Goal: Task Accomplishment & Management: Manage account settings

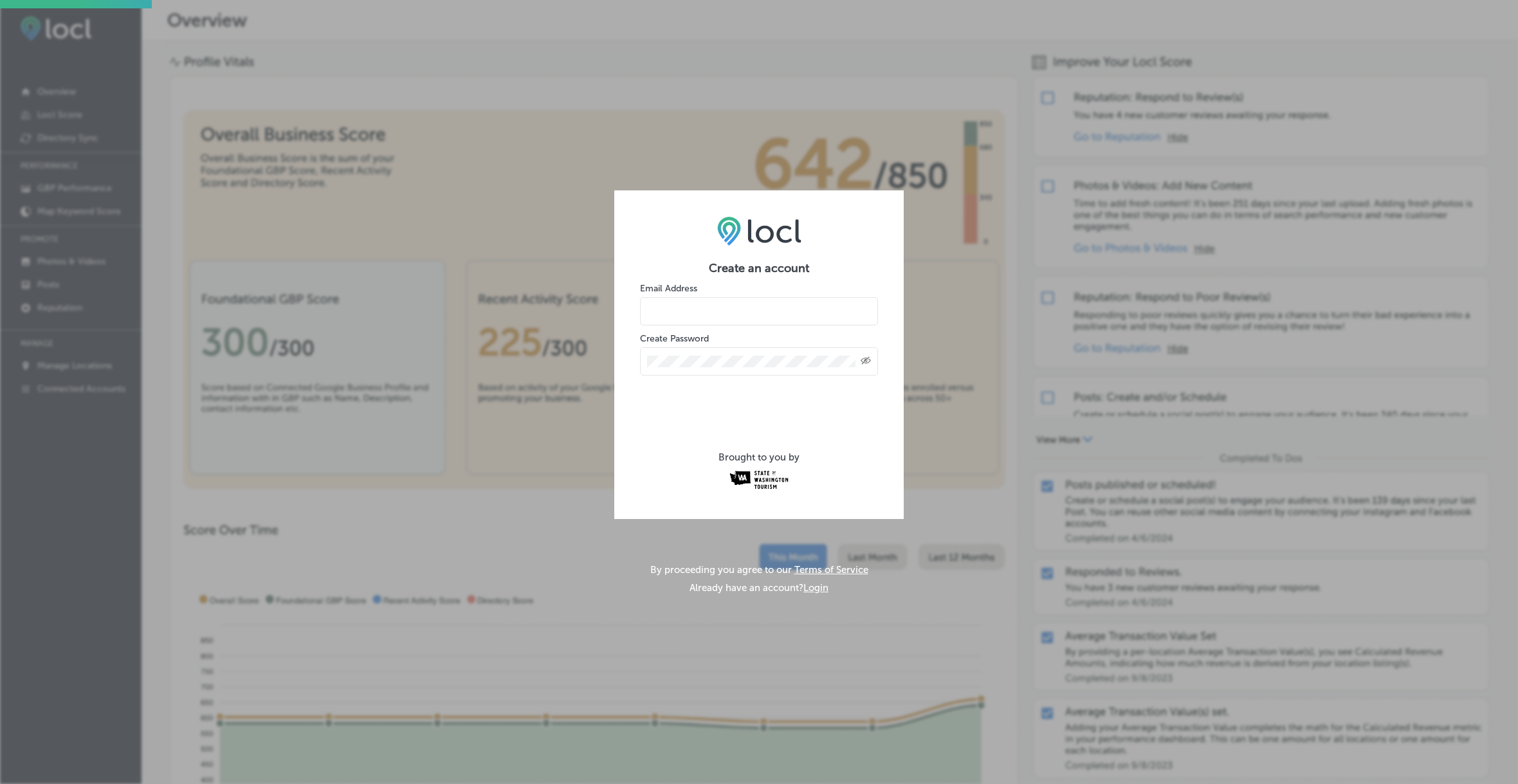
click at [690, 313] on input "email" at bounding box center [759, 311] width 238 height 28
type input "[EMAIL_ADDRESS][DOMAIN_NAME]"
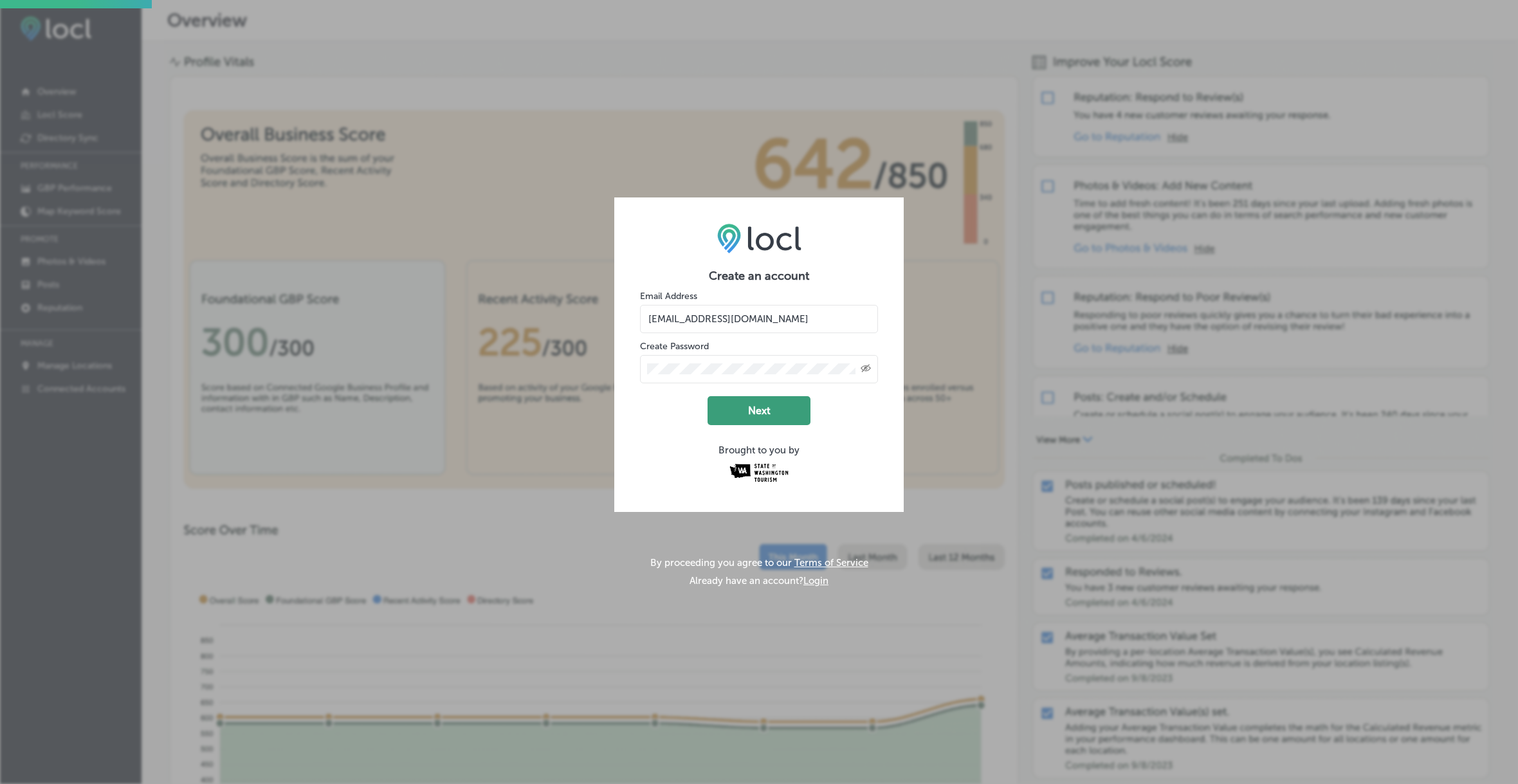
click at [759, 409] on button "Next" at bounding box center [759, 410] width 103 height 29
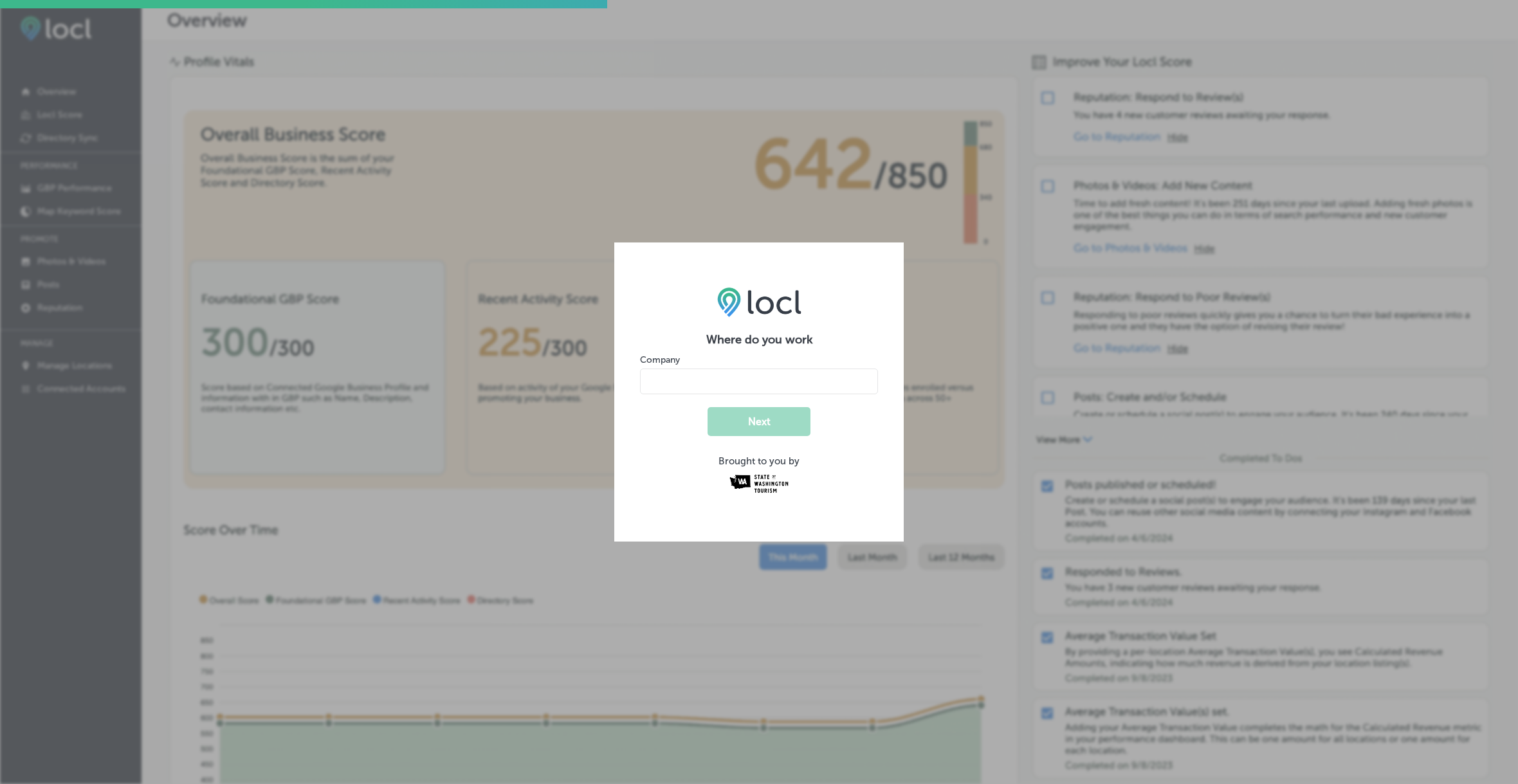
click at [814, 378] on input "name" at bounding box center [759, 381] width 238 height 26
type input "[GEOGRAPHIC_DATA]"
click at [774, 422] on button "Next" at bounding box center [759, 421] width 103 height 29
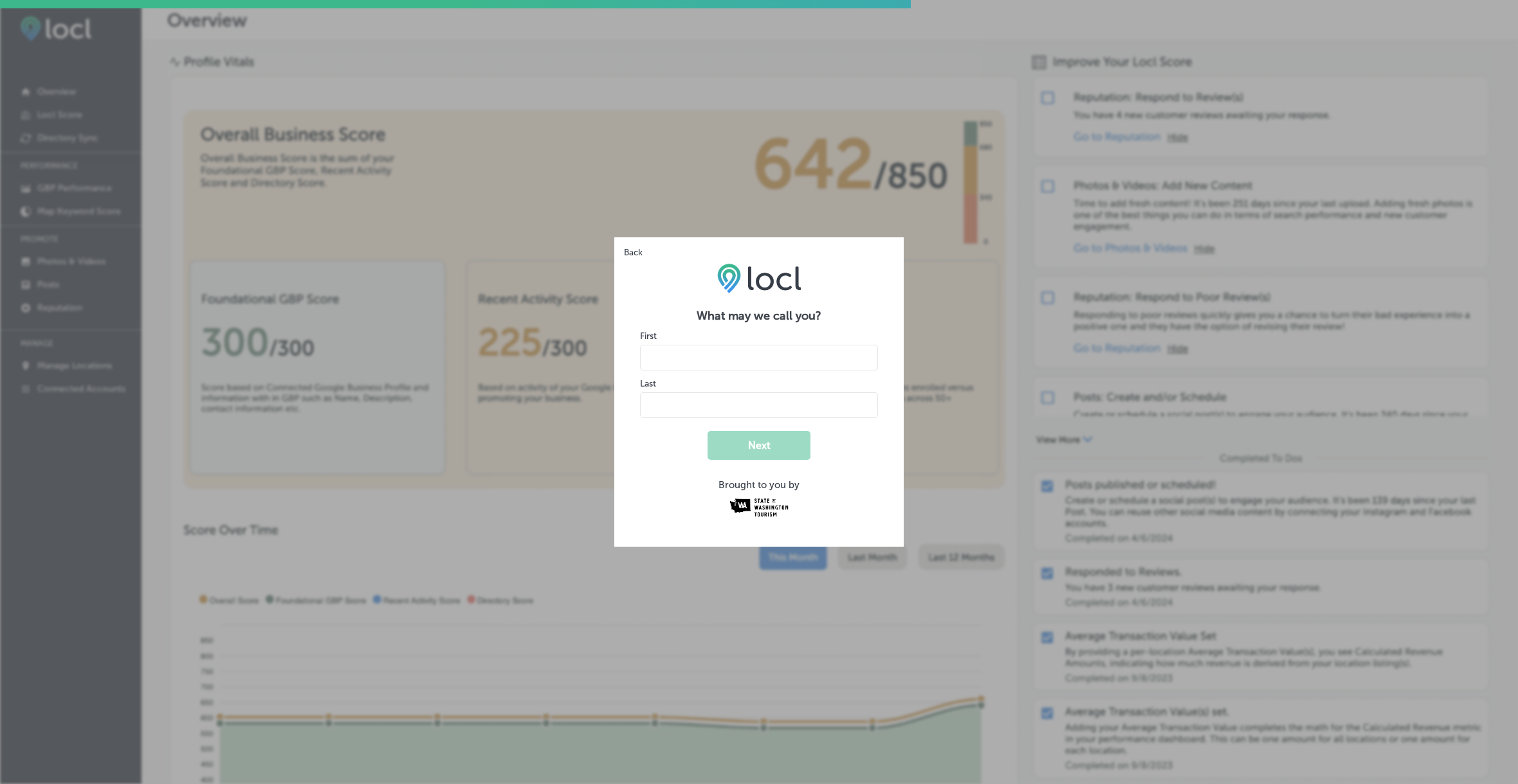
click at [766, 358] on input "name" at bounding box center [759, 357] width 238 height 26
type input "Alan"
click at [745, 406] on input "name" at bounding box center [759, 405] width 238 height 26
type input "Kahn"
click at [750, 444] on button "Next" at bounding box center [759, 445] width 103 height 29
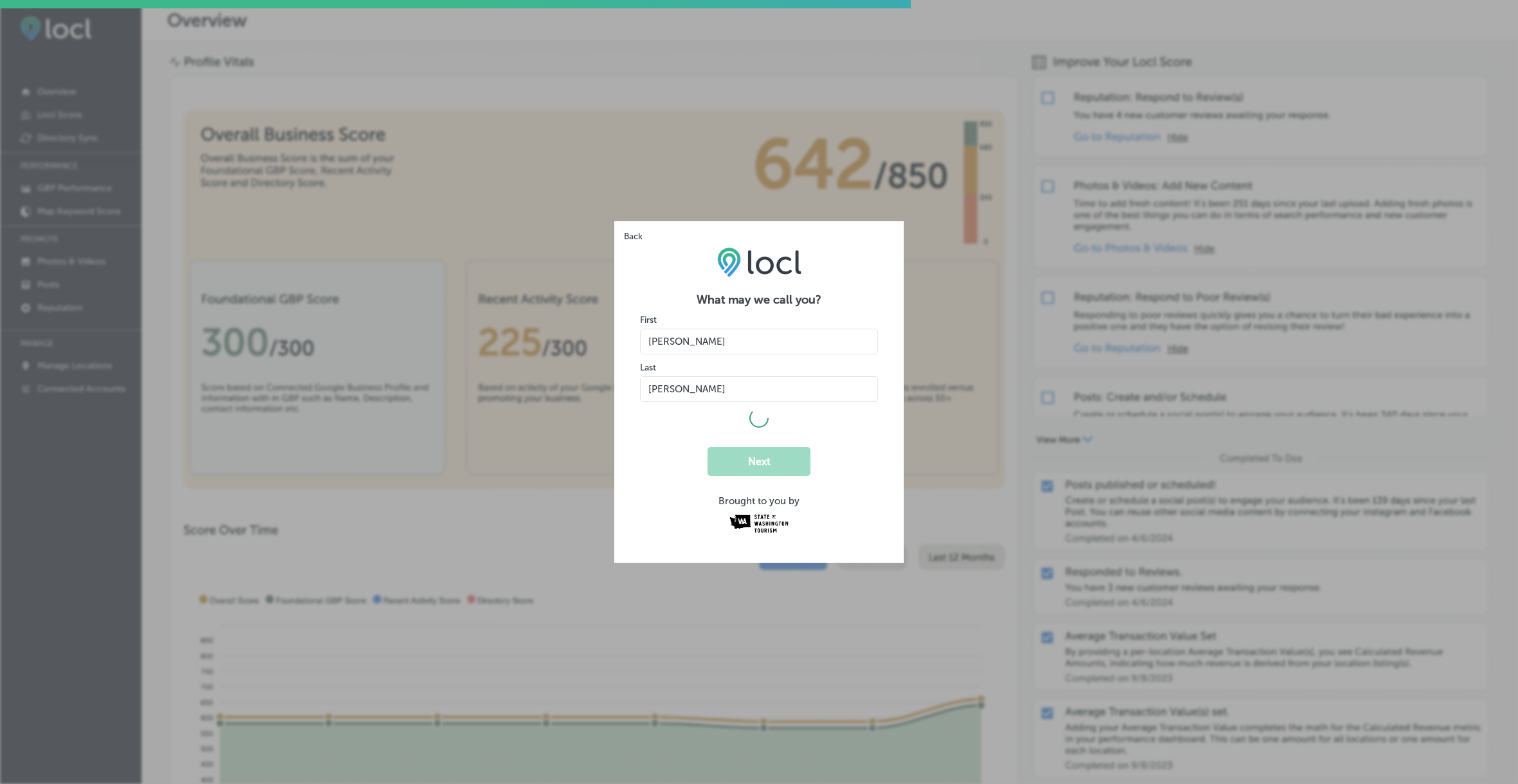
select select "US"
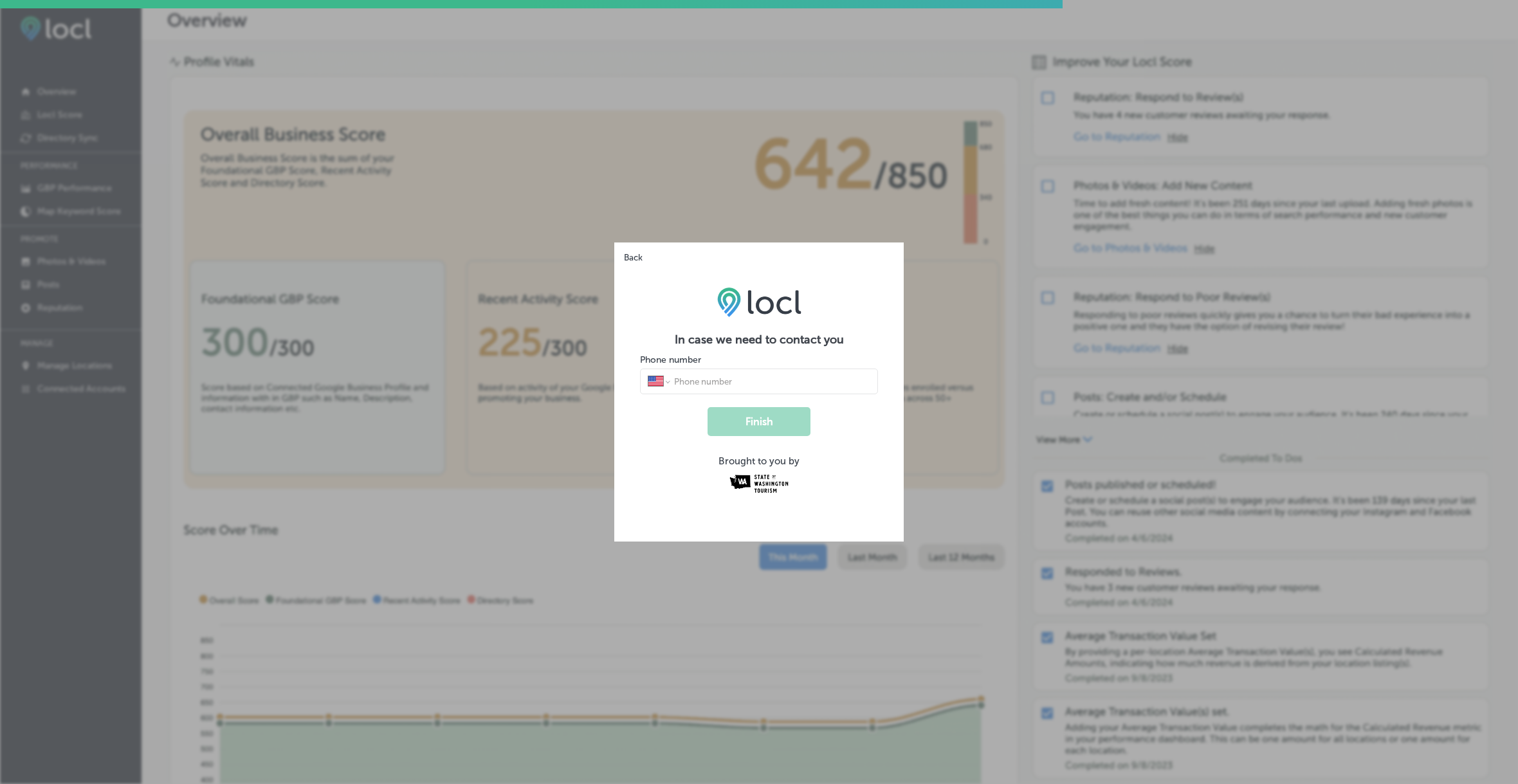
click at [726, 379] on input "tel" at bounding box center [772, 381] width 198 height 12
type input "1 (360) 274-6141"
click at [768, 420] on button "Finish" at bounding box center [759, 421] width 103 height 29
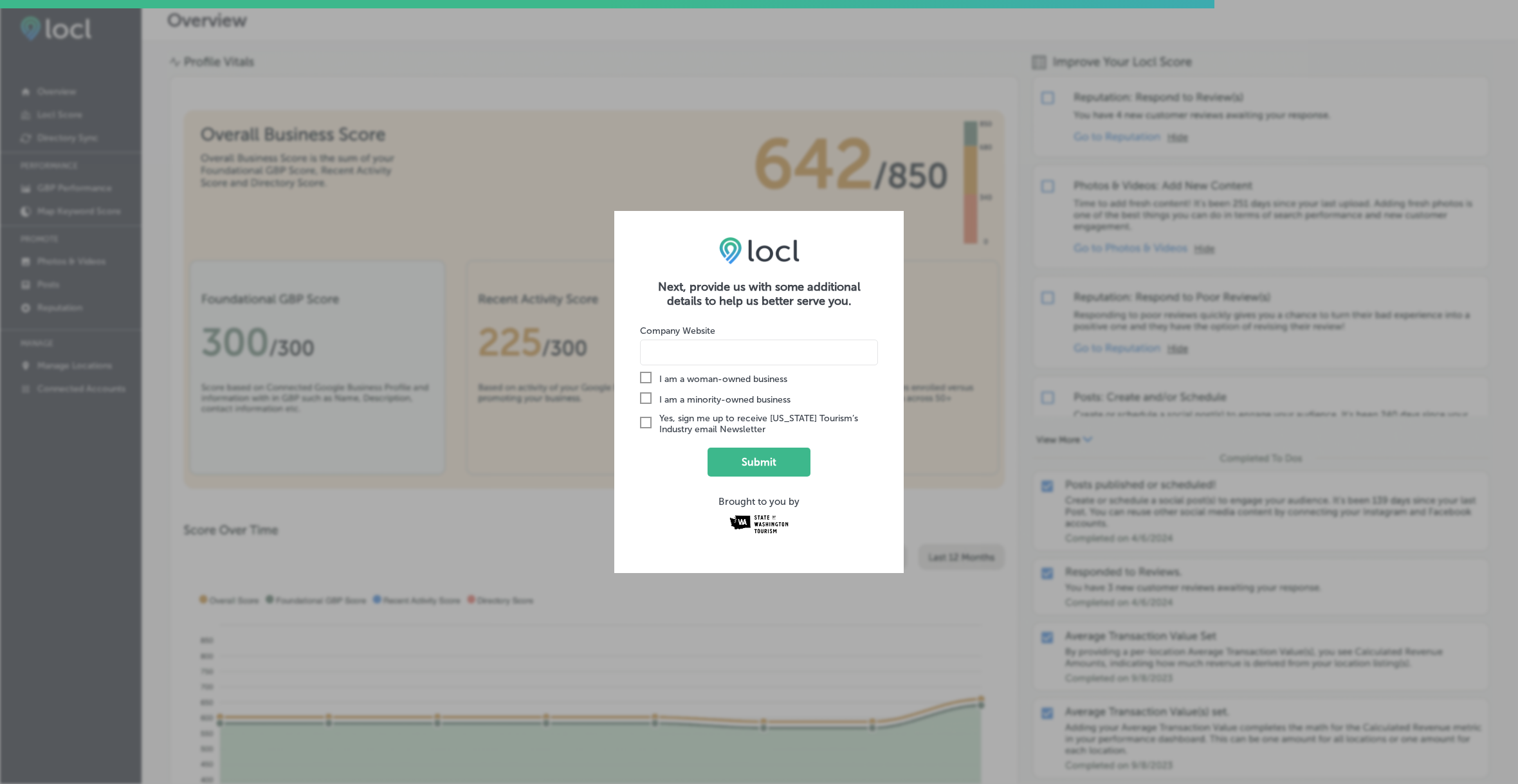
click at [697, 350] on input at bounding box center [759, 352] width 238 height 26
type input "https://silverlake-resort.com"
click at [760, 461] on button "Submit" at bounding box center [759, 462] width 103 height 29
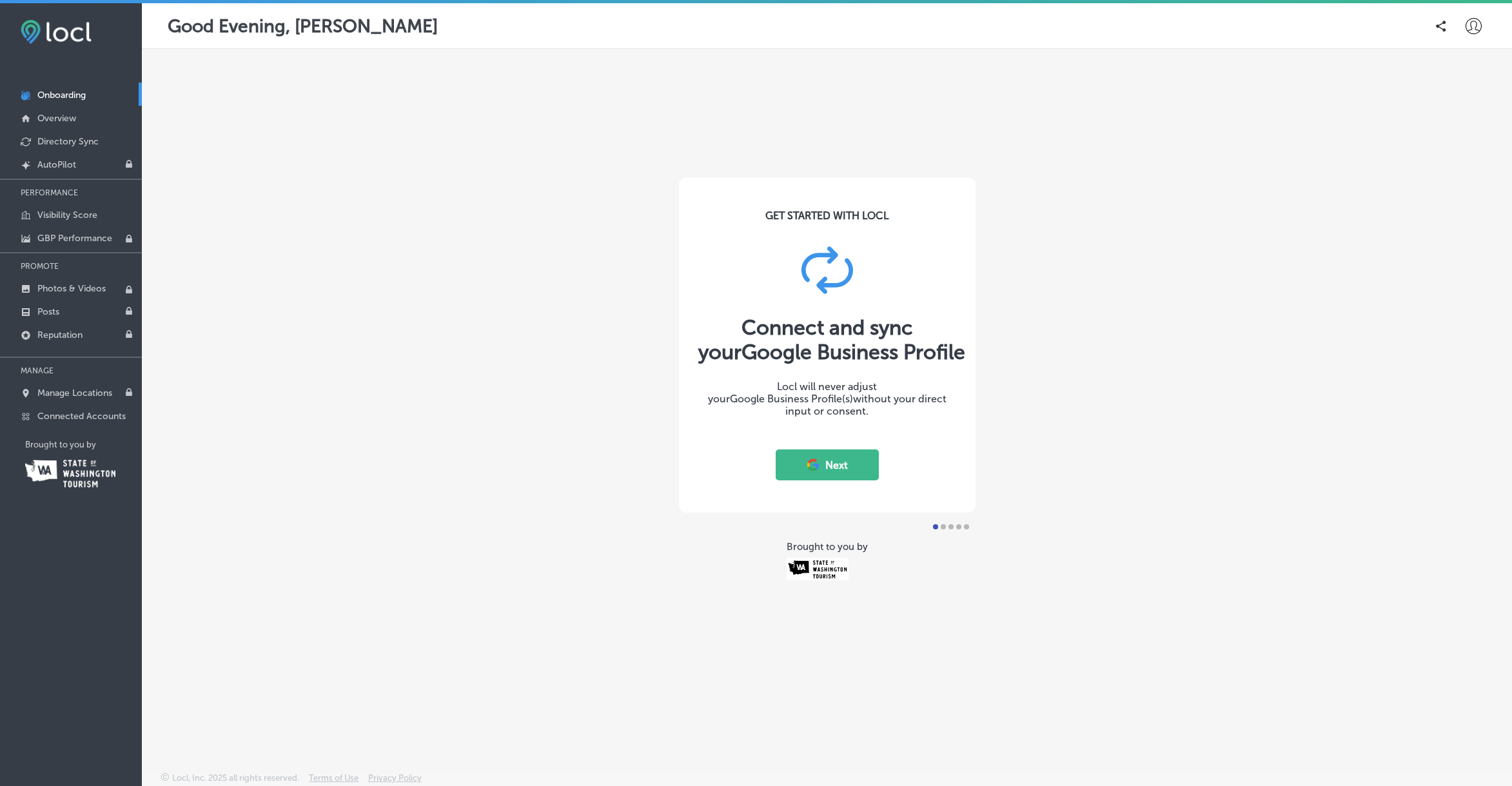
click at [815, 462] on icon at bounding box center [813, 464] width 14 height 14
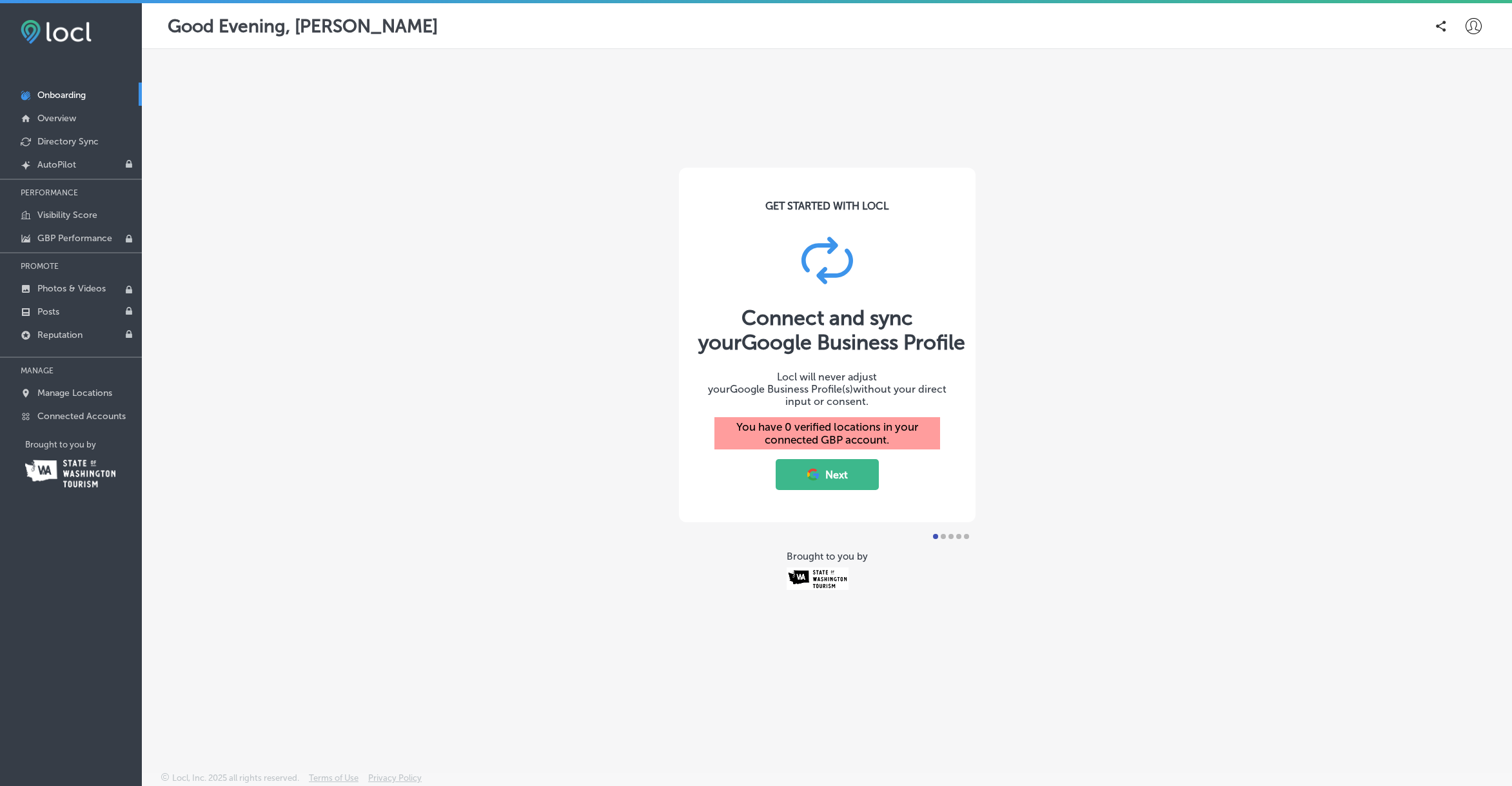
click at [839, 467] on button "Next" at bounding box center [827, 475] width 104 height 31
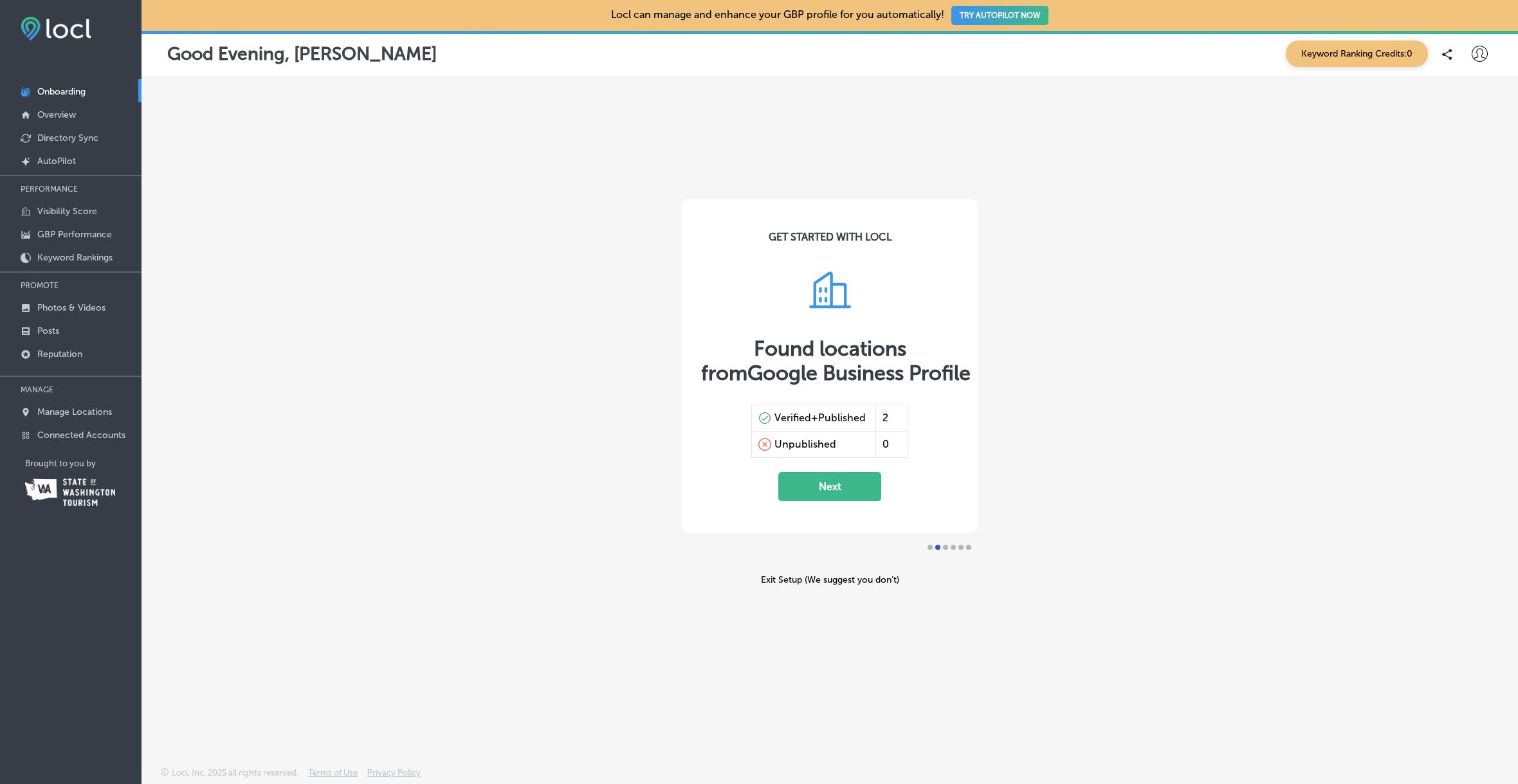
click at [851, 490] on button "Next" at bounding box center [830, 486] width 103 height 29
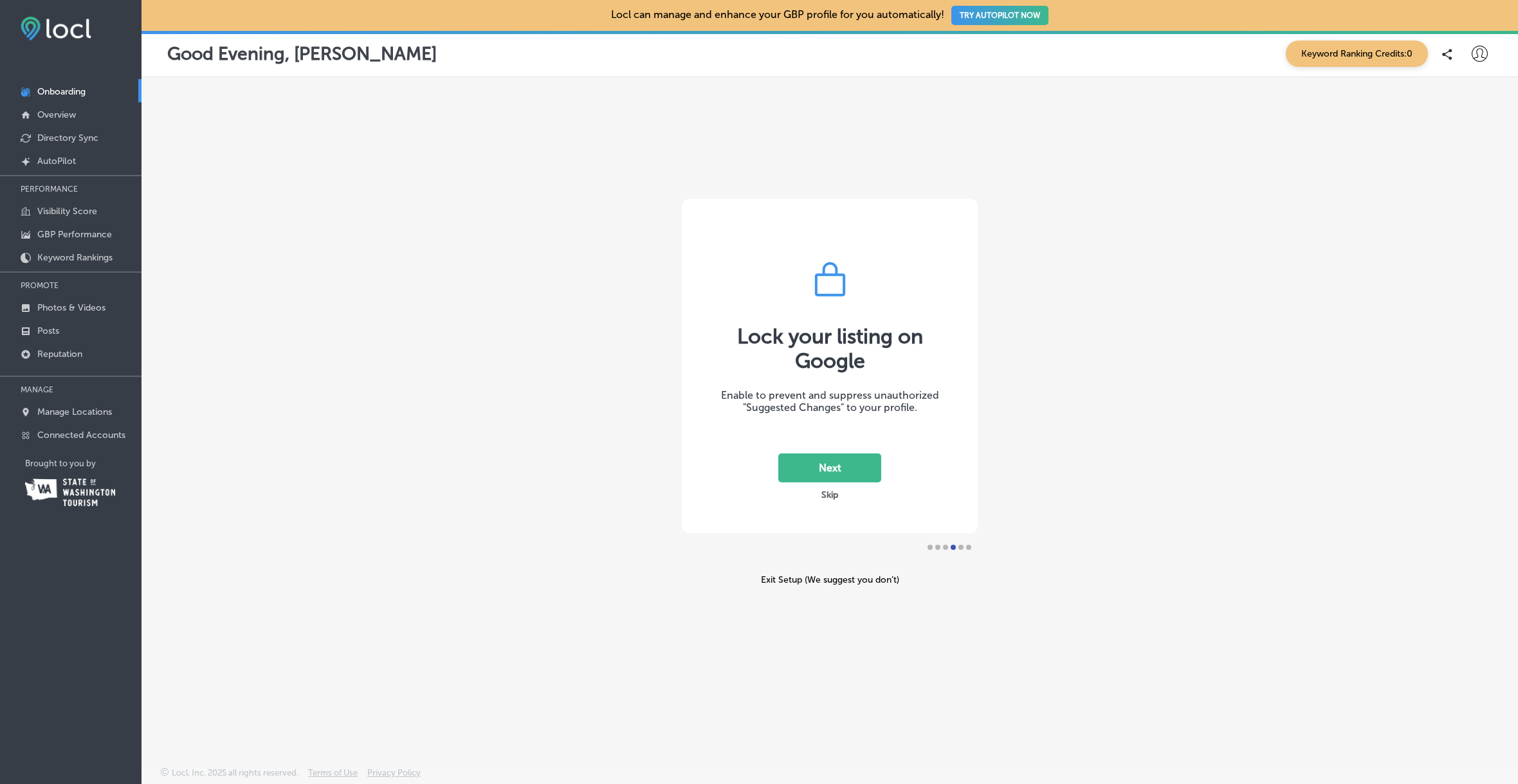
click at [836, 465] on button "Next" at bounding box center [830, 468] width 103 height 29
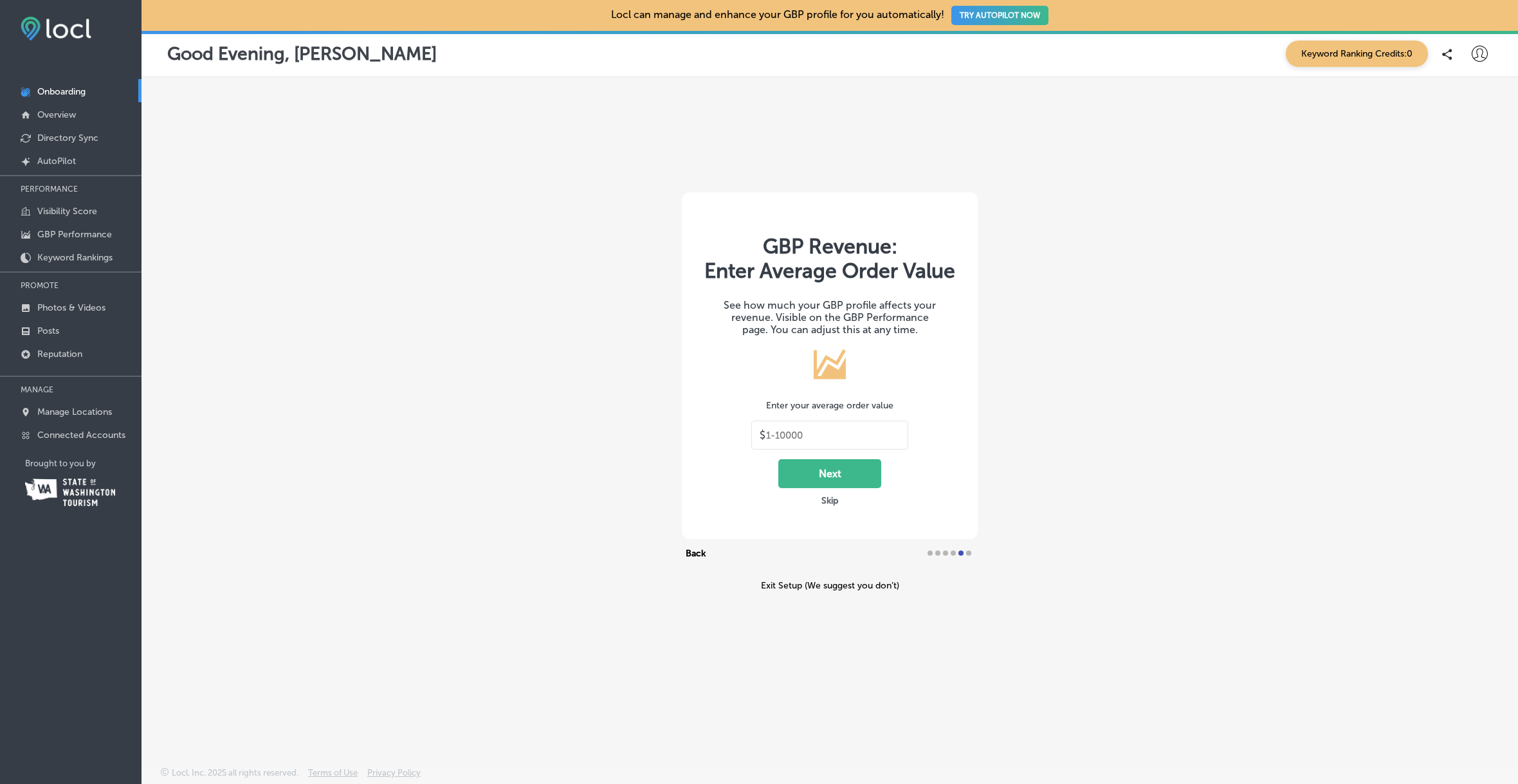
click at [832, 433] on input "text" at bounding box center [833, 436] width 134 height 12
click at [831, 437] on input "text" at bounding box center [833, 436] width 134 height 12
click at [810, 431] on input "text" at bounding box center [833, 436] width 134 height 12
type input "250"
click at [832, 473] on button "Next" at bounding box center [830, 473] width 103 height 29
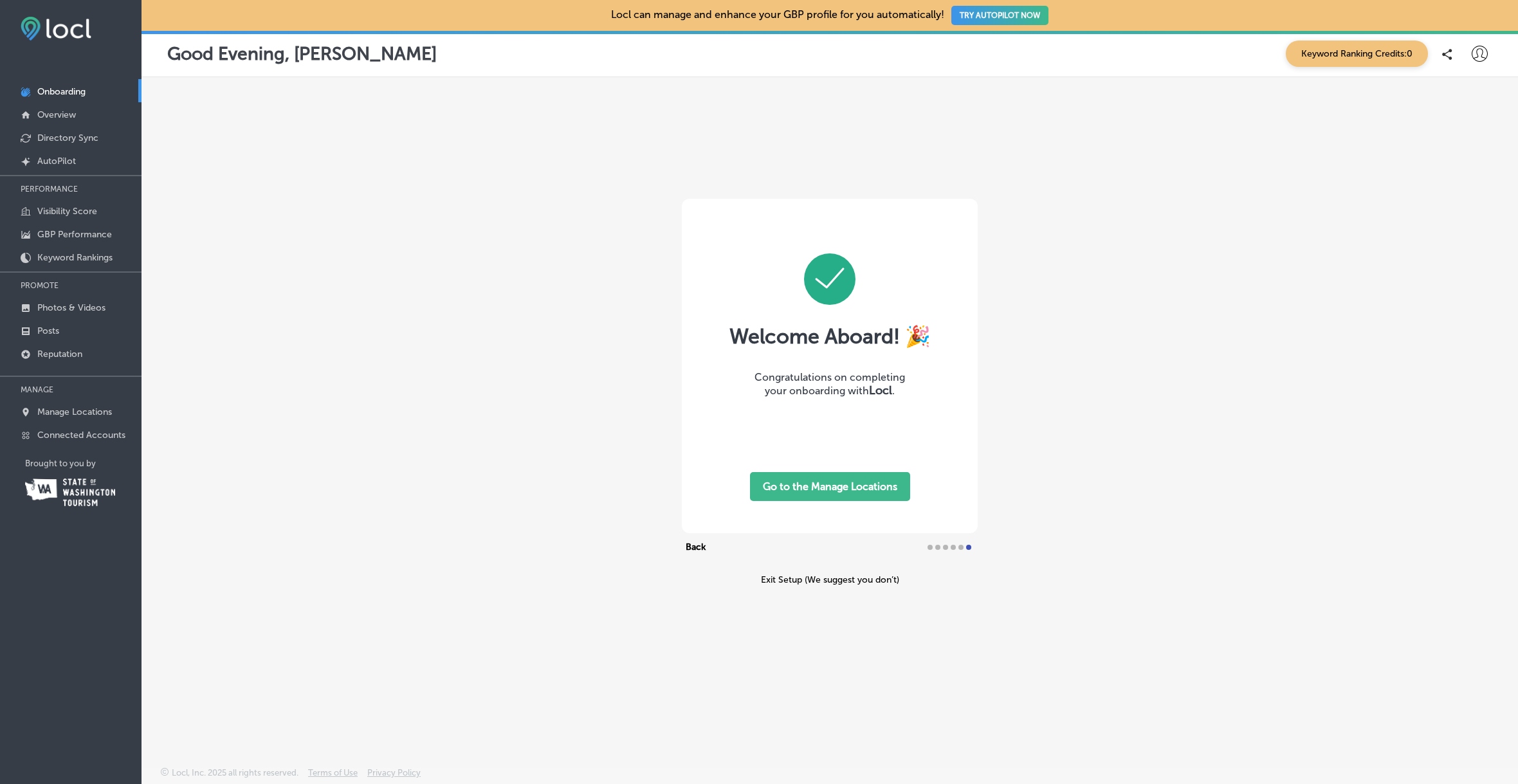
click at [833, 490] on button "Go to the Manage Locations" at bounding box center [830, 486] width 160 height 29
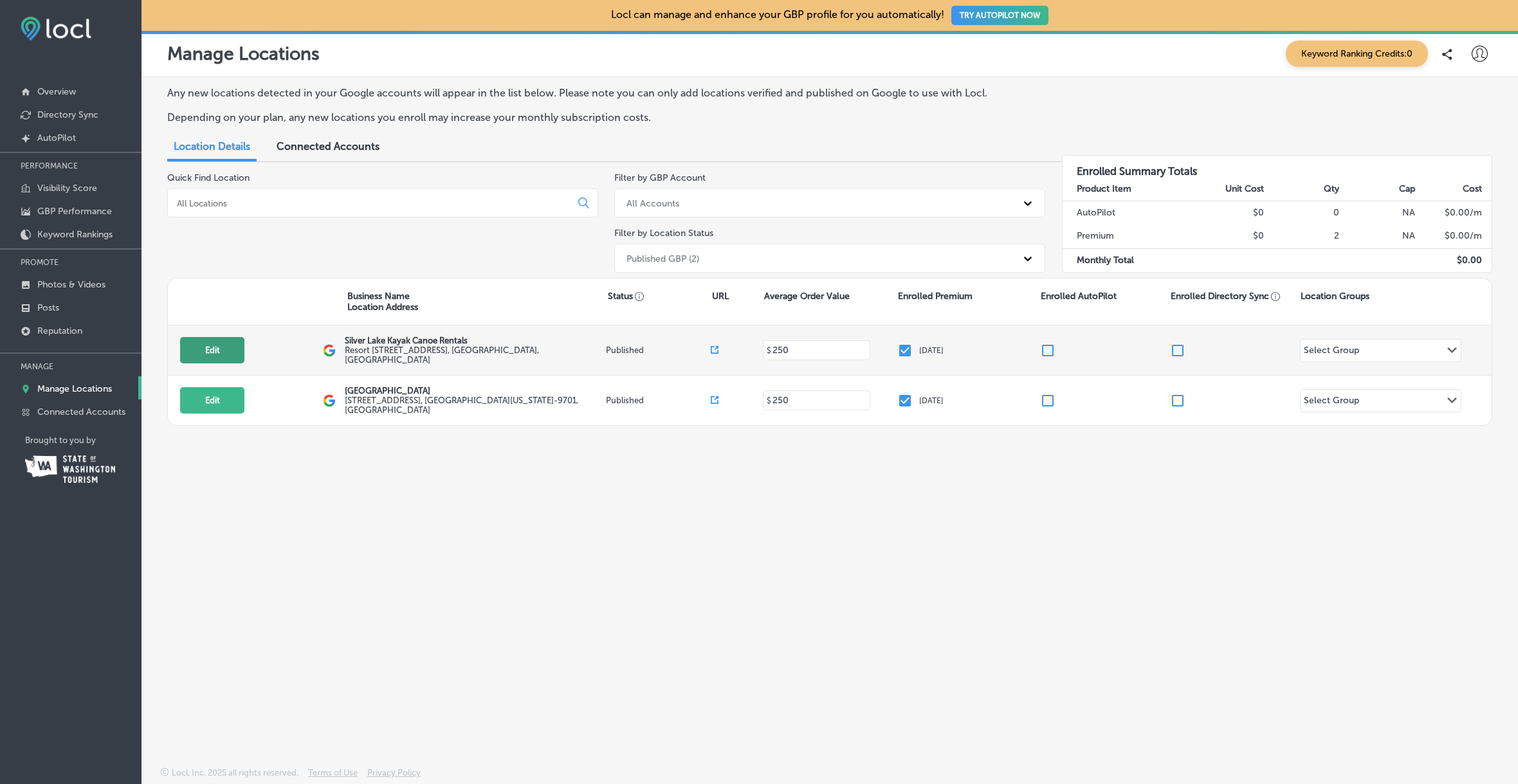
click at [214, 350] on button "Edit" at bounding box center [212, 350] width 64 height 27
select select "US"
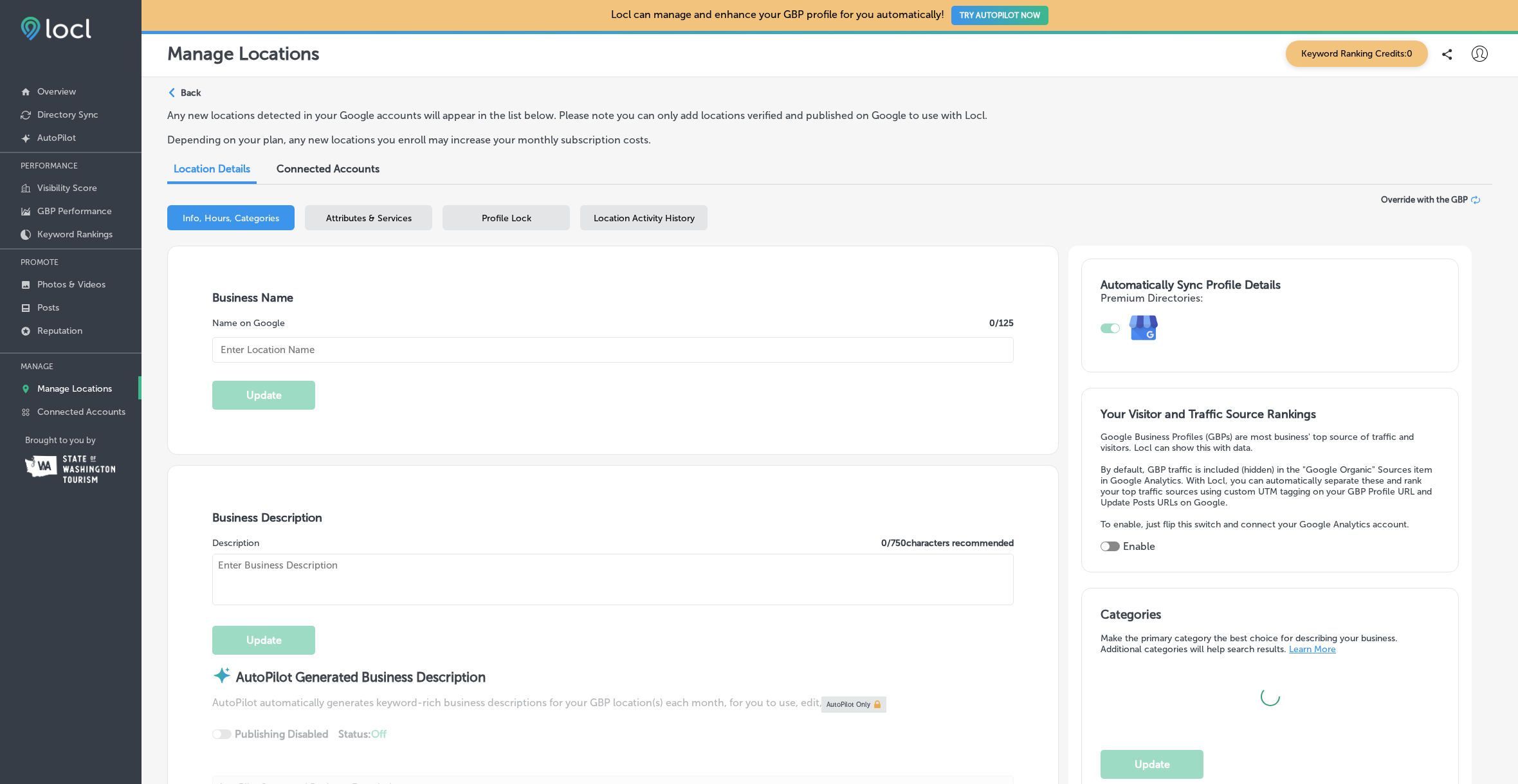
type input "Silver Lake Kayak Canoe Rentals"
type input "Resort"
type input "[STREET_ADDRESS]"
type input "[GEOGRAPHIC_DATA]"
type input "98645"
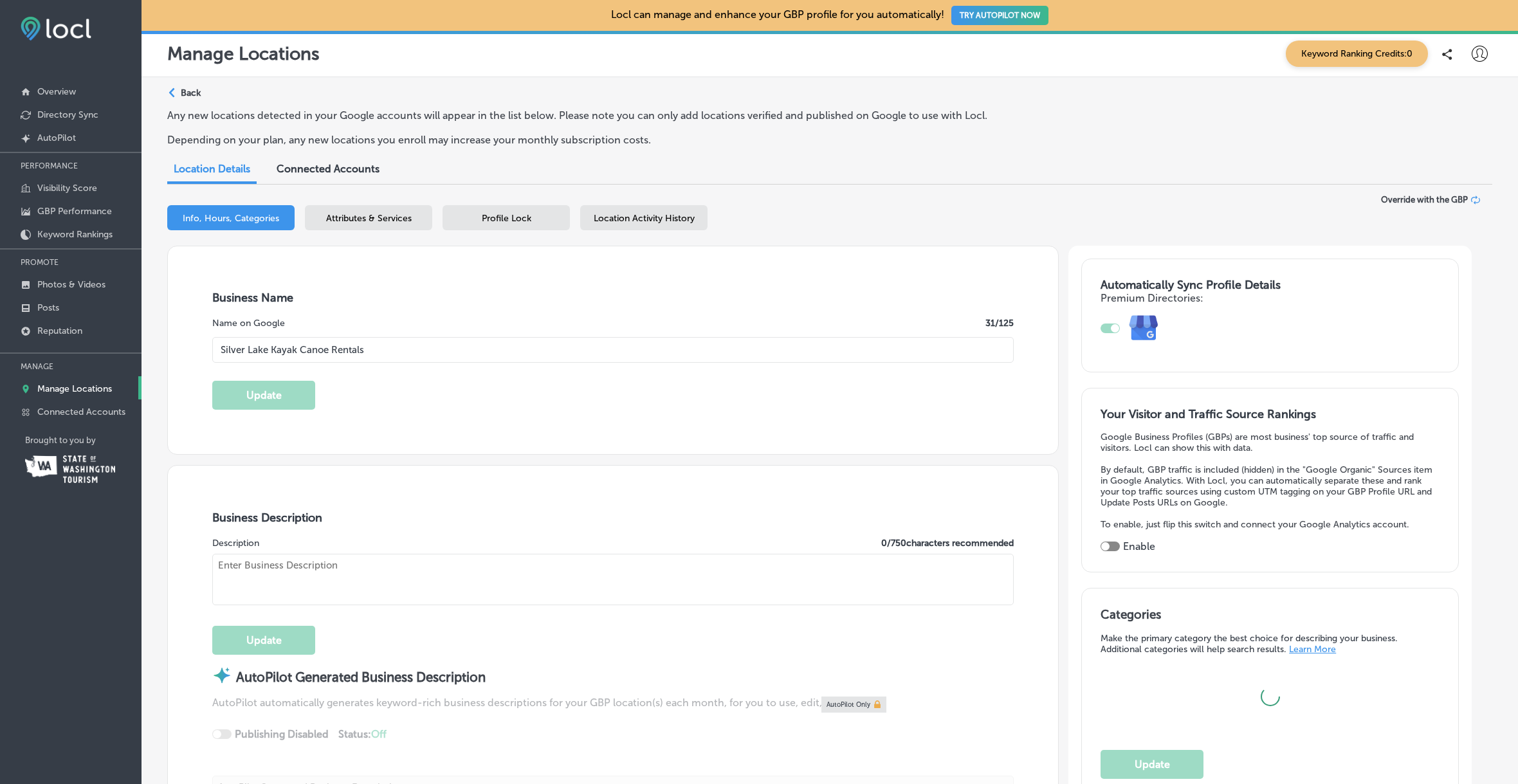
type input "US"
type input "[URL][DOMAIN_NAME]"
type textarea "Discover the beauty of [GEOGRAPHIC_DATA] from the water with our kayak and cano…"
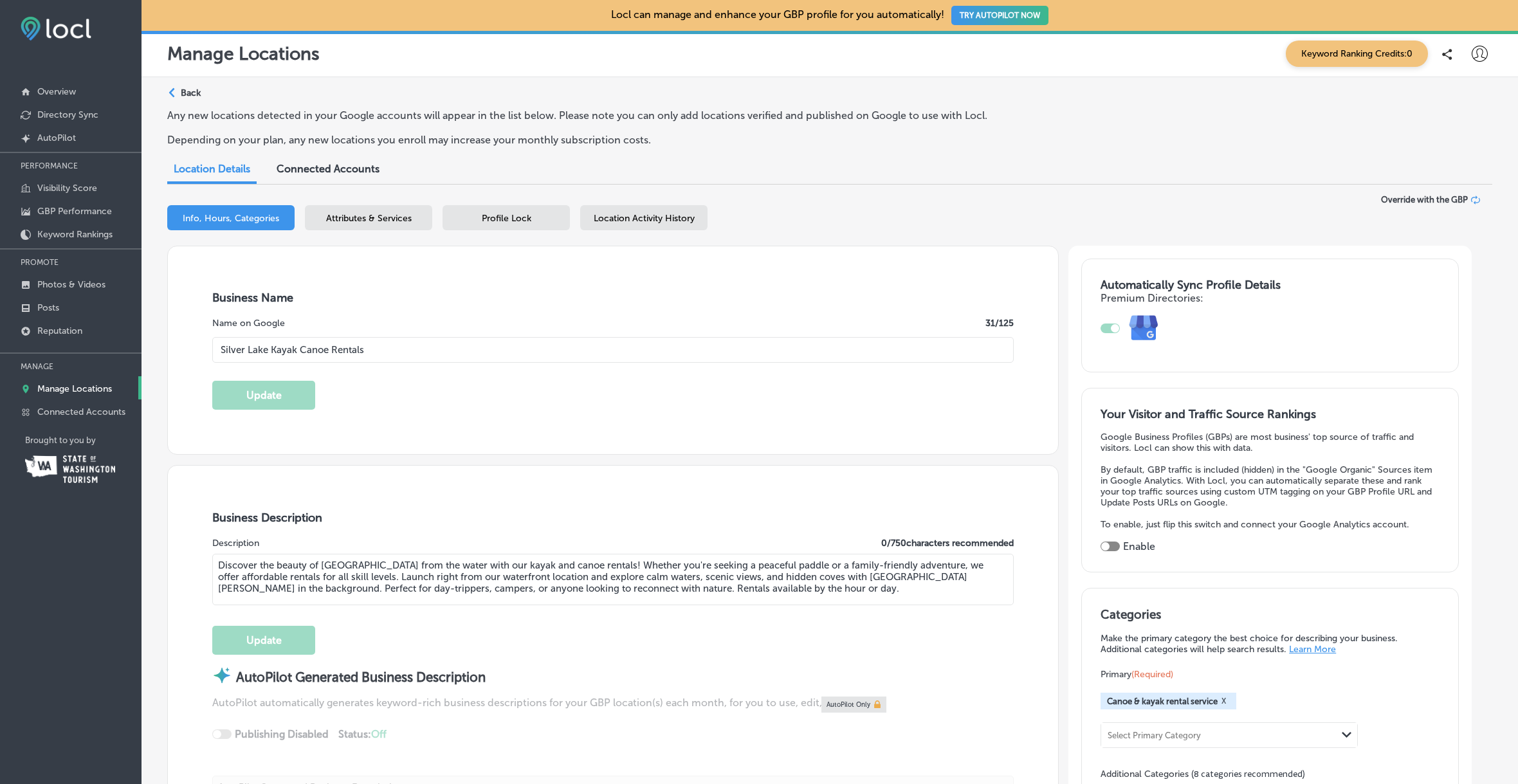
type input "[PHONE_NUMBER]"
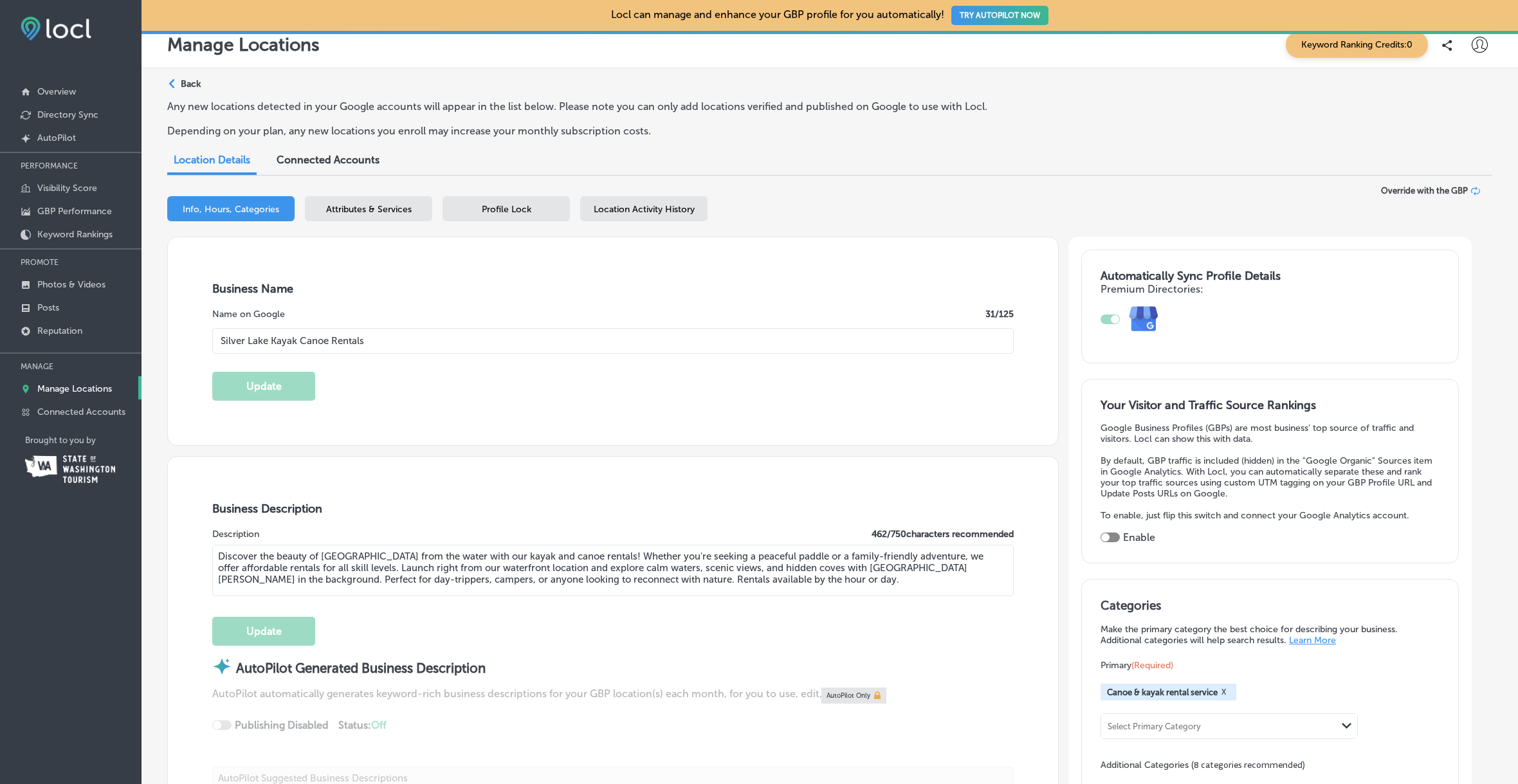
scroll to position [10, 0]
click at [380, 207] on span "Attributes & Services" at bounding box center [369, 209] width 86 height 11
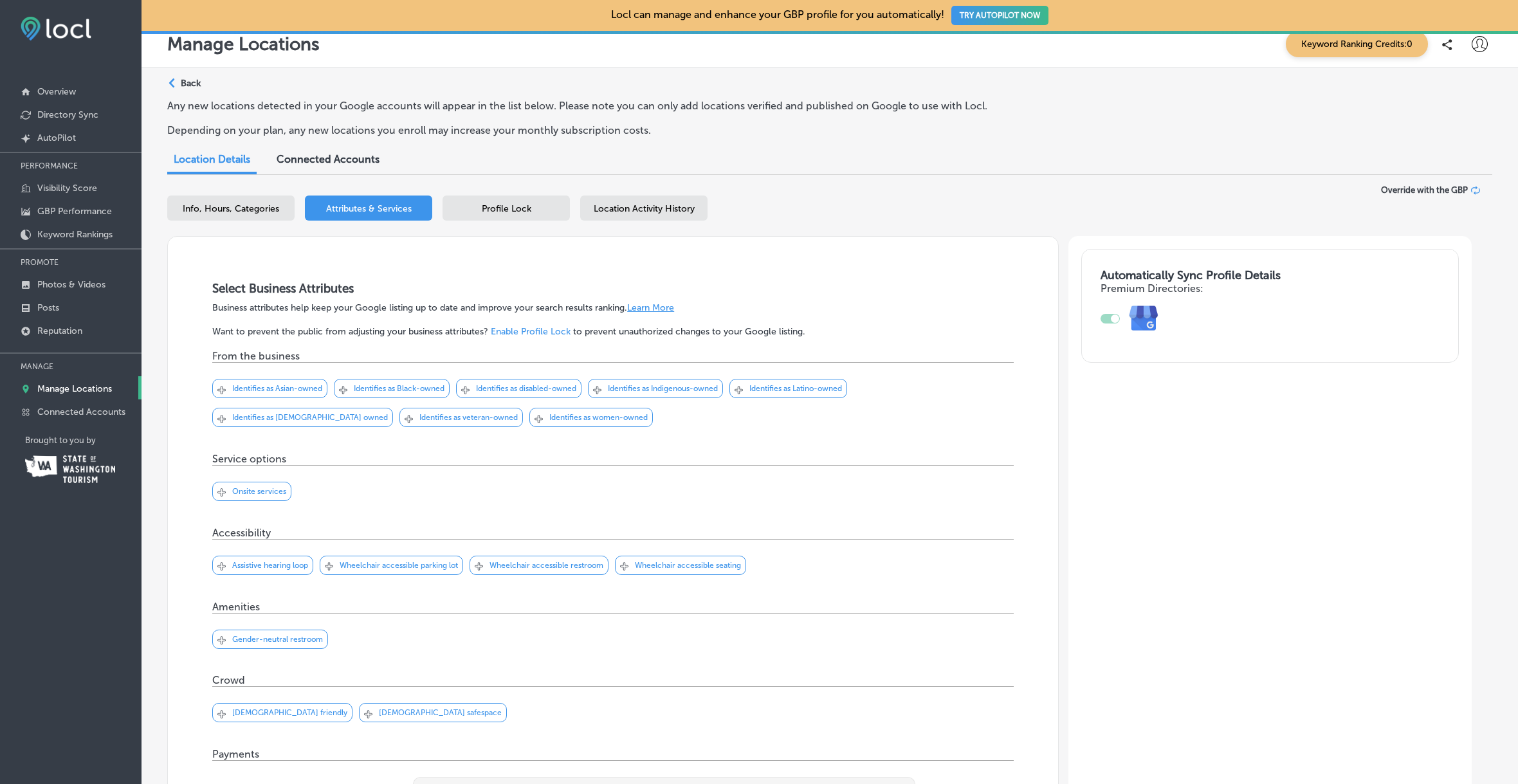
click at [252, 204] on span "Info, Hours, Categories" at bounding box center [231, 209] width 97 height 11
select select "US"
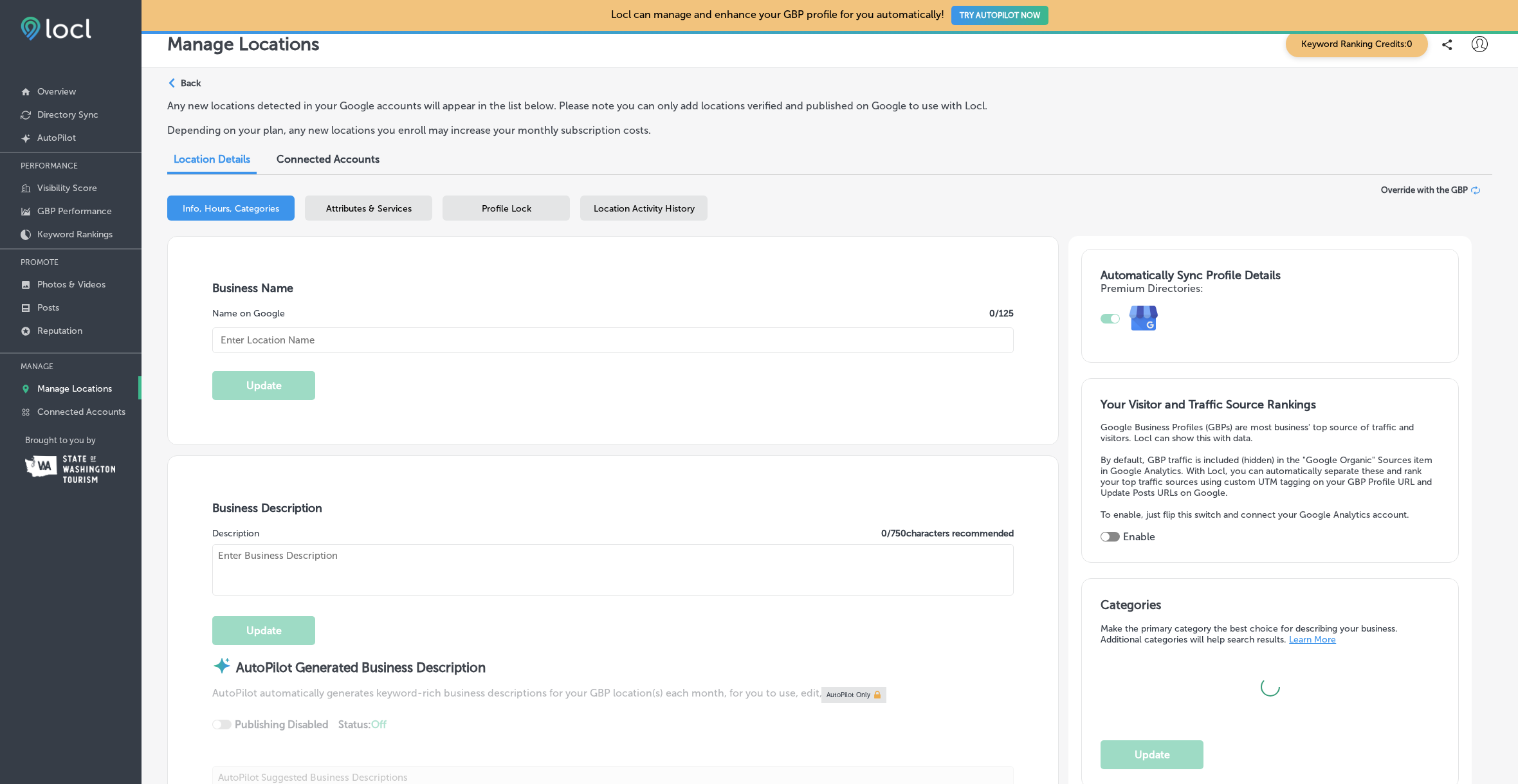
type input "Silver Lake Kayak Canoe Rentals"
type input "Resort"
type input "[STREET_ADDRESS]"
type input "[GEOGRAPHIC_DATA]"
type input "98645"
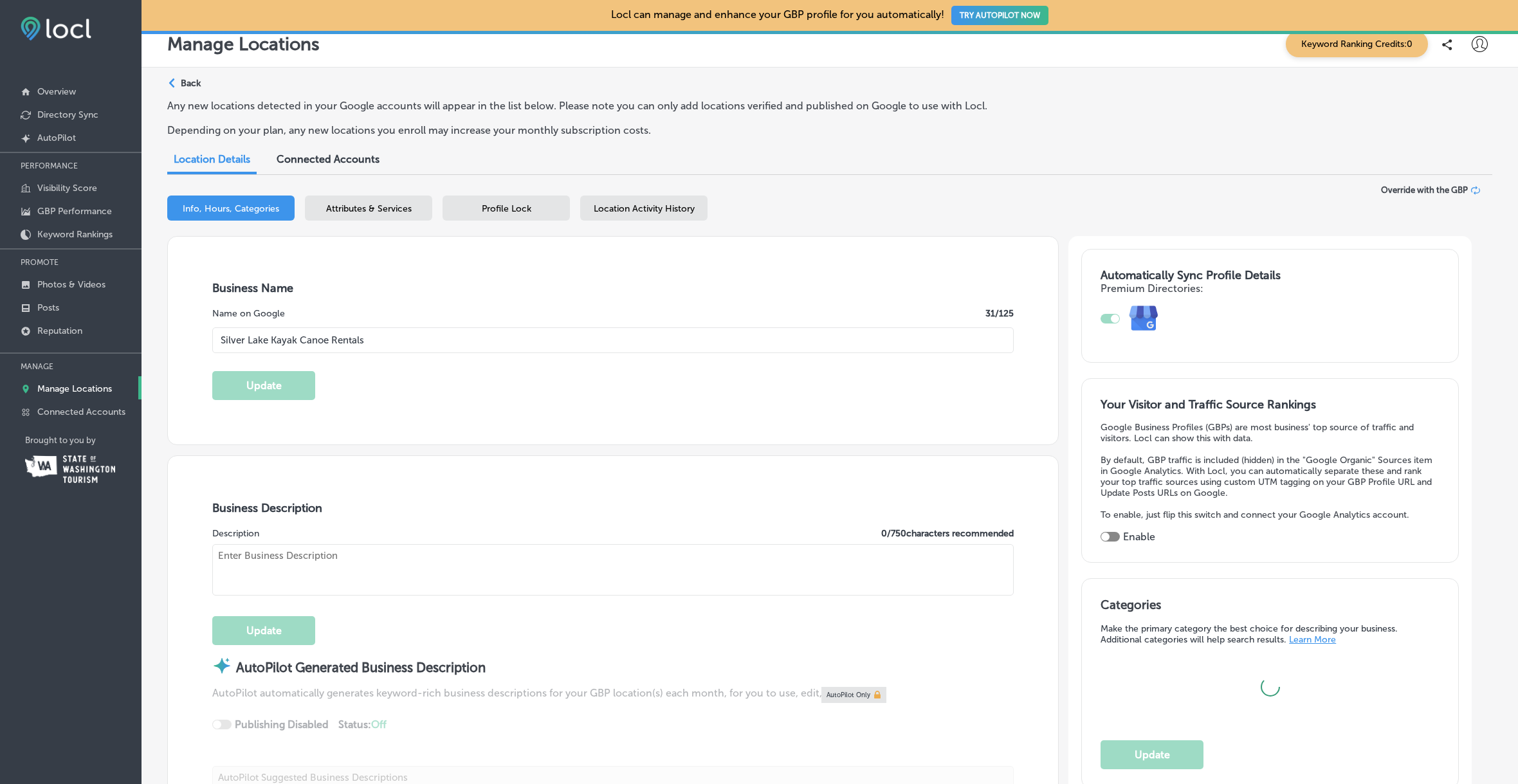
type input "US"
type input "[URL][DOMAIN_NAME]"
type textarea "Discover the beauty of [GEOGRAPHIC_DATA] from the water with our kayak and cano…"
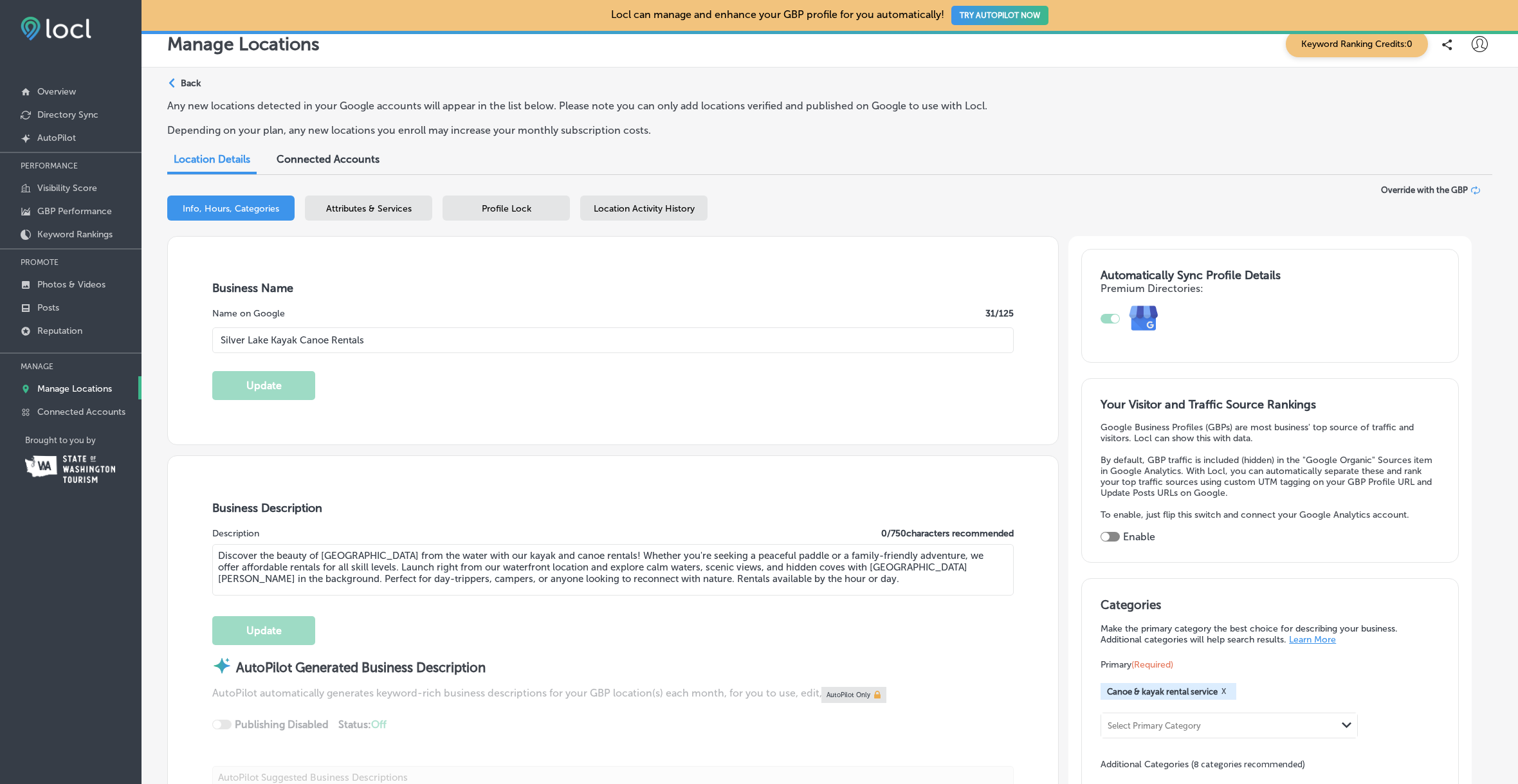
type input "[PHONE_NUMBER]"
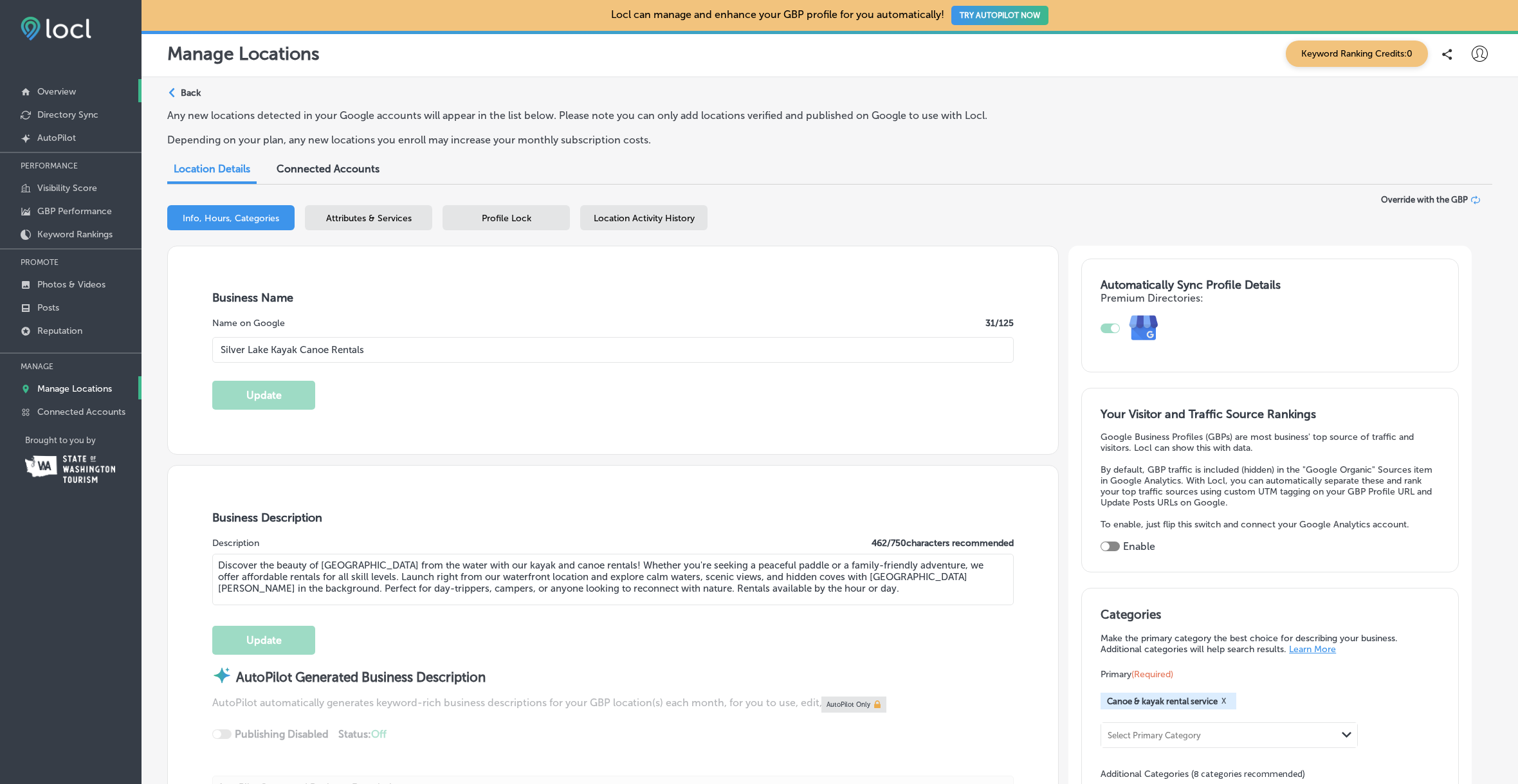
click at [62, 86] on p "Overview" at bounding box center [57, 91] width 38 height 11
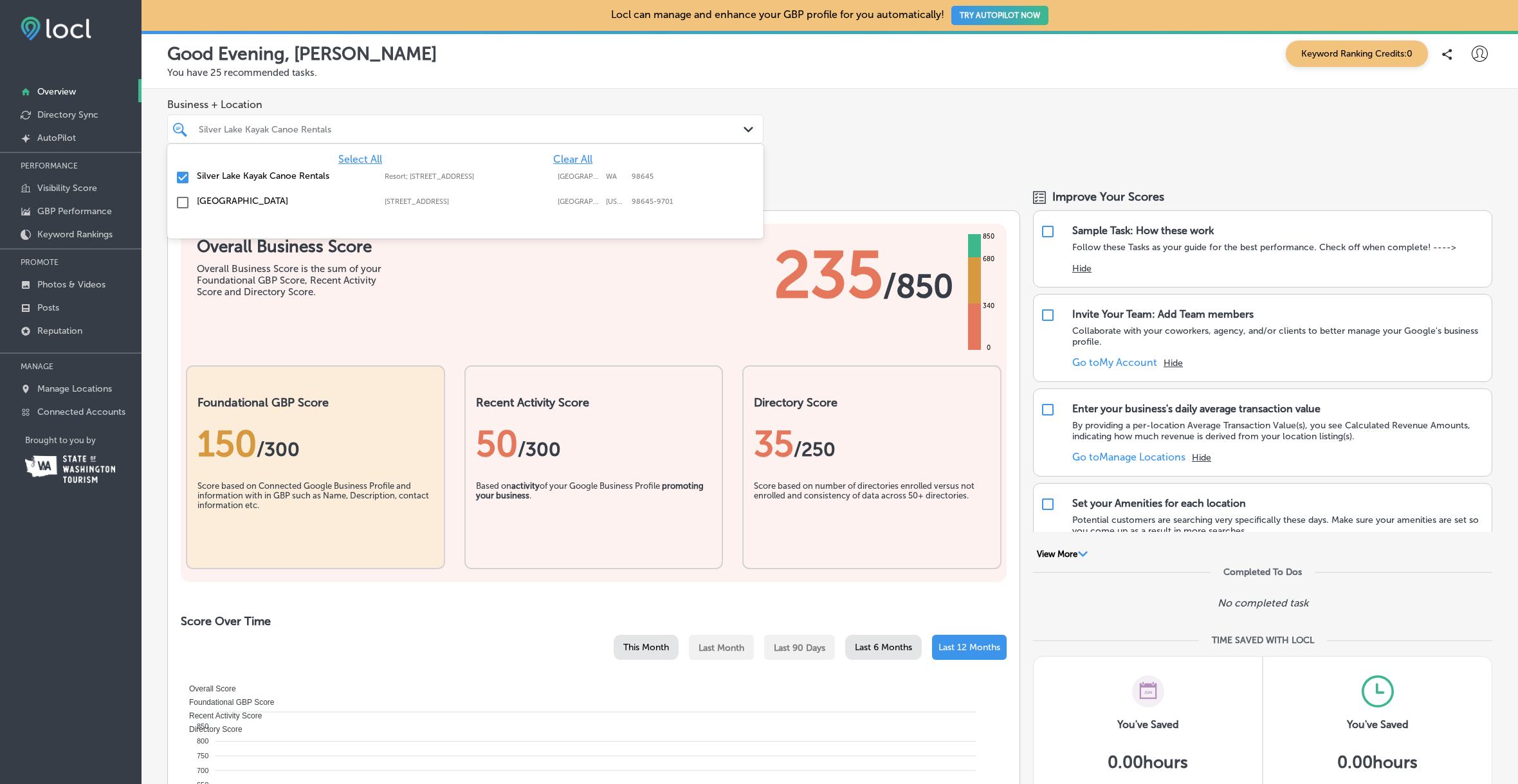
click at [752, 133] on div "Path Created with Sketch." at bounding box center [750, 130] width 14 height 14
click at [181, 178] on input "checkbox" at bounding box center [182, 177] width 15 height 15
click at [183, 199] on input "checkbox" at bounding box center [182, 202] width 15 height 15
click at [183, 174] on input "checkbox" at bounding box center [182, 177] width 15 height 15
click at [181, 178] on input "checkbox" at bounding box center [182, 177] width 15 height 15
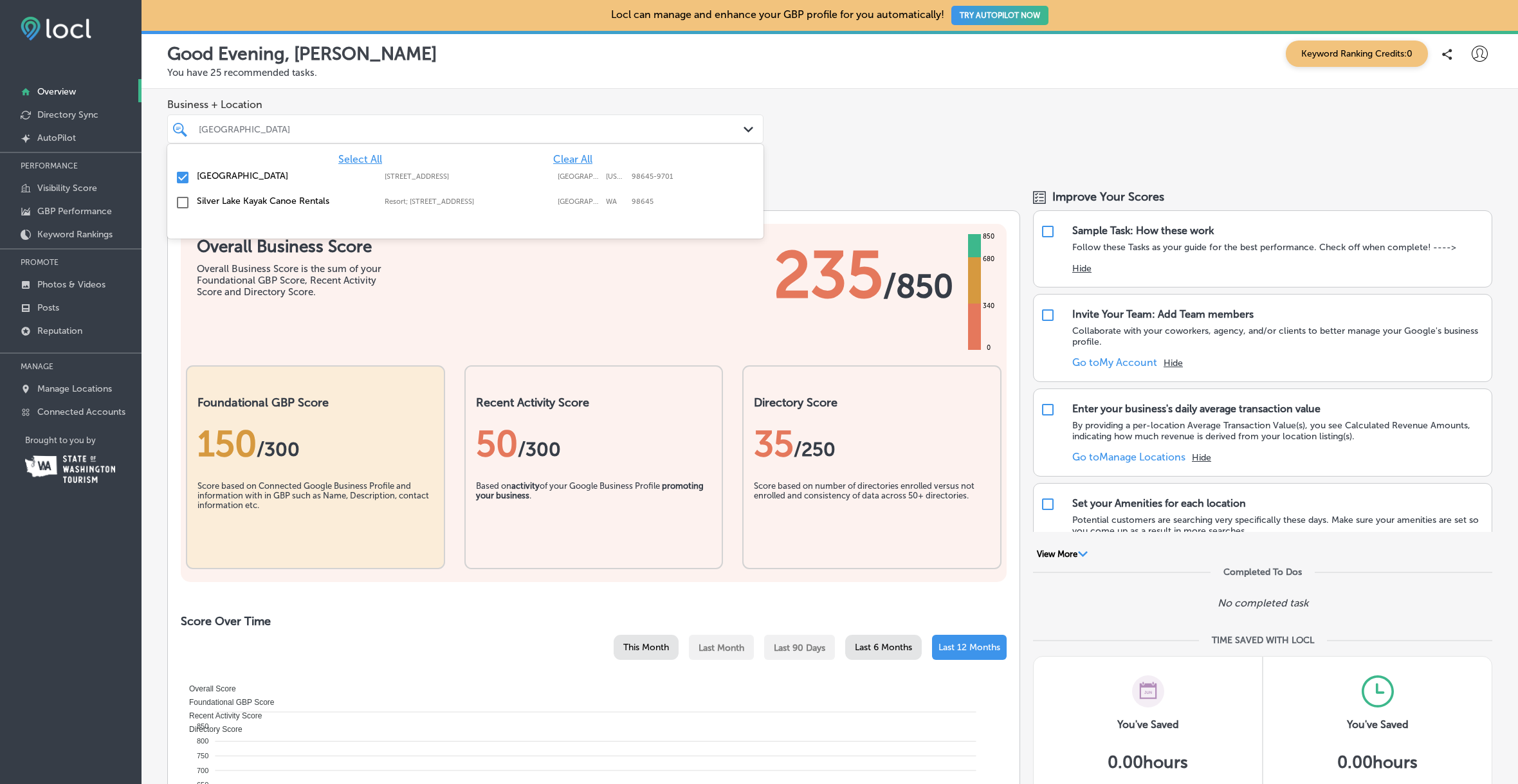
click at [983, 150] on div "Business + Location option [STREET_ADDRESS]. option Resort; [STREET_ADDRESS]. 3…" at bounding box center [830, 131] width 1376 height 85
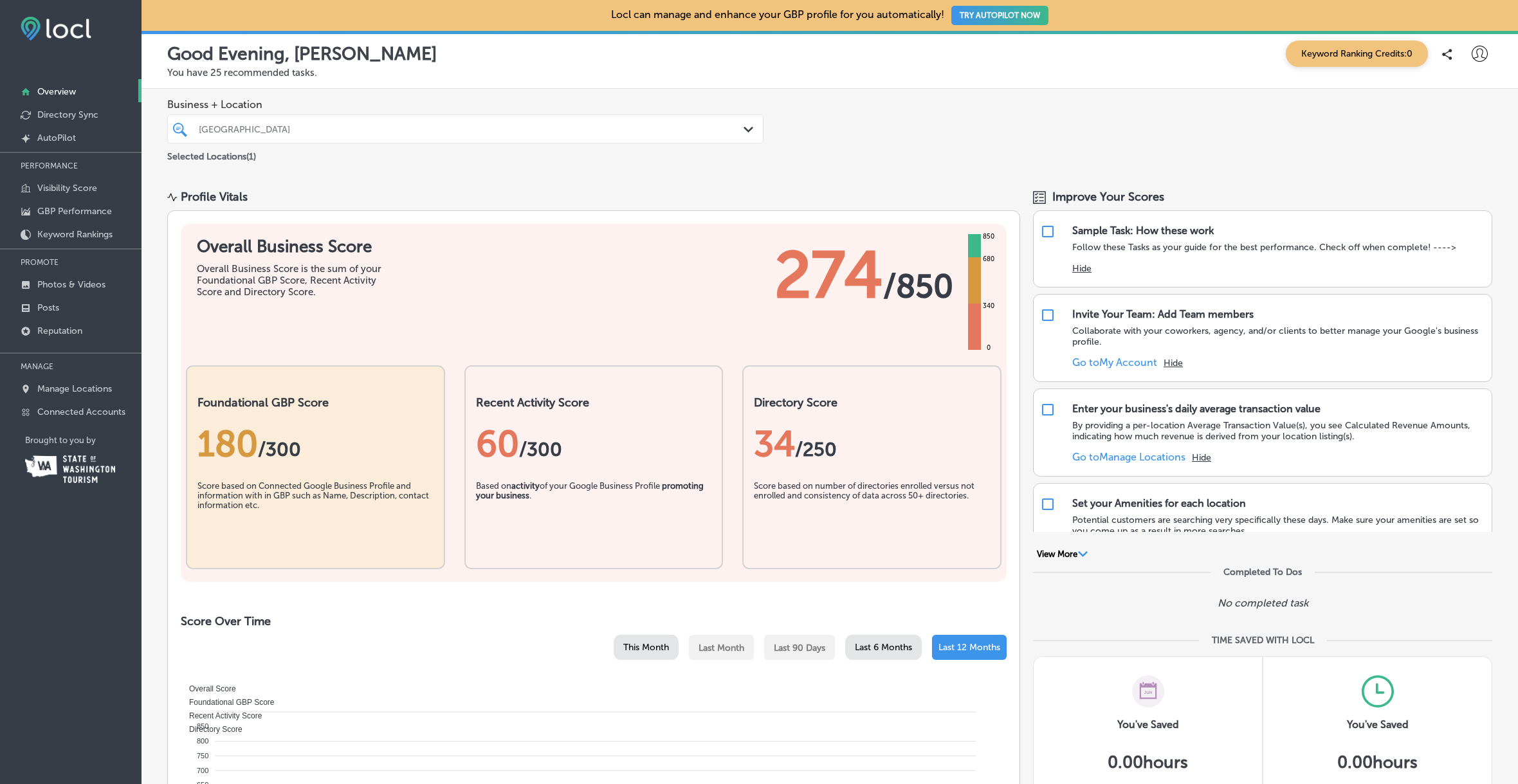
click at [744, 131] on polygon at bounding box center [748, 130] width 10 height 6
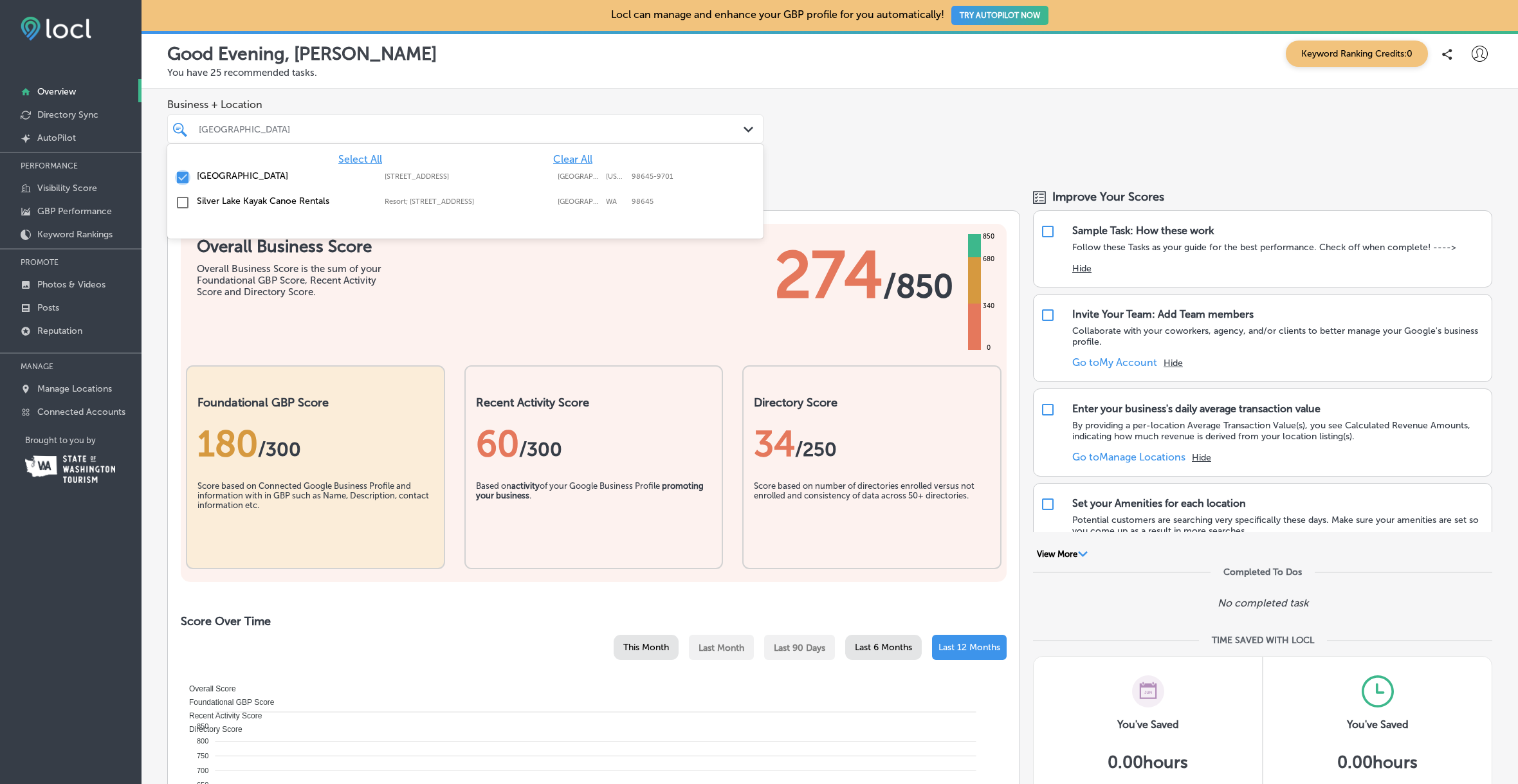
click at [188, 175] on input "checkbox" at bounding box center [182, 177] width 15 height 15
click at [183, 198] on input "checkbox" at bounding box center [182, 202] width 15 height 15
click at [789, 150] on div "Business + Location option Resort; [STREET_ADDRESS]. option Resort; [STREET_ADD…" at bounding box center [830, 131] width 1376 height 85
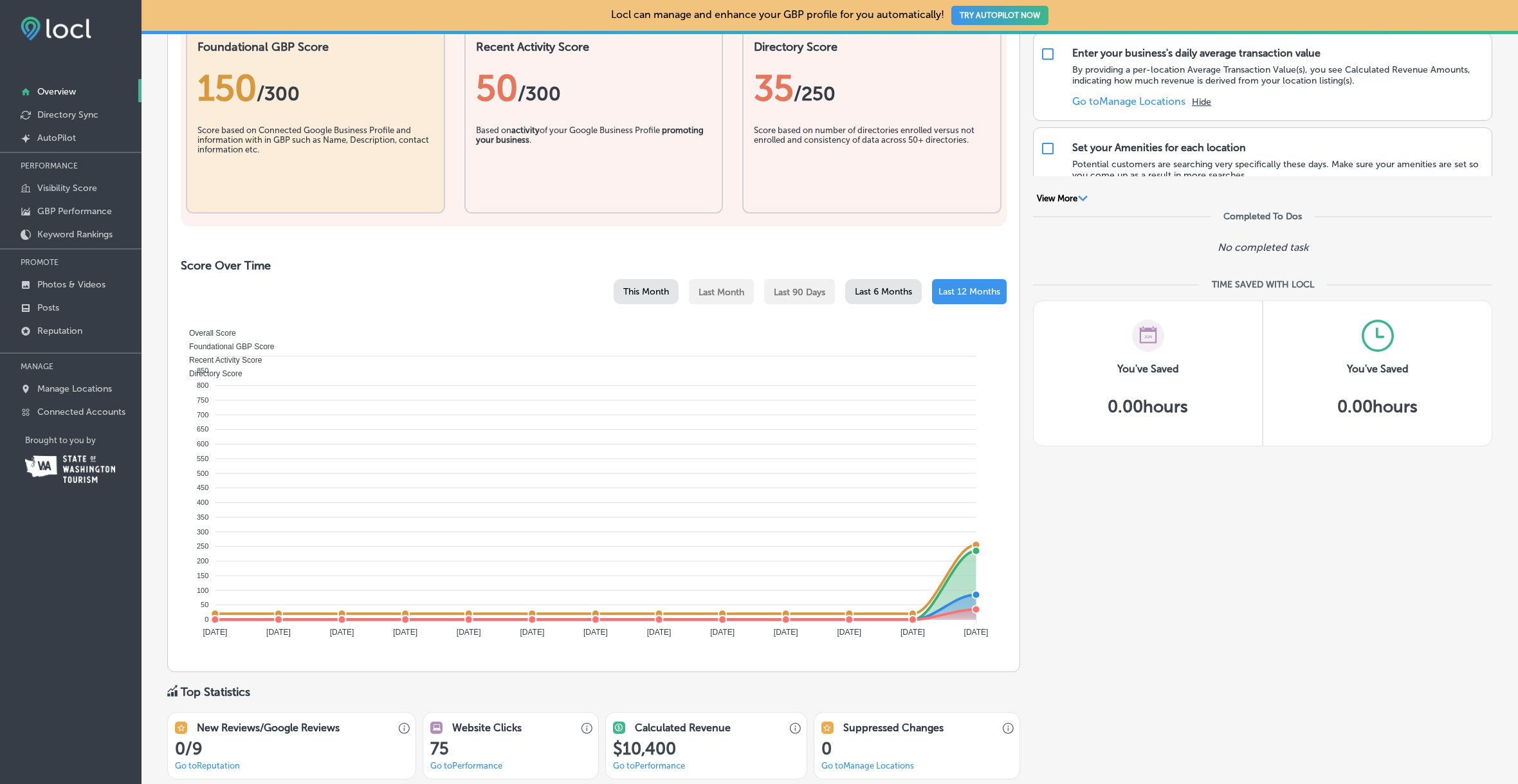
scroll to position [409, 0]
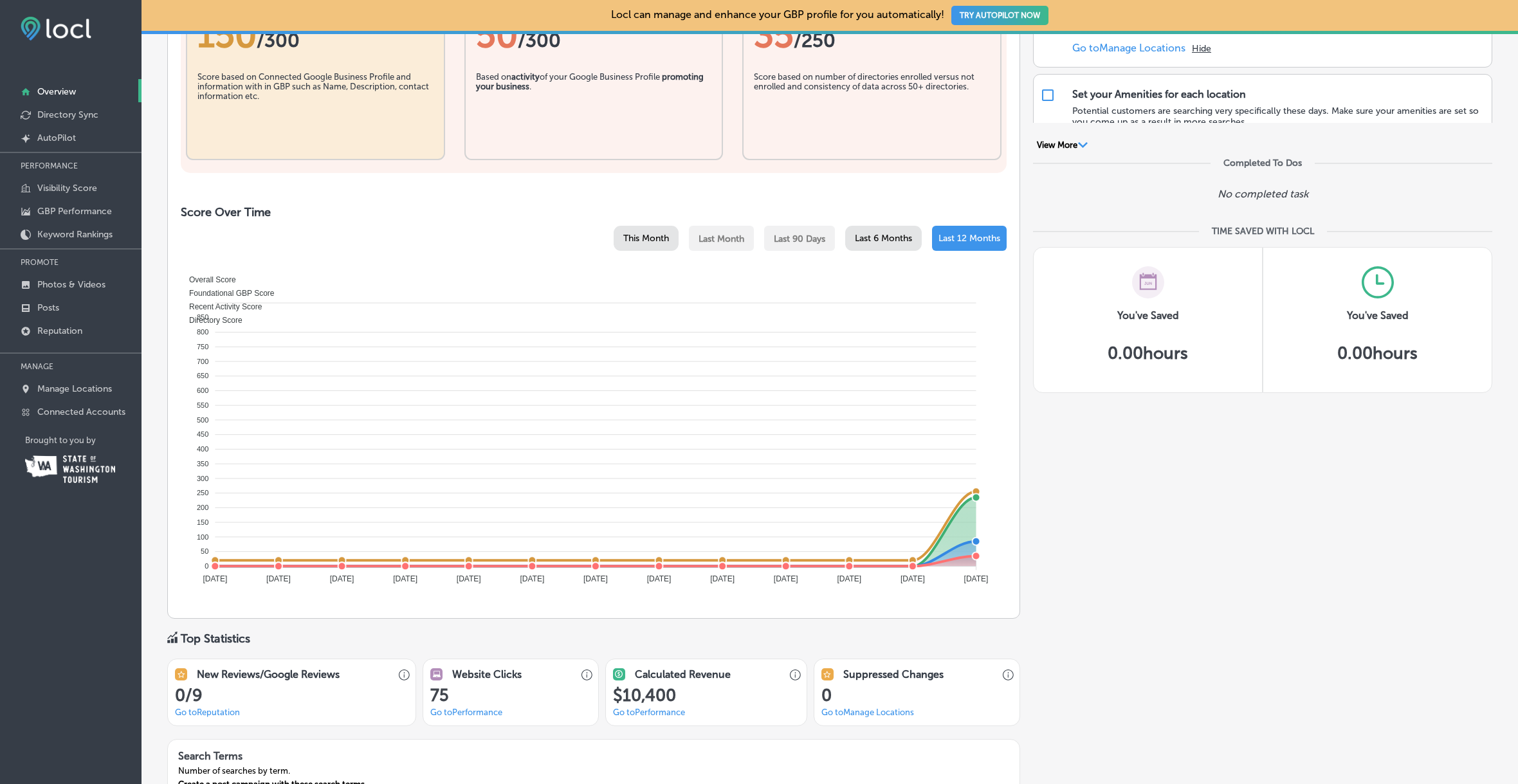
click at [864, 240] on span "Last 6 Months" at bounding box center [884, 238] width 58 height 11
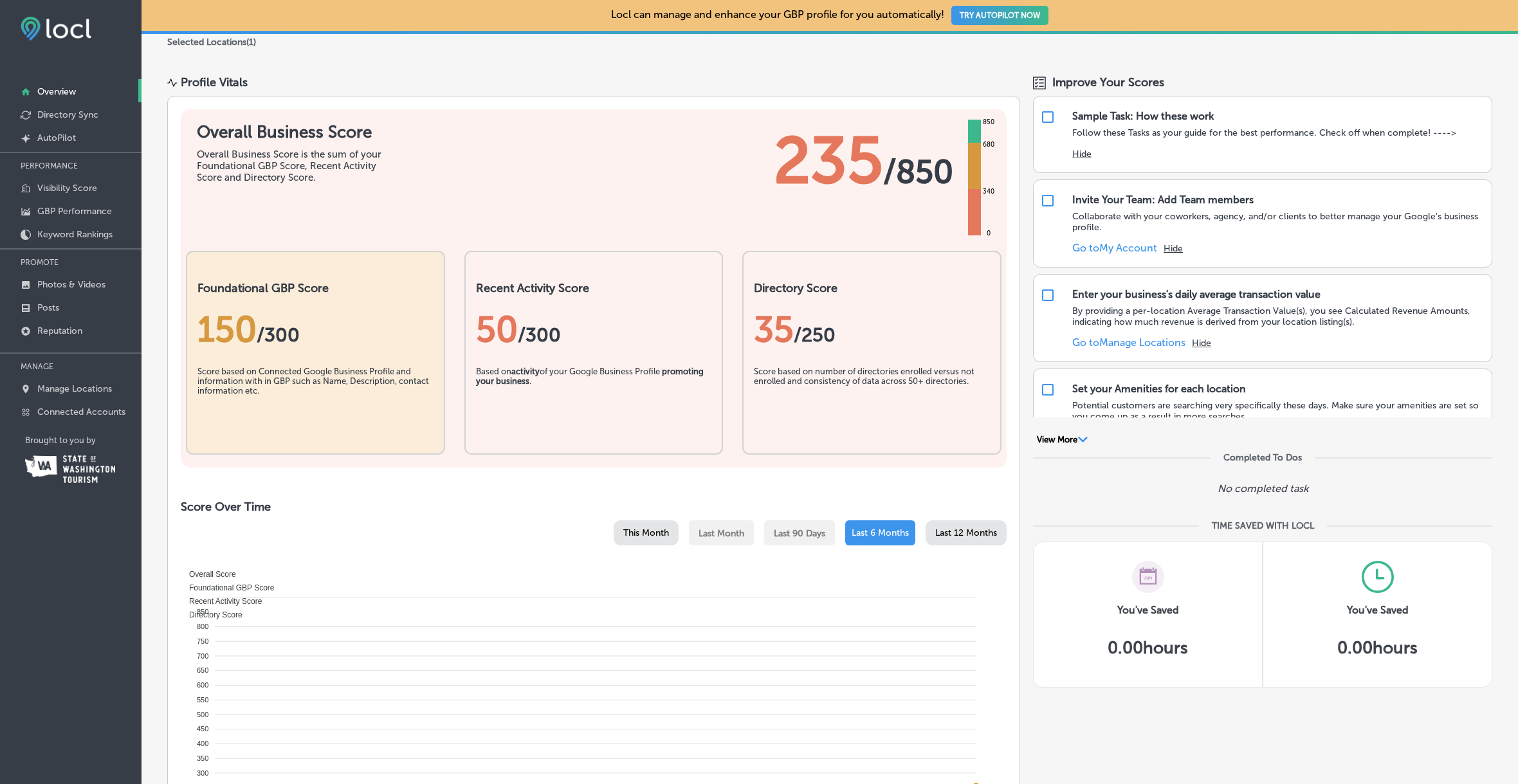
scroll to position [0, 0]
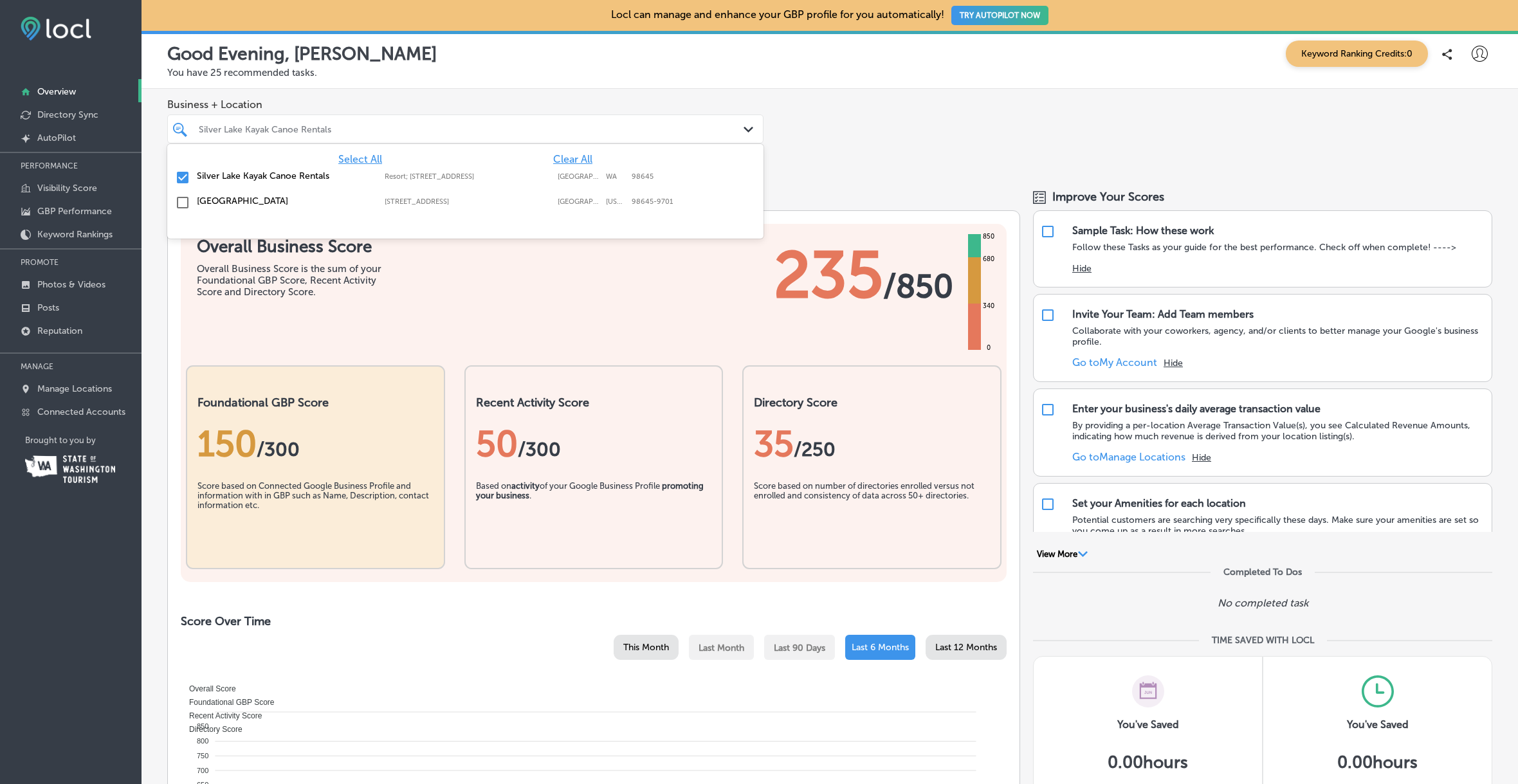
click at [737, 125] on div "Silver Lake Kayak Canoe Rentals Path Created with Sketch." at bounding box center [465, 128] width 595 height 20
click at [180, 180] on input "checkbox" at bounding box center [182, 177] width 15 height 15
click at [182, 178] on input "checkbox" at bounding box center [182, 177] width 15 height 15
click at [889, 148] on div "Business + Location option [STREET_ADDRESS]. option [STREET_ADDRESS]. 3 results…" at bounding box center [830, 131] width 1376 height 85
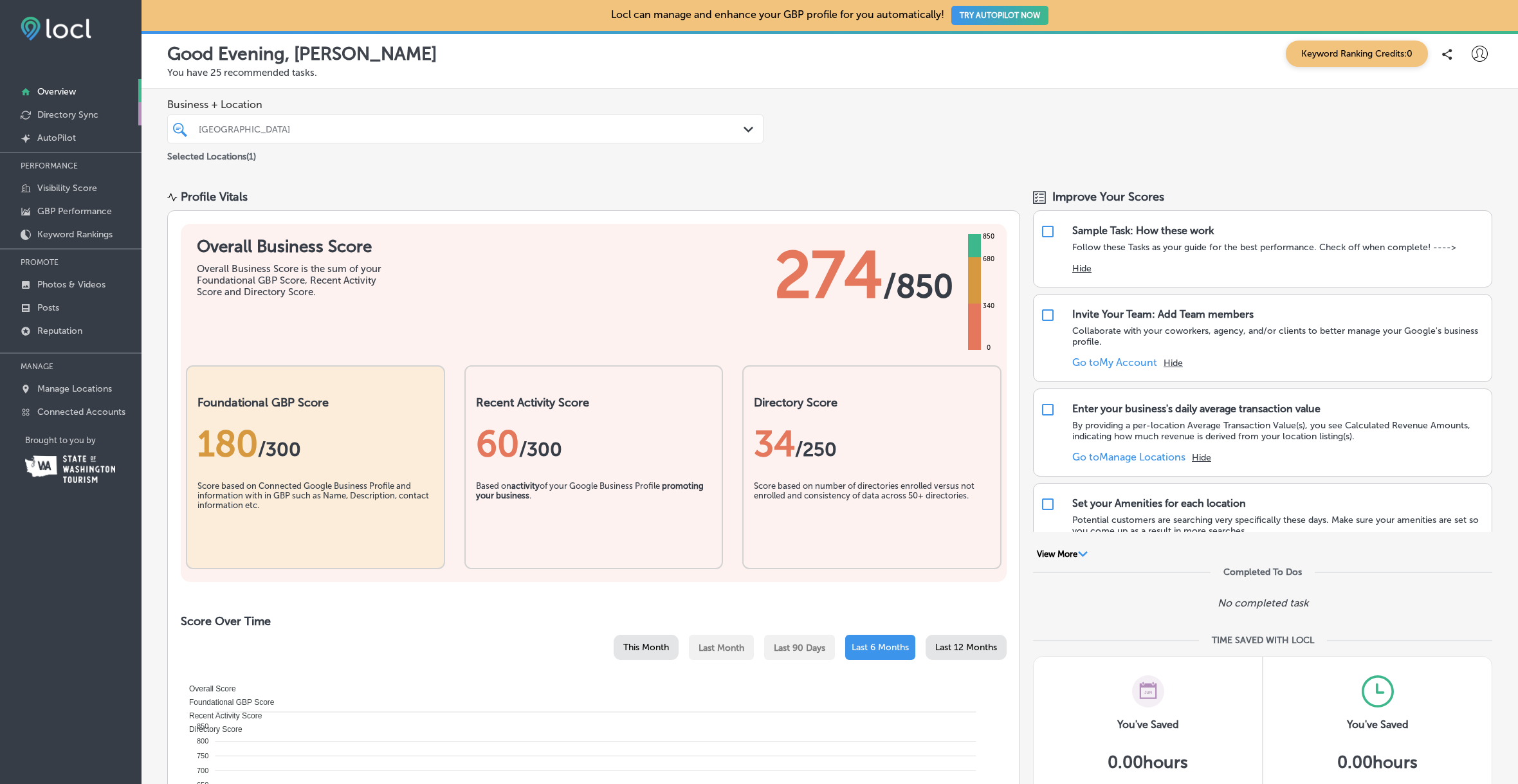
click at [58, 114] on p "Directory Sync" at bounding box center [68, 114] width 61 height 11
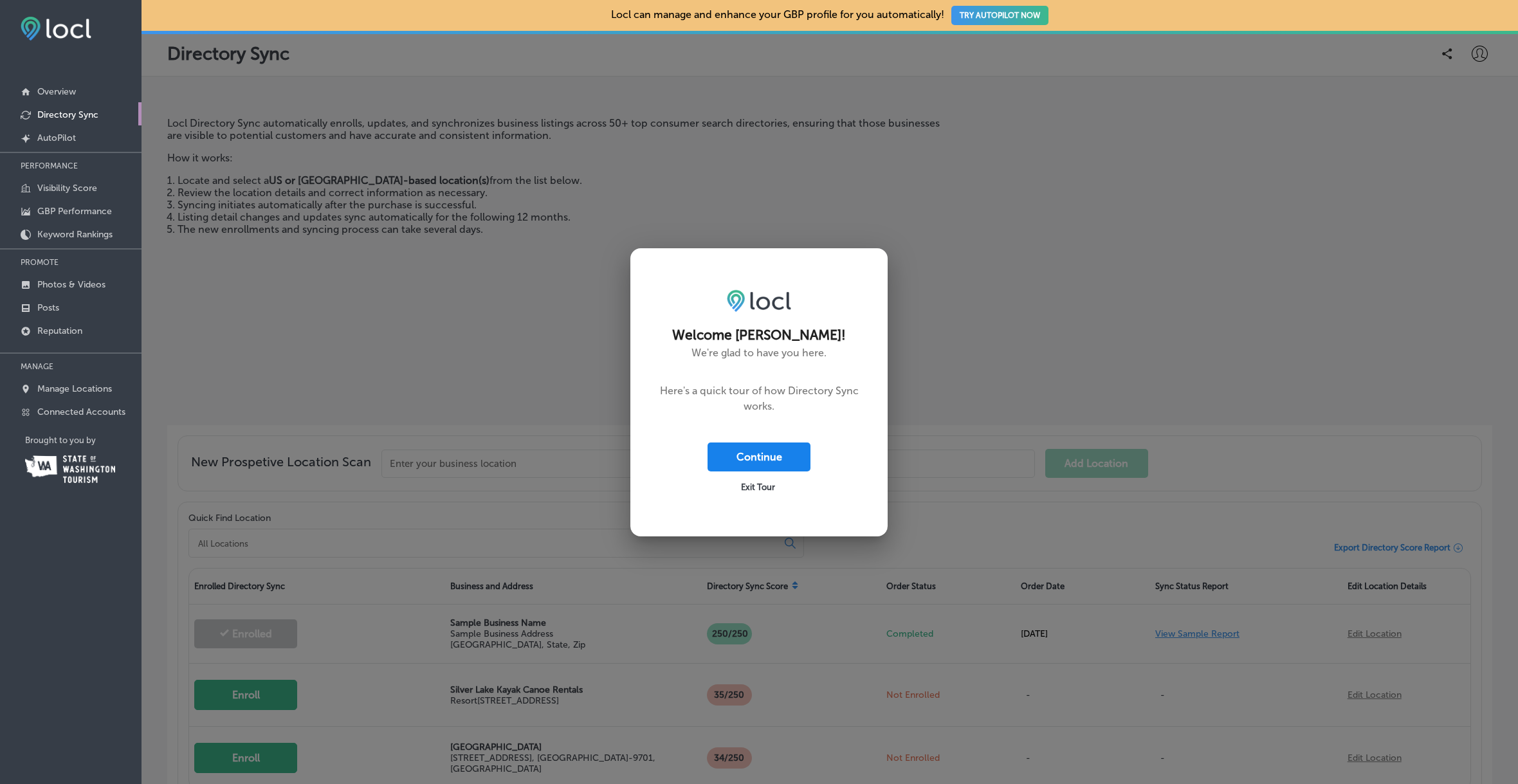
click at [769, 457] on button "Continue" at bounding box center [759, 457] width 103 height 29
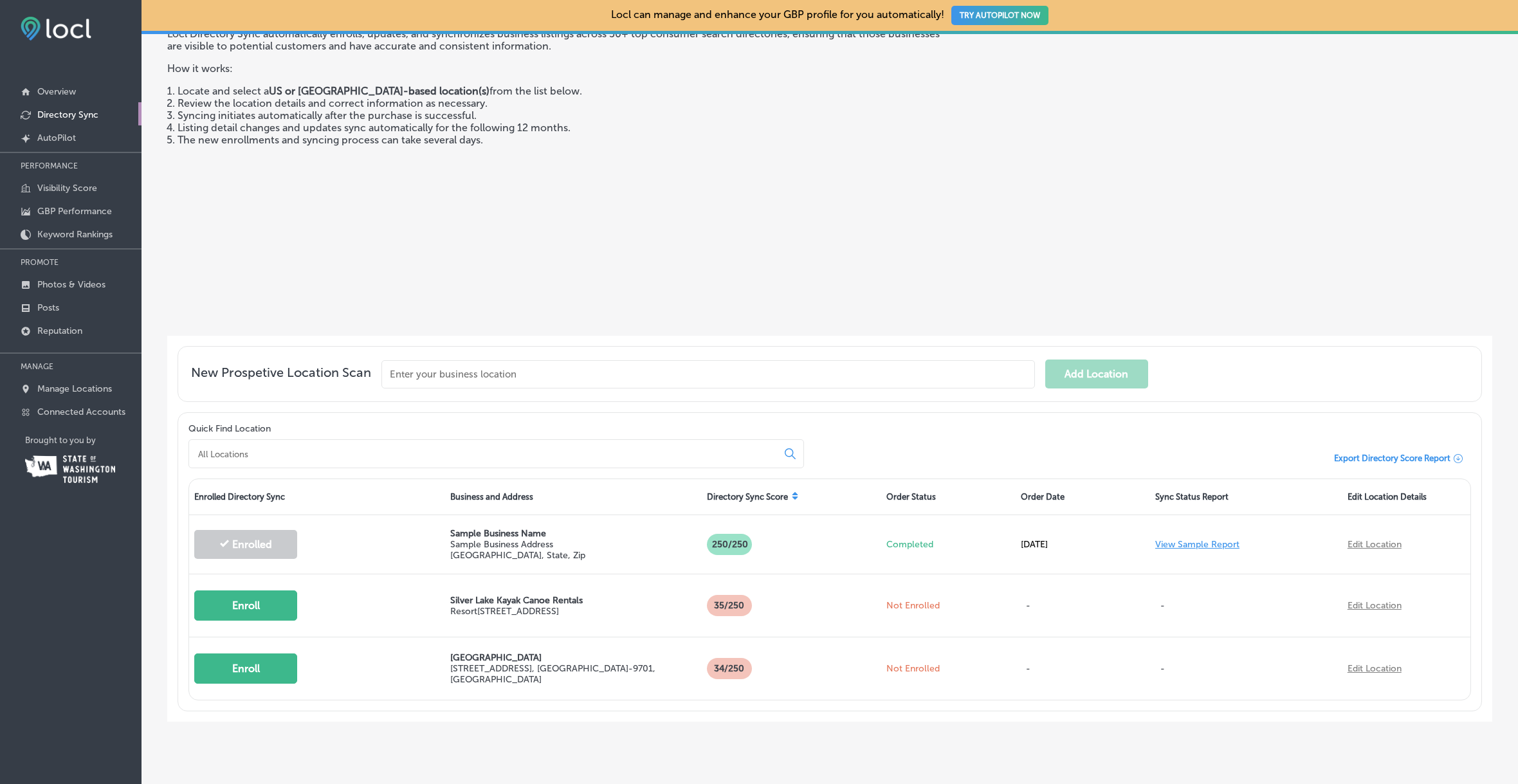
scroll to position [113, 0]
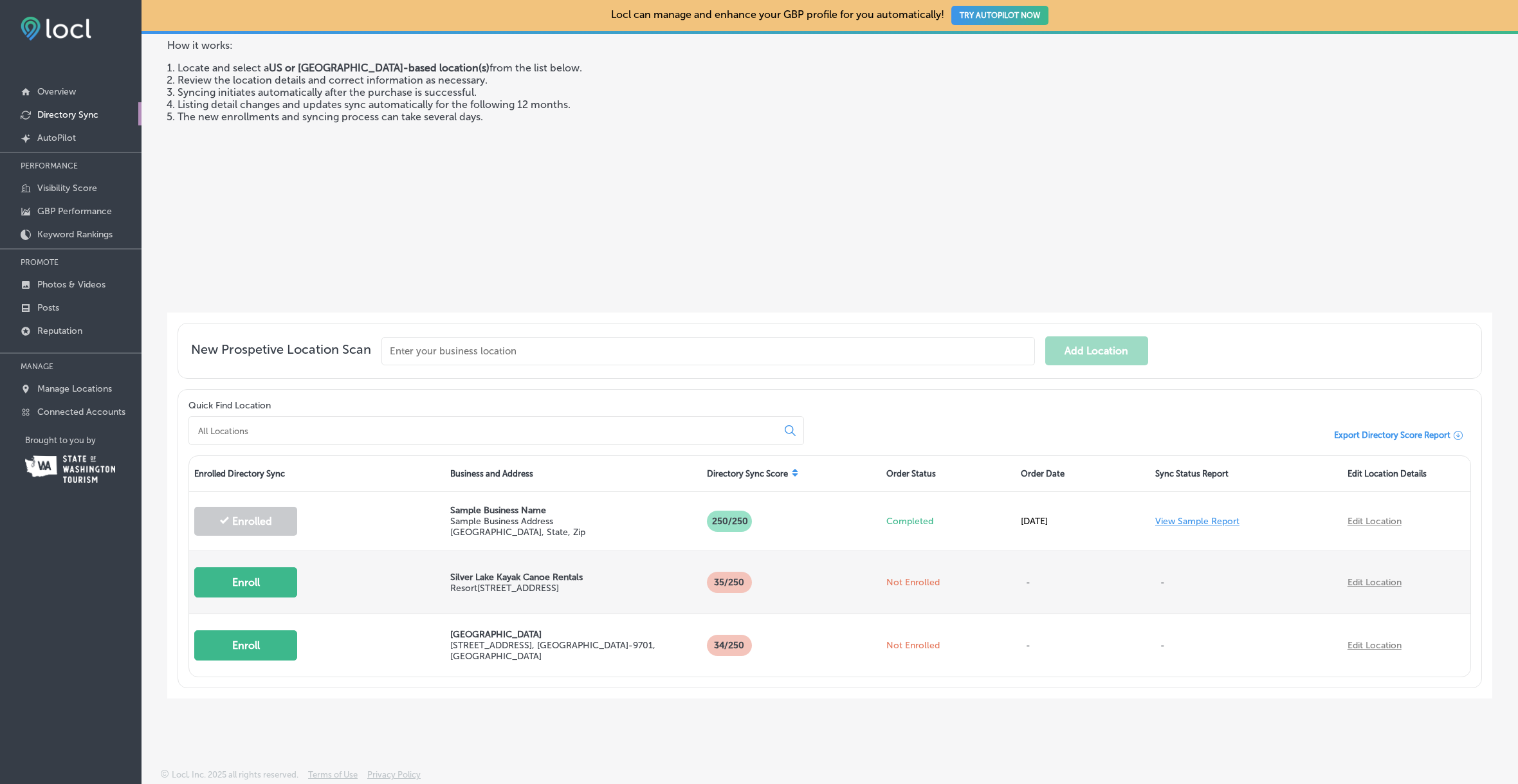
click at [254, 581] on button "Enroll" at bounding box center [246, 582] width 103 height 30
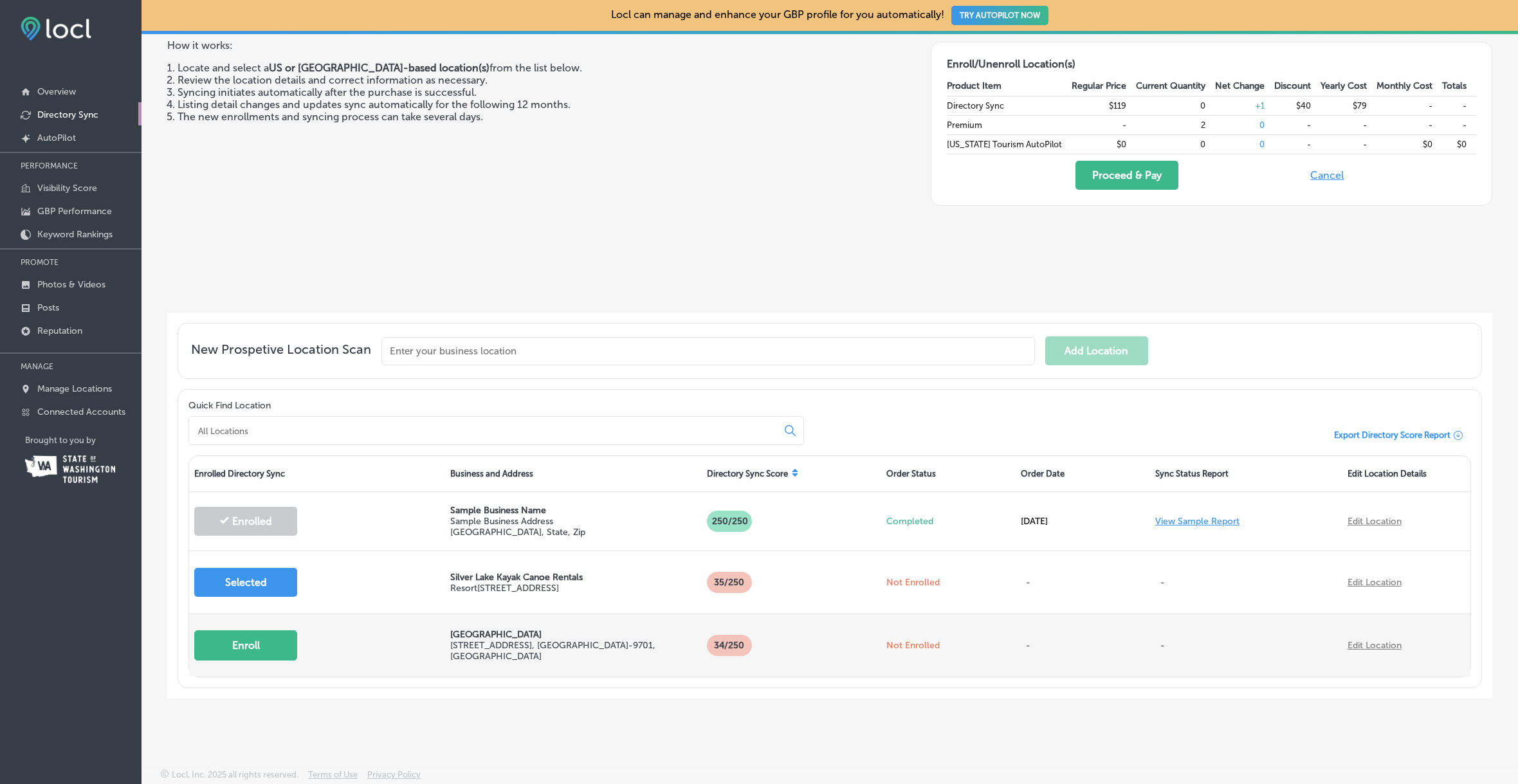
click at [249, 642] on button "Enroll" at bounding box center [246, 645] width 103 height 30
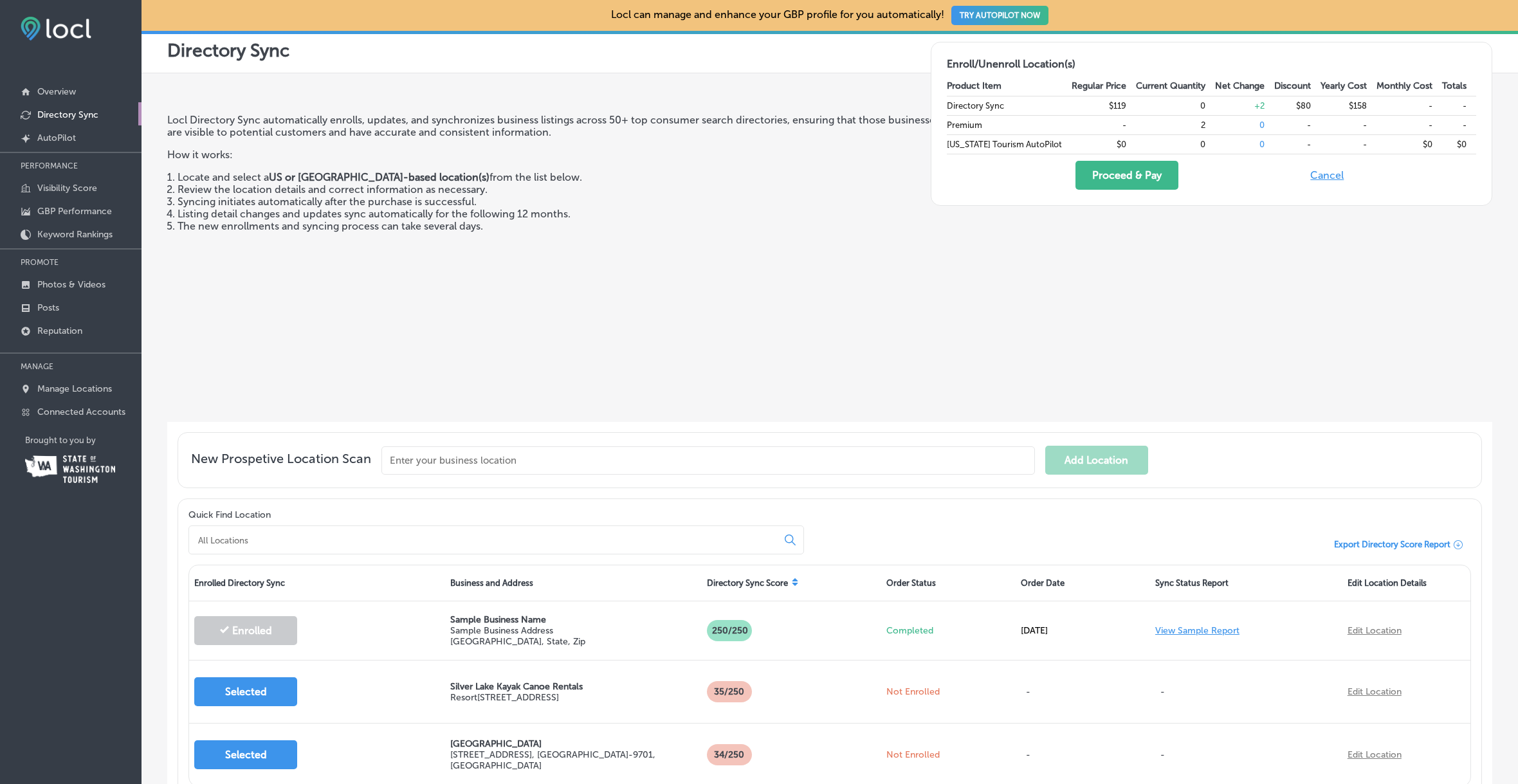
scroll to position [0, 0]
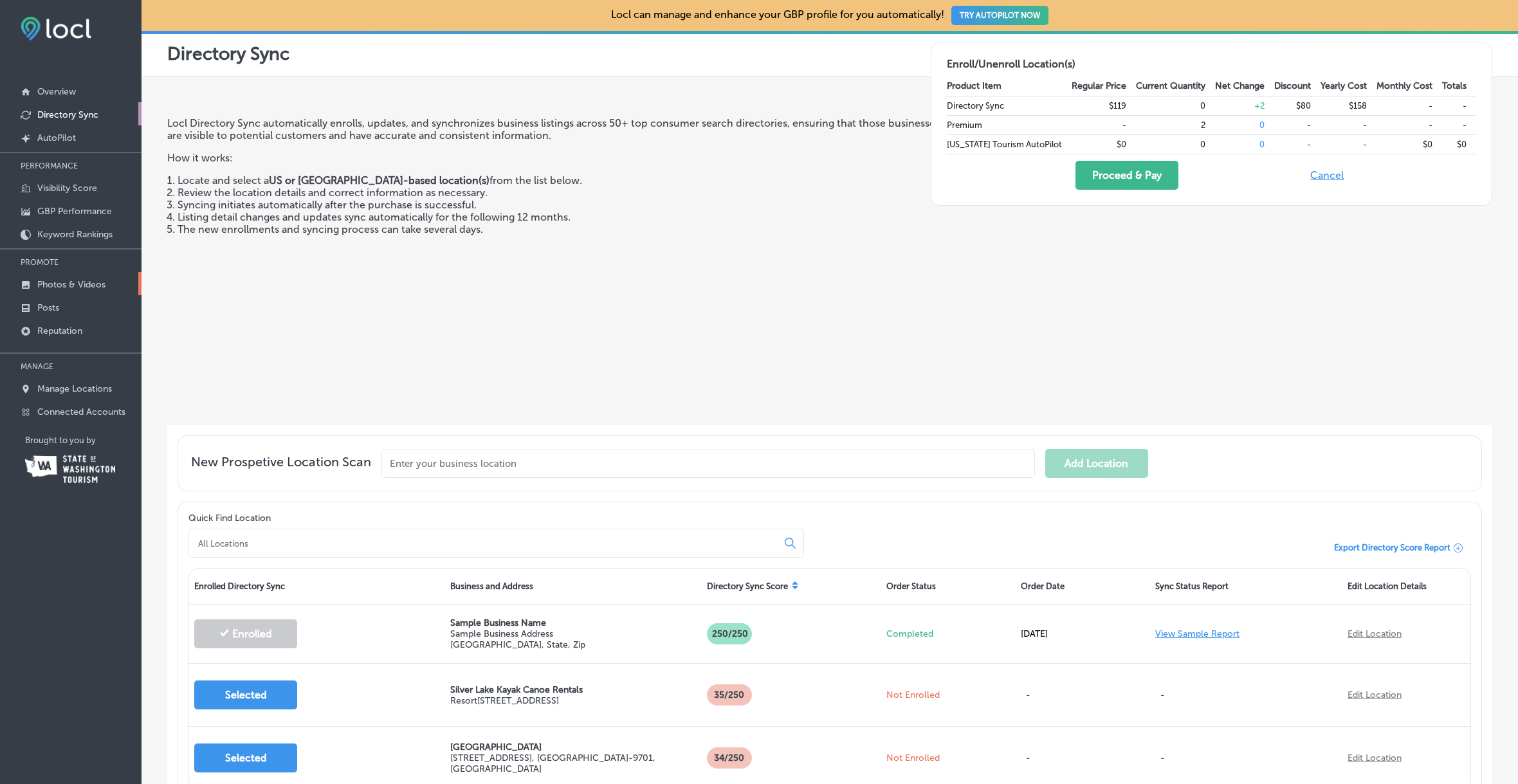
click at [86, 283] on p "Photos & Videos" at bounding box center [72, 284] width 68 height 11
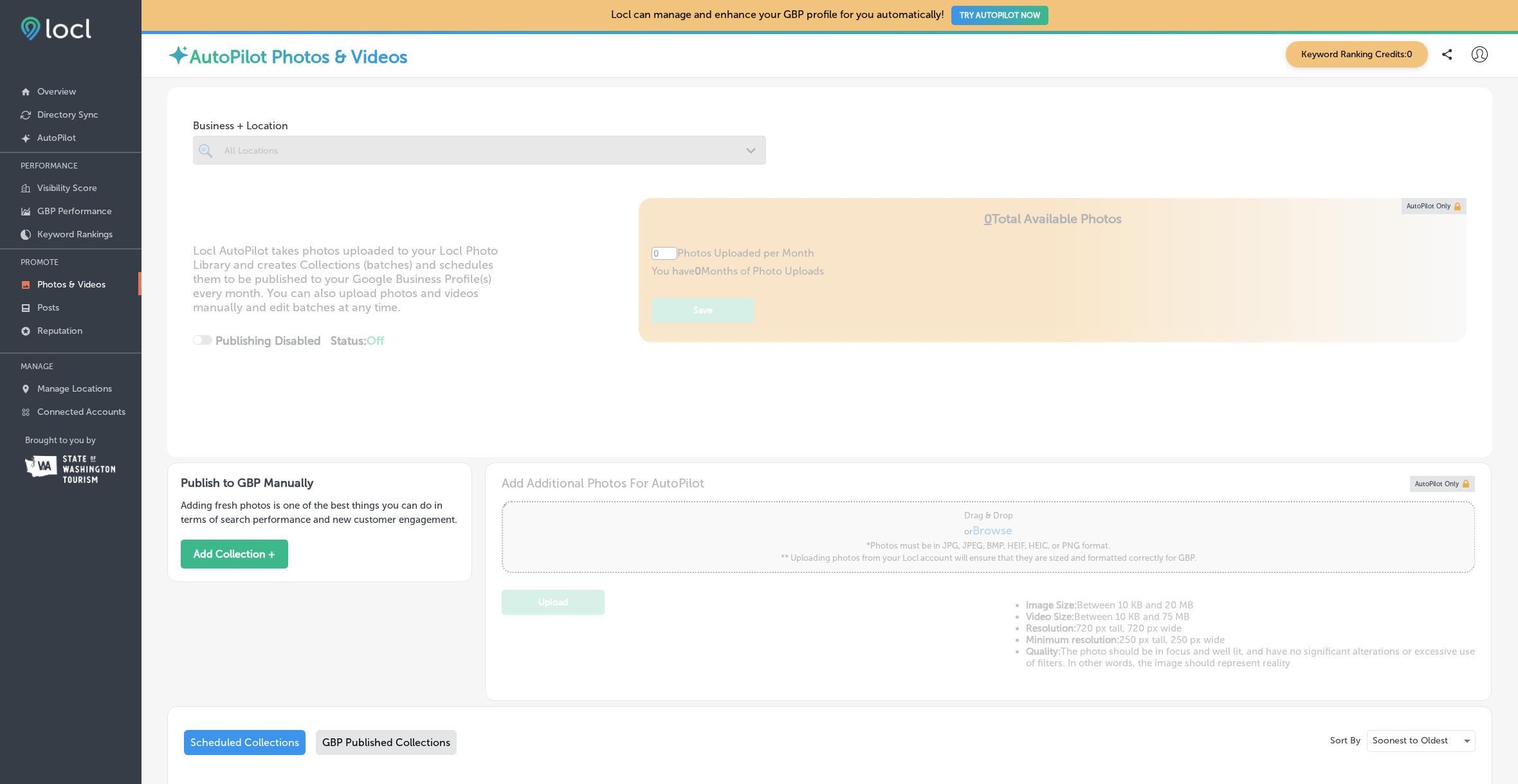
type input "5"
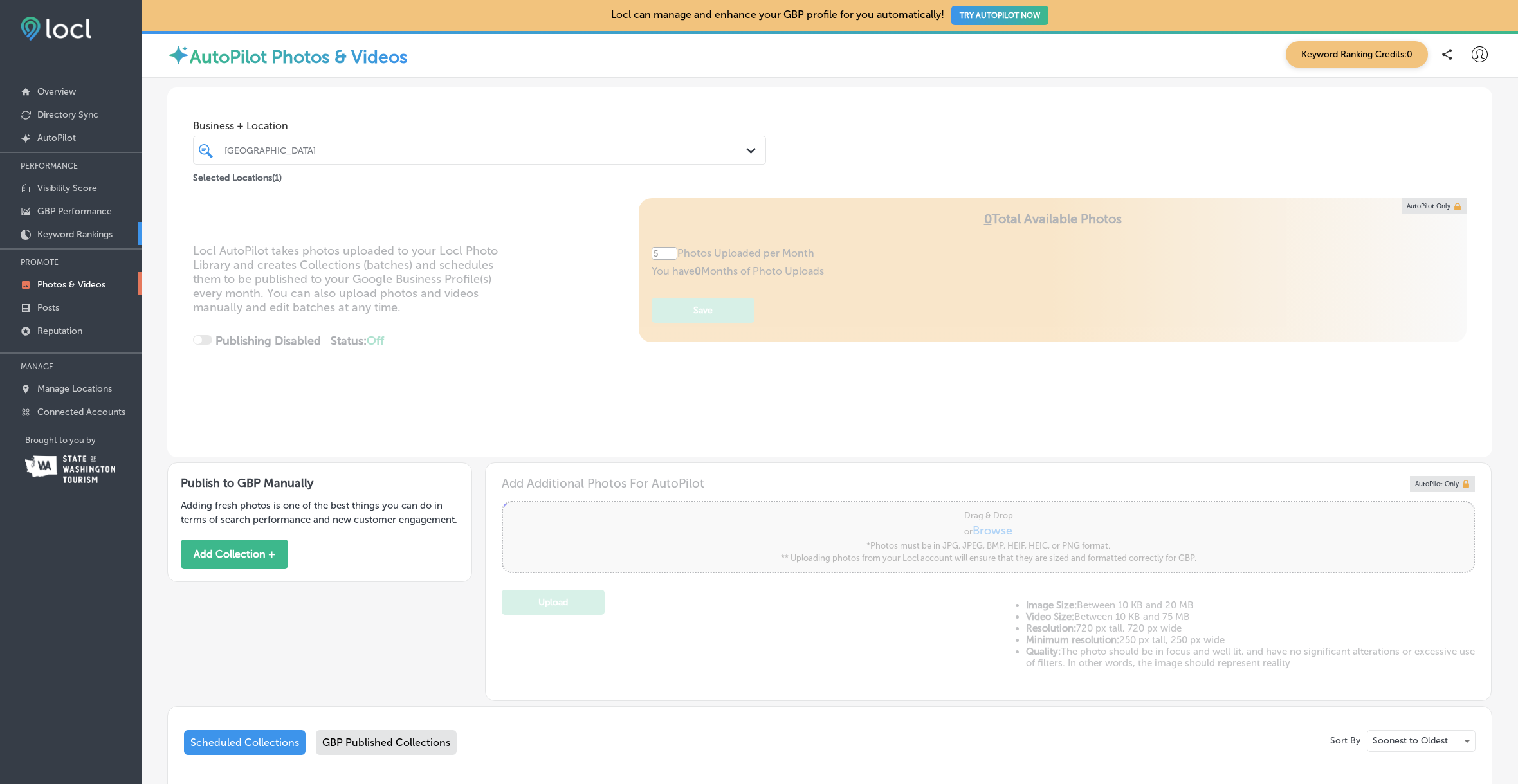
click at [83, 229] on link "Keyword Rankings" at bounding box center [71, 233] width 142 height 23
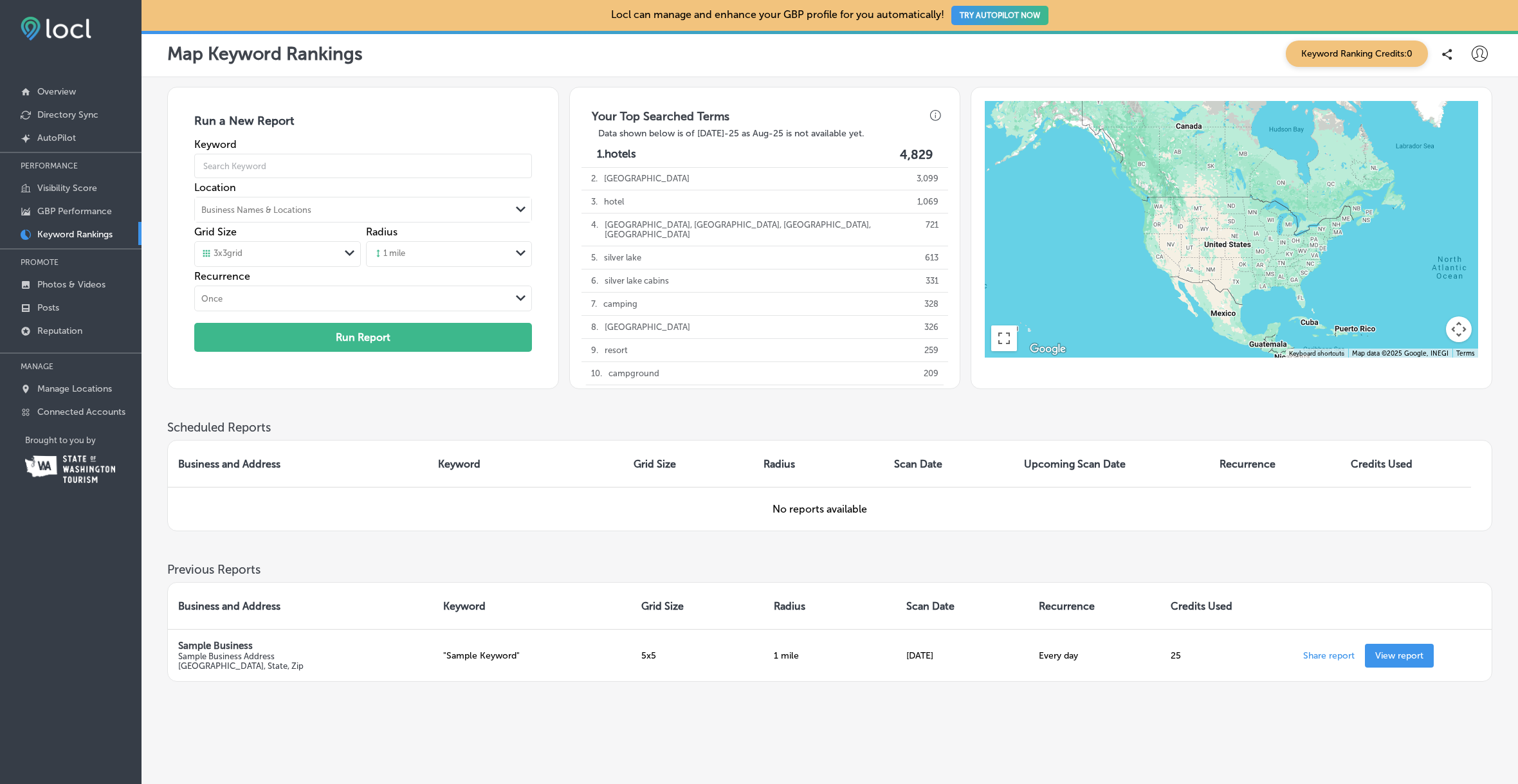
click at [1166, 246] on div at bounding box center [1232, 229] width 494 height 257
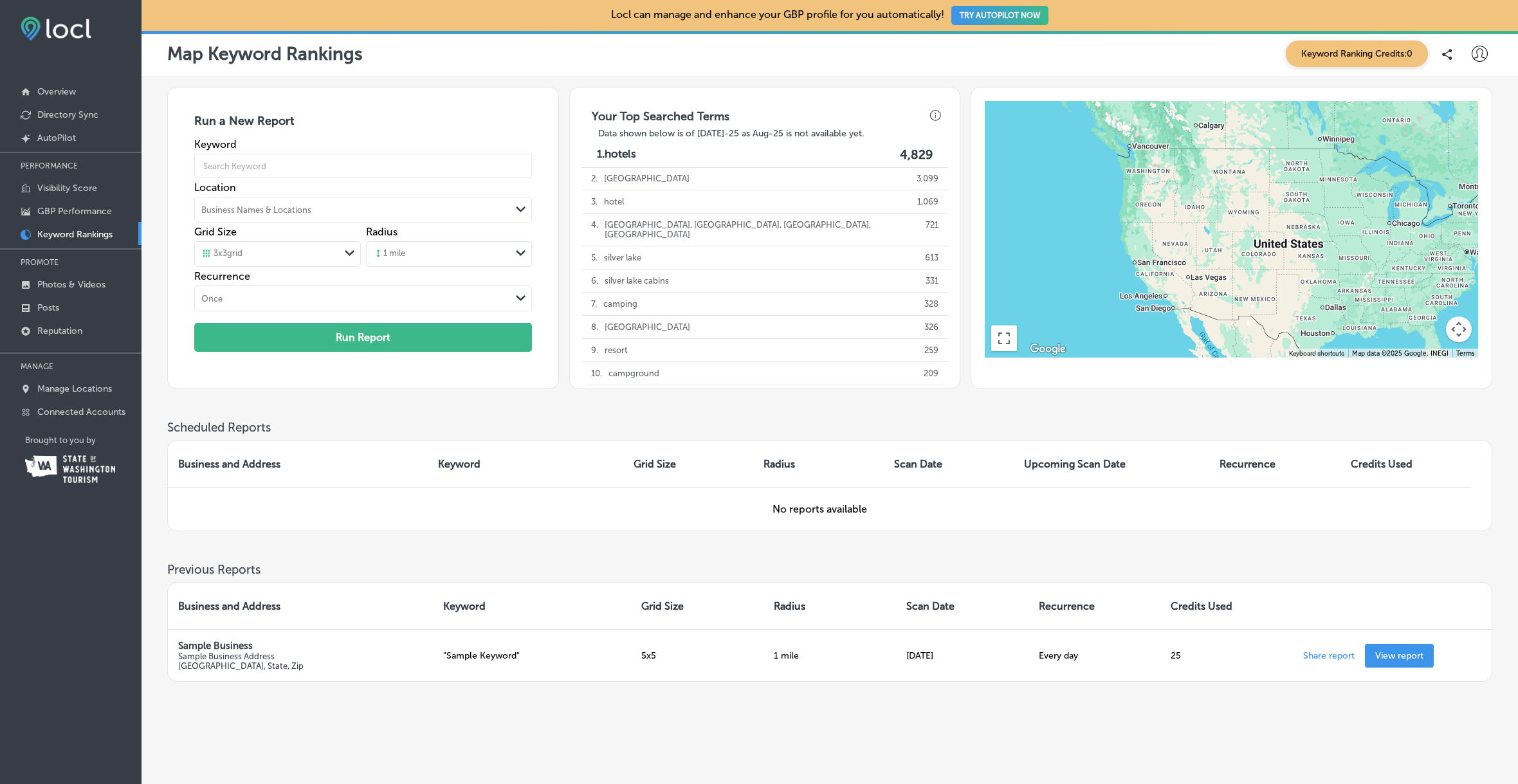
click at [1166, 246] on div at bounding box center [1232, 229] width 494 height 257
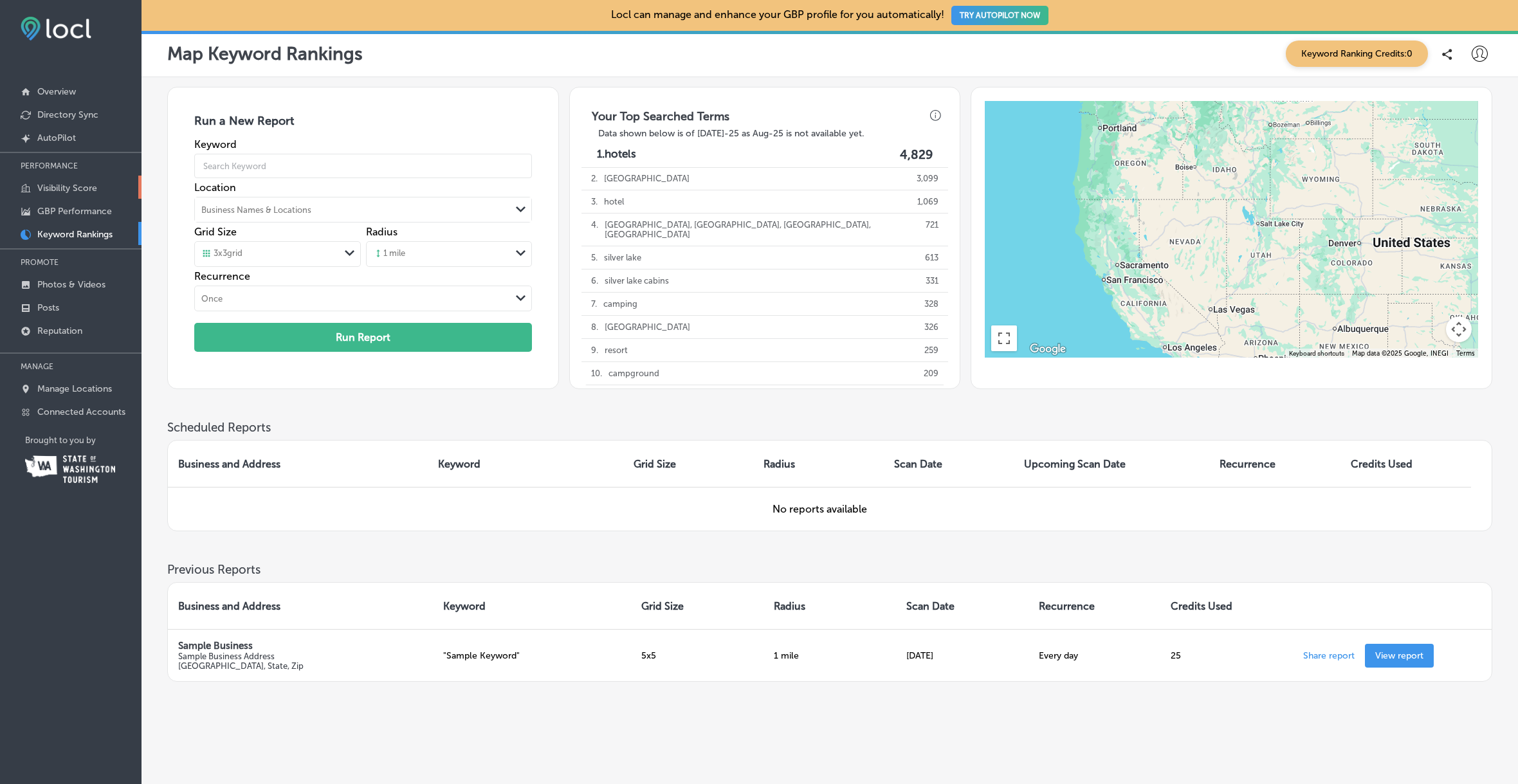
click at [75, 184] on p "Visibility Score" at bounding box center [67, 188] width 60 height 11
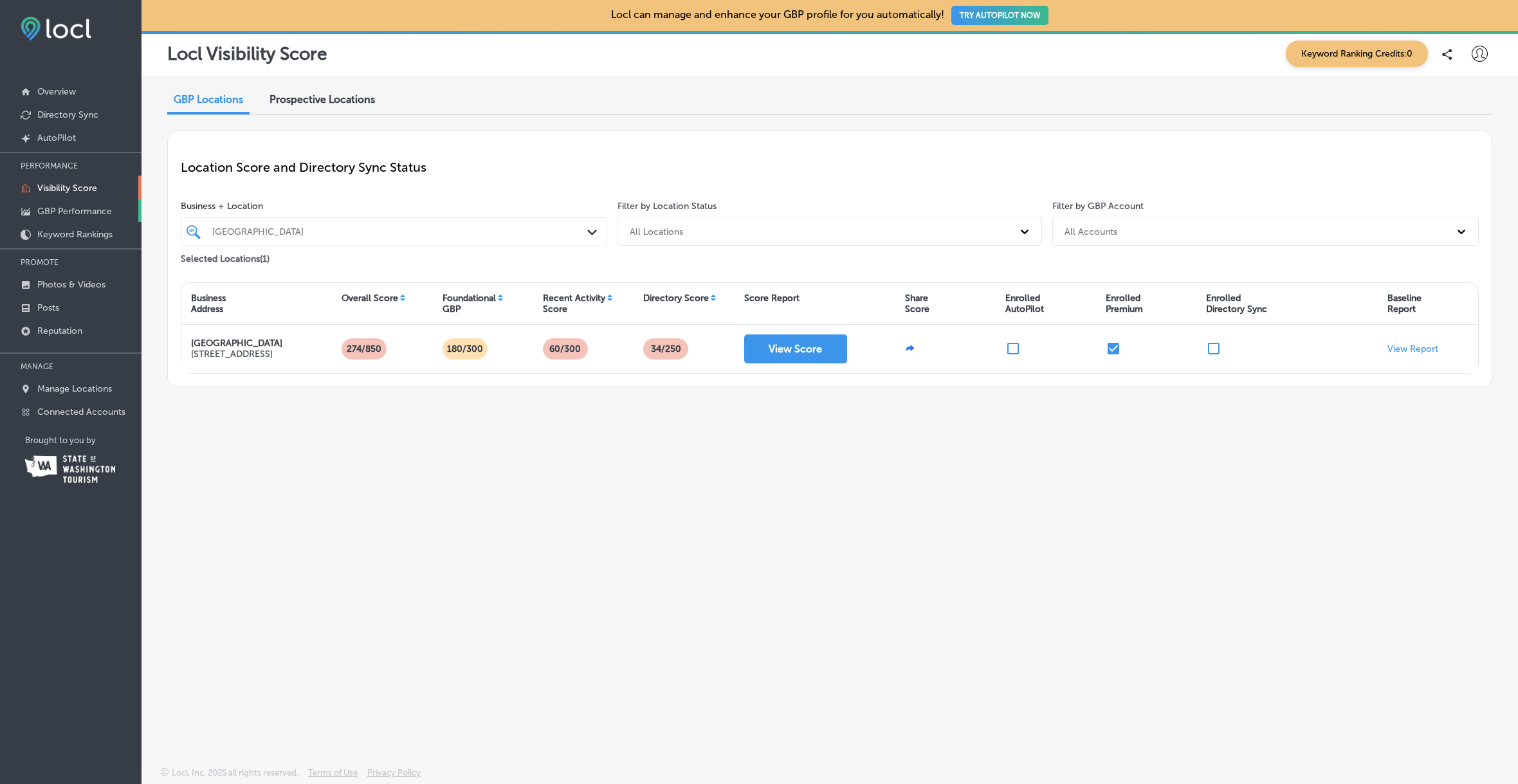
click at [74, 209] on p "GBP Performance" at bounding box center [74, 211] width 74 height 11
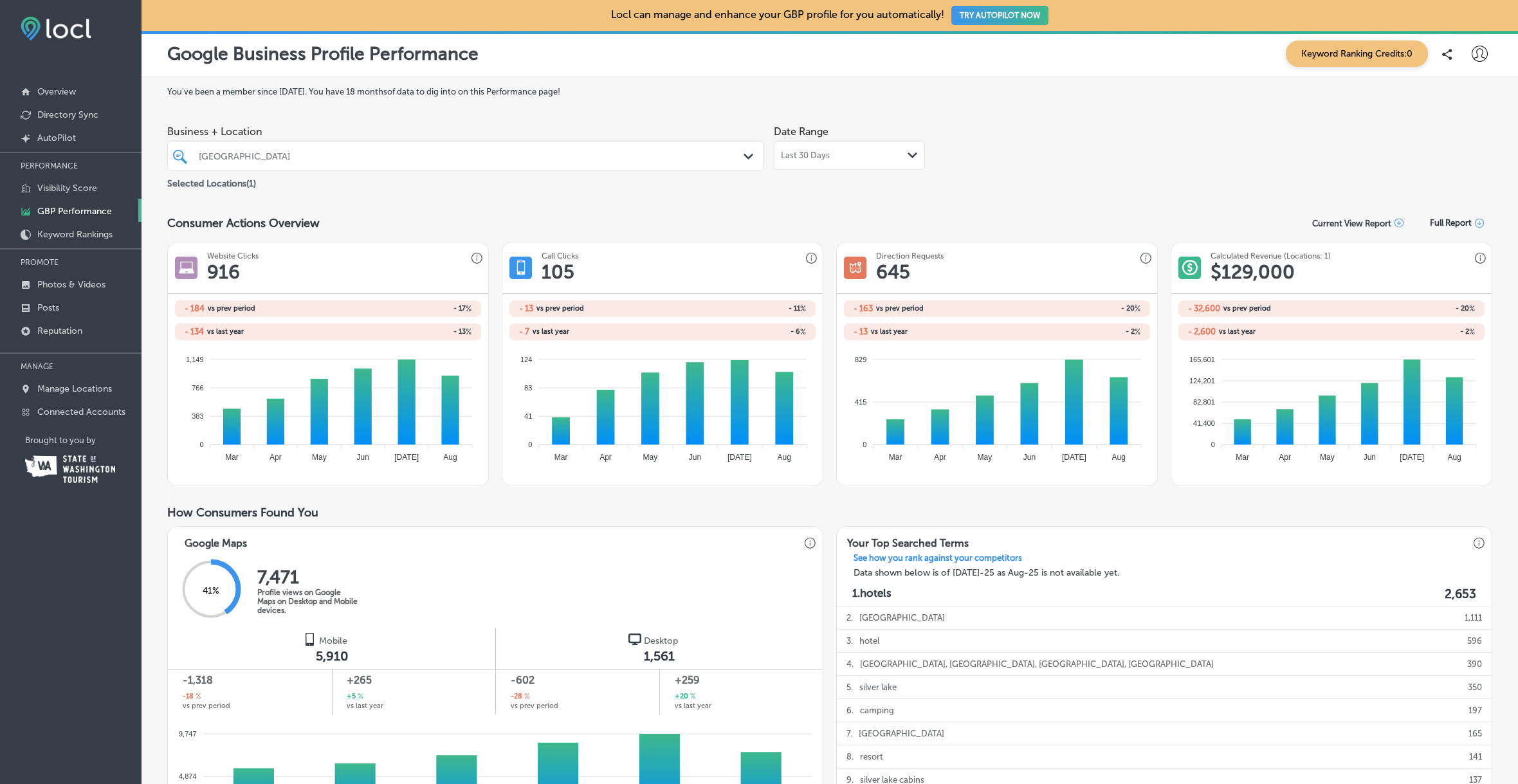
click at [908, 156] on icon "Path Created with Sketch." at bounding box center [912, 156] width 10 height 6
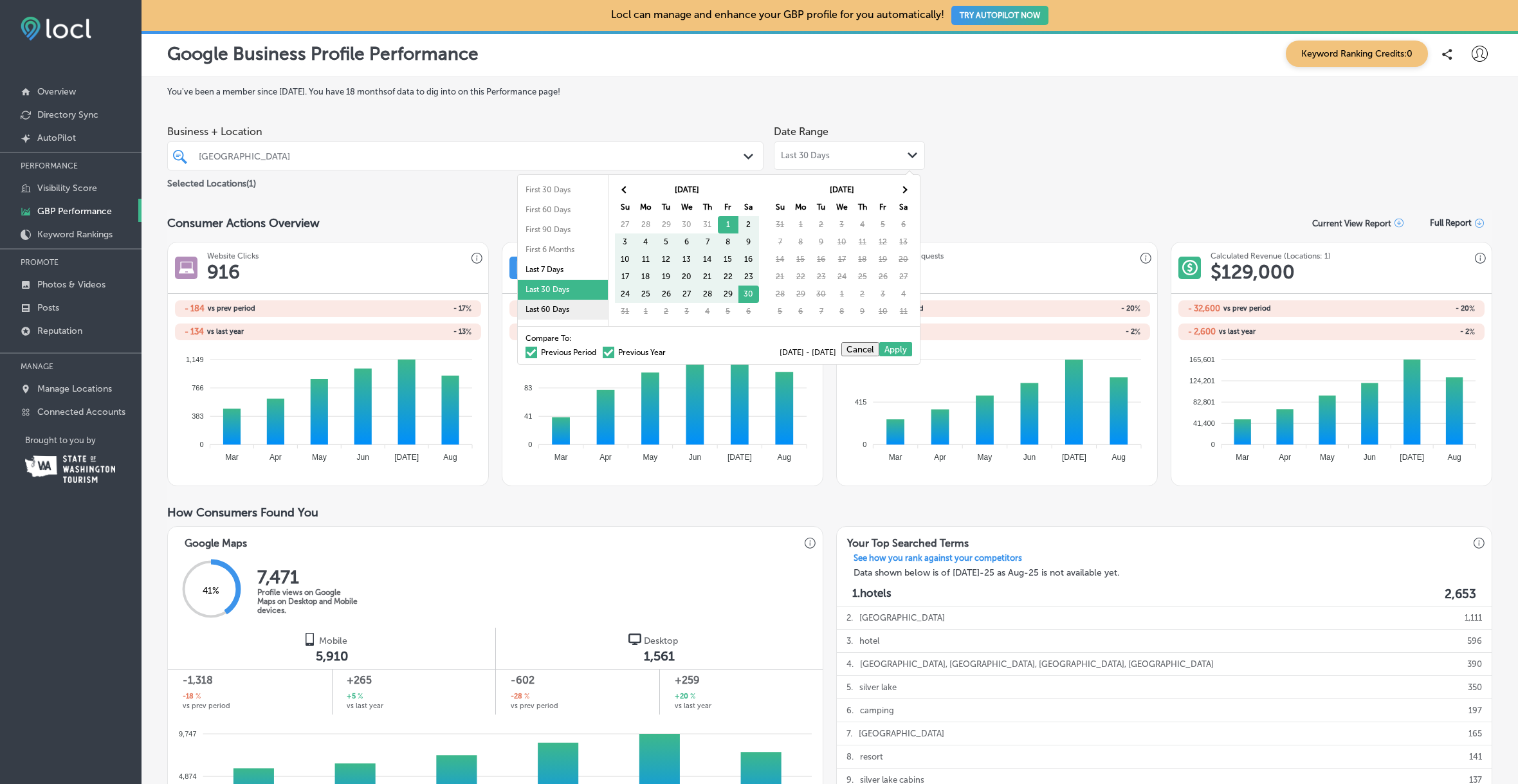
click at [546, 308] on li "Last 60 Days" at bounding box center [563, 309] width 90 height 20
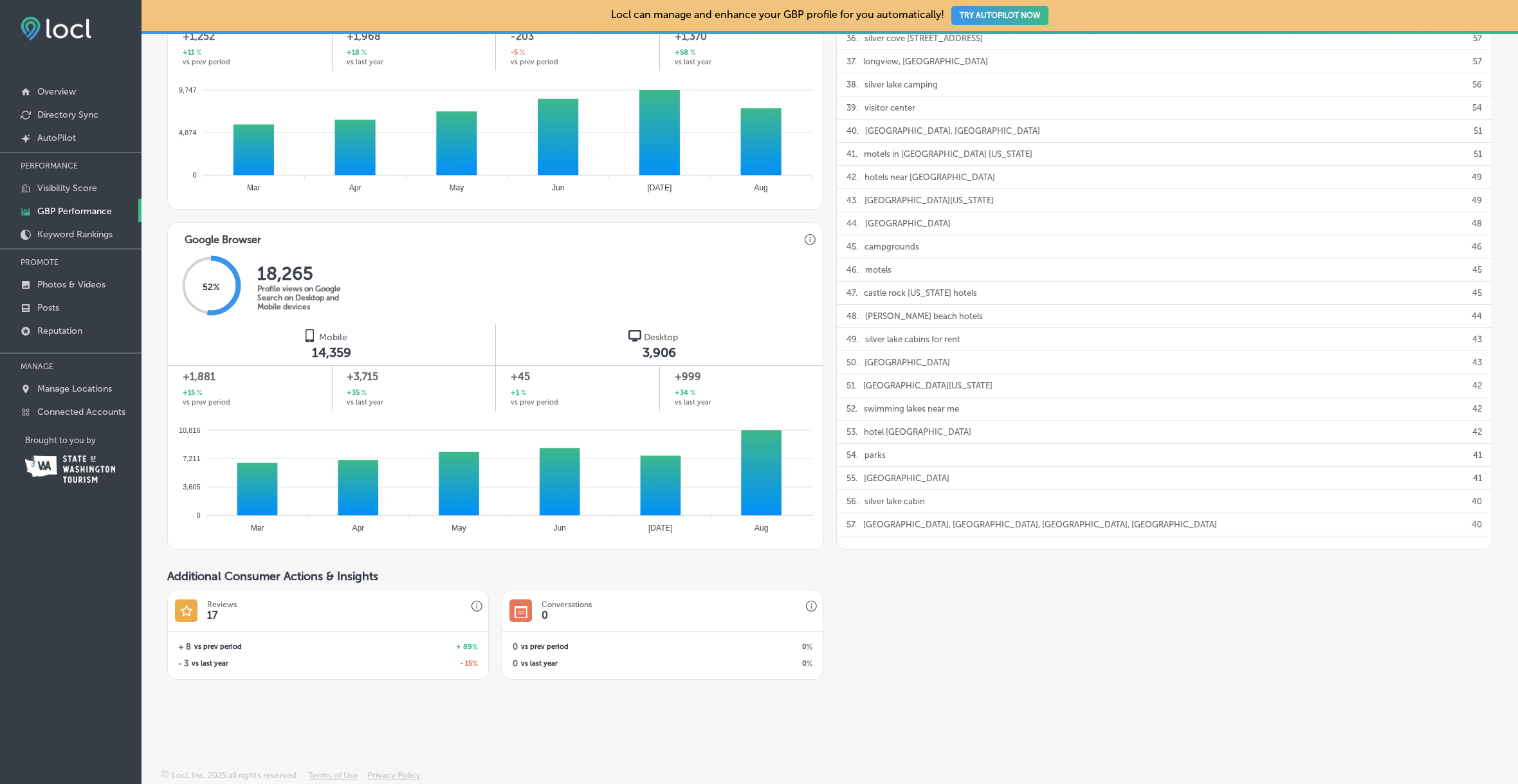
scroll to position [646, 0]
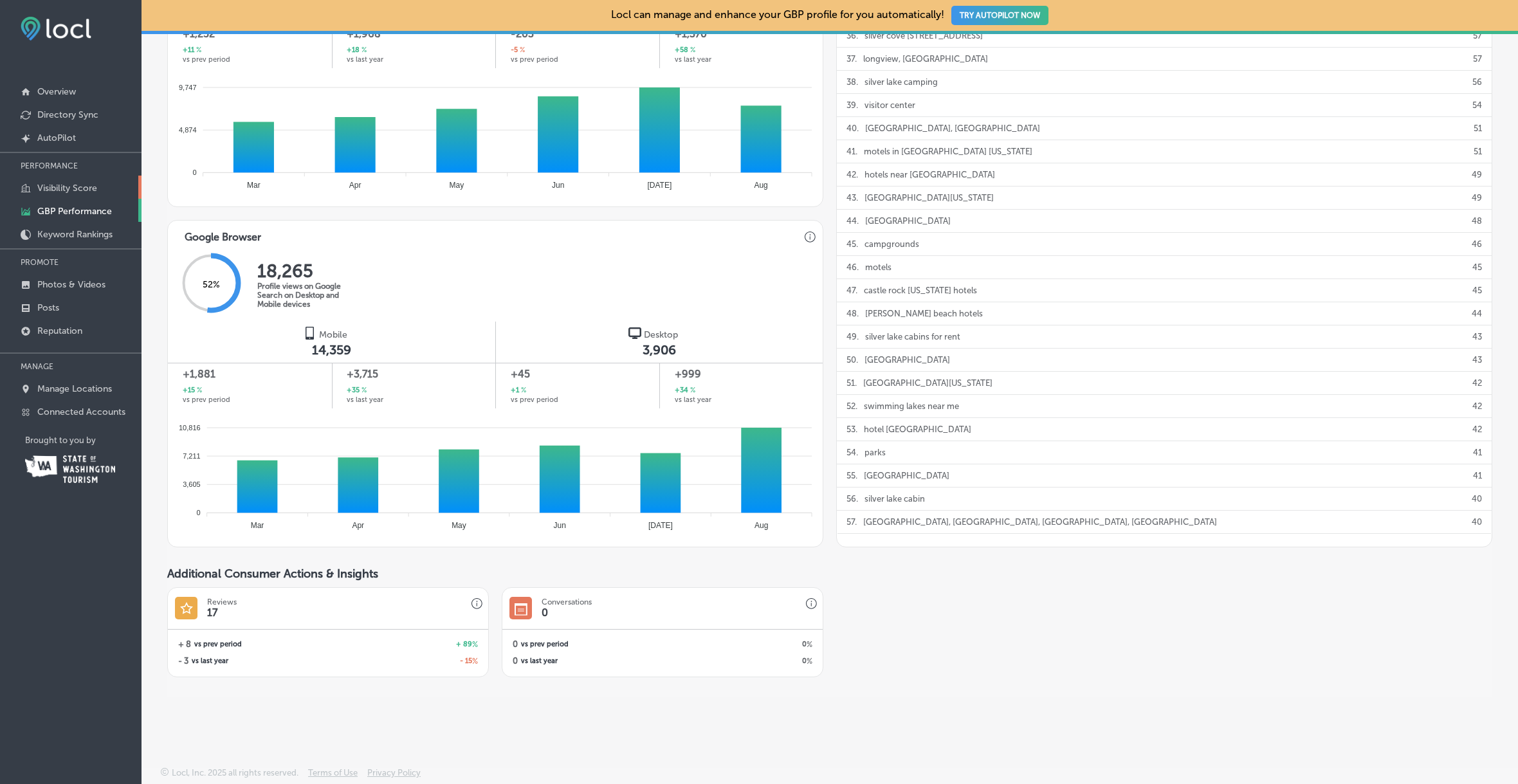
click at [83, 185] on p "Visibility Score" at bounding box center [67, 188] width 60 height 11
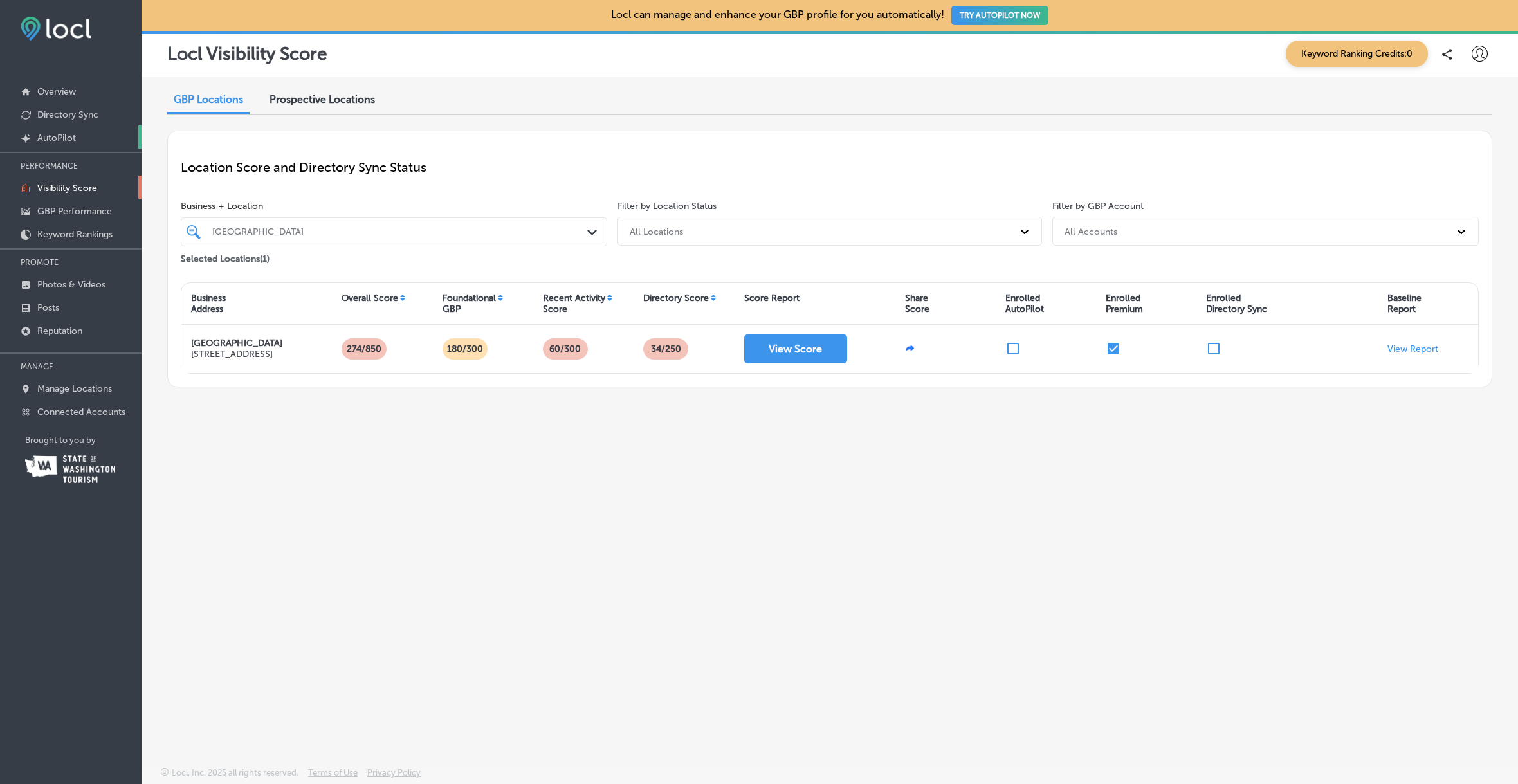
click at [69, 137] on p "AutoPilot" at bounding box center [57, 138] width 38 height 11
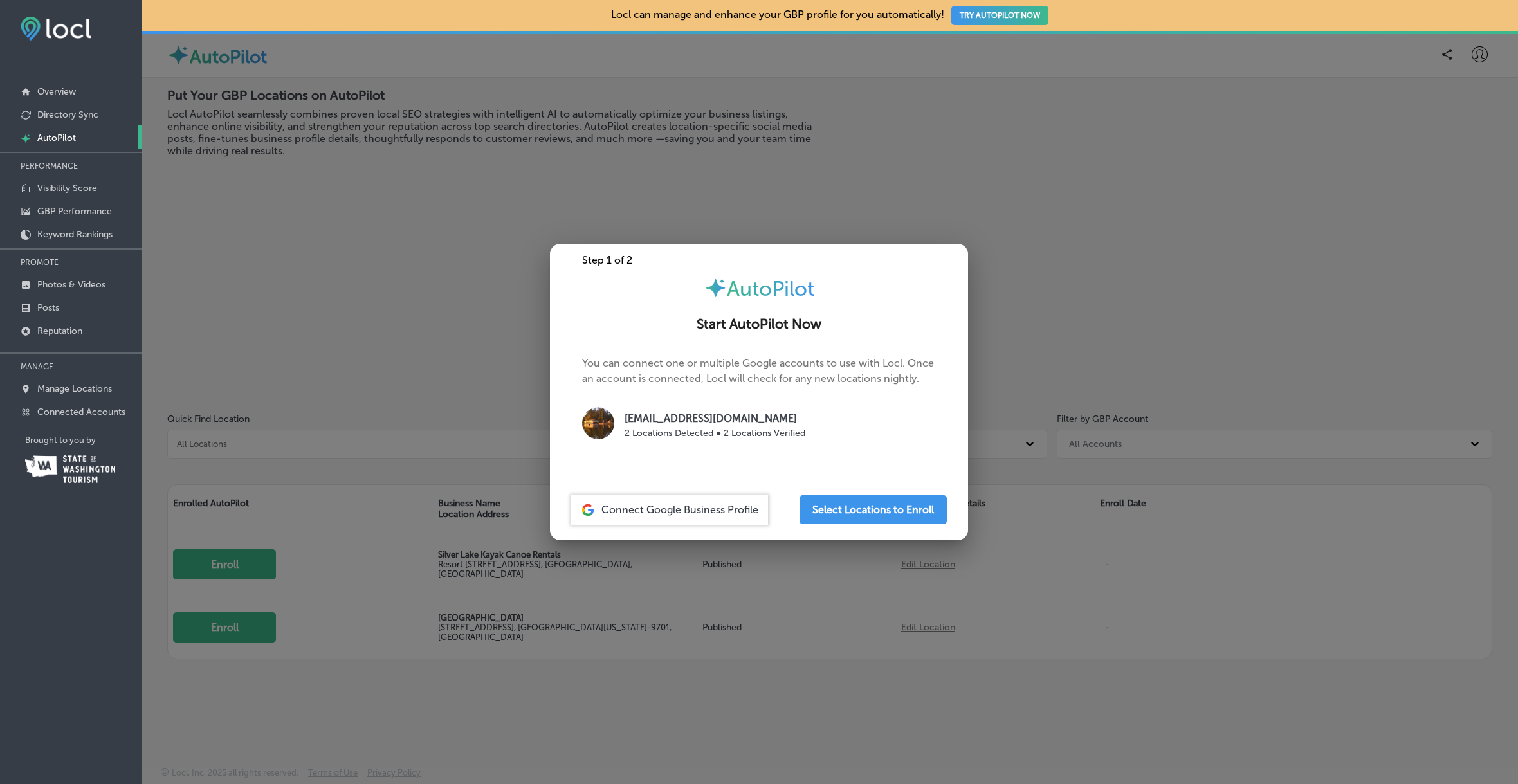
click at [1054, 379] on div at bounding box center [759, 392] width 1518 height 784
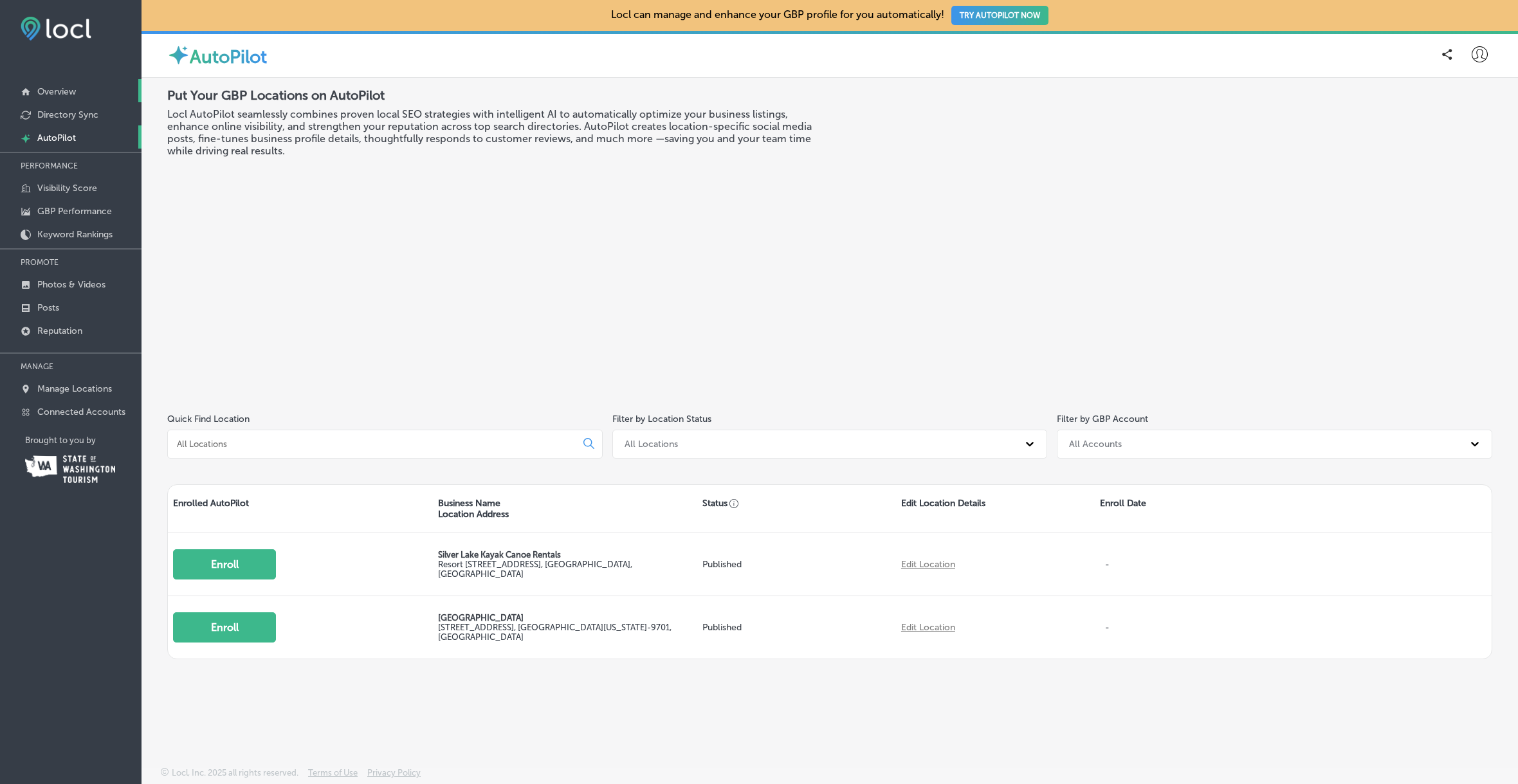
click at [58, 89] on p "Overview" at bounding box center [57, 91] width 38 height 11
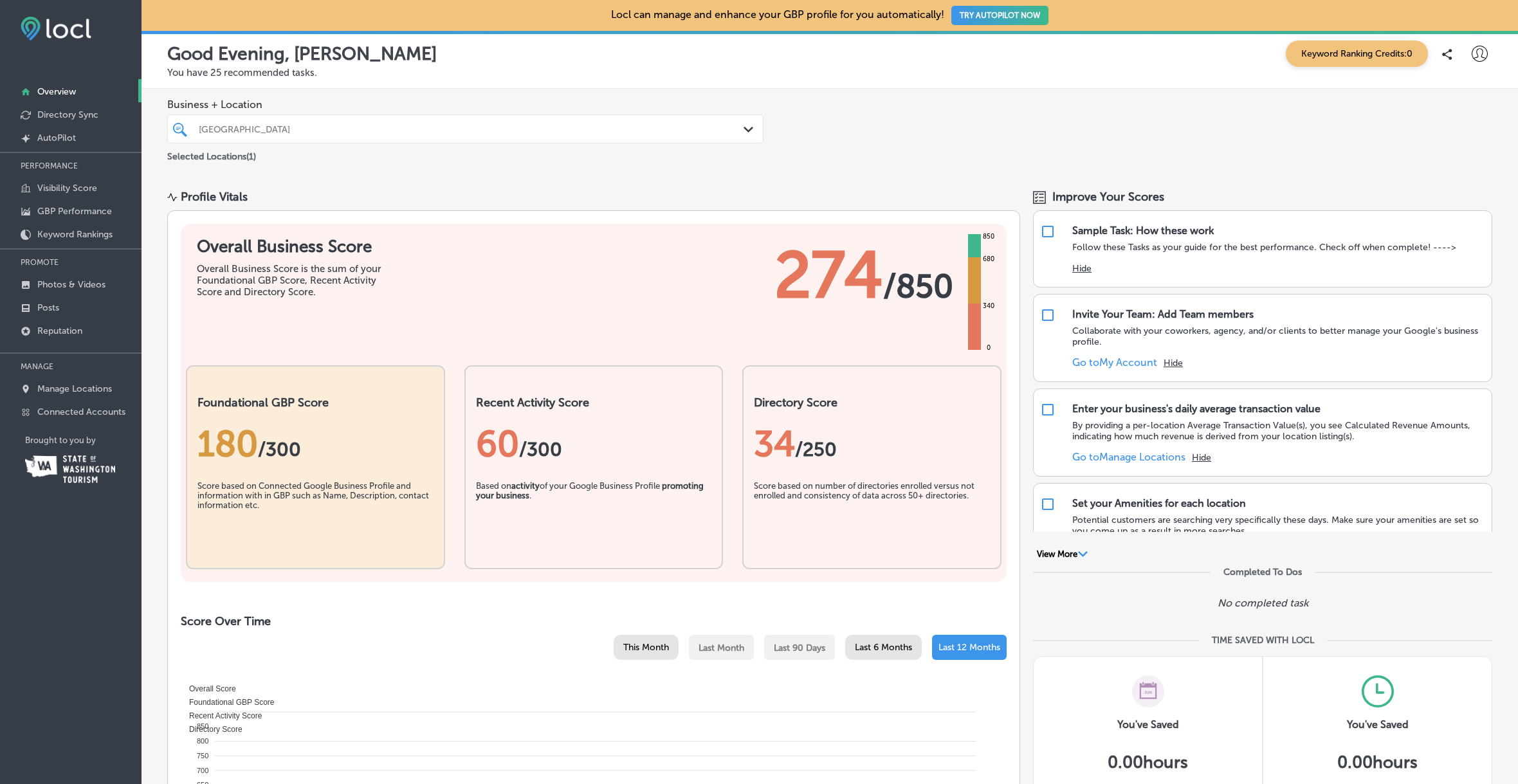
click at [348, 443] on div "180 / 300" at bounding box center [316, 444] width 236 height 43
click at [309, 458] on div "180 / 300" at bounding box center [316, 444] width 236 height 43
click at [594, 470] on div "60 /300" at bounding box center [594, 444] width 236 height 68
click at [795, 445] on span "/250" at bounding box center [816, 449] width 42 height 23
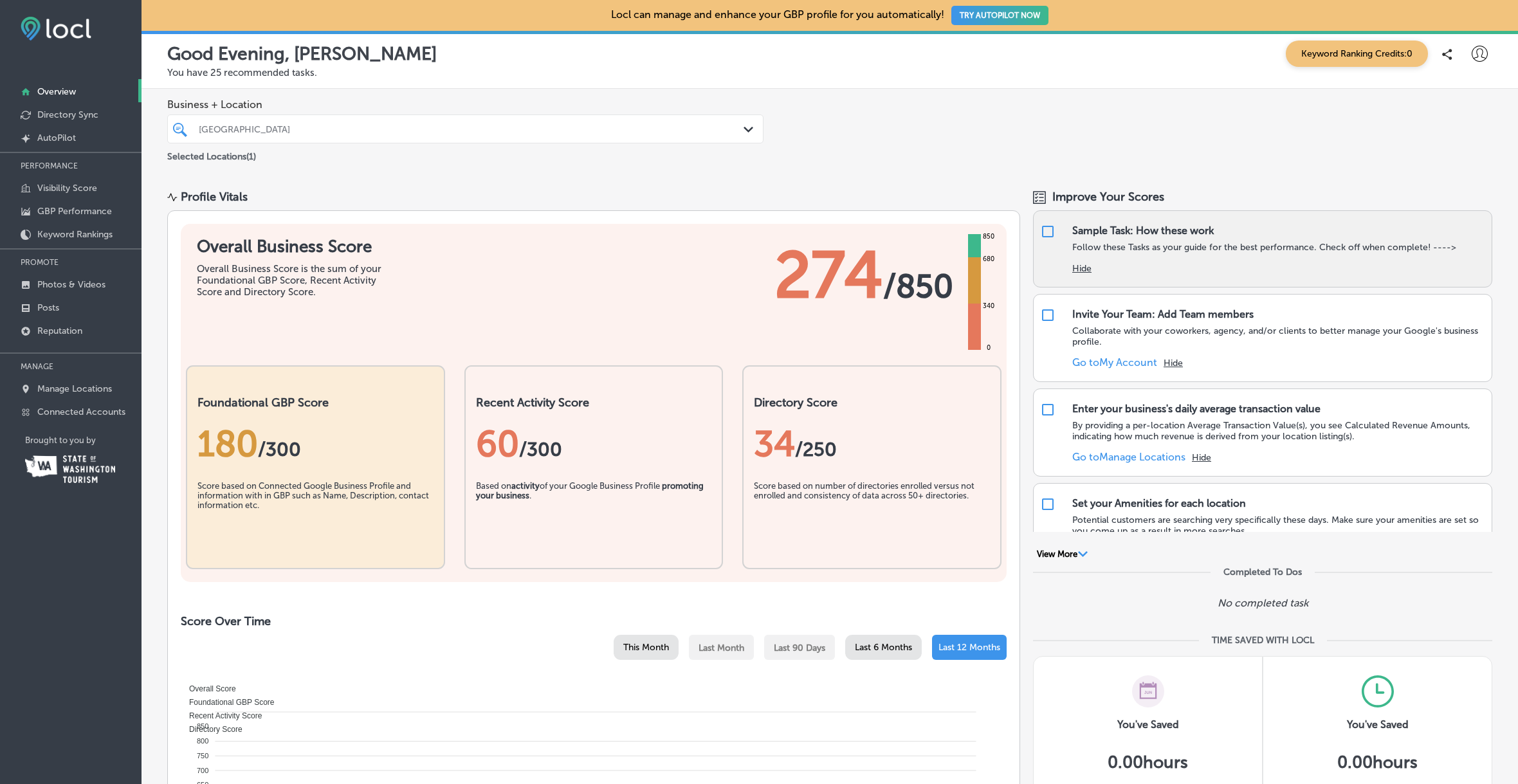
click at [1042, 229] on input "checkbox" at bounding box center [1047, 231] width 15 height 15
click at [1099, 250] on p "Follow these Tasks as your guide for the best performance. Check off when compl…" at bounding box center [1264, 247] width 384 height 11
checkbox input "true"
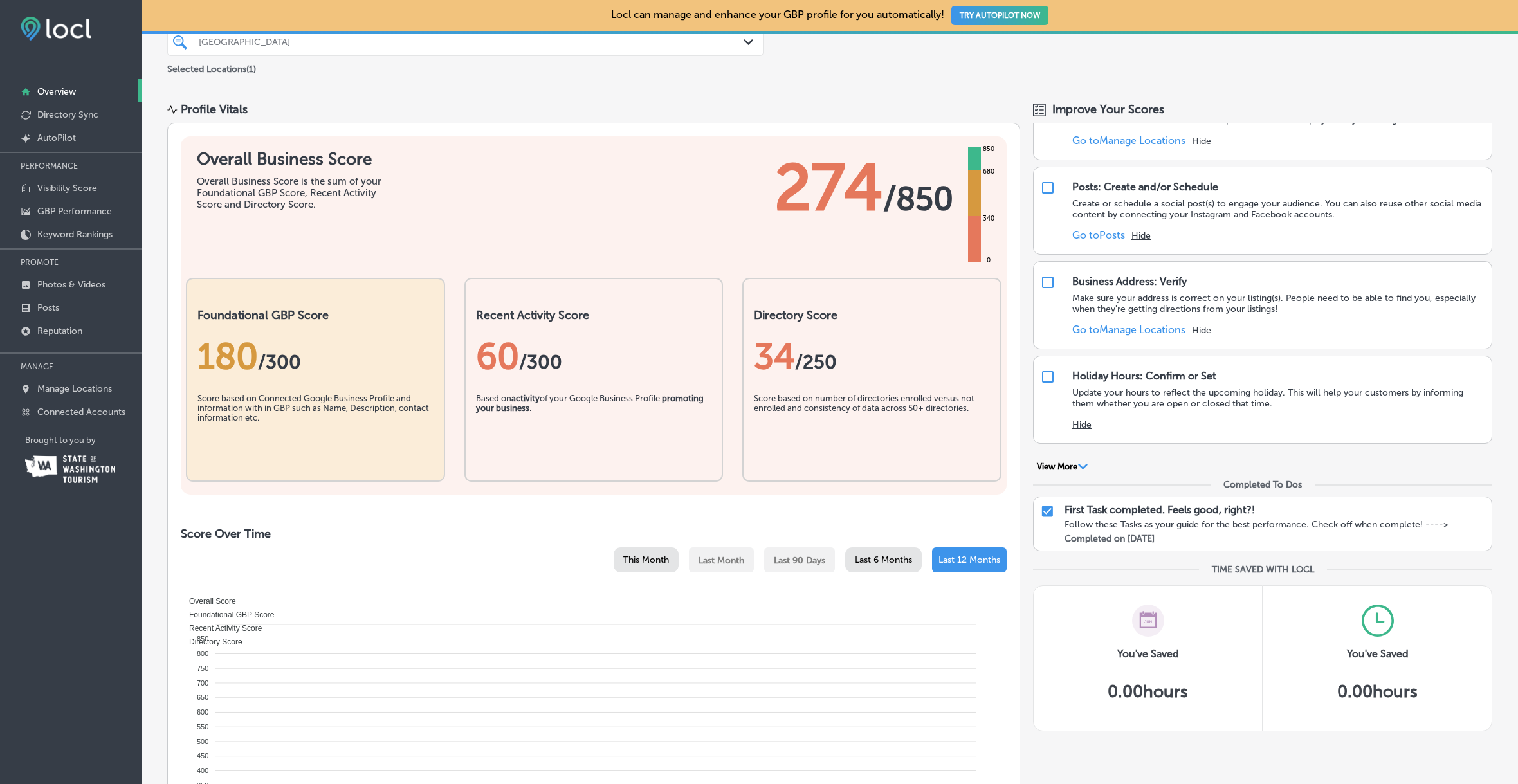
scroll to position [97, 0]
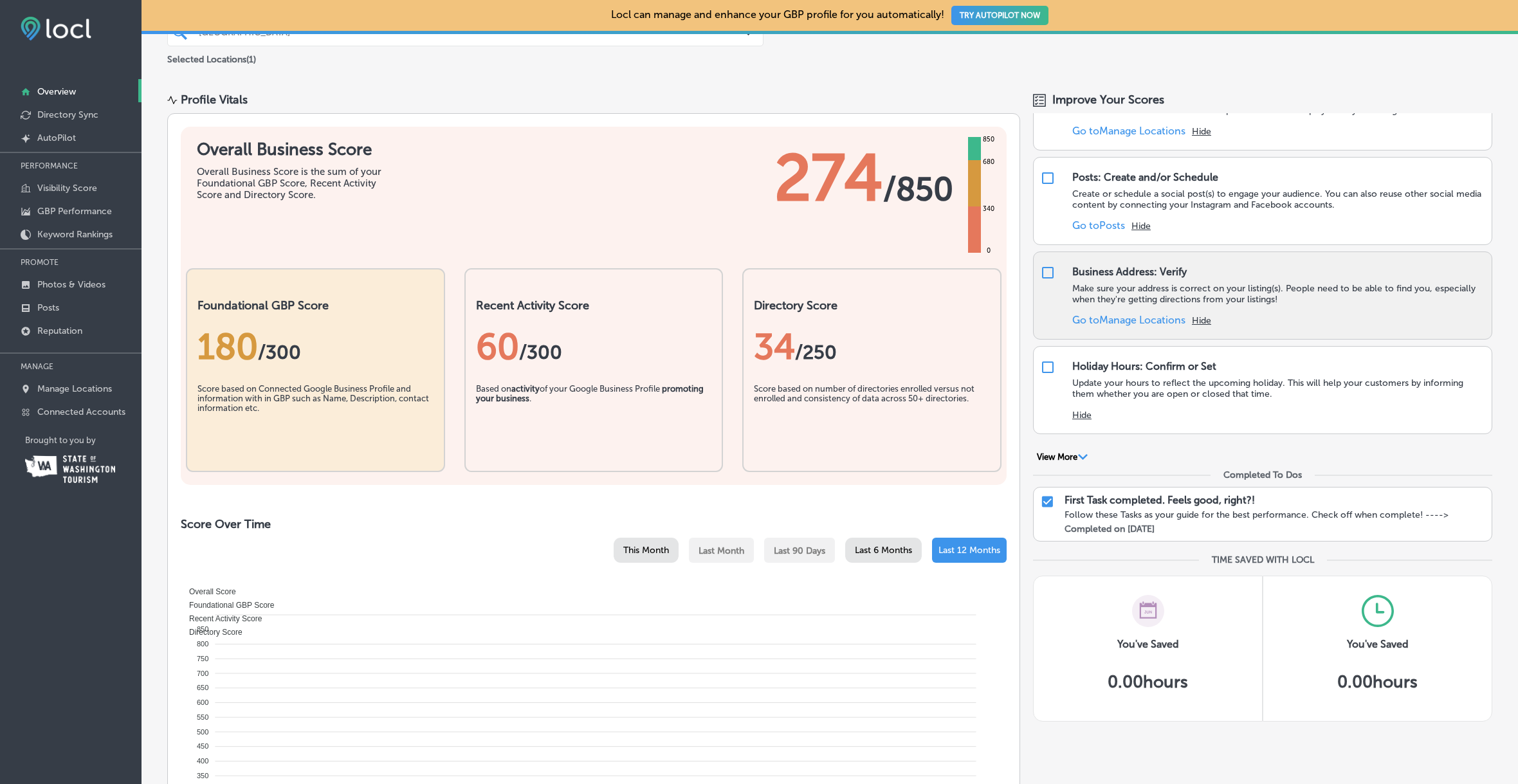
click at [1150, 319] on link "Go to [GEOGRAPHIC_DATA] Locations" at bounding box center [1129, 320] width 113 height 13
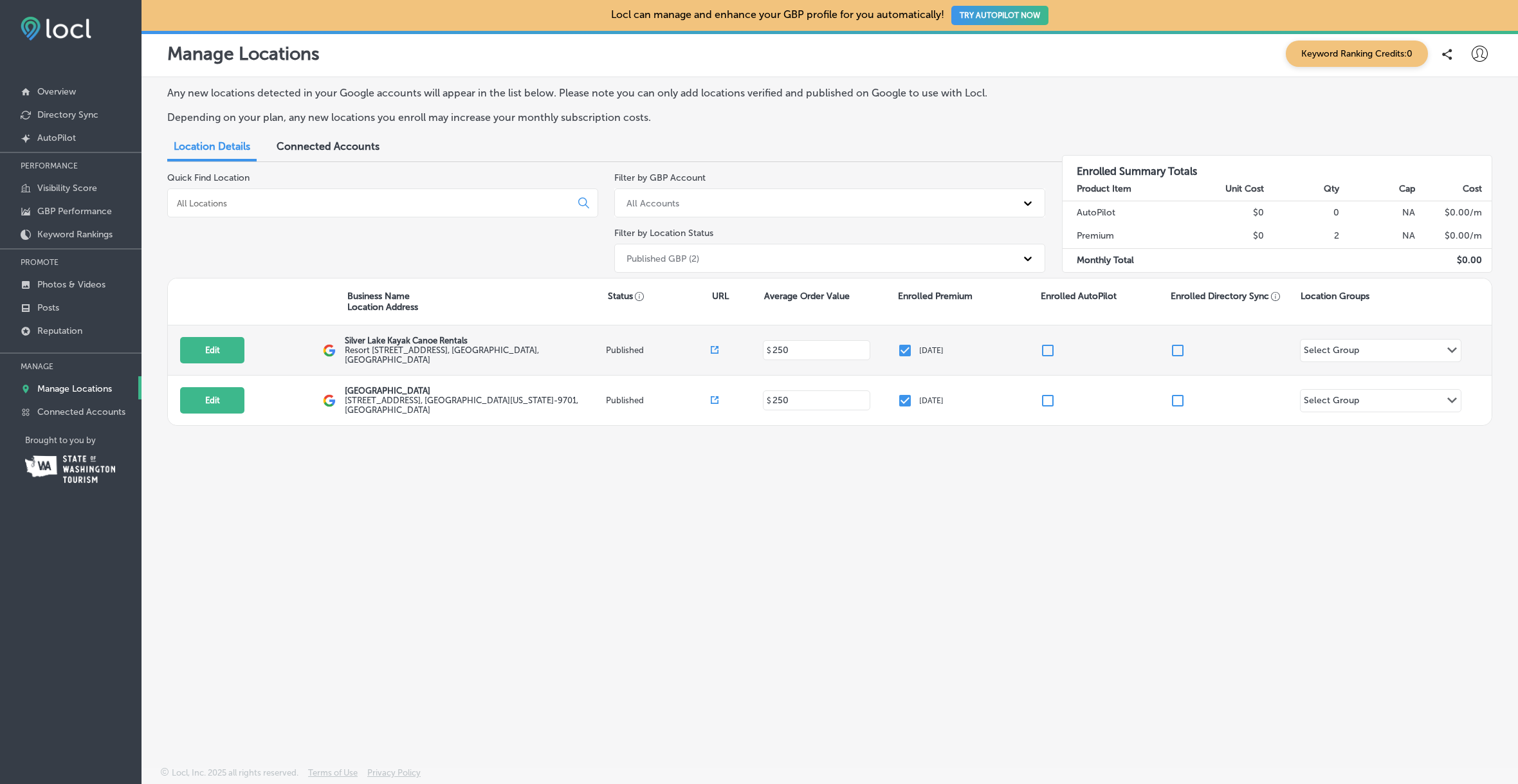
click at [1368, 348] on div "Select Group Path Created with Sketch." at bounding box center [1380, 350] width 160 height 22
click at [1261, 337] on div "Edit This location is not published yet. [GEOGRAPHIC_DATA] Rentals Resort [STRE…" at bounding box center [830, 350] width 1324 height 50
click at [1045, 347] on input "checkbox" at bounding box center [1047, 350] width 15 height 15
checkbox input "false"
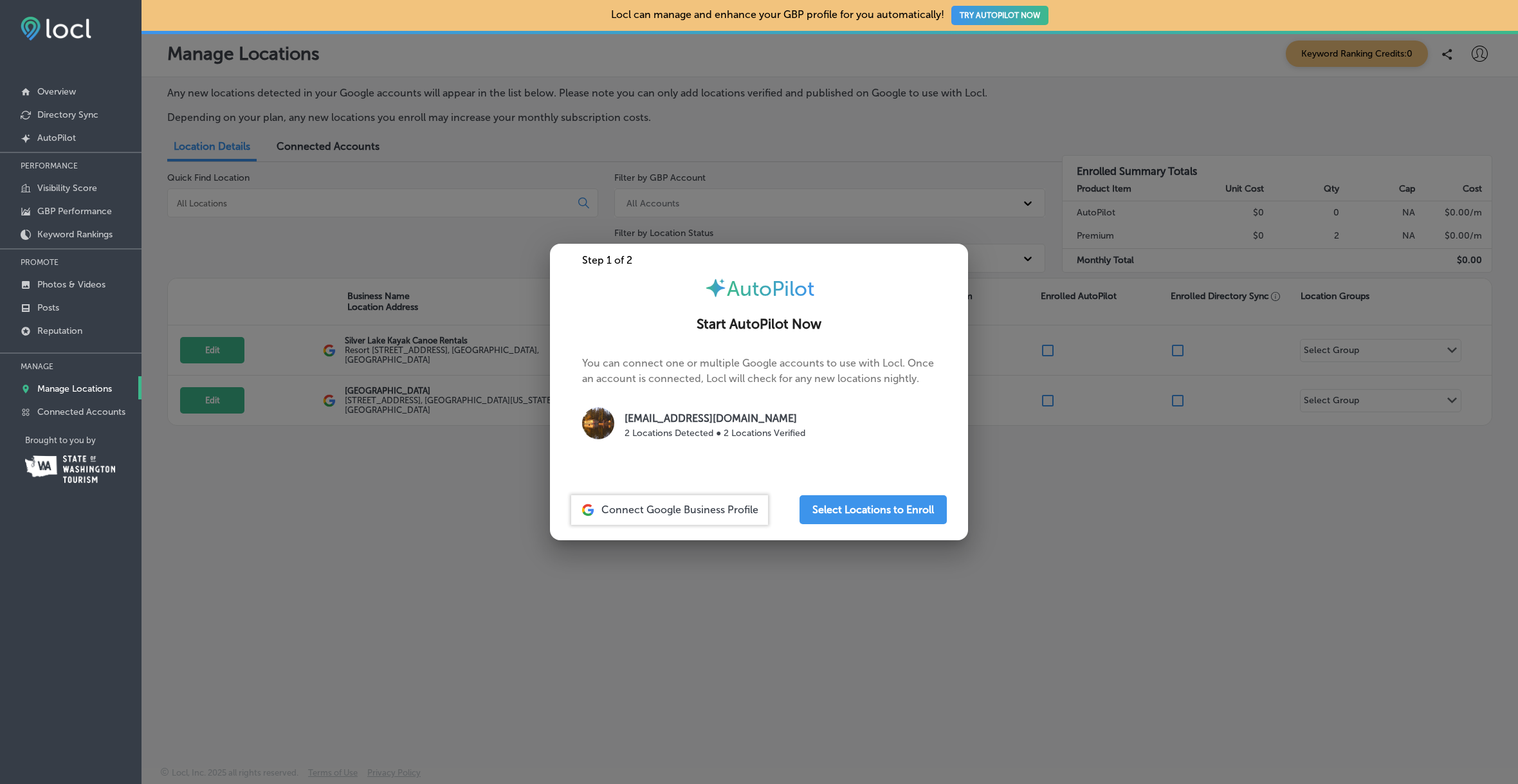
click at [1036, 481] on div at bounding box center [759, 392] width 1518 height 784
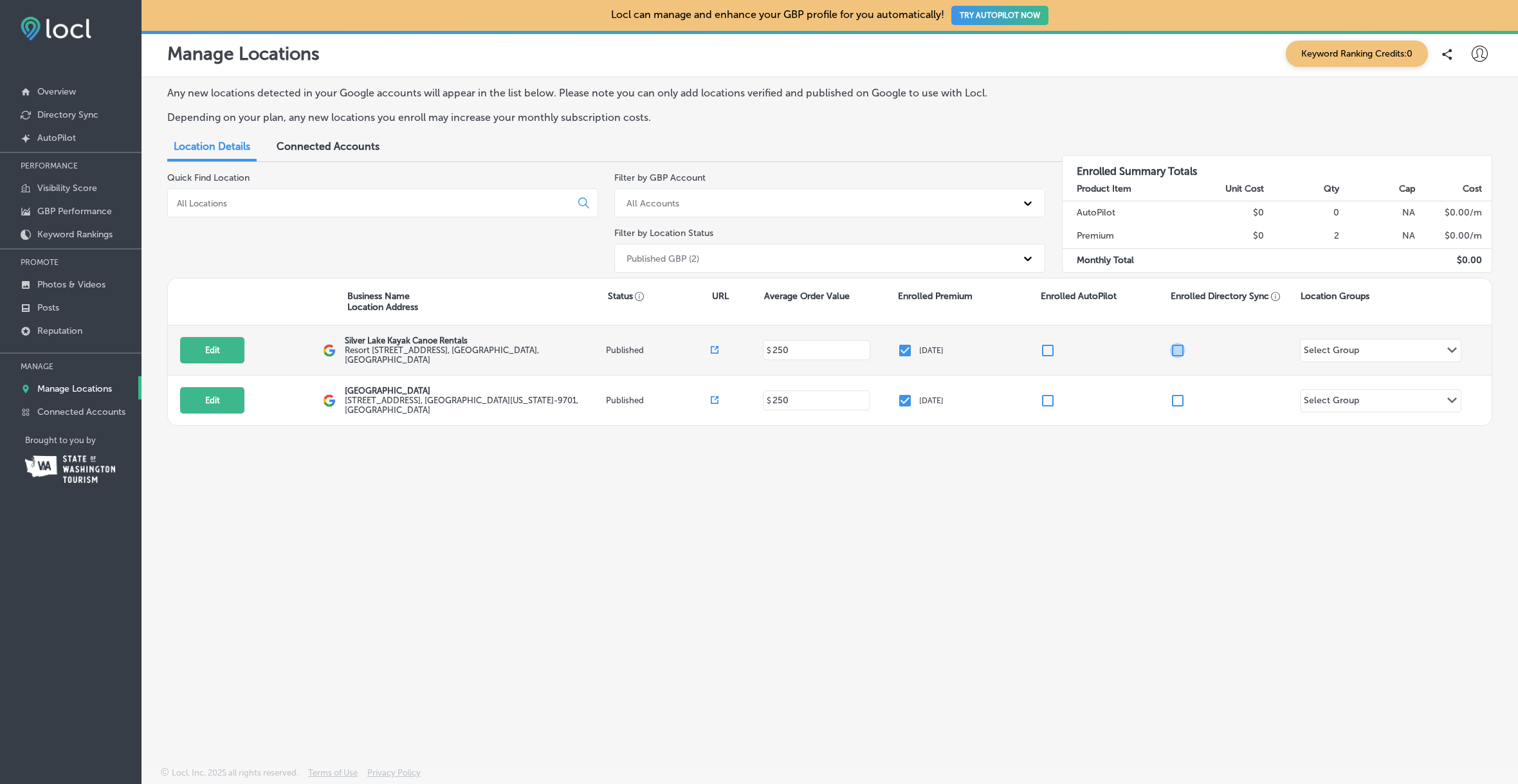
click at [1175, 351] on input "checkbox" at bounding box center [1177, 350] width 15 height 15
checkbox input "true"
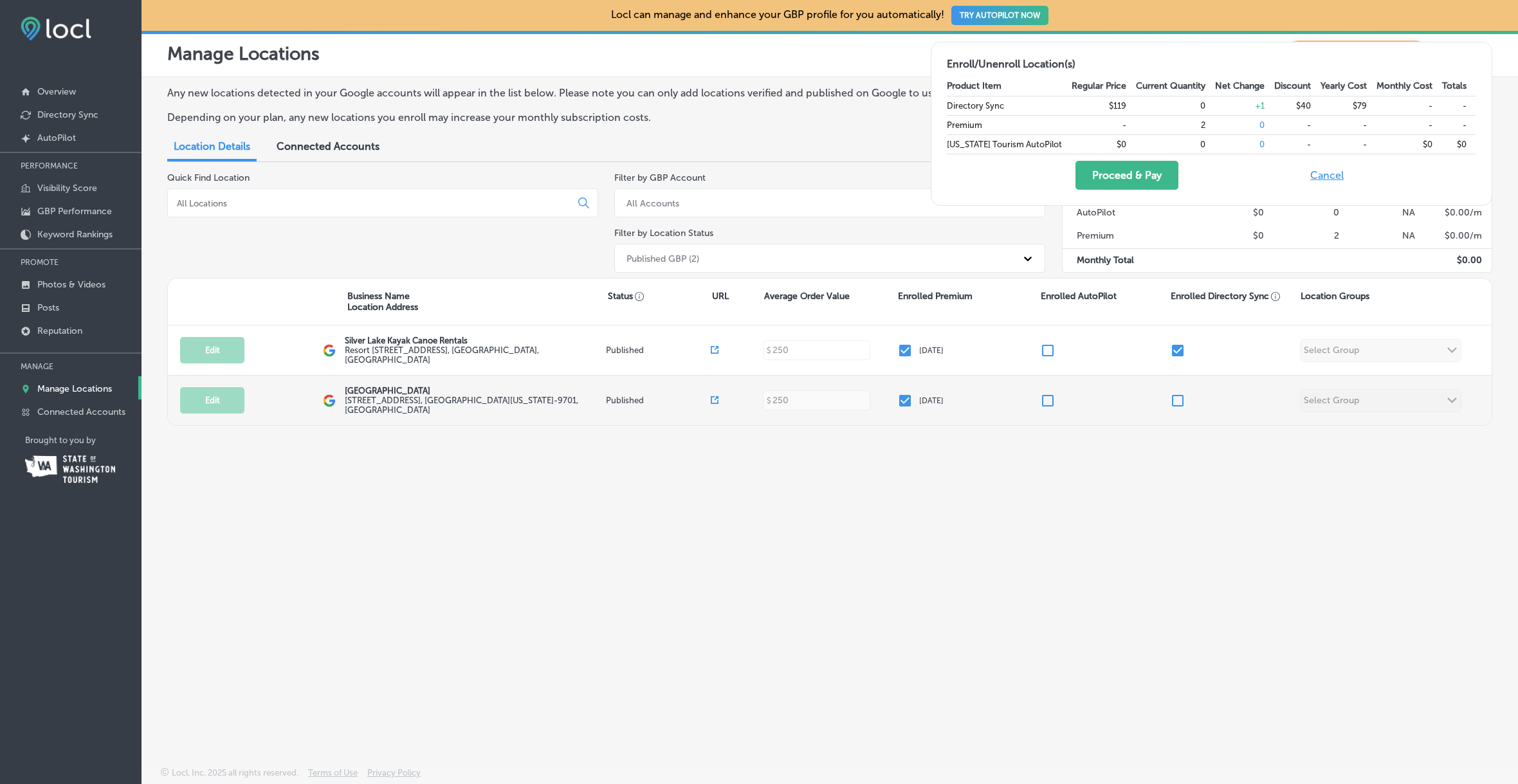
click at [1173, 398] on input "checkbox" at bounding box center [1177, 400] width 15 height 15
checkbox input "true"
click at [1179, 345] on div "Locations enrolled in Directory Sync, 12-months unlimited syncs." at bounding box center [1269, 325] width 193 height 46
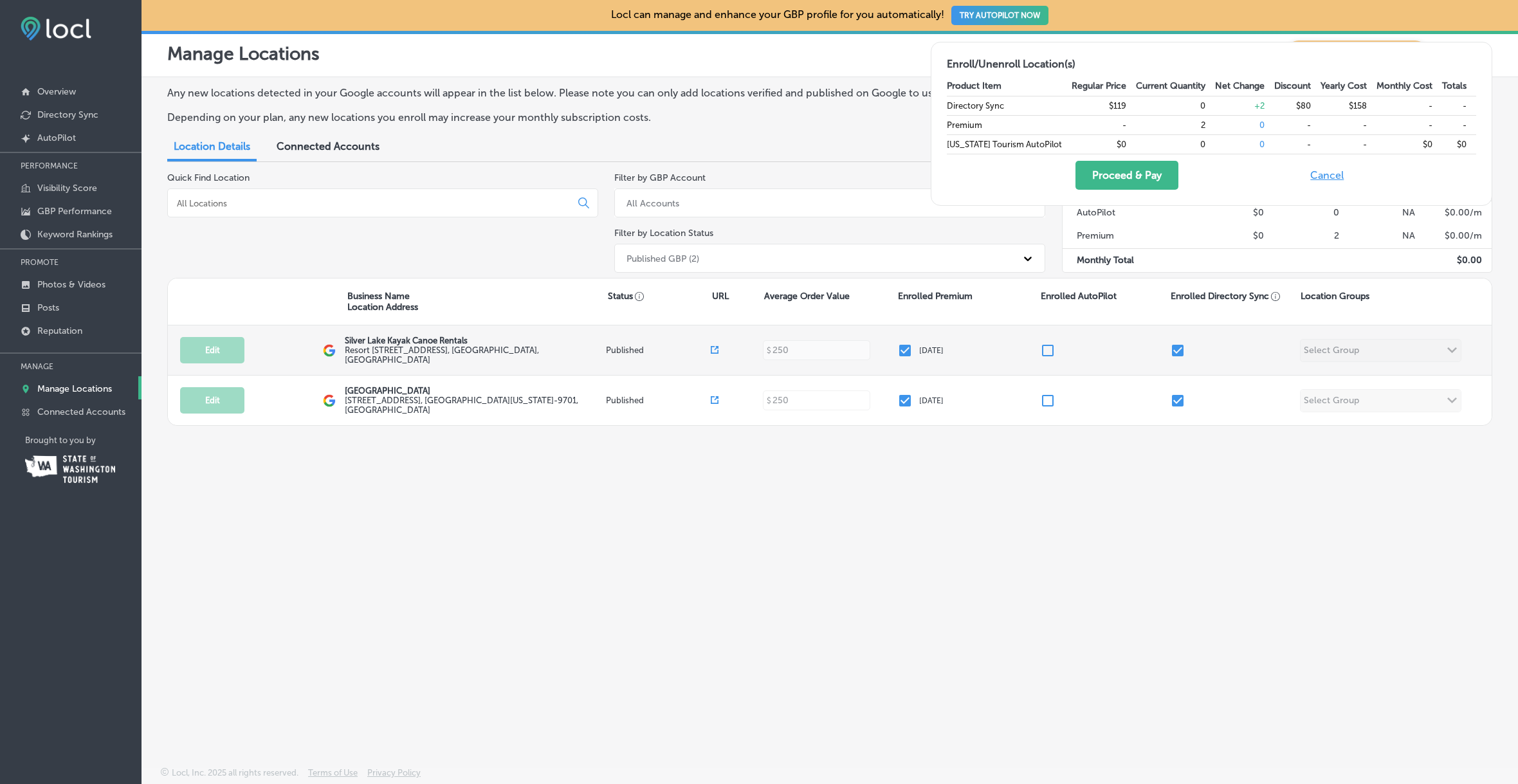
click at [1179, 350] on input "checkbox" at bounding box center [1177, 350] width 15 height 15
checkbox input "false"
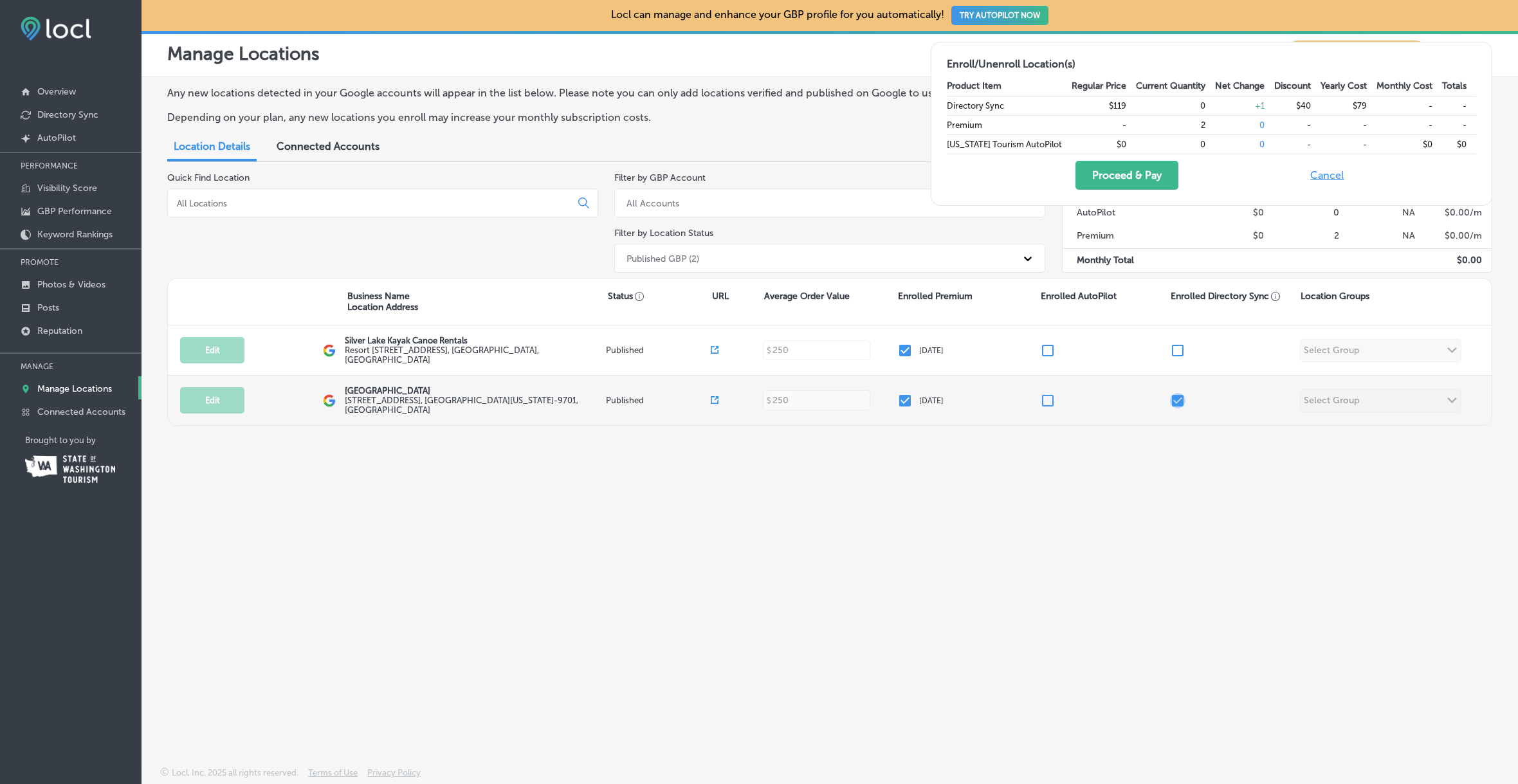
click at [1179, 399] on input "checkbox" at bounding box center [1177, 400] width 15 height 15
checkbox input "false"
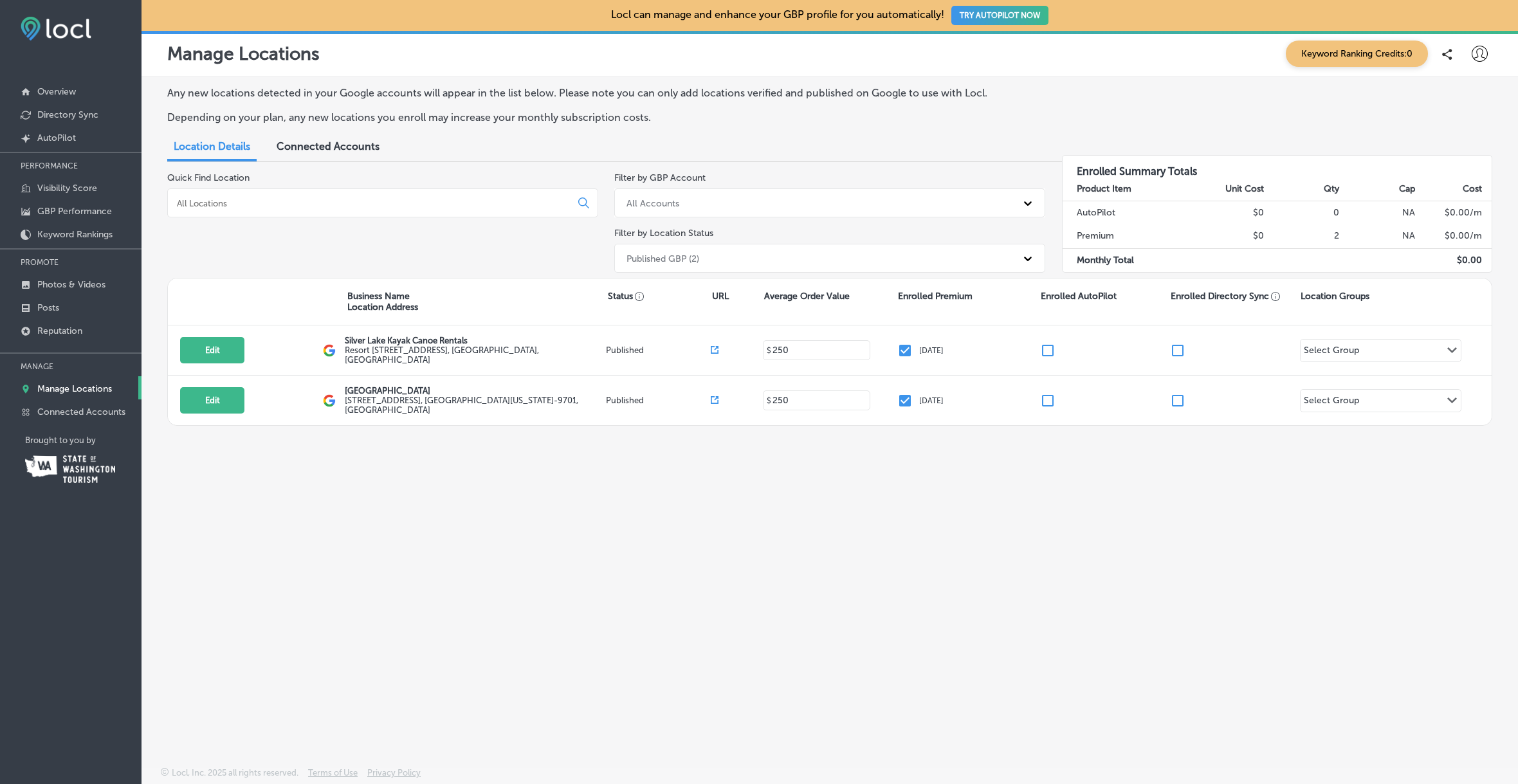
click at [1025, 254] on icon at bounding box center [1027, 258] width 13 height 13
click at [943, 223] on div "Filter by GBP Account All Accounts Filter by Location Status Published GBP (2)" at bounding box center [830, 225] width 431 height 105
click at [60, 92] on p "Overview" at bounding box center [57, 91] width 38 height 11
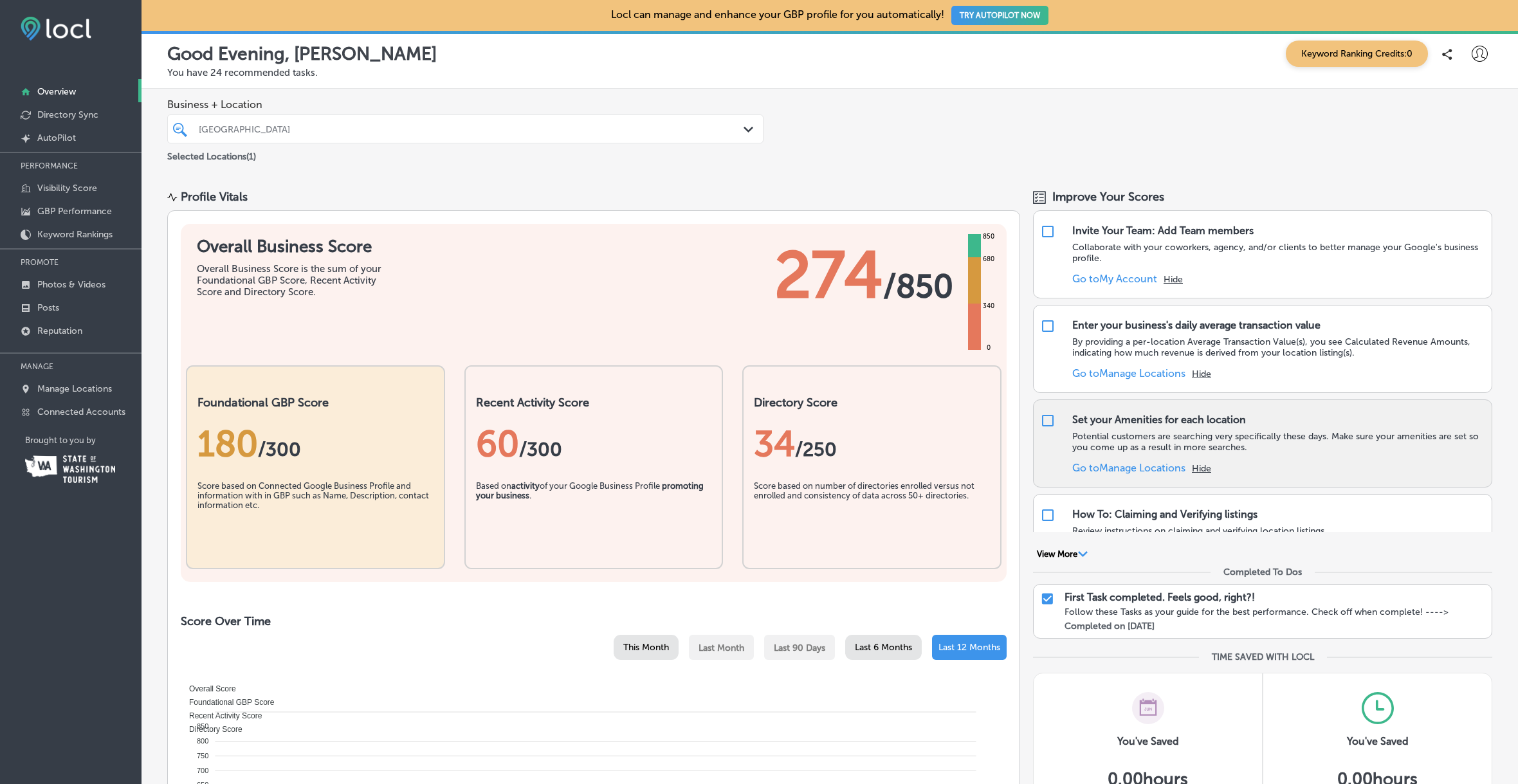
click at [1154, 465] on link "Go to [GEOGRAPHIC_DATA] Locations" at bounding box center [1129, 468] width 113 height 13
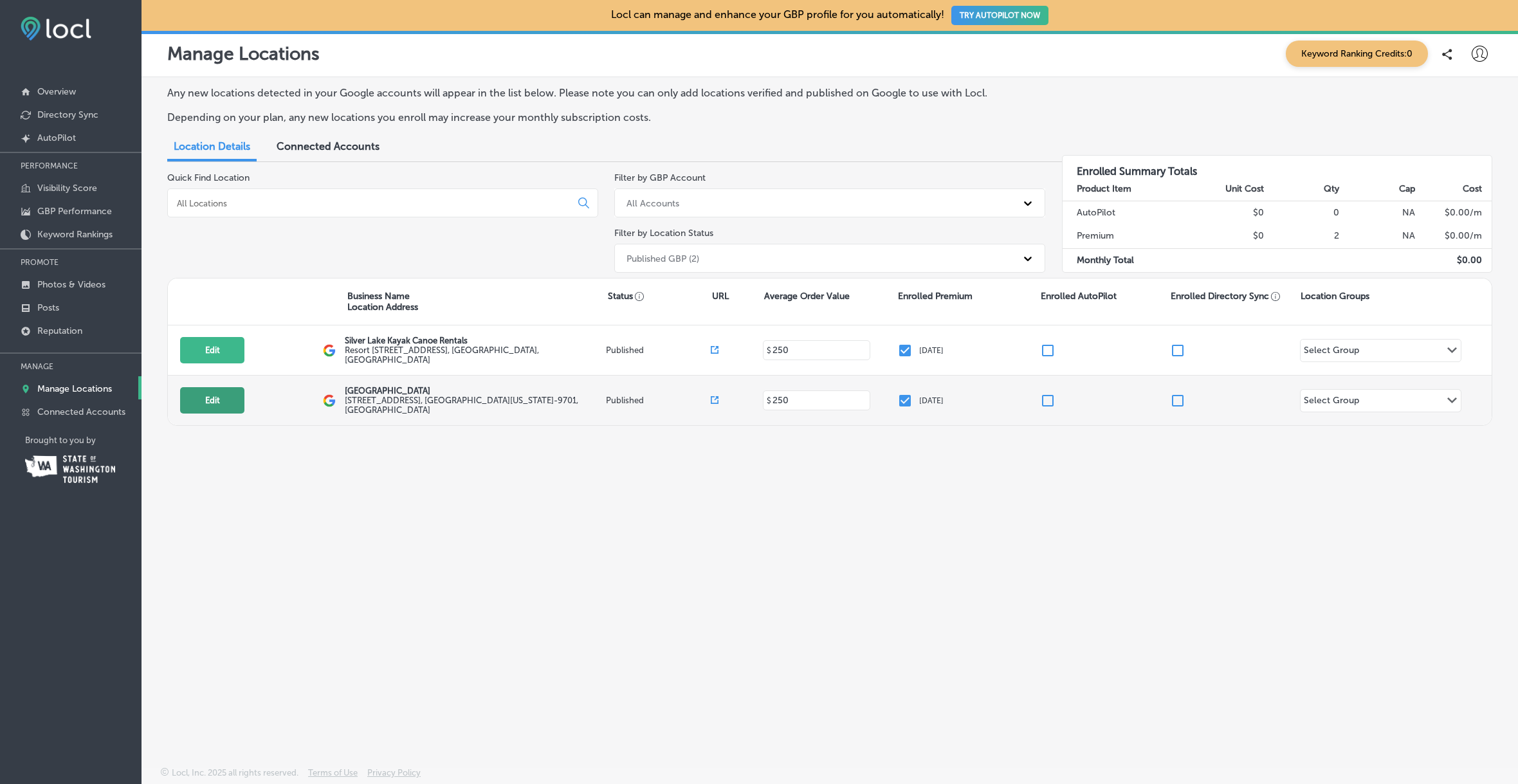
click at [207, 397] on button "Edit" at bounding box center [212, 400] width 64 height 27
select select "US"
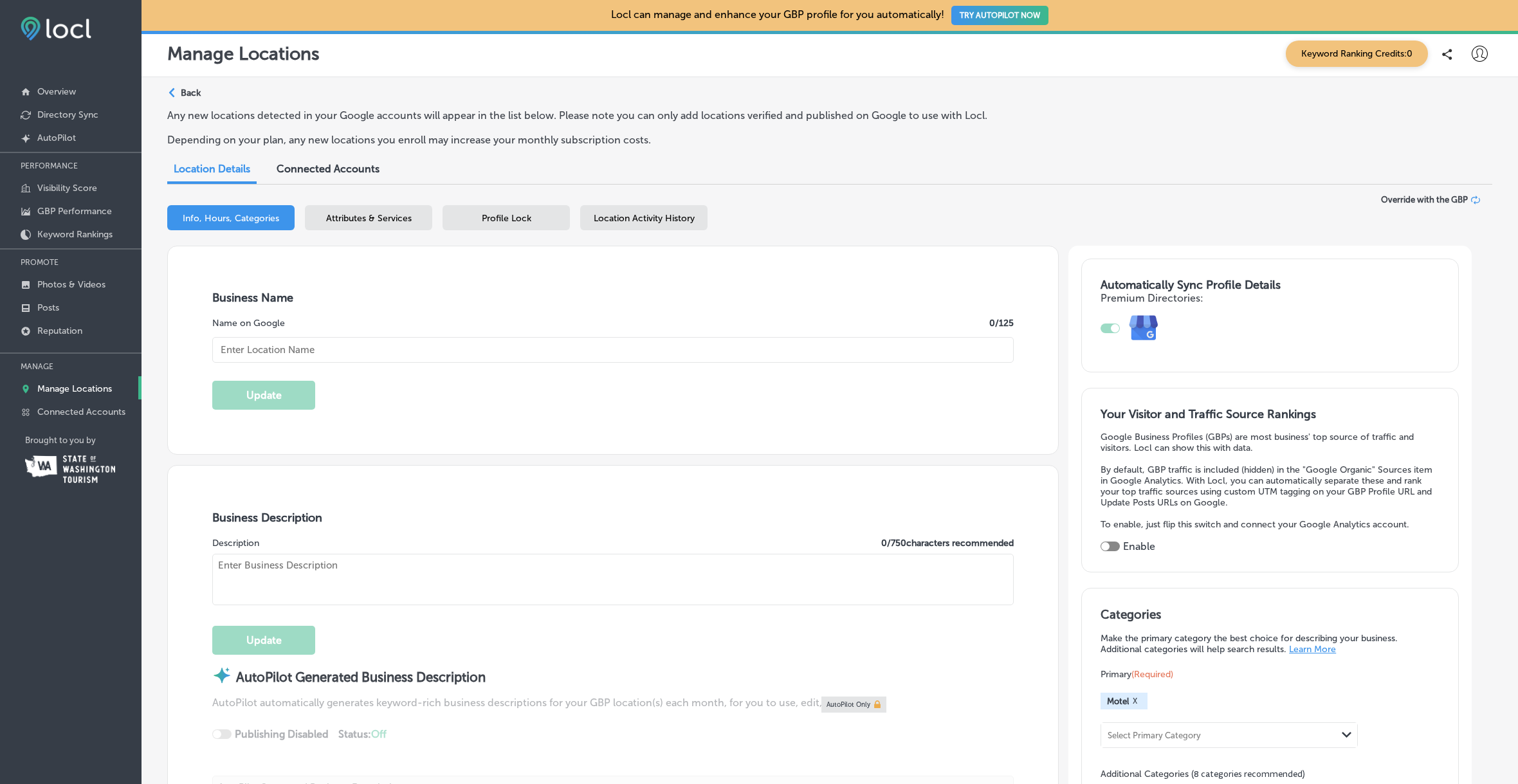
type input "[GEOGRAPHIC_DATA]"
type input "[STREET_ADDRESS]"
type input "[GEOGRAPHIC_DATA]"
type input "98645-9701"
type input "US"
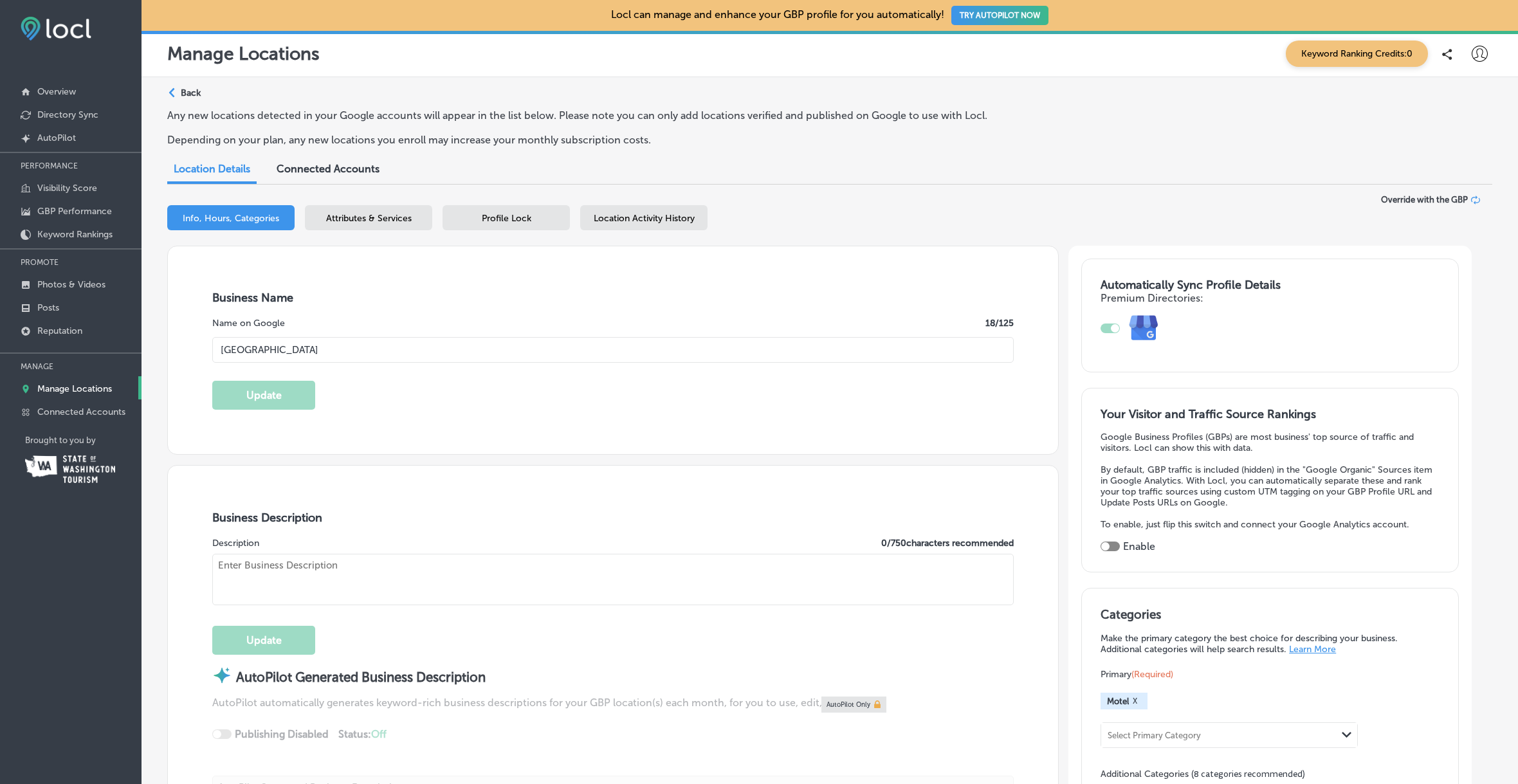
type input "[URL][DOMAIN_NAME]"
type input "[PHONE_NUMBER]"
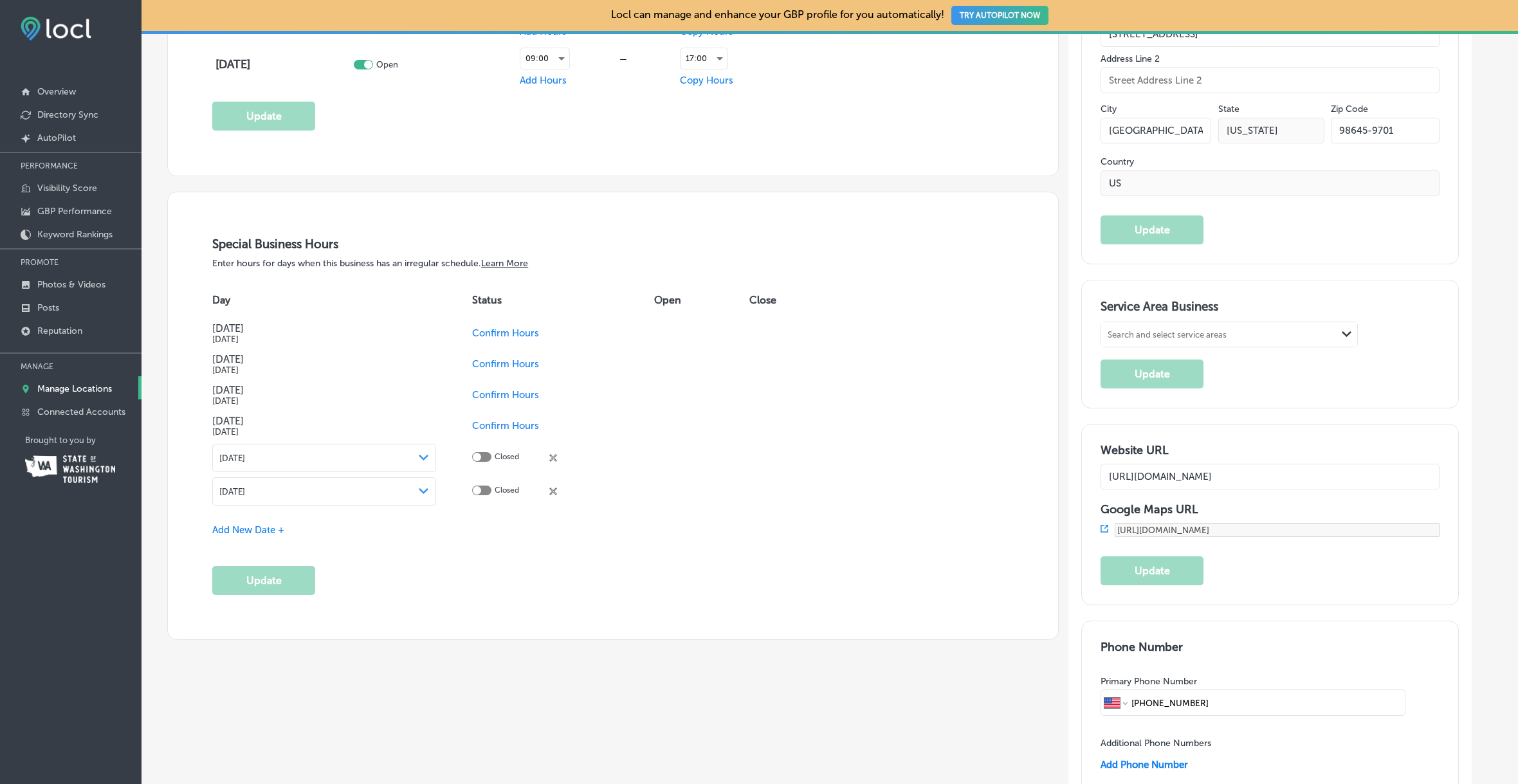
scroll to position [1069, 0]
click at [526, 333] on span "Confirm Hours" at bounding box center [505, 333] width 67 height 12
click at [482, 330] on div at bounding box center [482, 331] width 19 height 10
checkbox input "true"
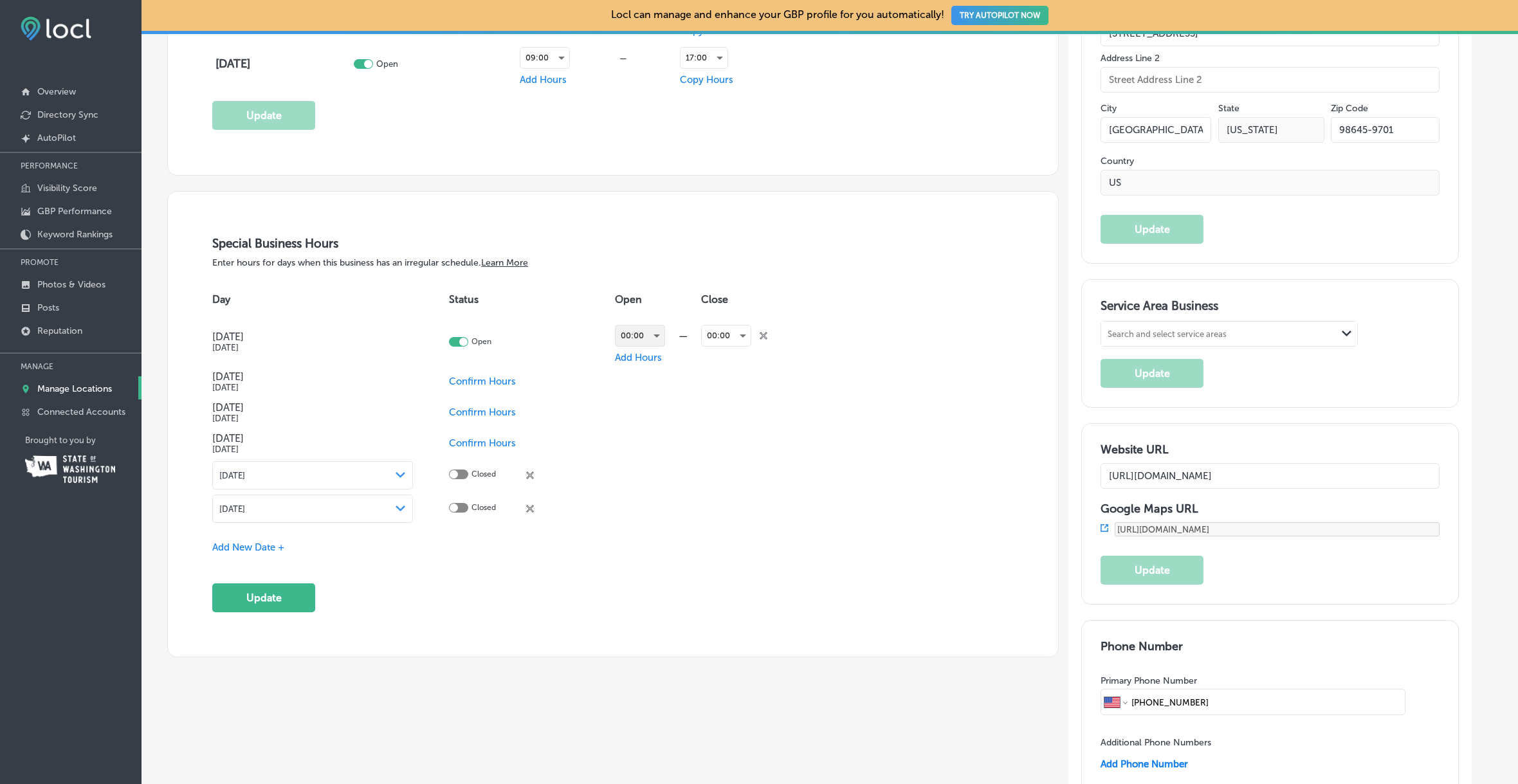
click at [655, 334] on div "00:00" at bounding box center [640, 336] width 49 height 21
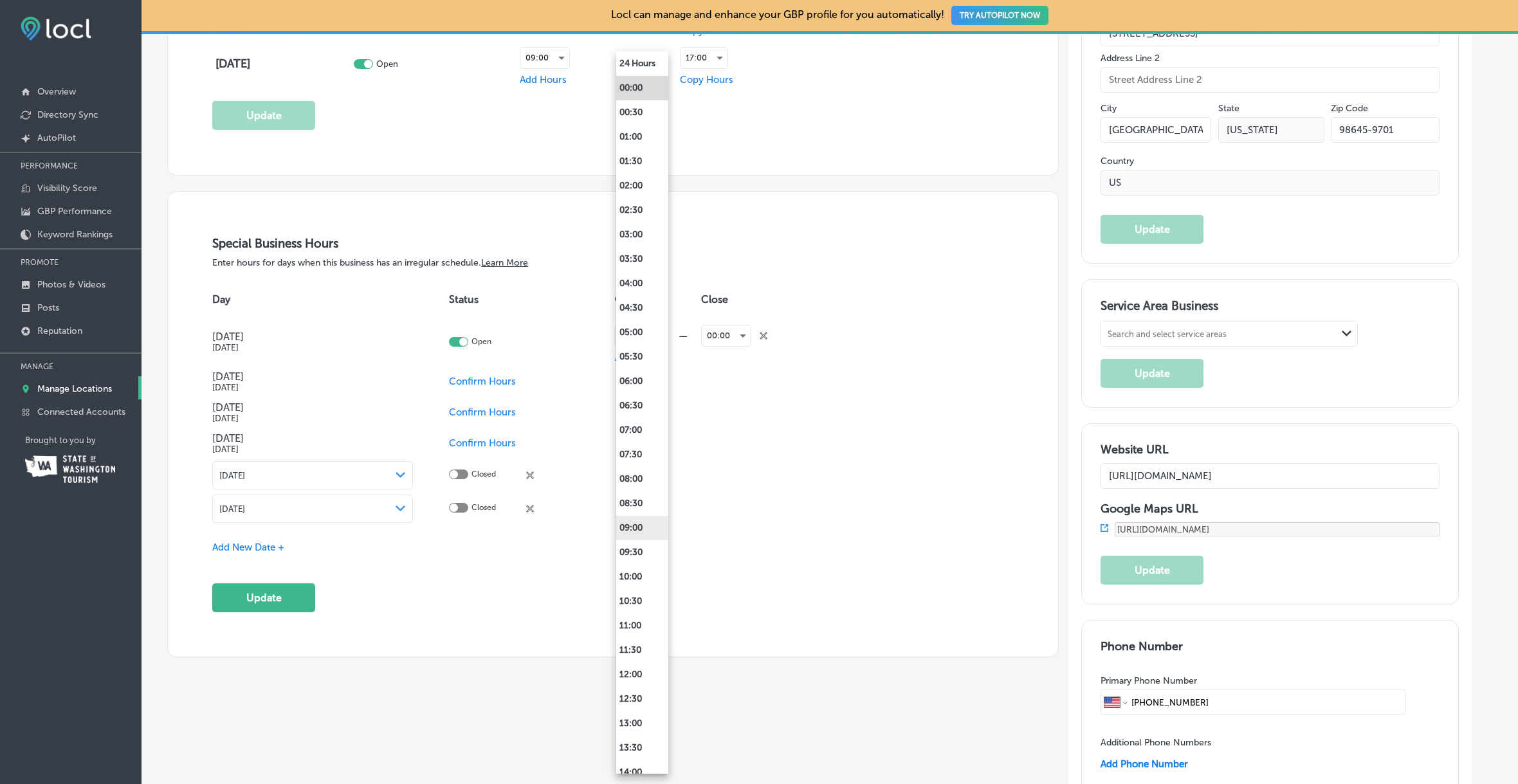
click at [642, 522] on li "09:00" at bounding box center [642, 527] width 52 height 24
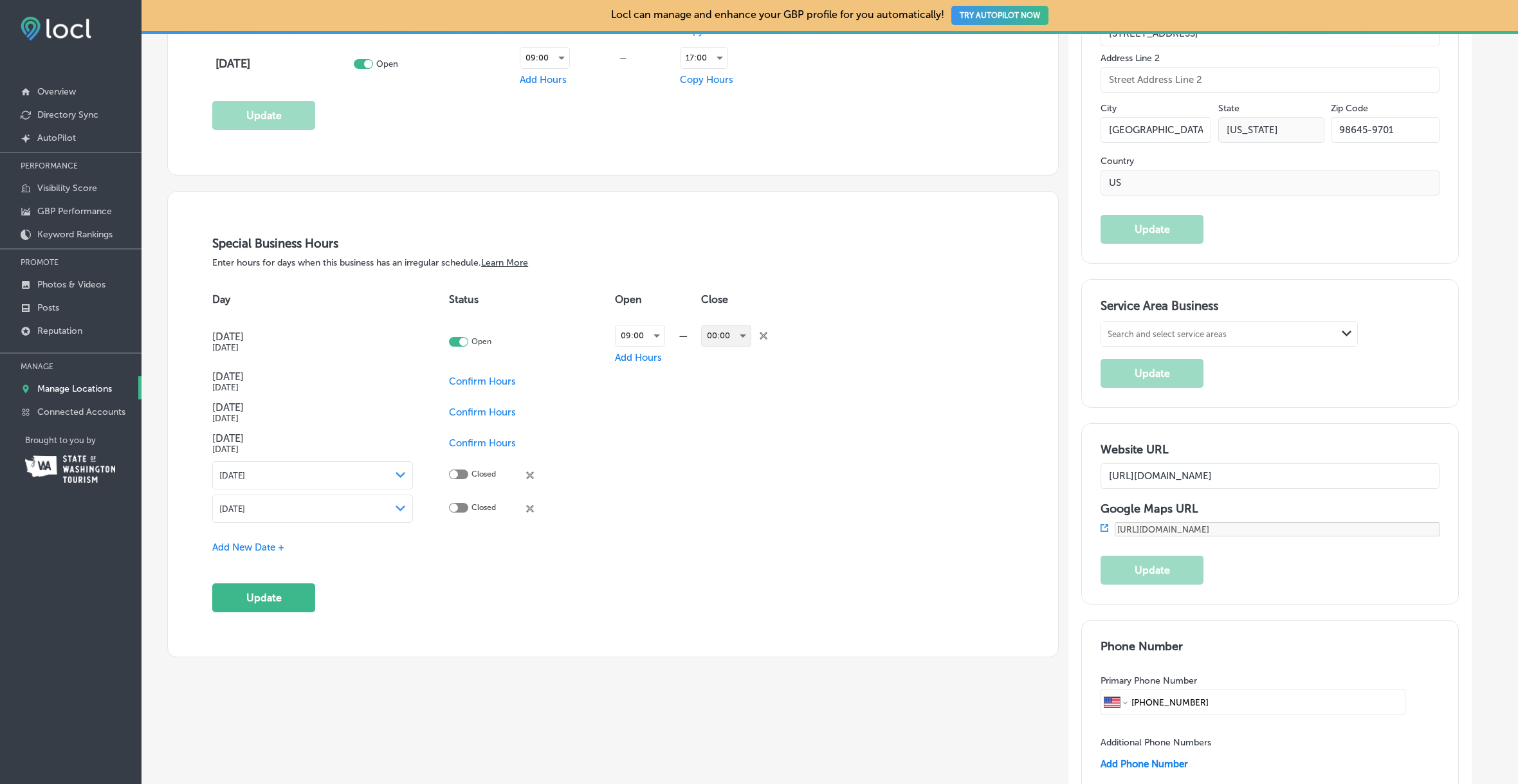
click at [742, 334] on div "00:00" at bounding box center [726, 336] width 49 height 21
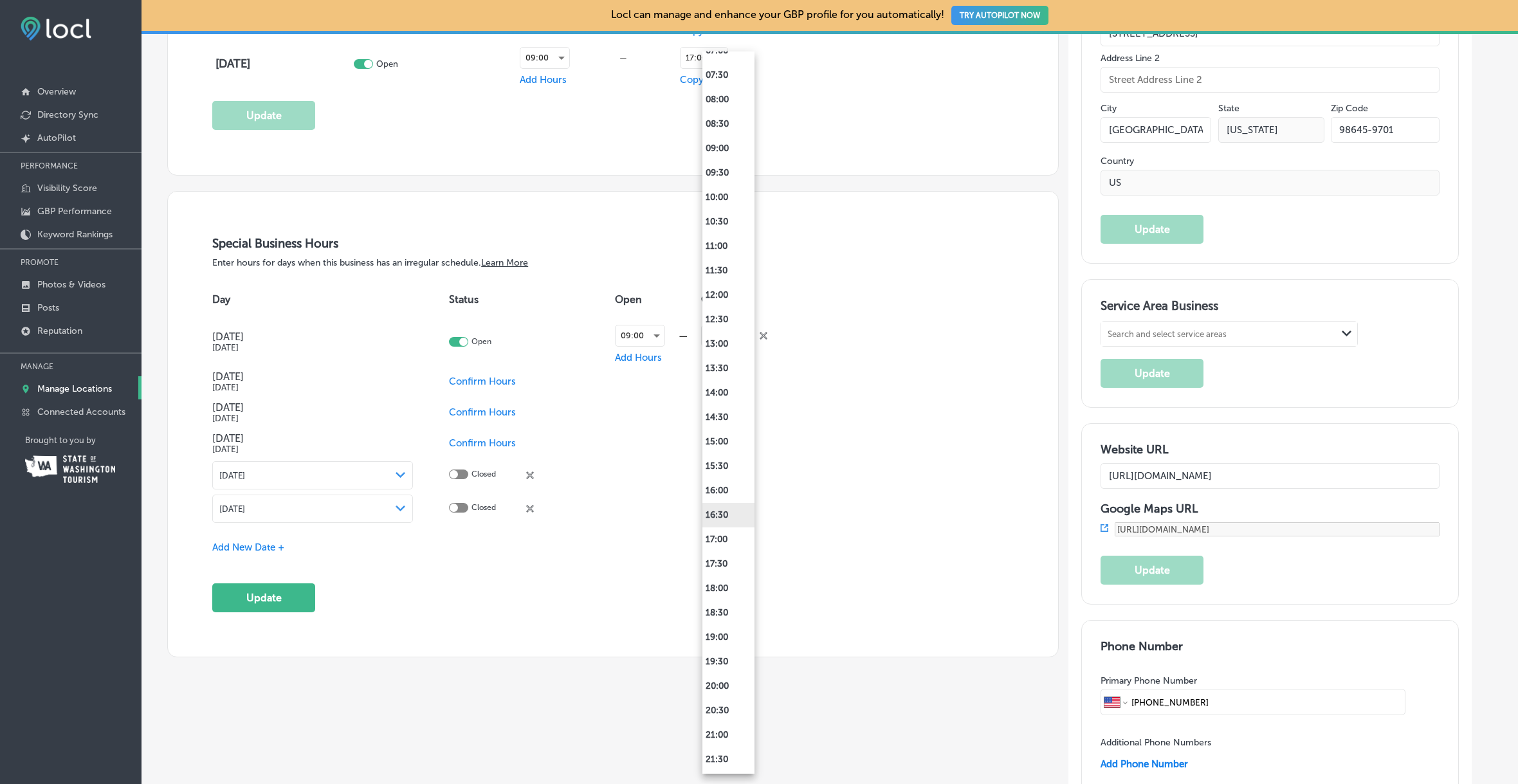
scroll to position [476, 0]
click at [732, 440] on li "17:00" at bounding box center [728, 442] width 52 height 24
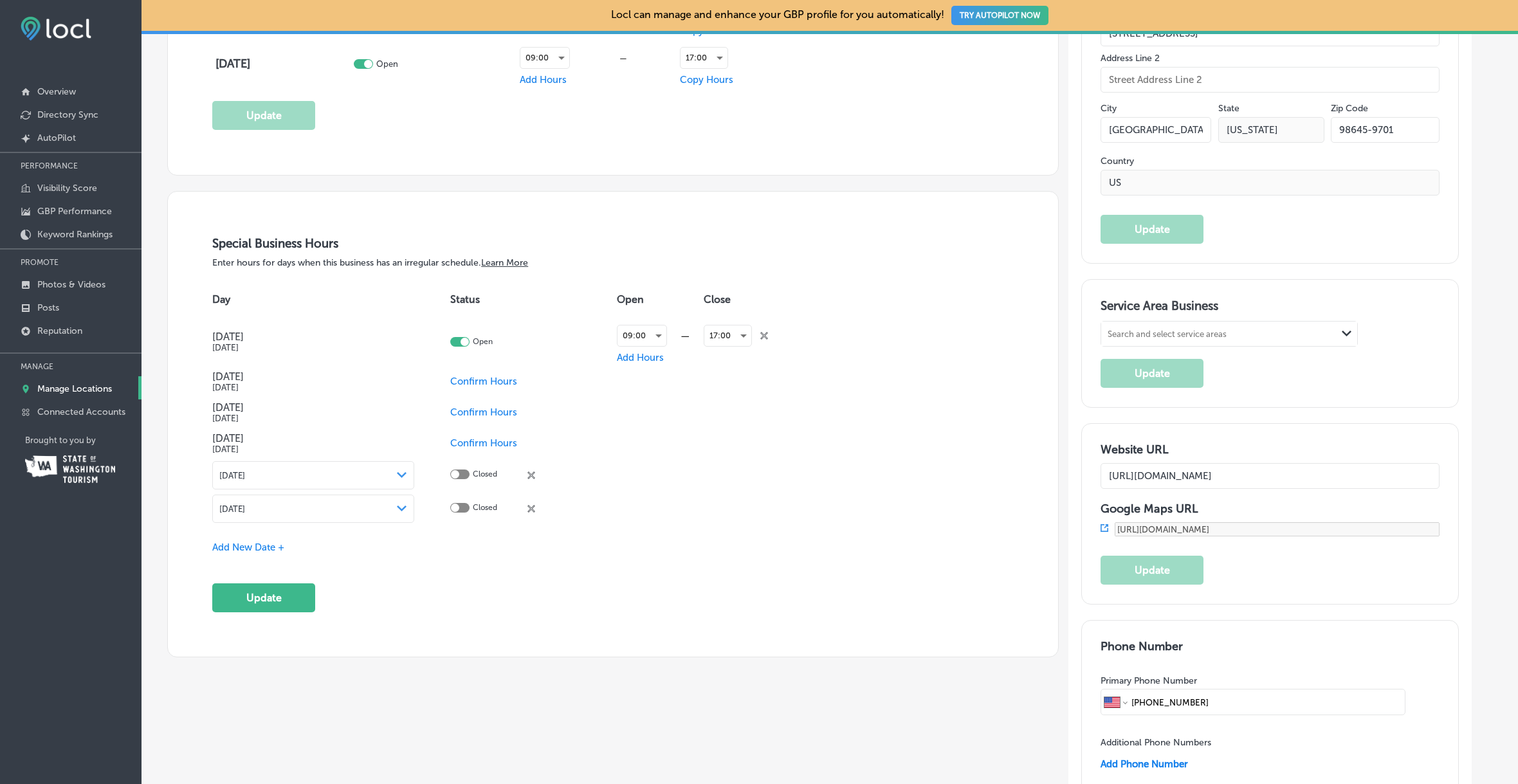
click at [504, 379] on span "Confirm Hours" at bounding box center [483, 381] width 67 height 12
click at [460, 380] on div at bounding box center [460, 380] width 19 height 10
checkbox input "true"
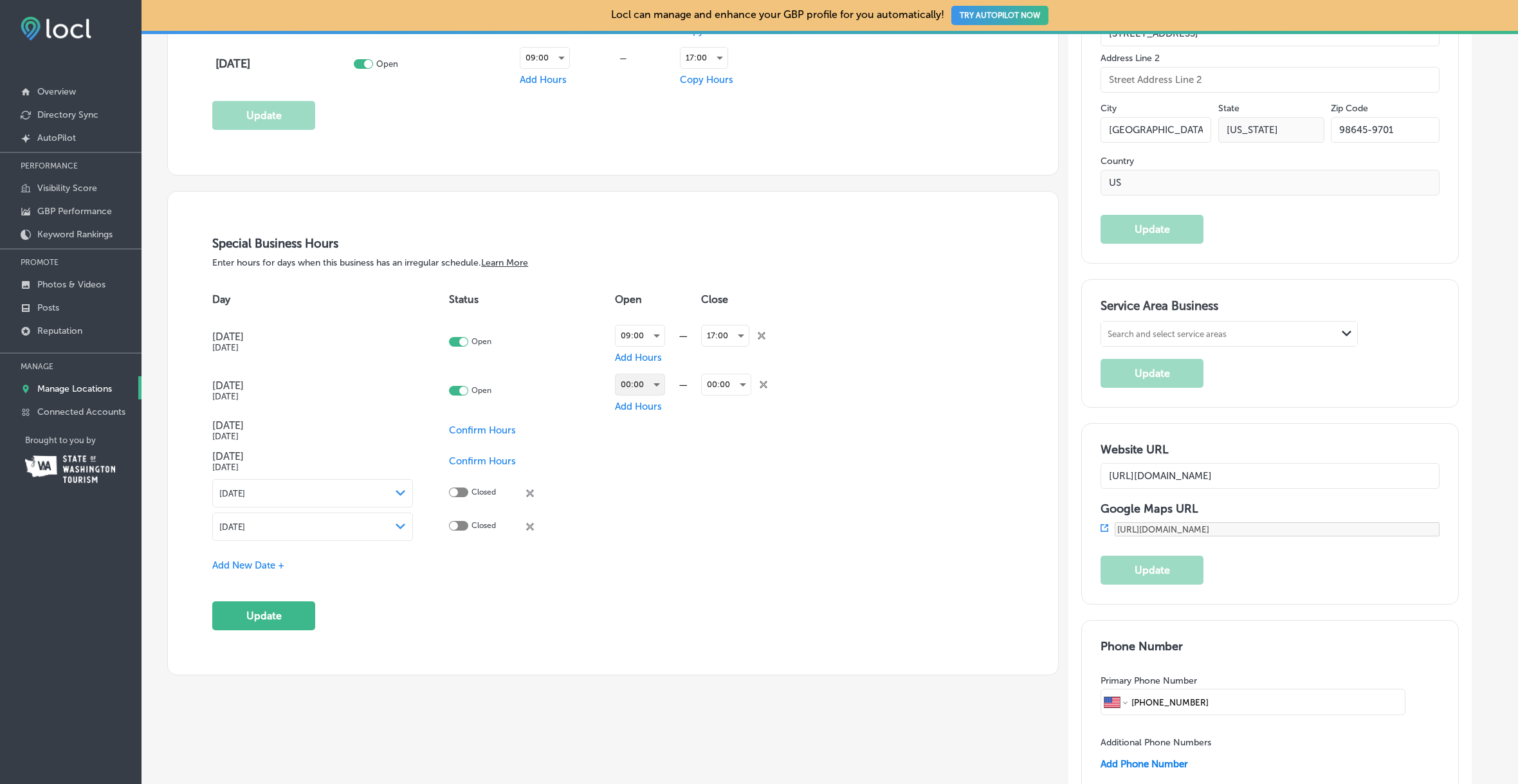
click at [653, 383] on div "00:00" at bounding box center [640, 385] width 49 height 21
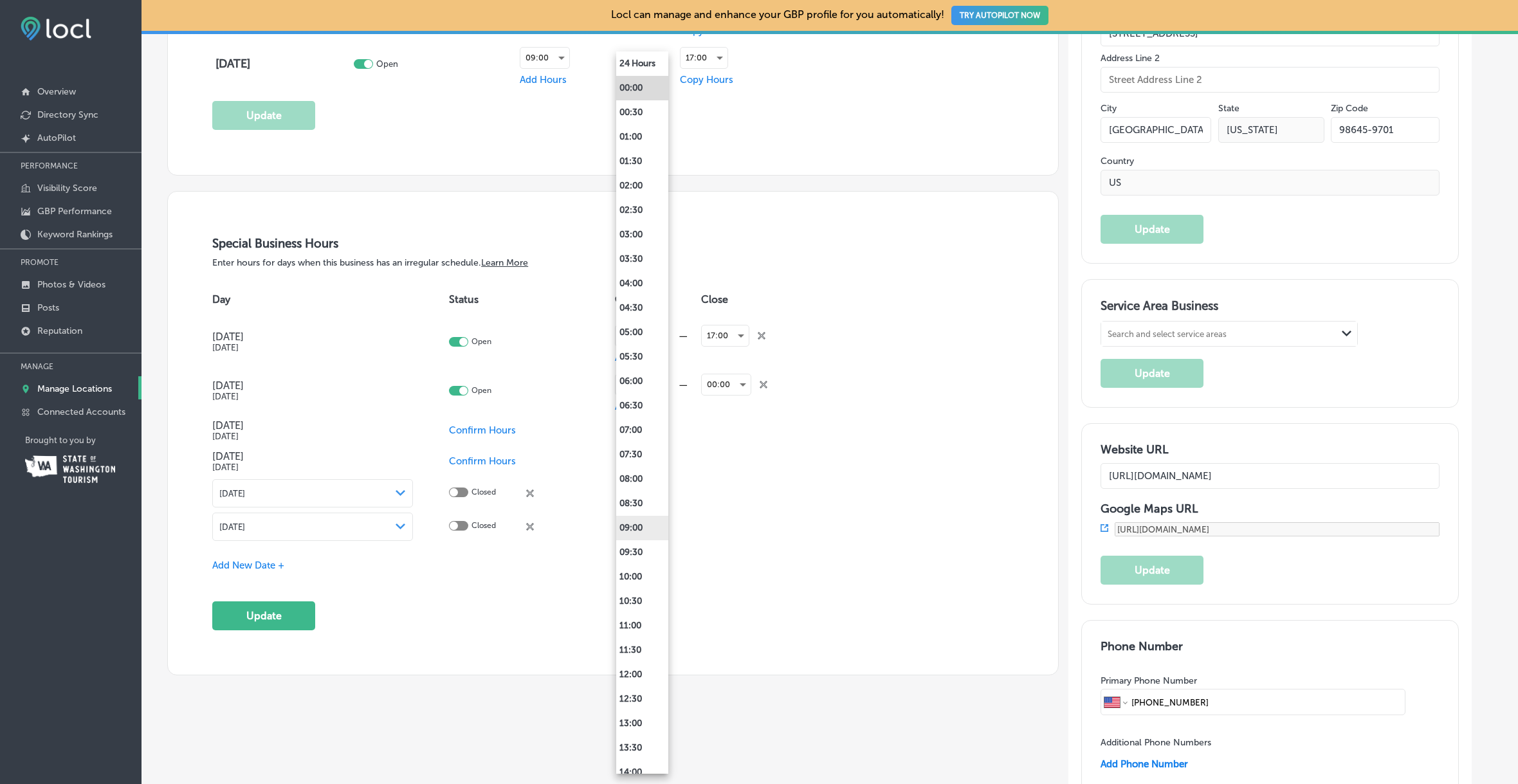
click at [638, 530] on li "09:00" at bounding box center [642, 527] width 52 height 24
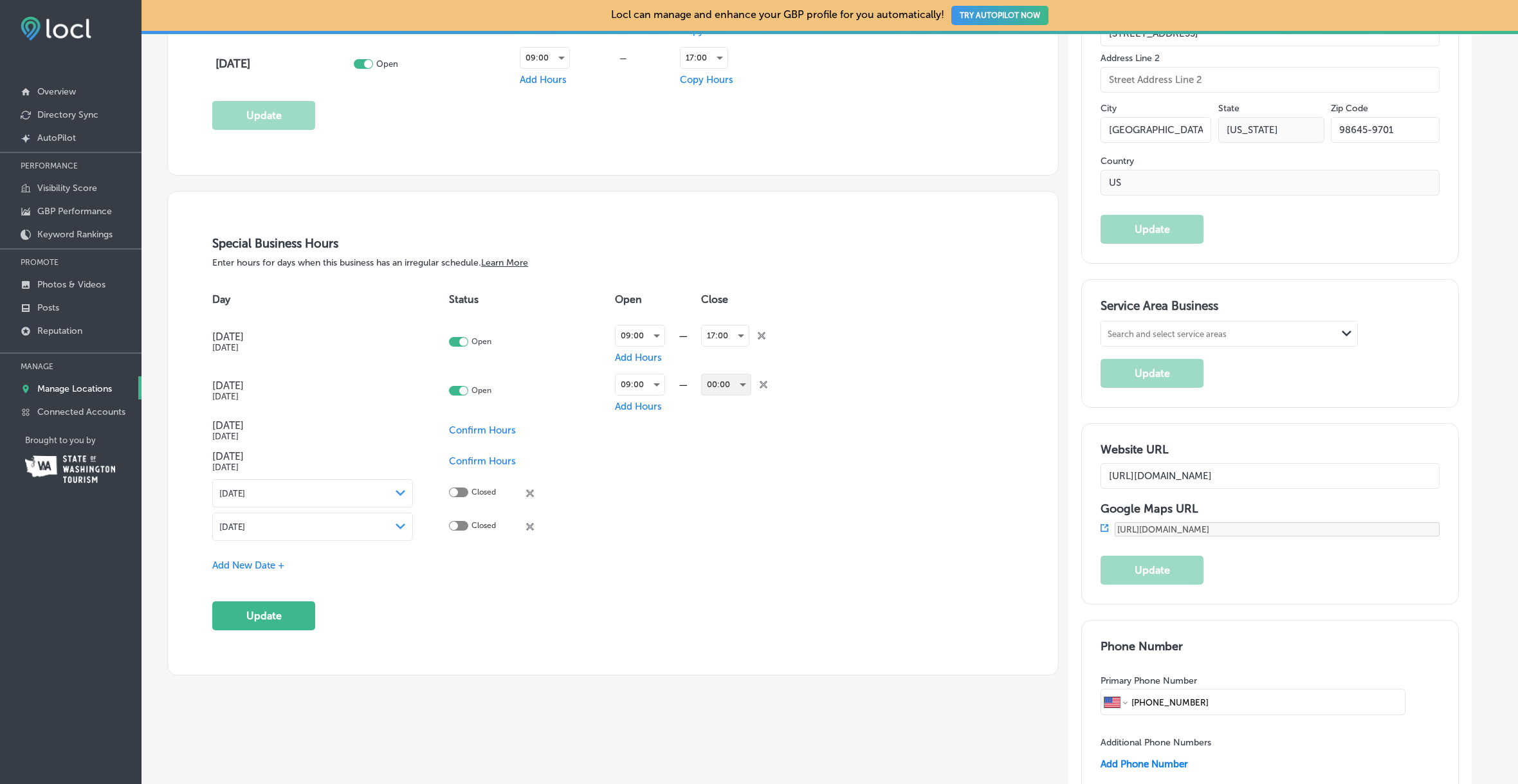
click at [739, 386] on div "00:00" at bounding box center [726, 385] width 49 height 21
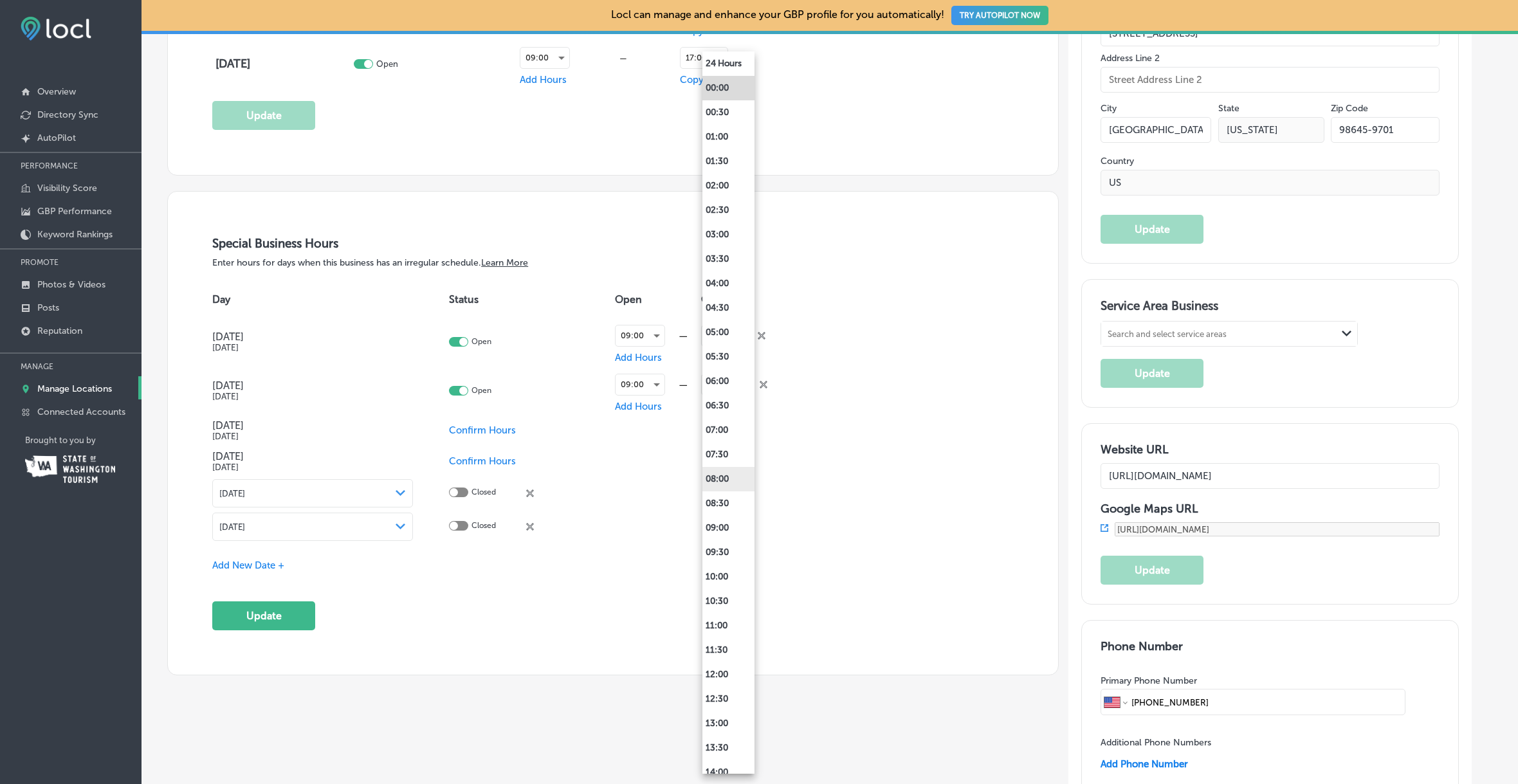
scroll to position [500, 0]
click at [727, 423] on li "17:00" at bounding box center [728, 419] width 52 height 24
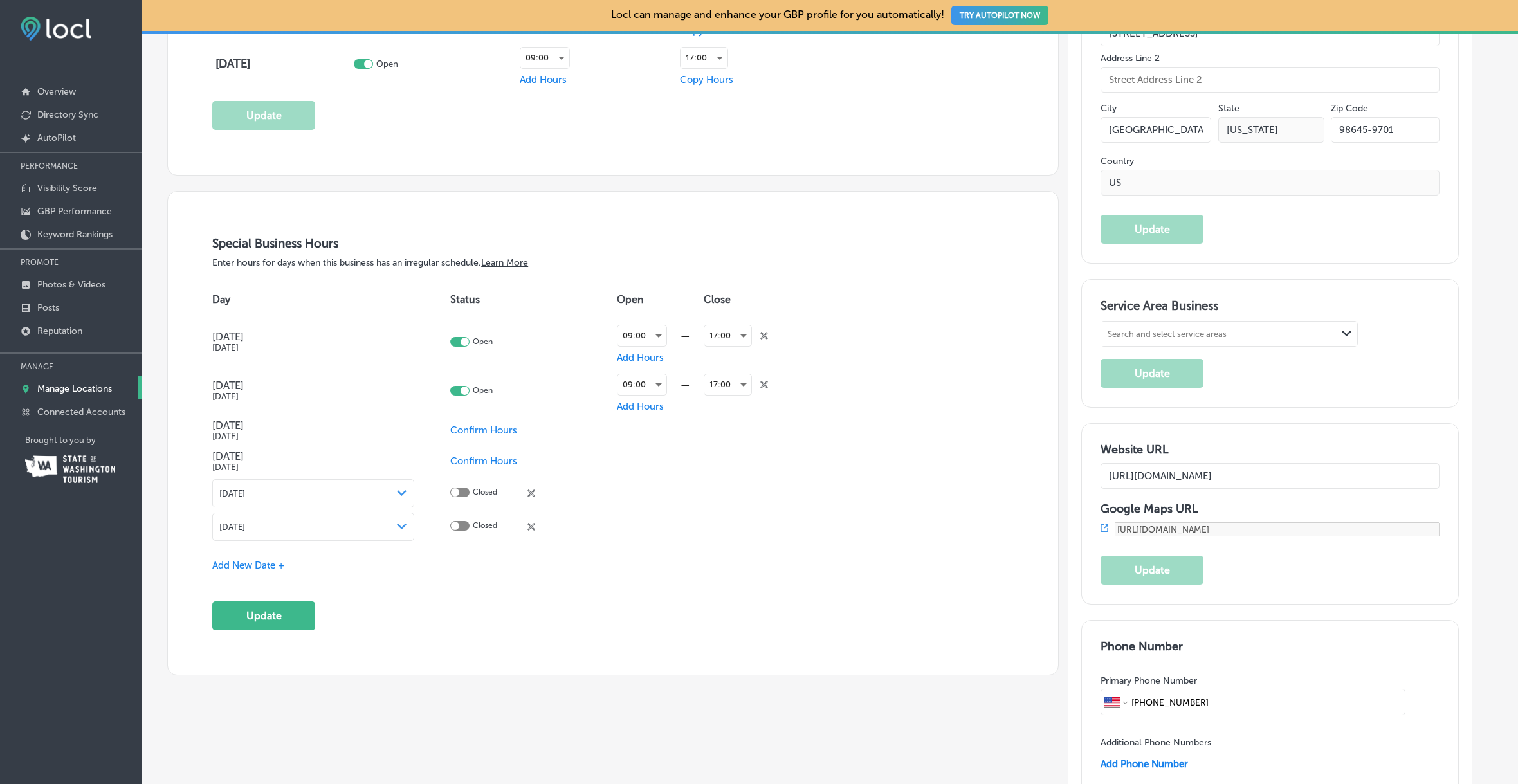
click at [484, 429] on span "Confirm Hours" at bounding box center [483, 431] width 67 height 12
click at [468, 429] on div at bounding box center [460, 429] width 19 height 10
checkbox input "true"
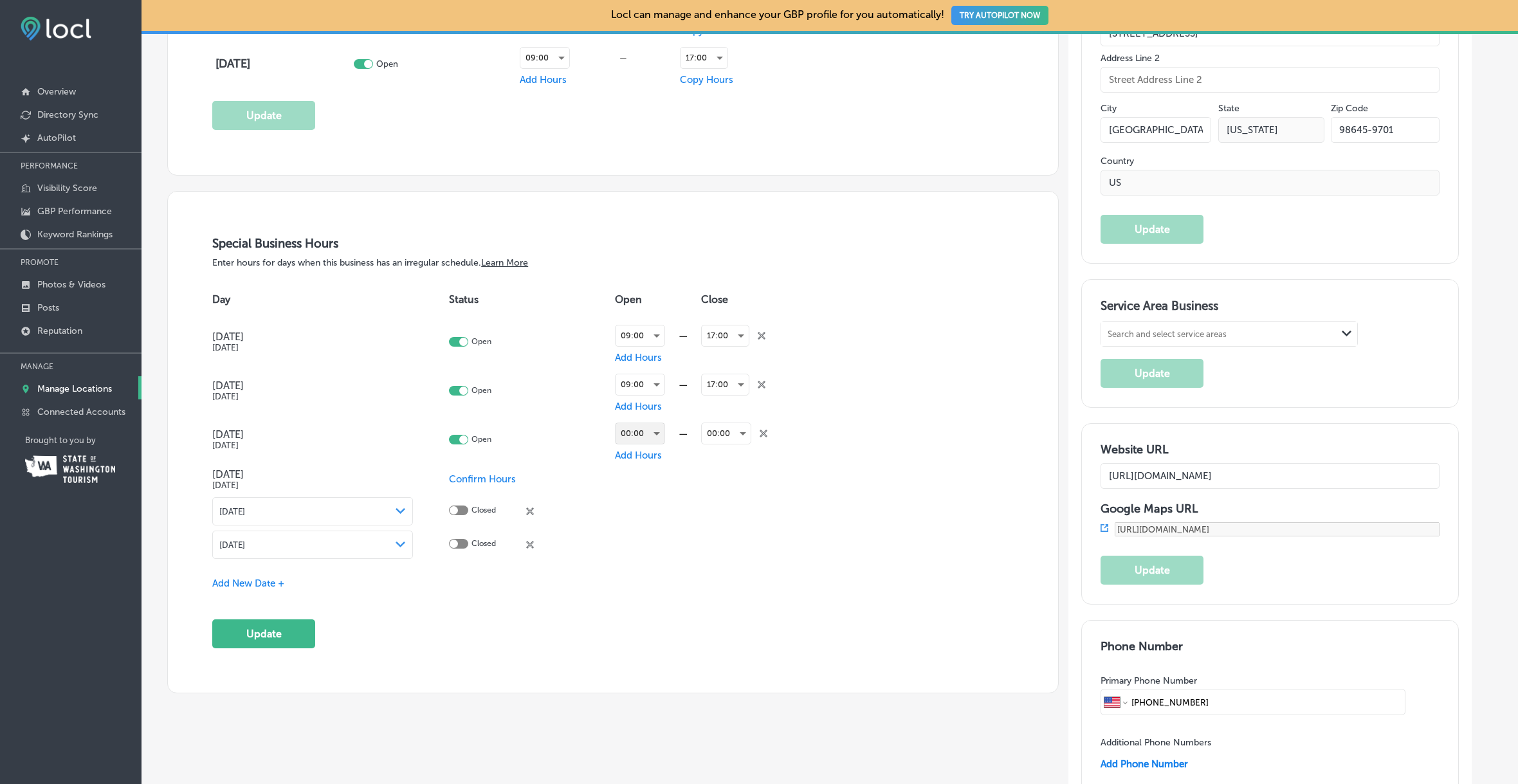
click at [647, 430] on div "00:00" at bounding box center [640, 434] width 49 height 21
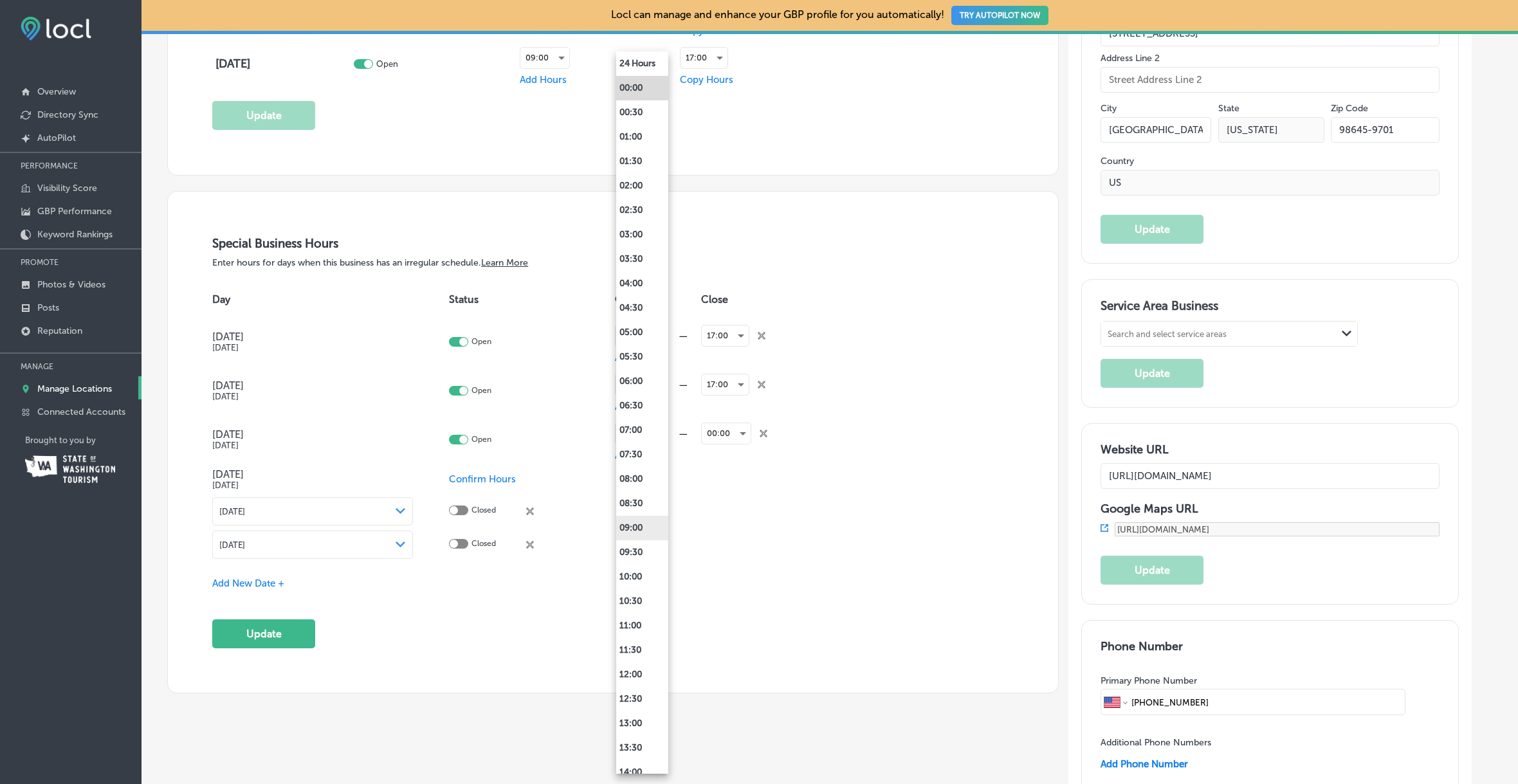
click at [651, 520] on li "09:00" at bounding box center [642, 527] width 52 height 24
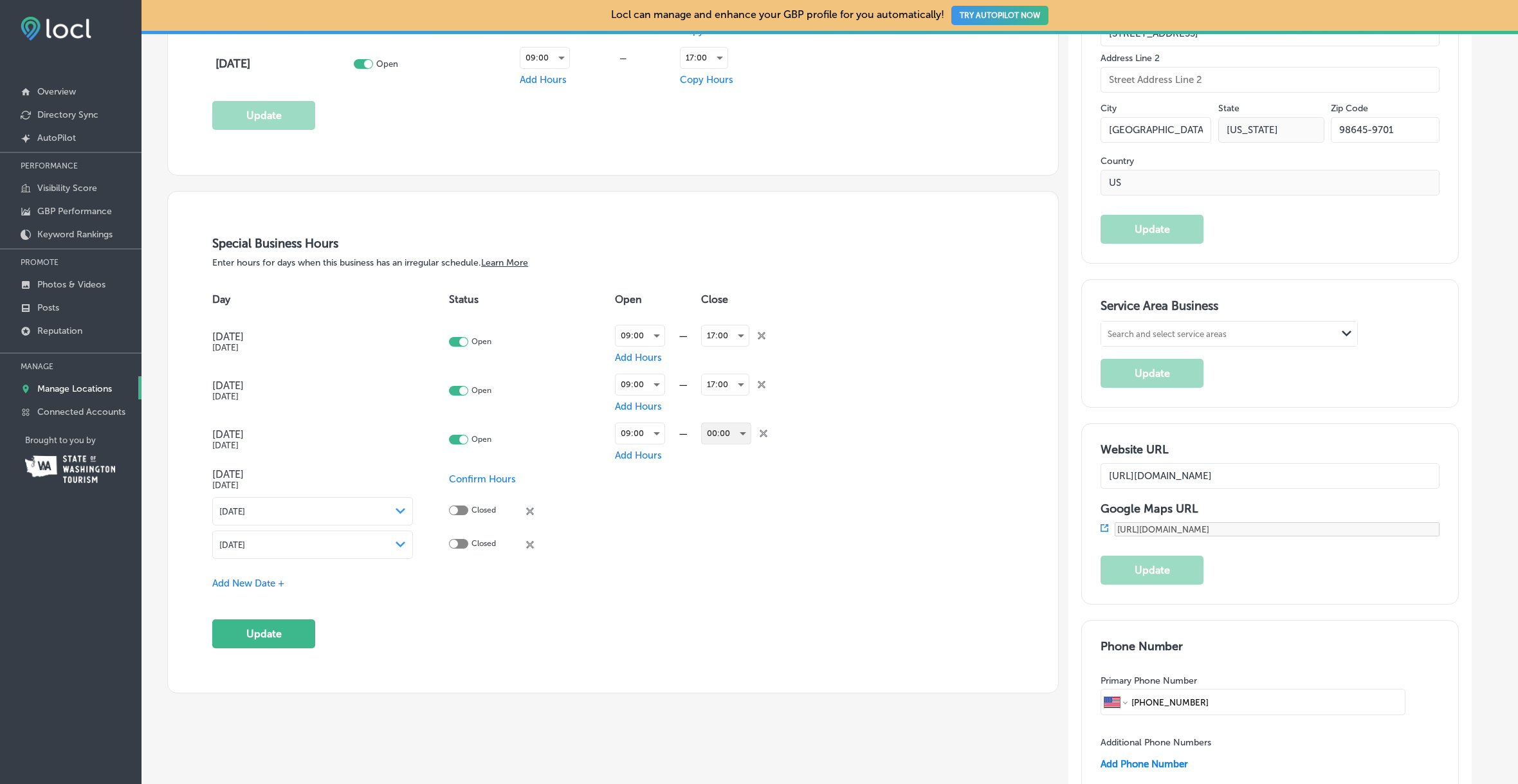
click at [740, 429] on div "00:00" at bounding box center [726, 434] width 49 height 21
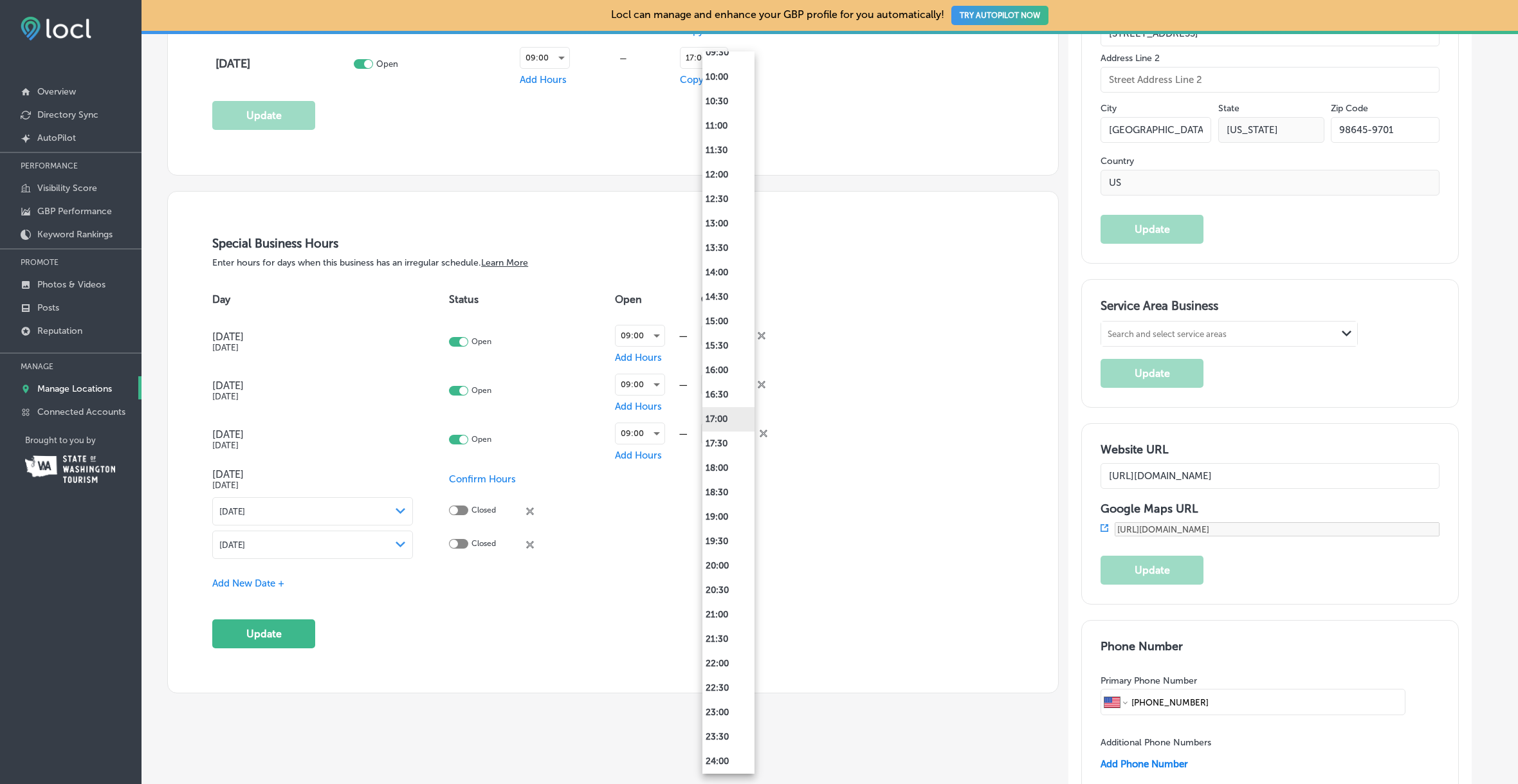
click at [722, 420] on li "17:00" at bounding box center [728, 419] width 52 height 24
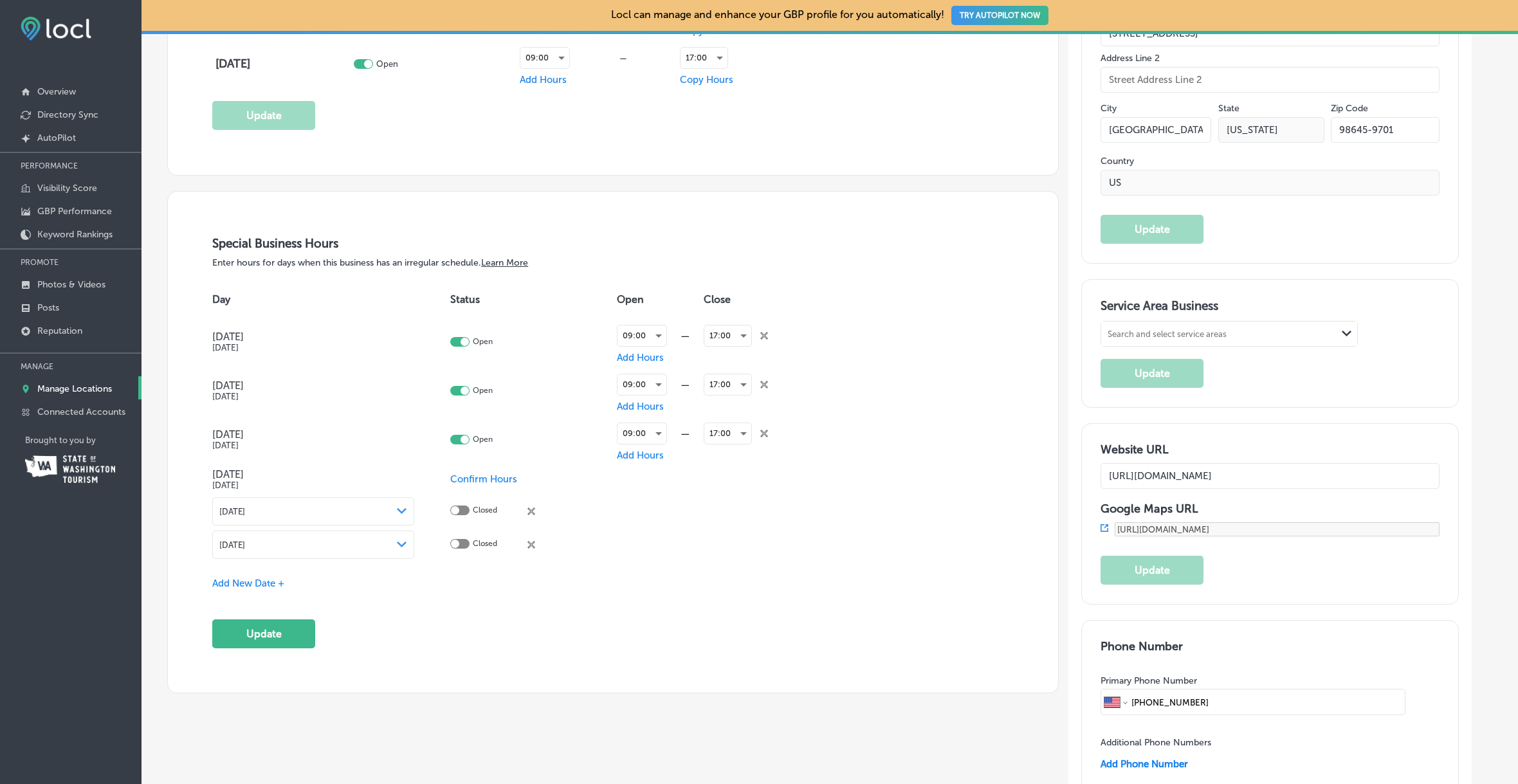
click at [503, 476] on span "Confirm Hours" at bounding box center [483, 479] width 67 height 12
drag, startPoint x: 457, startPoint y: 471, endPoint x: 468, endPoint y: 476, distance: 12.1
click at [458, 471] on td "Closed close Created with Sketch." at bounding box center [533, 479] width 167 height 31
click at [462, 479] on div at bounding box center [460, 478] width 19 height 10
checkbox input "true"
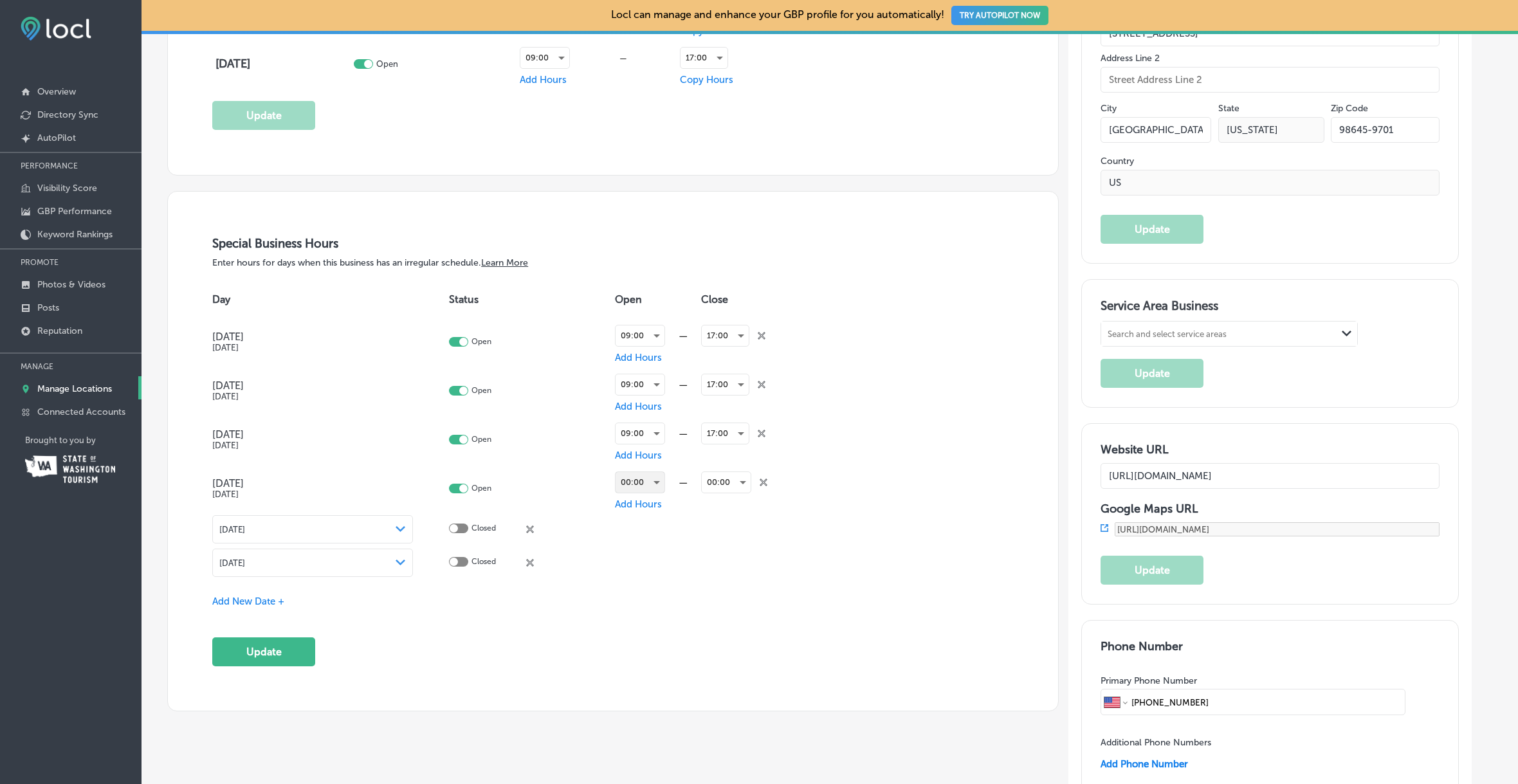
click at [665, 488] on div "00:00" at bounding box center [640, 482] width 49 height 21
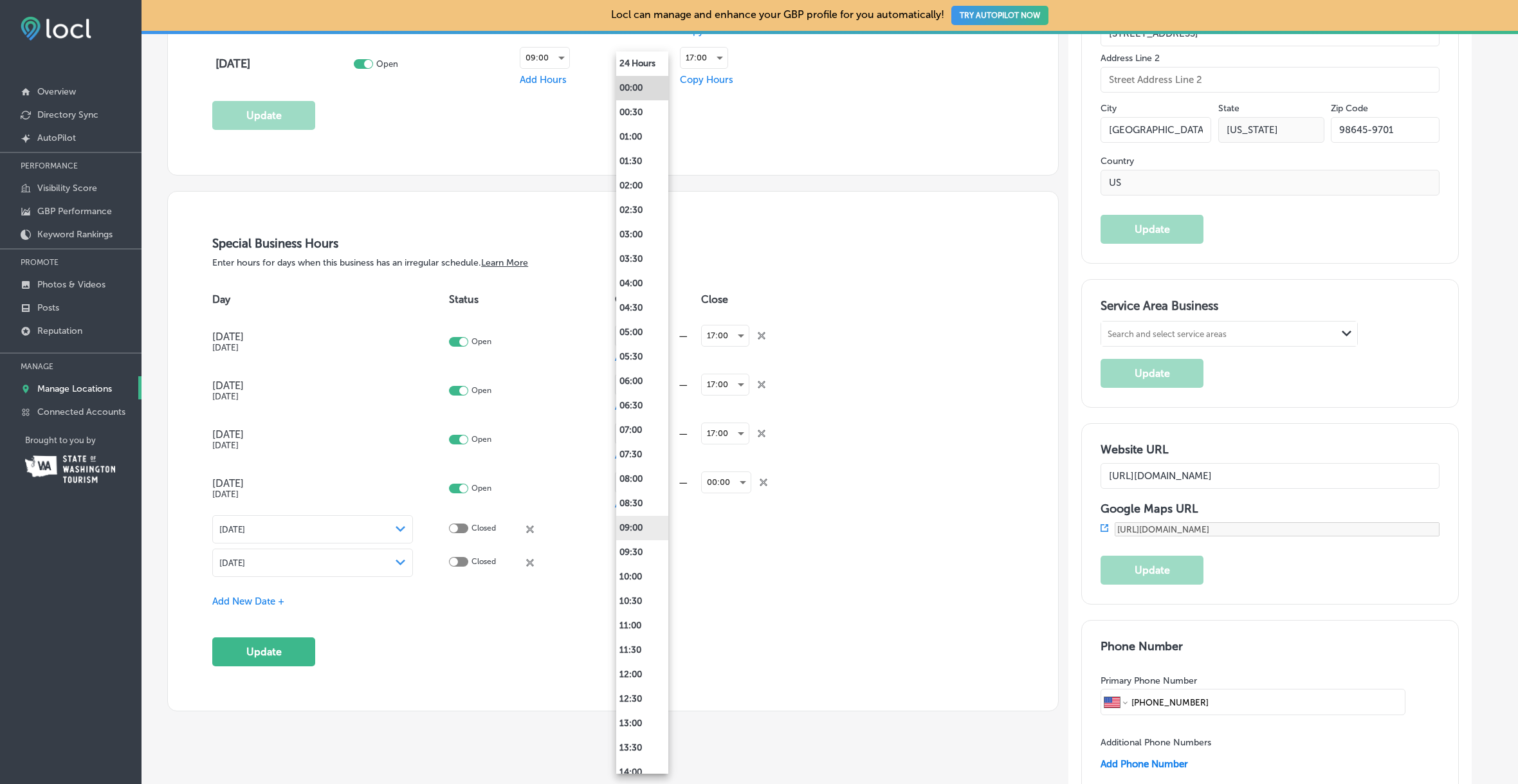
click at [651, 532] on li "09:00" at bounding box center [642, 527] width 52 height 24
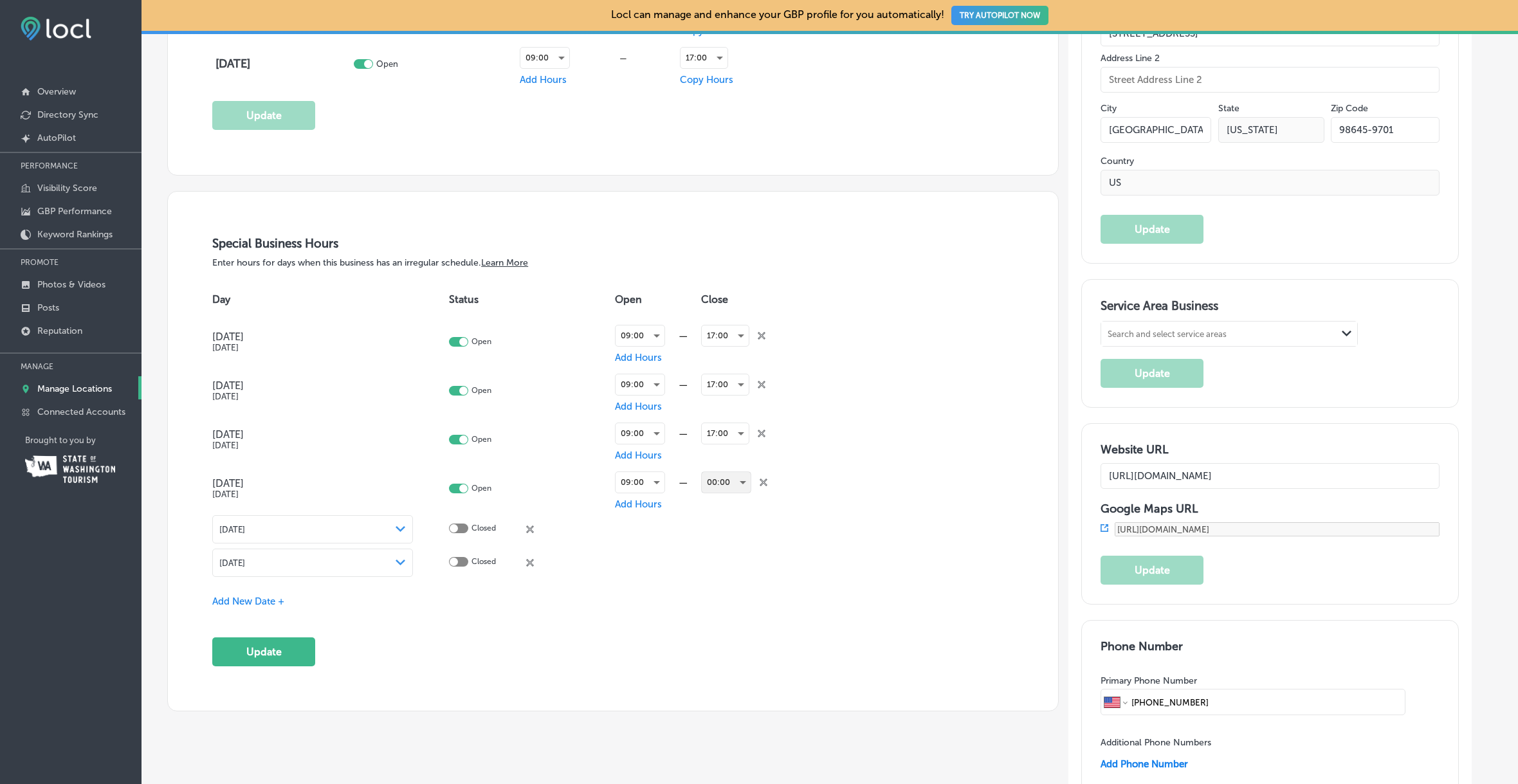
click at [744, 481] on div "00:00" at bounding box center [726, 482] width 49 height 21
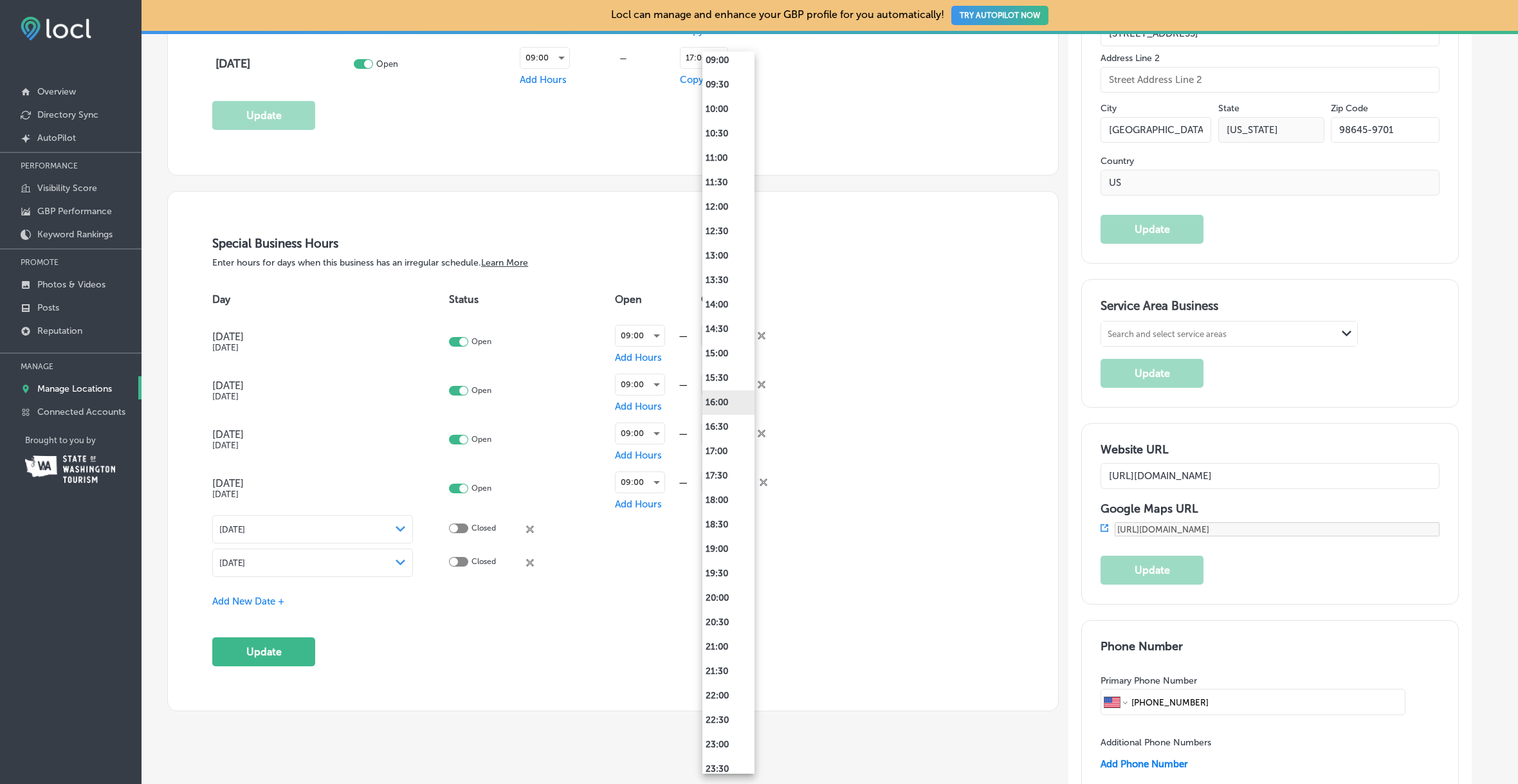
scroll to position [468, 0]
click at [725, 458] on li "17:00" at bounding box center [728, 451] width 52 height 24
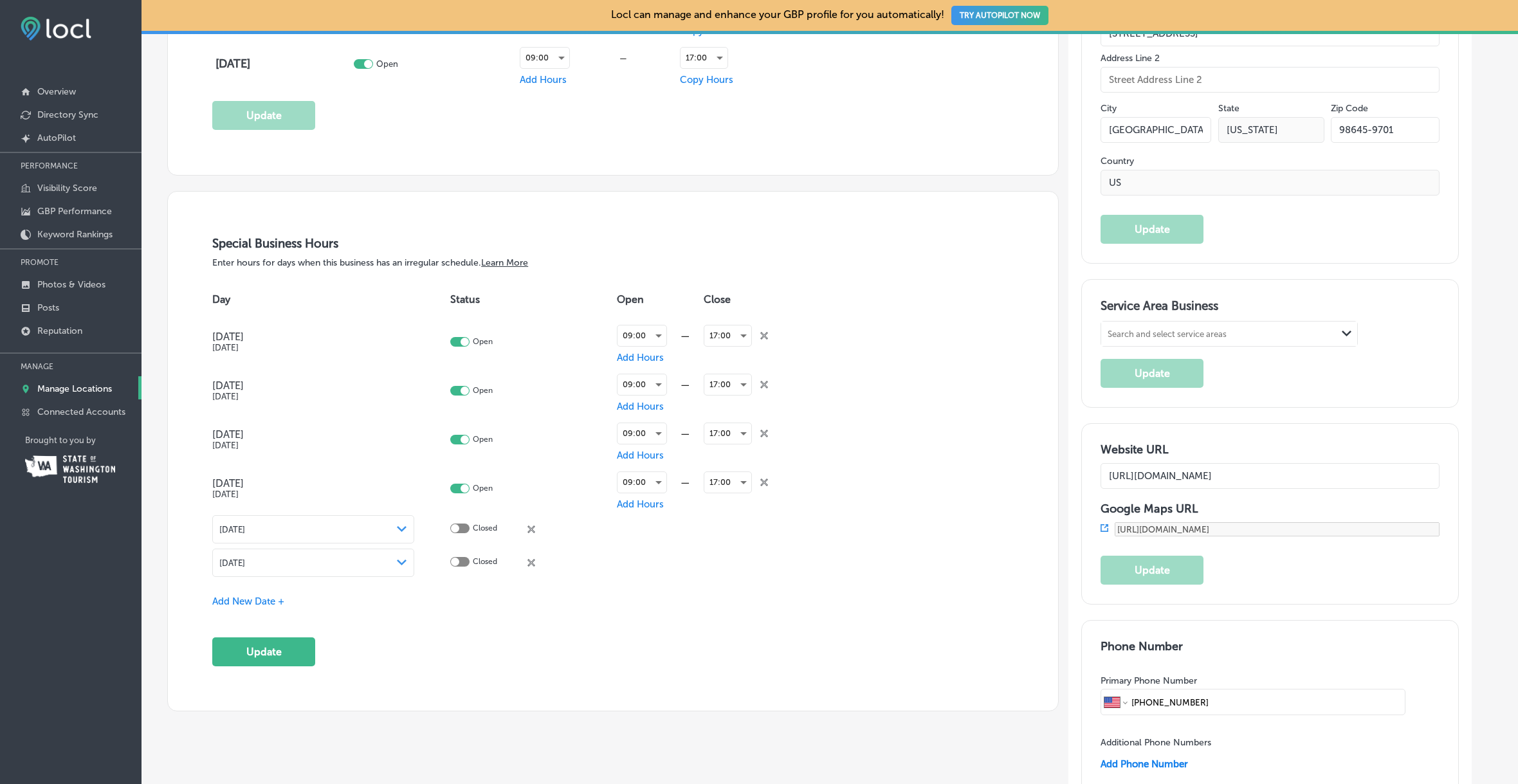
click at [398, 532] on div "Path Created with Sketch." at bounding box center [402, 530] width 10 height 10
drag, startPoint x: 687, startPoint y: 538, endPoint x: 586, endPoint y: 535, distance: 101.0
click at [687, 538] on td at bounding box center [660, 529] width 87 height 33
click at [463, 528] on div at bounding box center [460, 528] width 19 height 10
checkbox input "true"
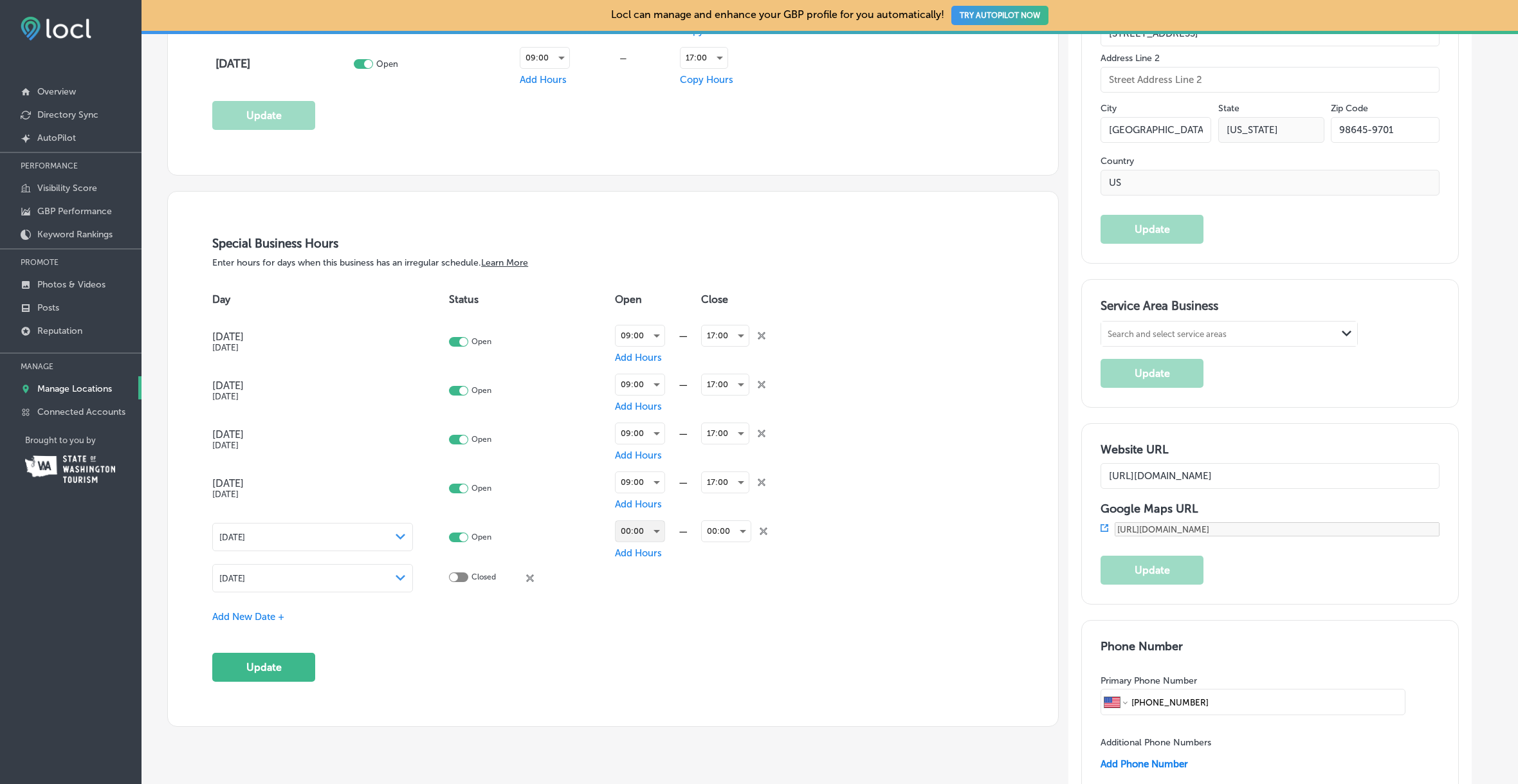
click at [656, 530] on div "00:00" at bounding box center [640, 531] width 49 height 21
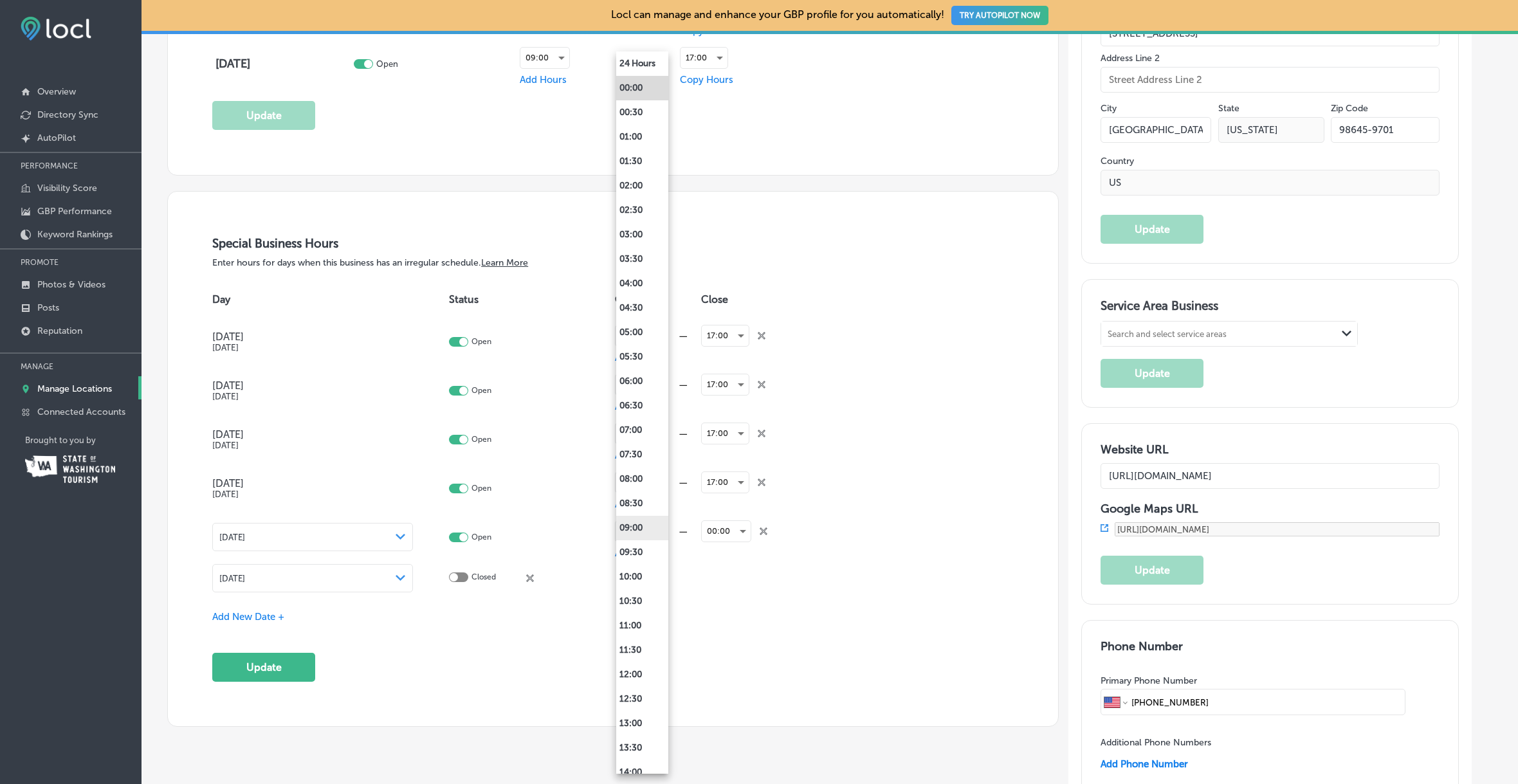
click at [639, 527] on li "09:00" at bounding box center [642, 527] width 52 height 24
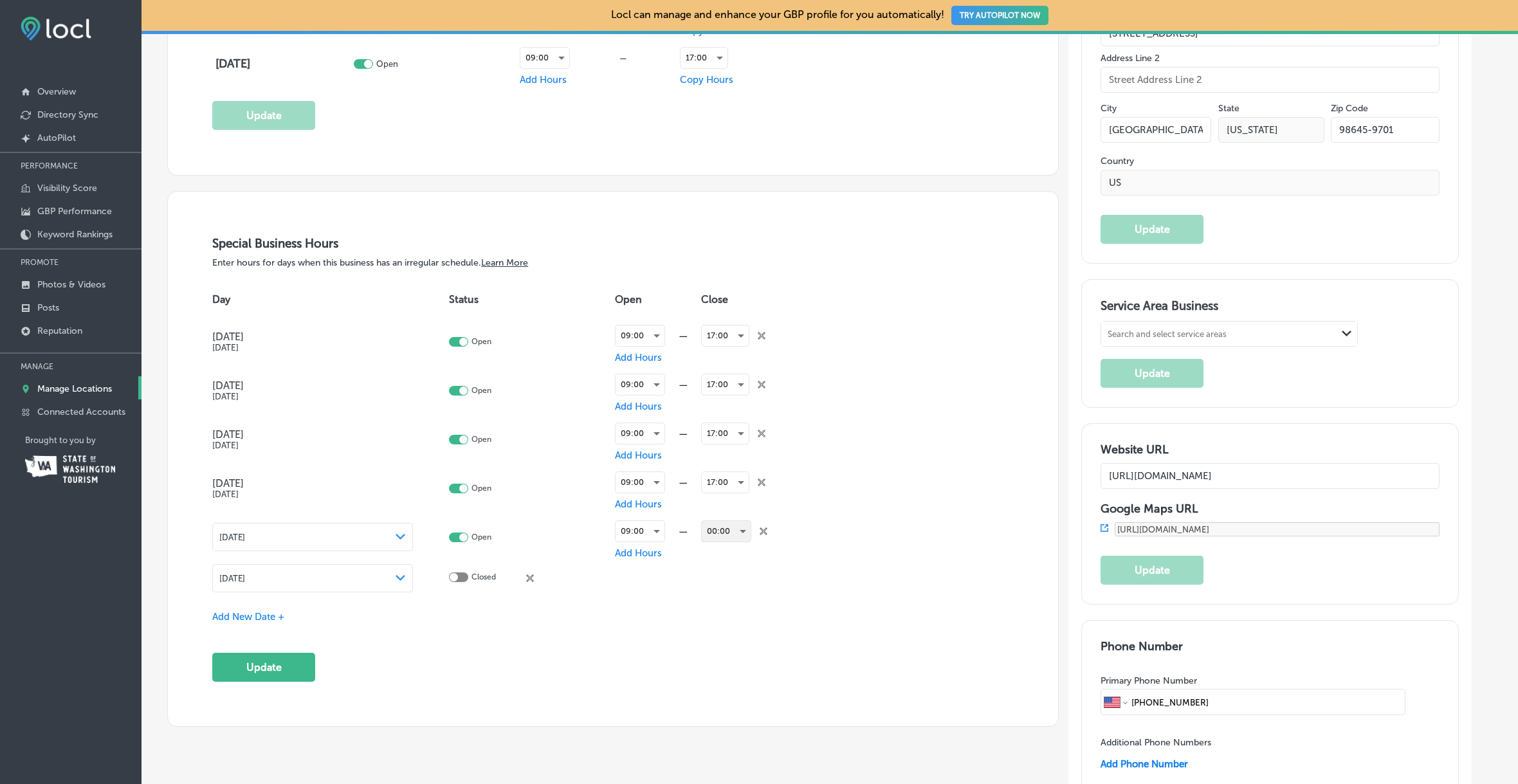
click at [729, 532] on div "00:00" at bounding box center [726, 531] width 49 height 21
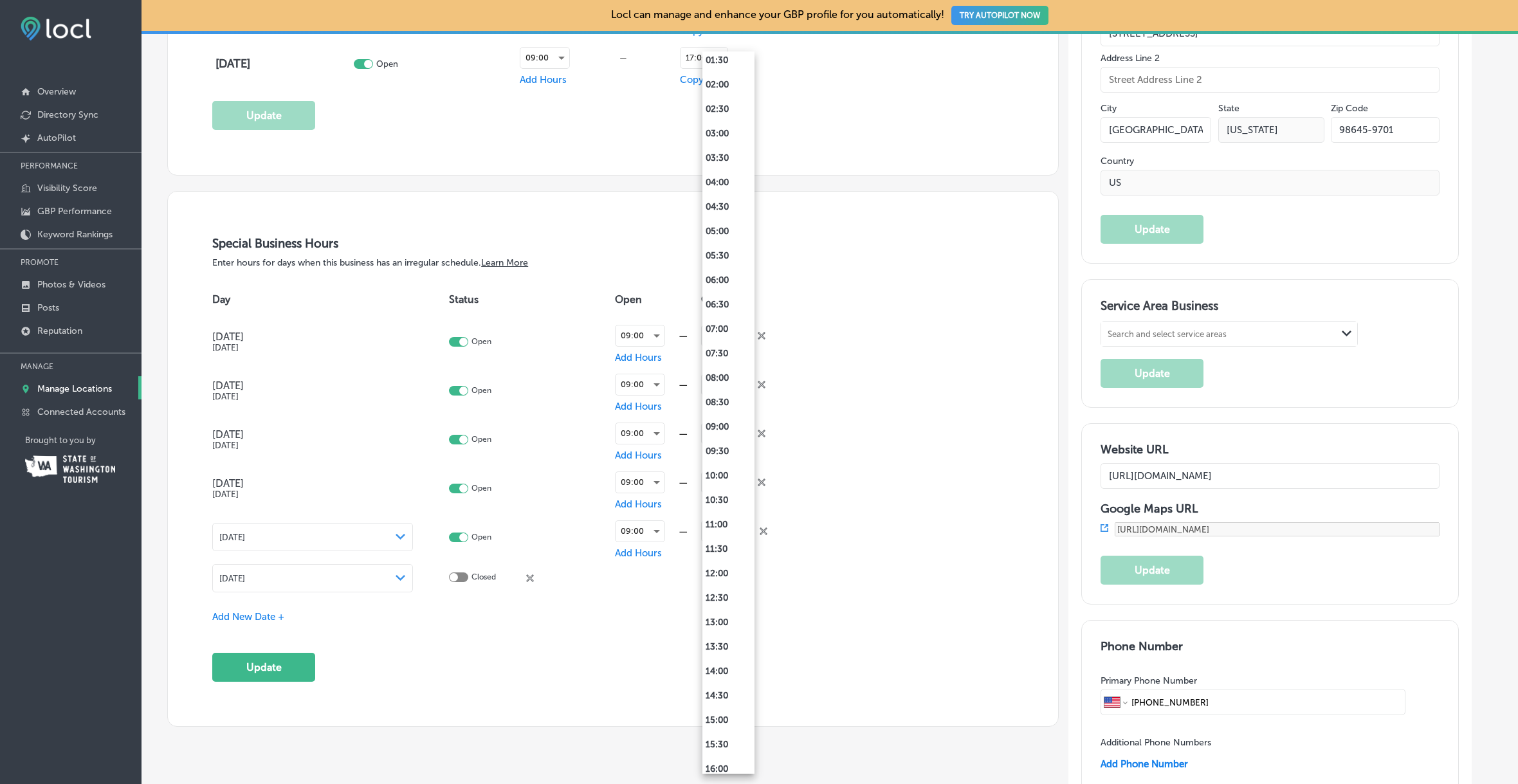
scroll to position [500, 0]
click at [720, 422] on li "17:00" at bounding box center [728, 419] width 52 height 24
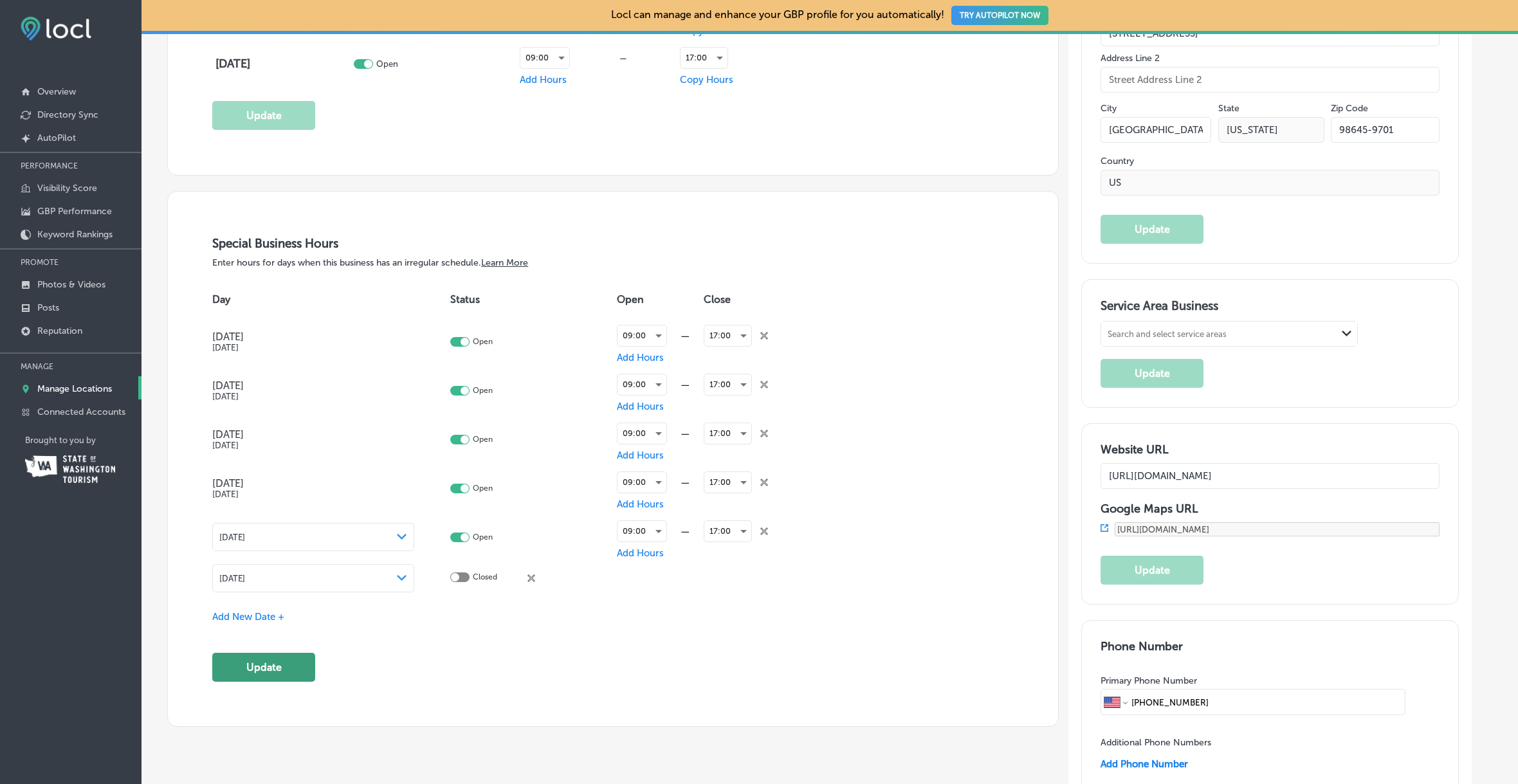
click at [275, 665] on button "Update" at bounding box center [264, 667] width 103 height 29
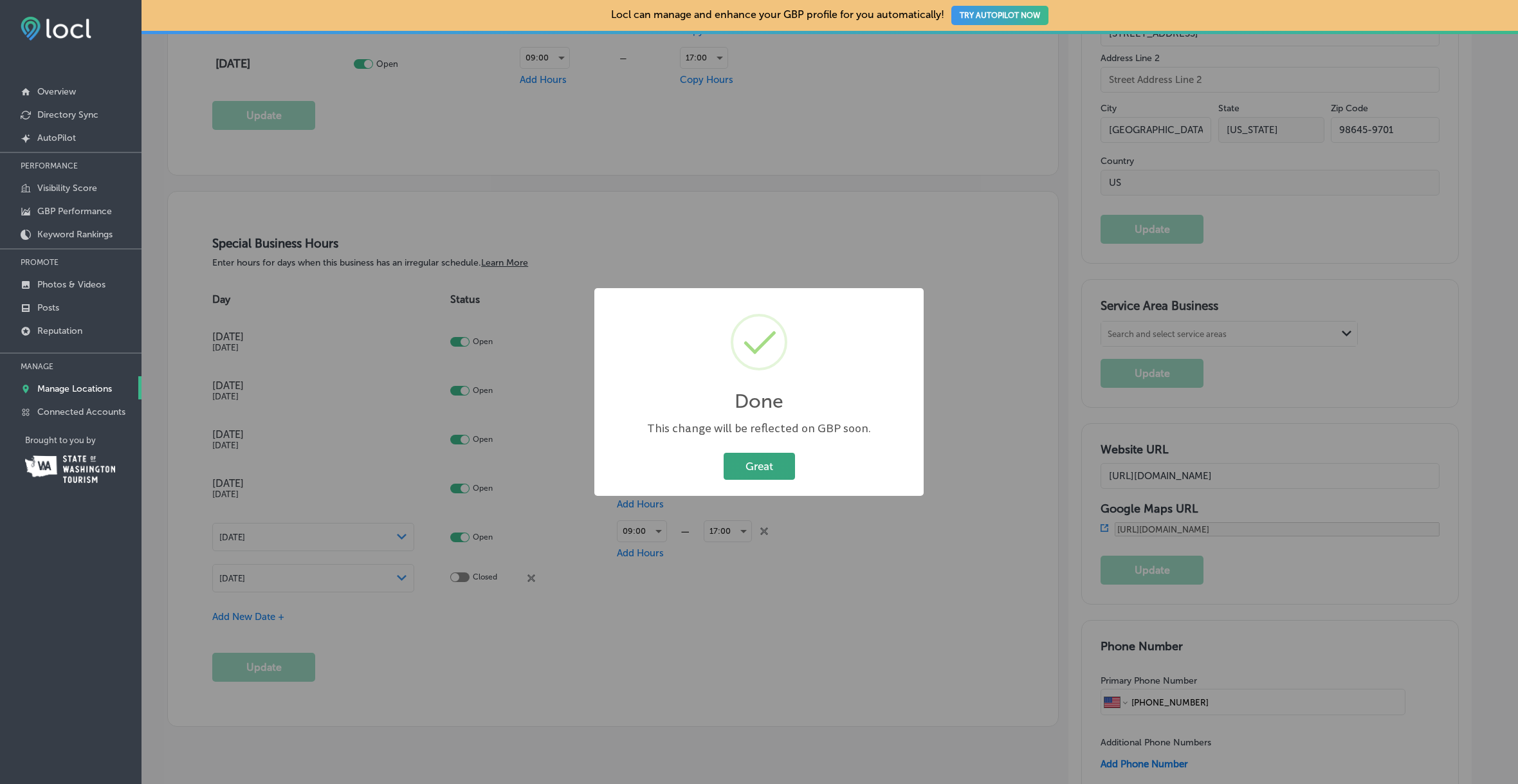
click at [763, 465] on button "Great" at bounding box center [759, 466] width 72 height 27
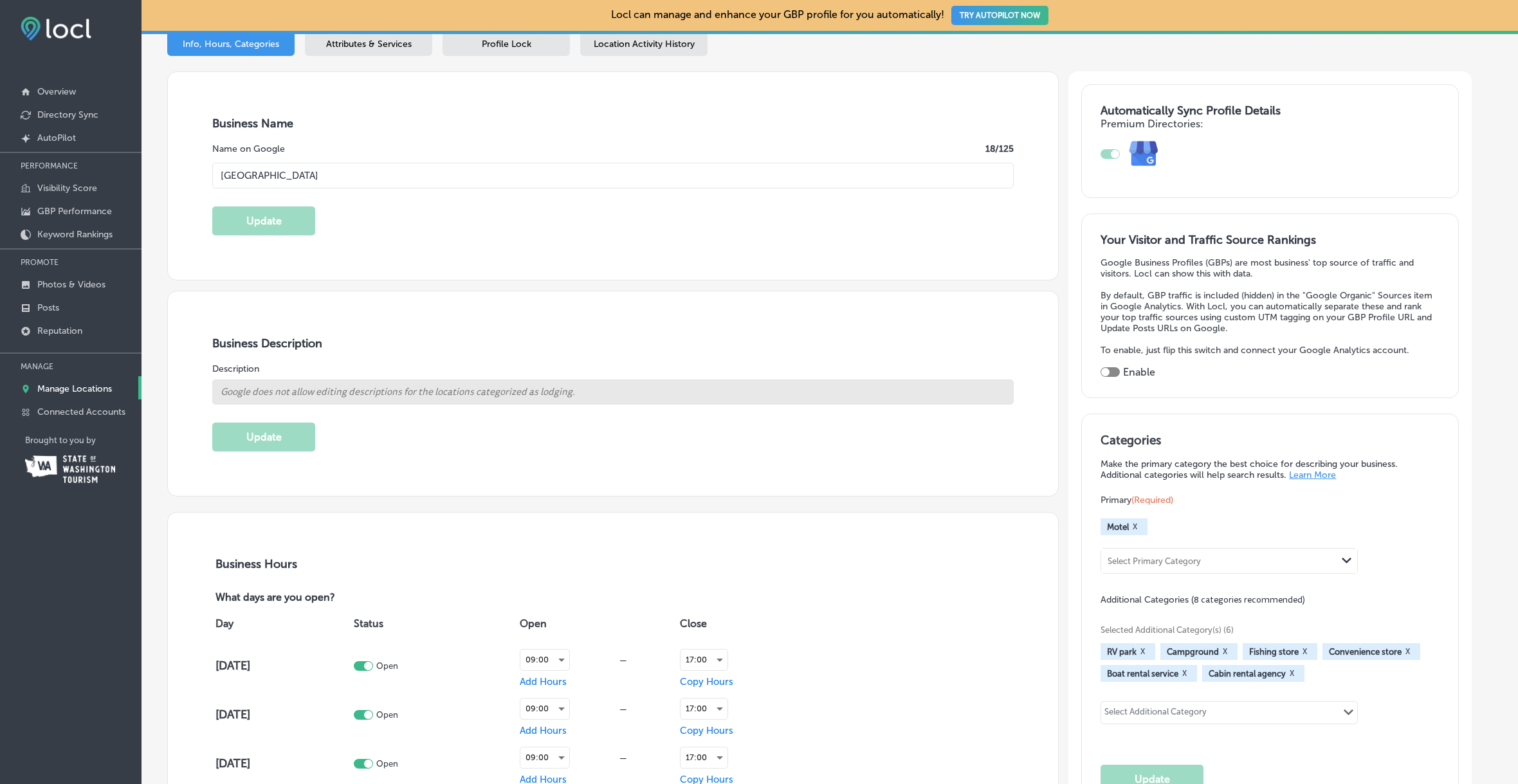
scroll to position [175, 0]
click at [1108, 372] on div at bounding box center [1105, 371] width 8 height 8
click at [1117, 368] on div at bounding box center [1110, 371] width 19 height 10
click at [1116, 370] on div at bounding box center [1110, 371] width 19 height 10
checkbox input "true"
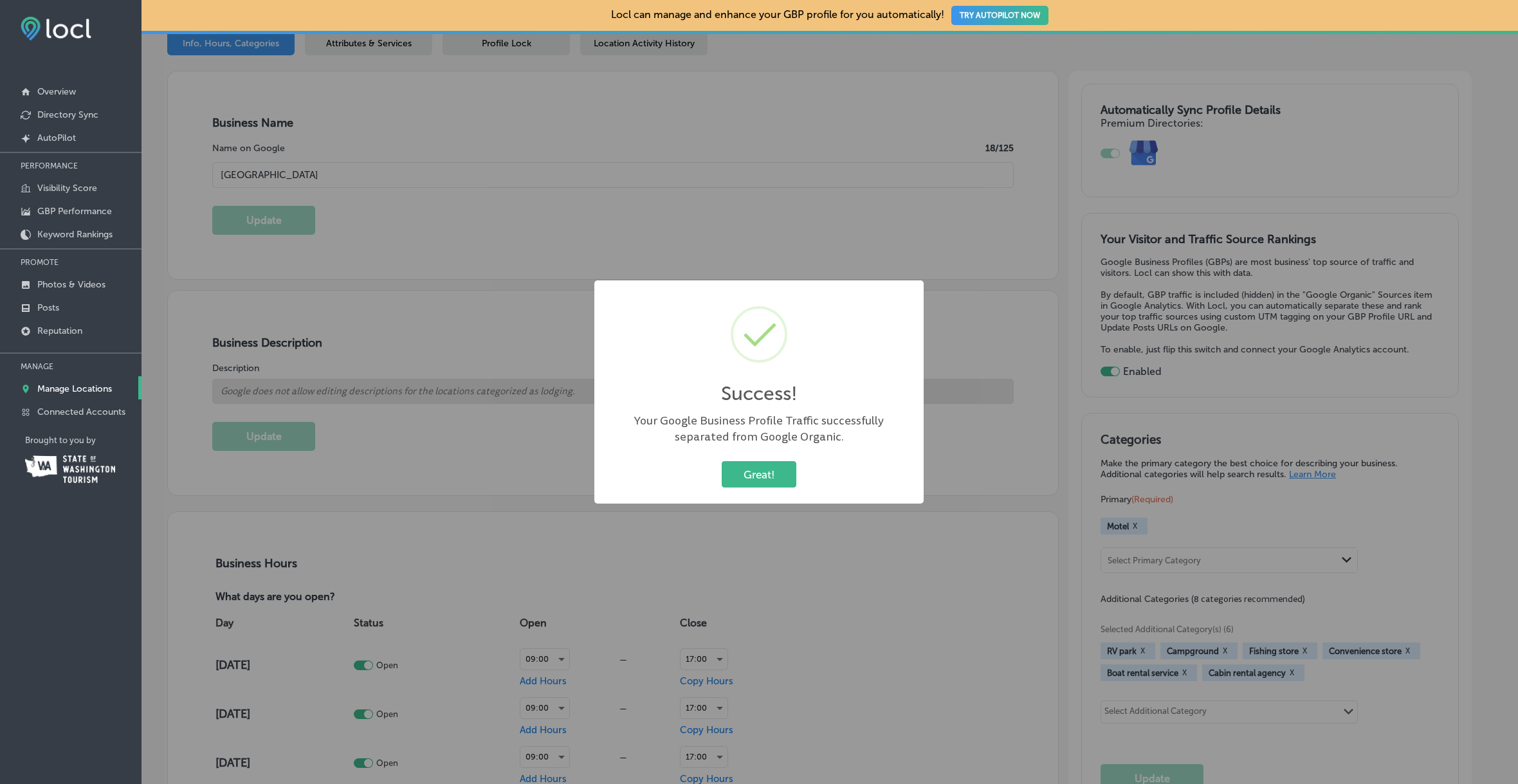
click at [1109, 370] on div "Success! × Your Google Business Profile Traffic successfully separated from Goo…" at bounding box center [759, 392] width 1518 height 784
click at [767, 474] on button "Great!" at bounding box center [758, 474] width 74 height 27
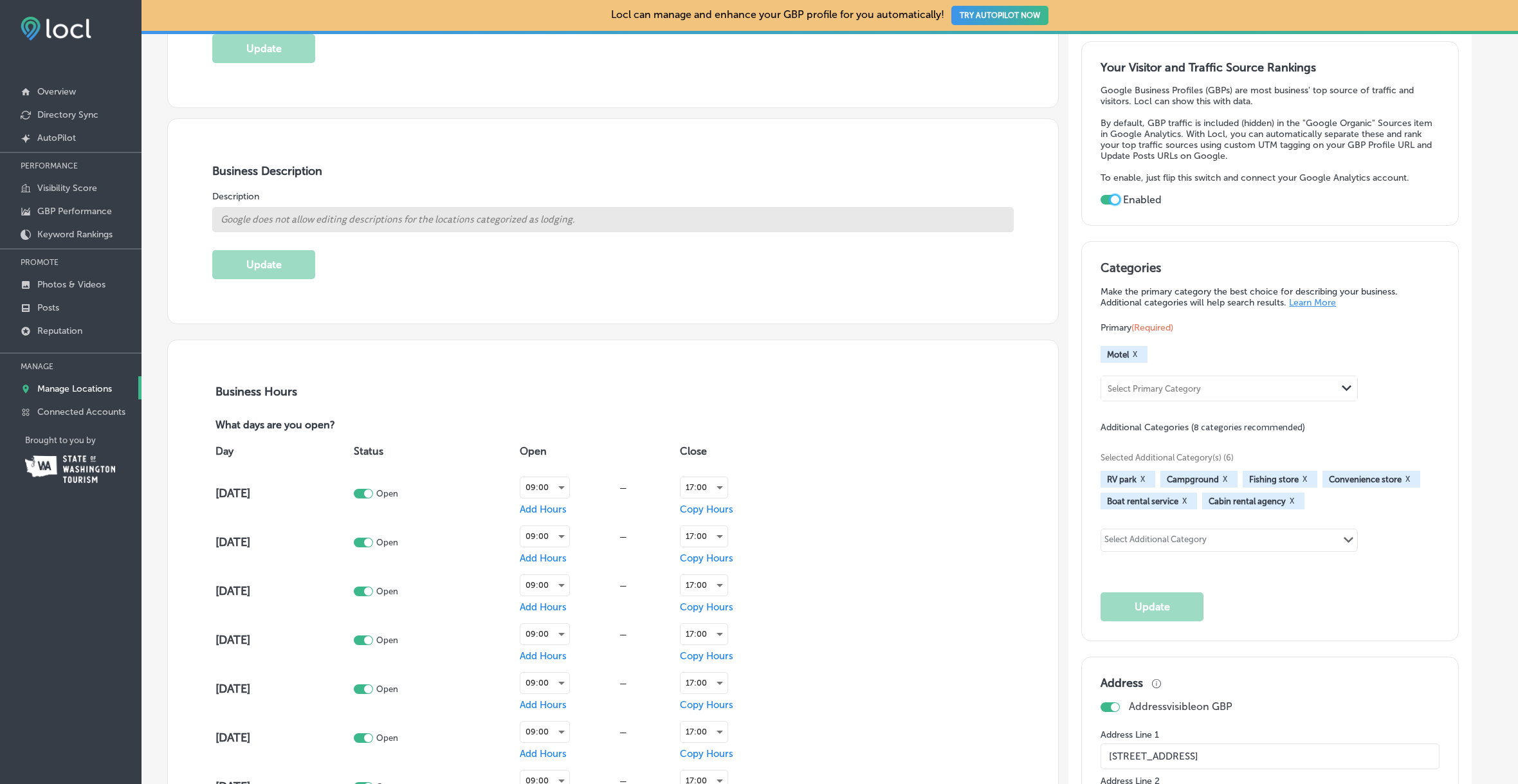
scroll to position [367, 0]
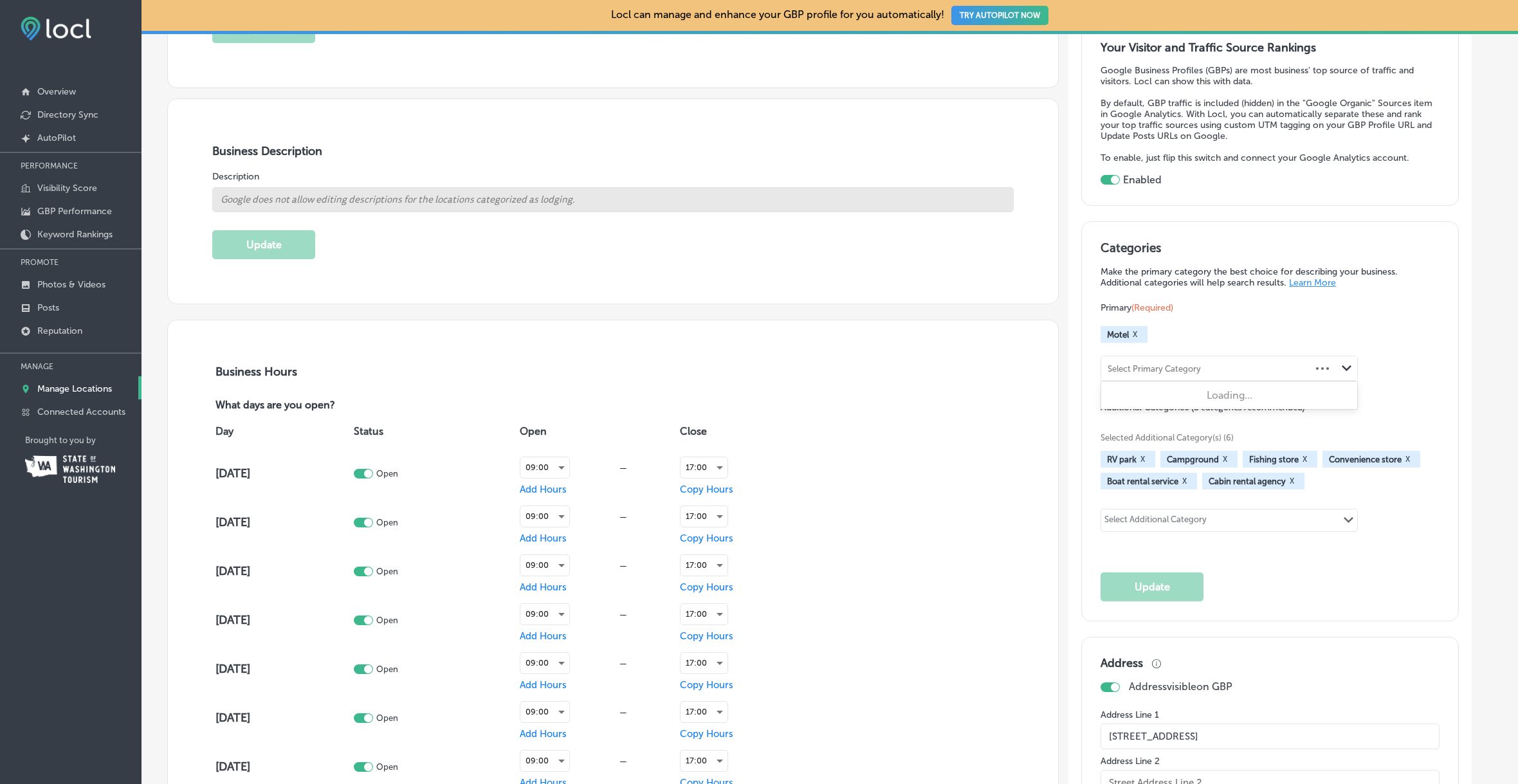
click at [1172, 370] on div "Select Primary Category" at bounding box center [1154, 369] width 93 height 10
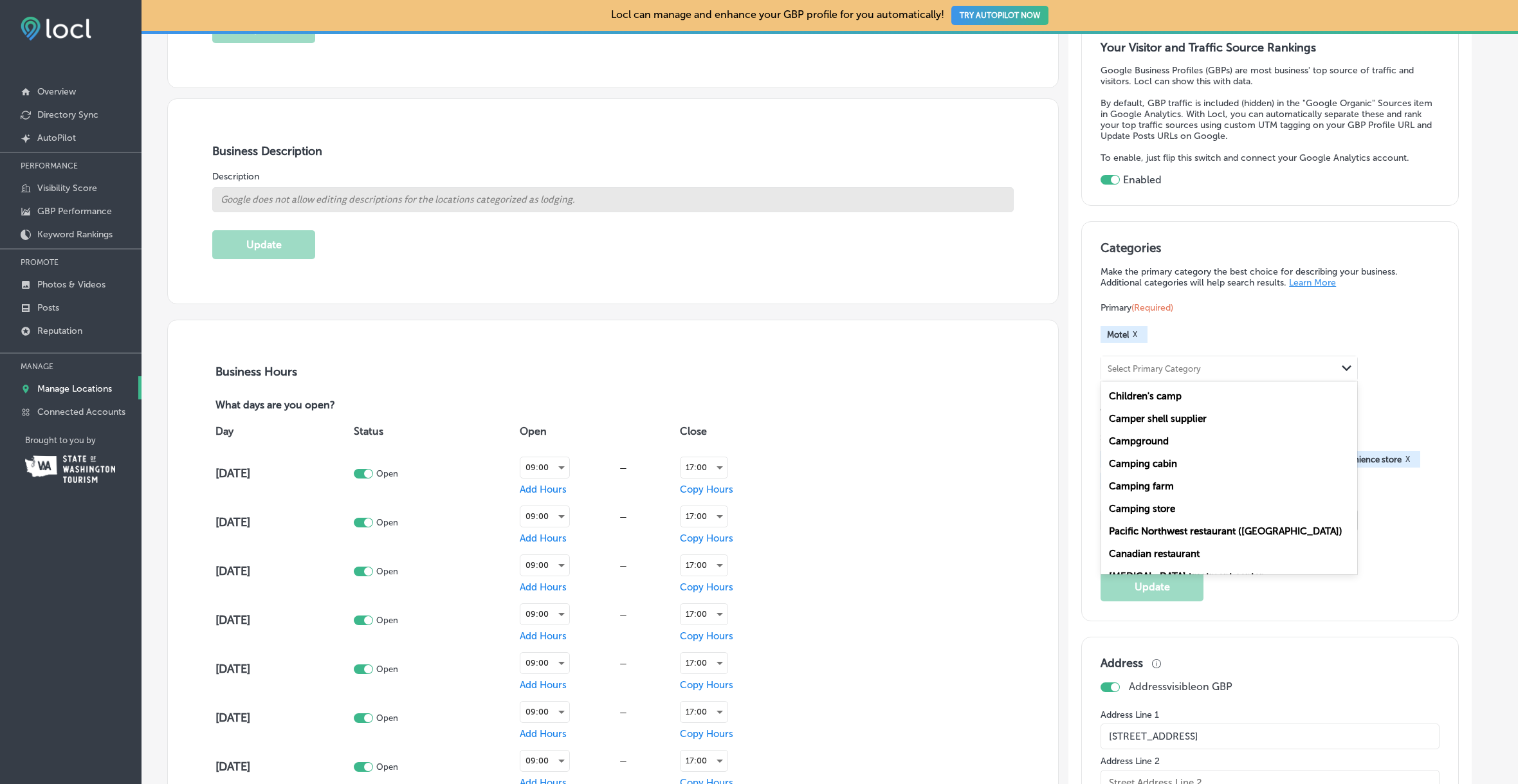
scroll to position [12138, 0]
click at [1154, 411] on label "Campground" at bounding box center [1138, 414] width 60 height 12
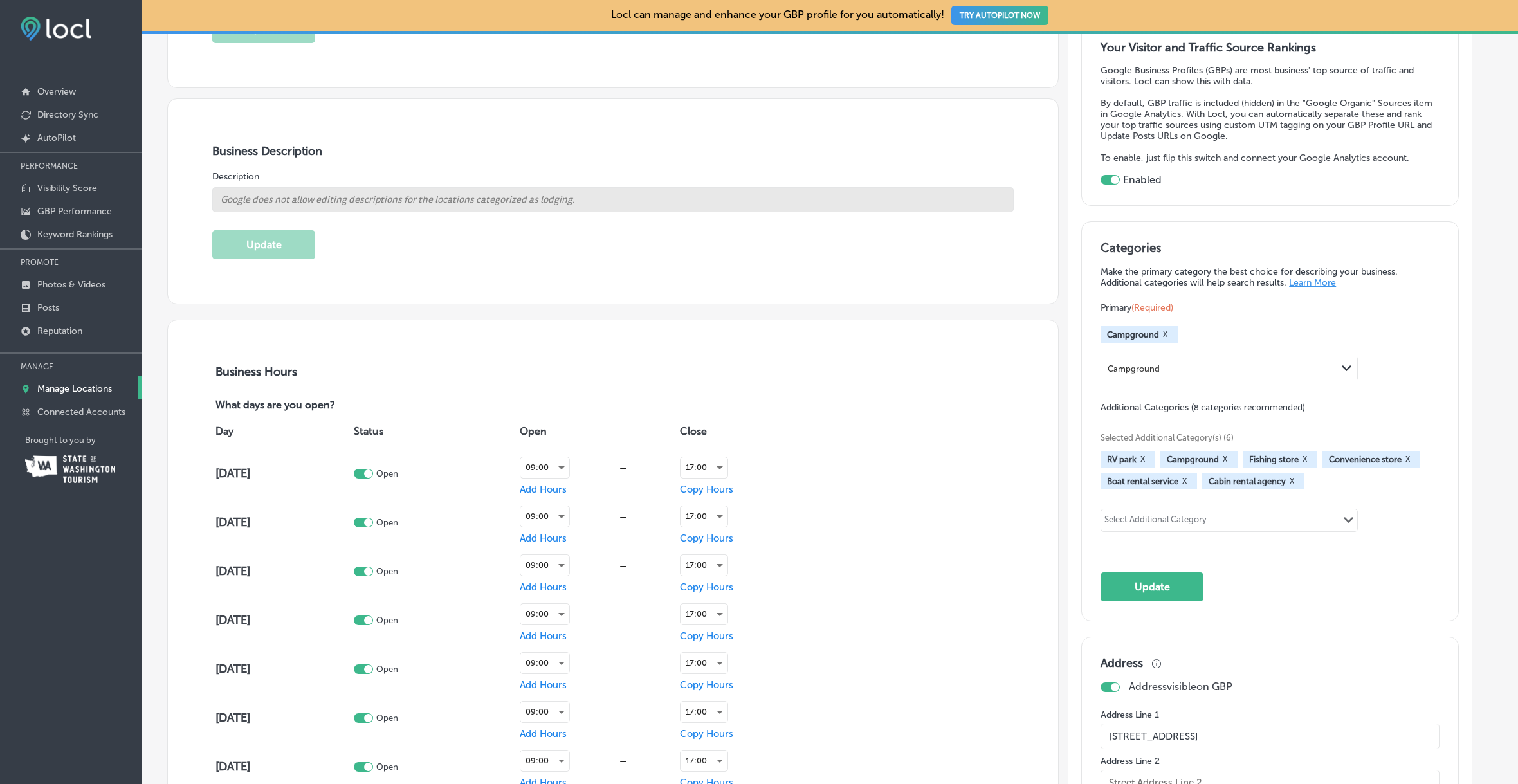
click at [1410, 457] on button "X" at bounding box center [1407, 459] width 13 height 10
click at [1346, 365] on icon "Path Created with Sketch." at bounding box center [1346, 368] width 10 height 6
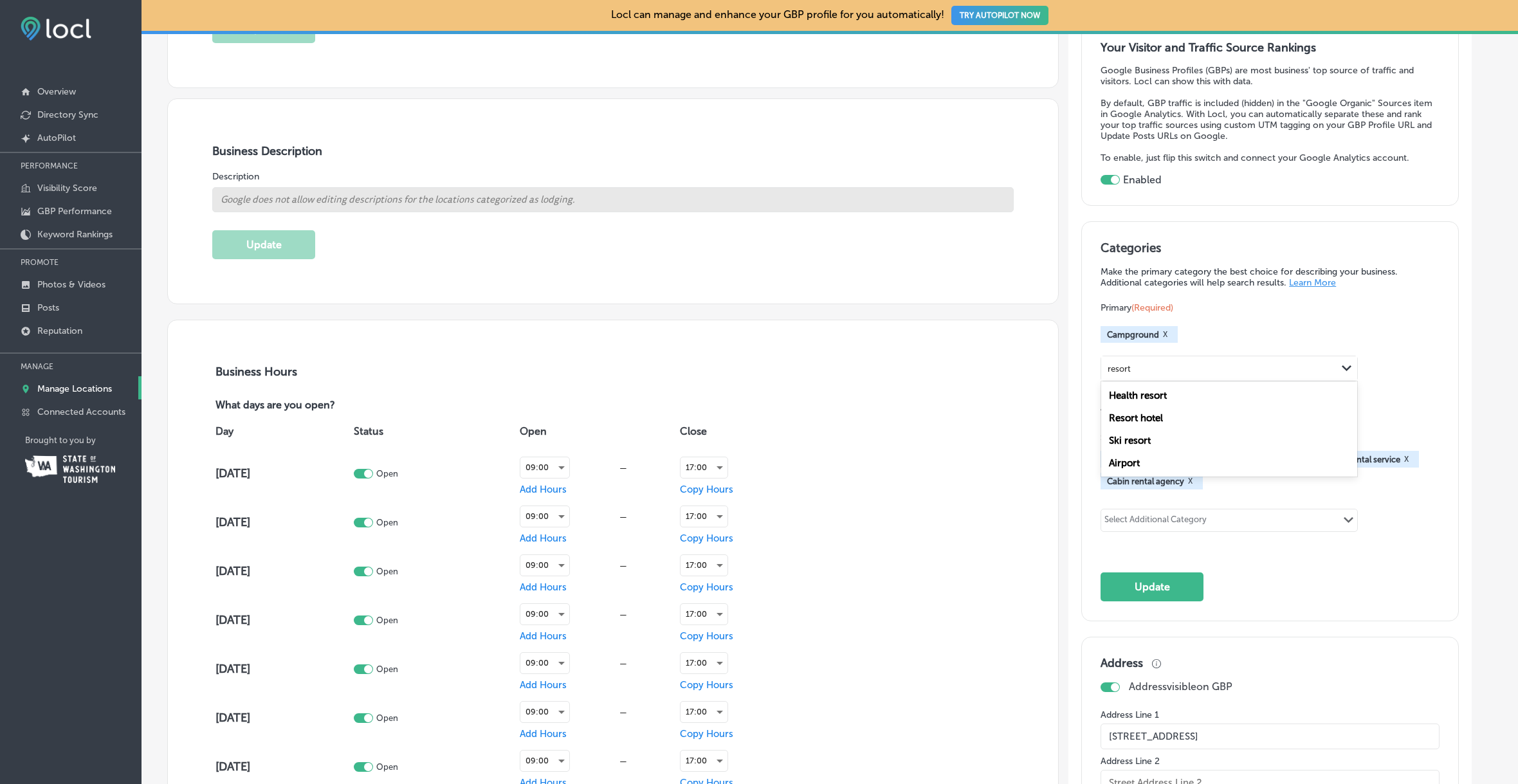
click at [1173, 414] on div "Resort hotel" at bounding box center [1229, 417] width 256 height 23
type input "resort"
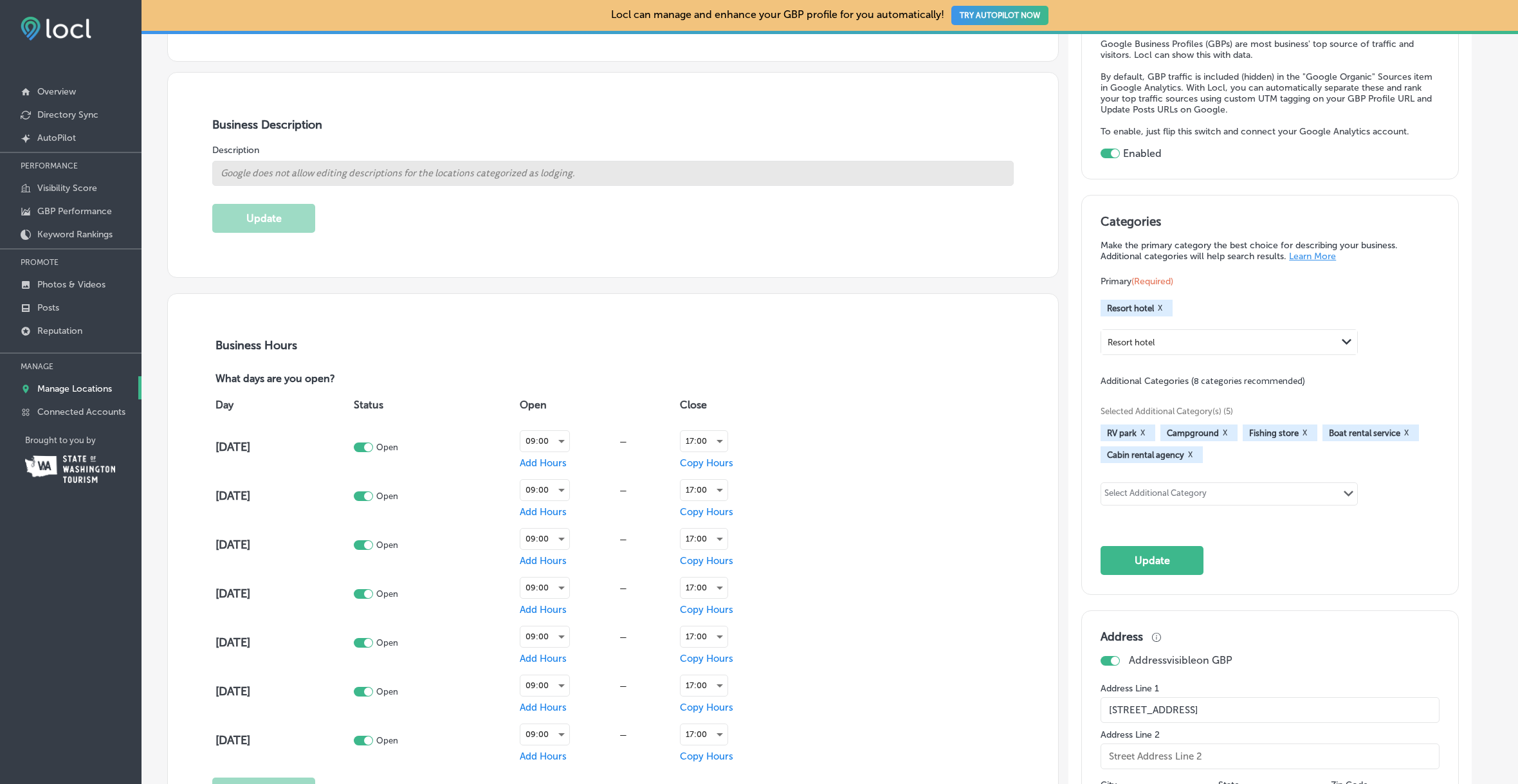
scroll to position [414, 0]
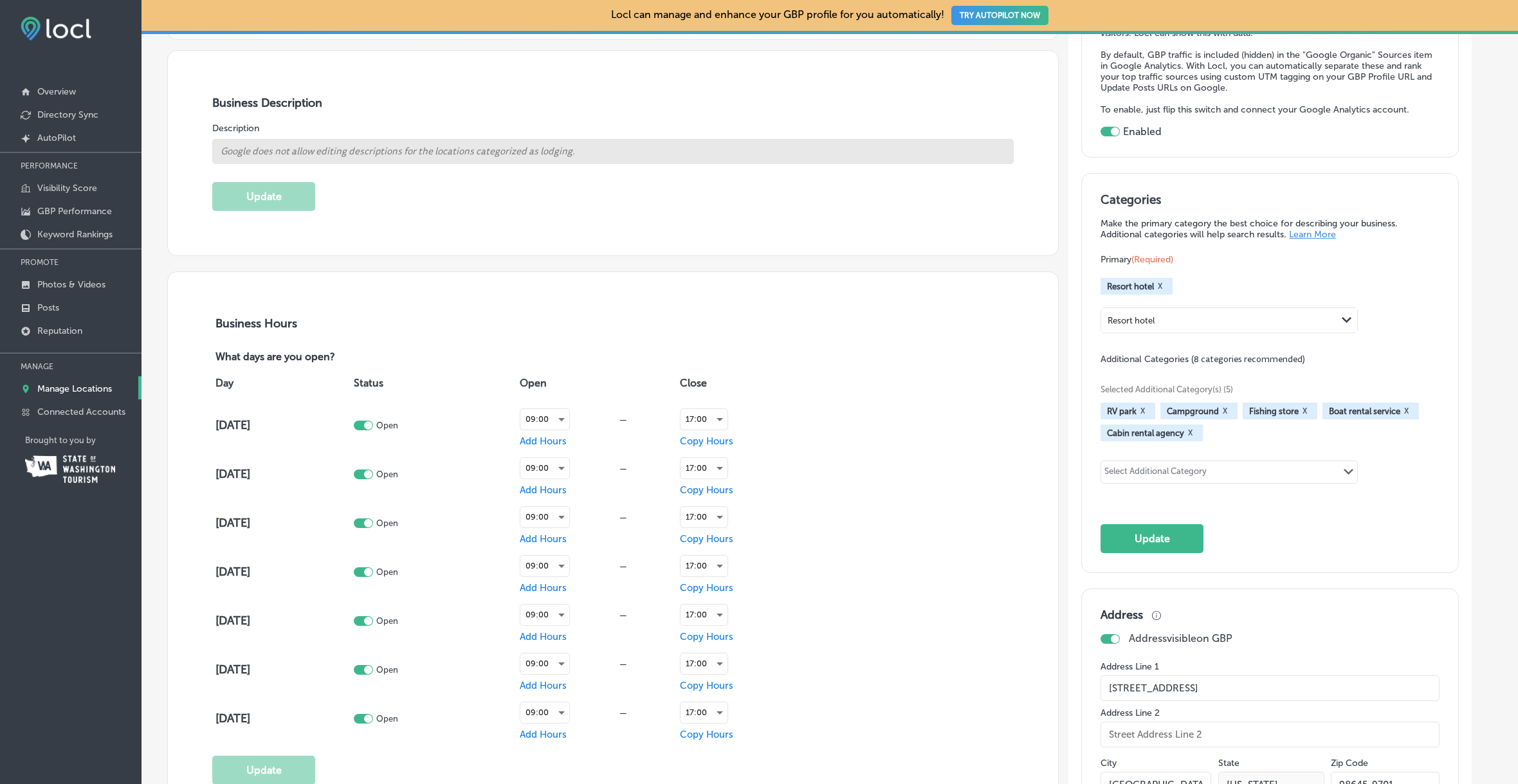
click at [1165, 536] on button "Update" at bounding box center [1152, 538] width 103 height 29
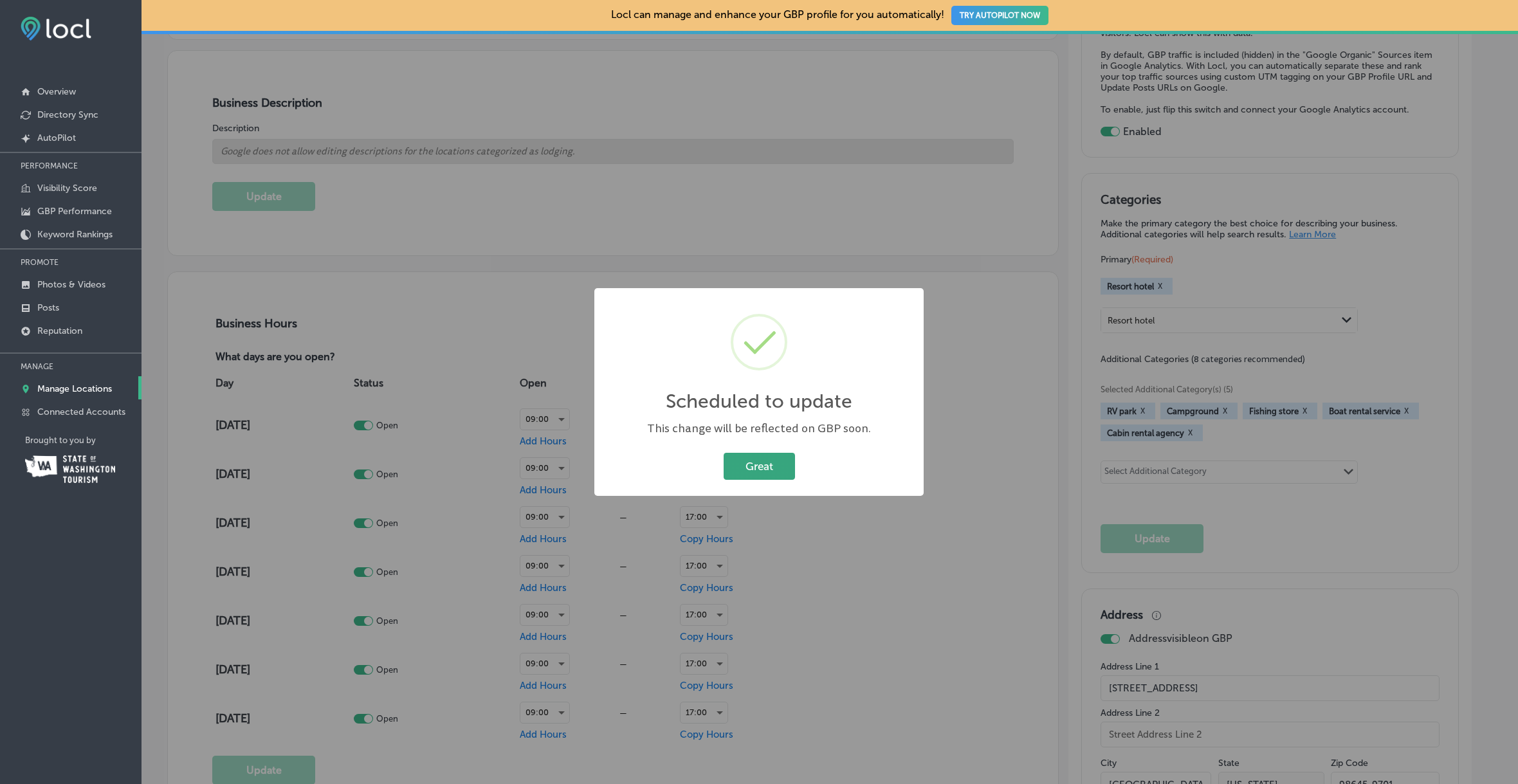
click at [759, 462] on button "Great" at bounding box center [759, 466] width 72 height 27
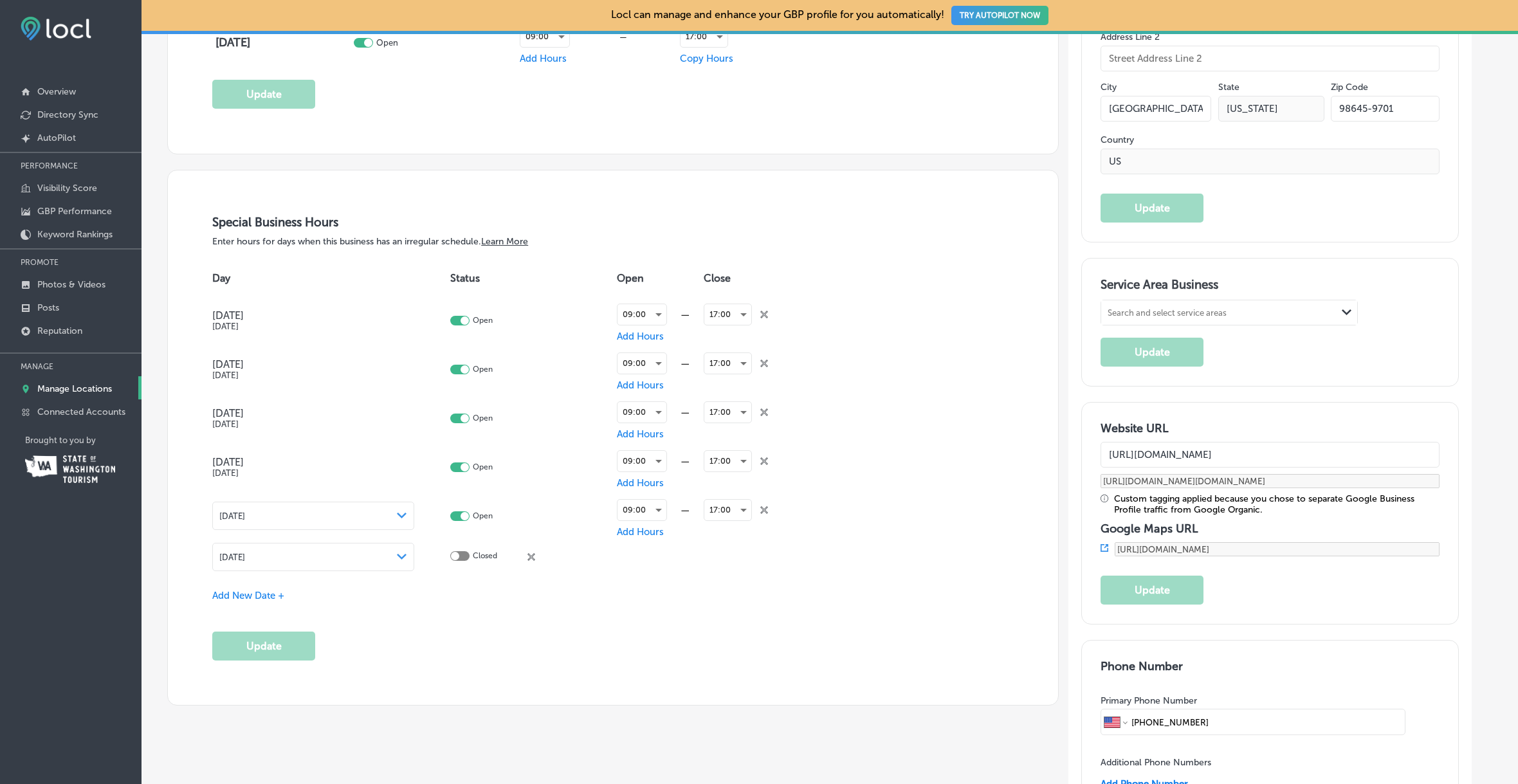
scroll to position [1094, 0]
click at [1345, 309] on polygon at bounding box center [1346, 310] width 10 height 6
click at [1432, 329] on div "Service Area Business Search and select service areas Path Created with Sketch.…" at bounding box center [1270, 319] width 339 height 89
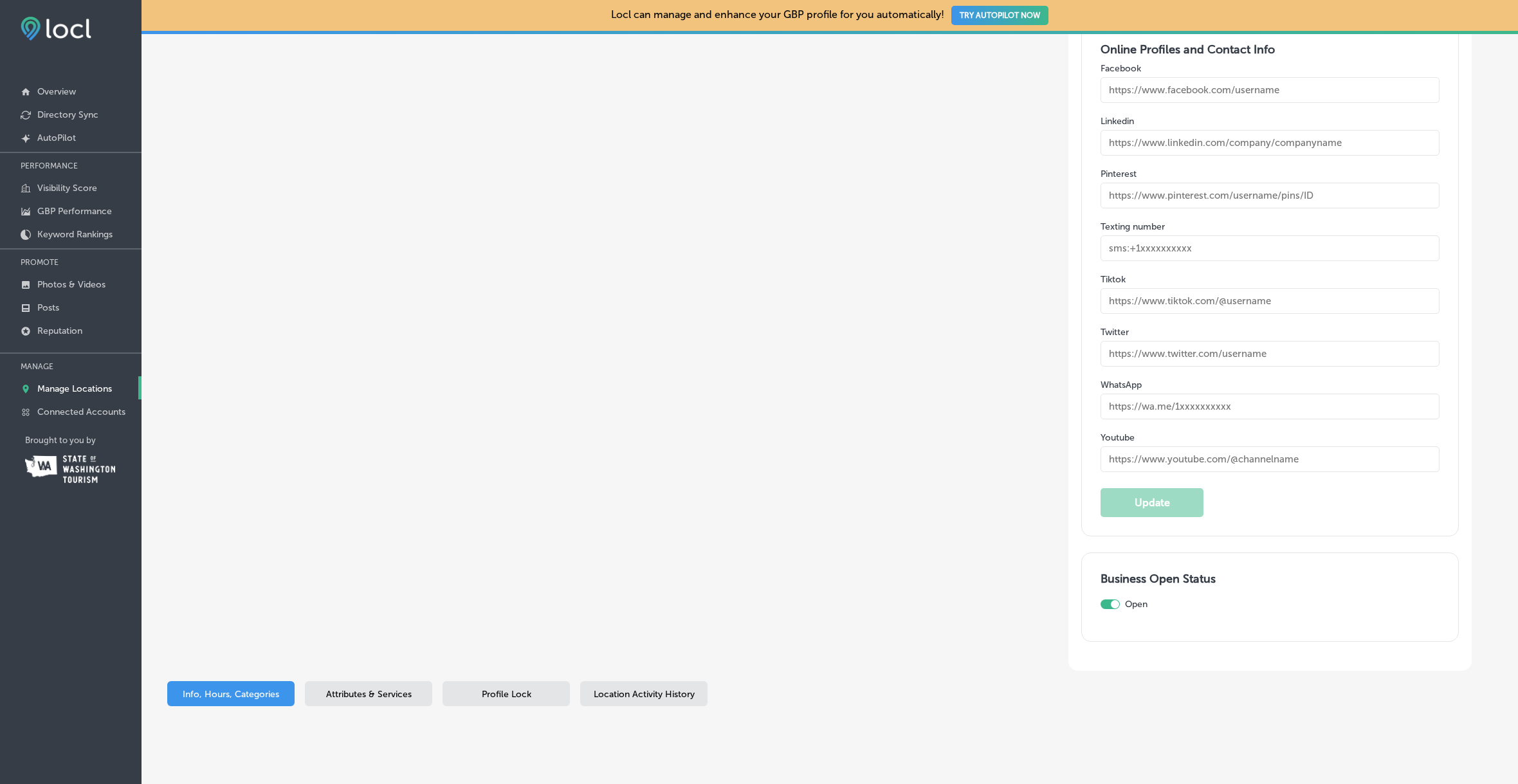
scroll to position [1965, 0]
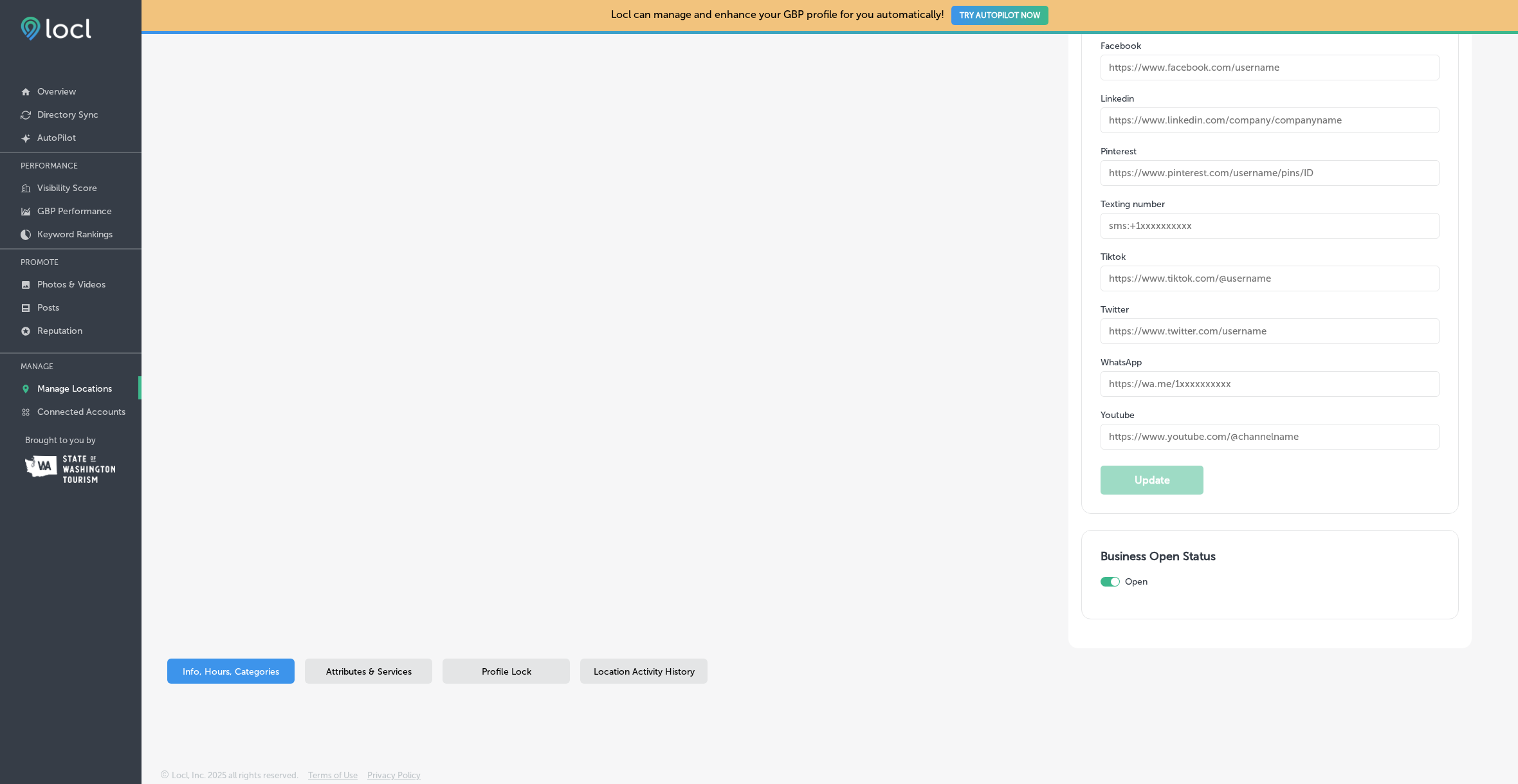
click at [384, 666] on span "Attributes & Services" at bounding box center [369, 671] width 86 height 11
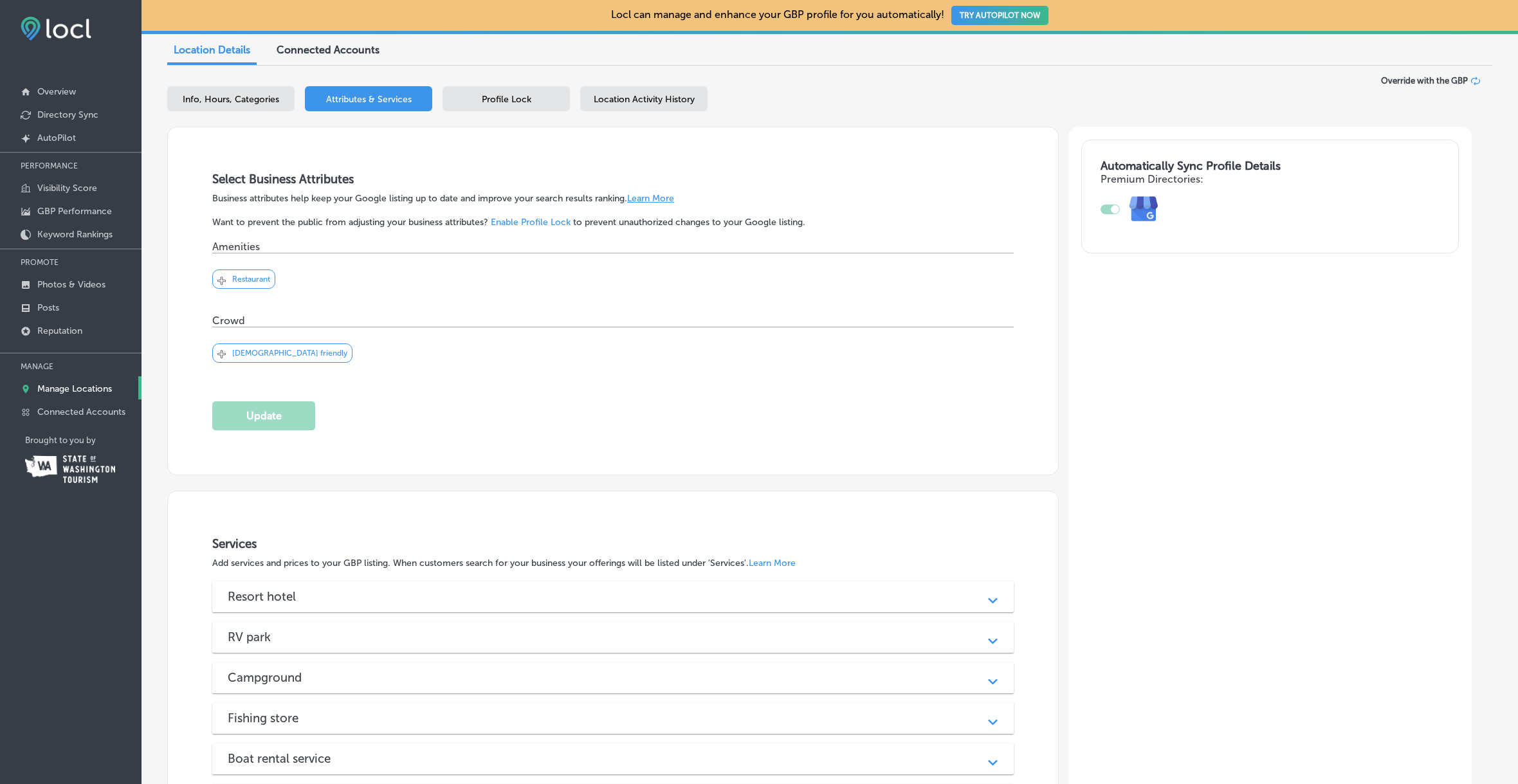
scroll to position [122, 0]
click at [247, 277] on p "Restaurant" at bounding box center [251, 277] width 38 height 9
click at [222, 273] on div "Checked Created with Sketch." at bounding box center [221, 277] width 8 height 8
click at [226, 277] on icon "close Created with Sketch." at bounding box center [221, 278] width 8 height 8
click at [264, 412] on button "Update" at bounding box center [264, 413] width 103 height 29
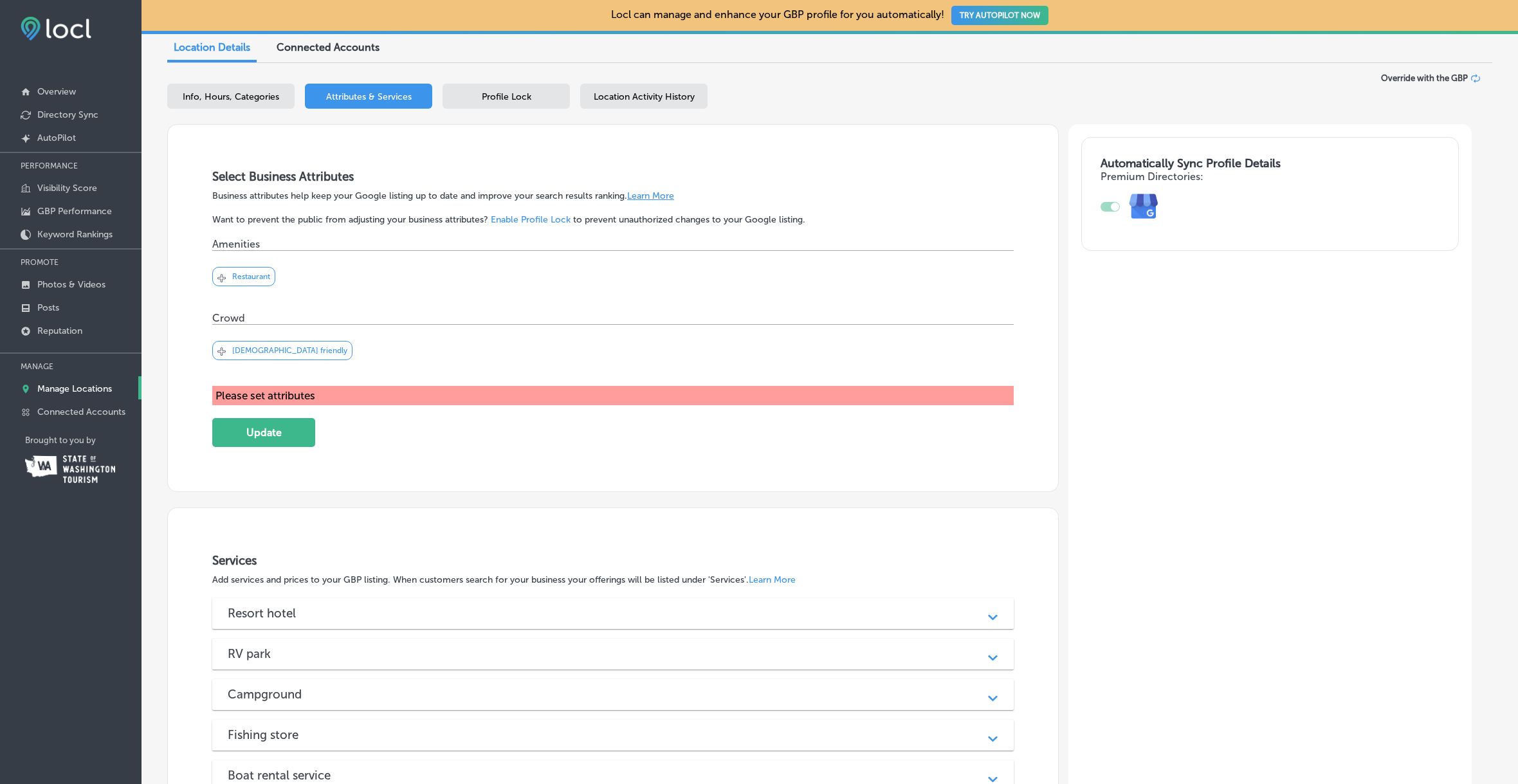
click at [294, 301] on div "Svg Vector Icons : [URL][DOMAIN_NAME] Checked Created with Sketch. close Create…" at bounding box center [613, 281] width 802 height 61
click at [312, 288] on div "Svg Vector Icons : [URL][DOMAIN_NAME] Checked Created with Sketch. close Create…" at bounding box center [613, 281] width 802 height 61
click at [318, 267] on div "Svg Vector Icons : [URL][DOMAIN_NAME] Checked Created with Sketch. close Create…" at bounding box center [613, 281] width 802 height 61
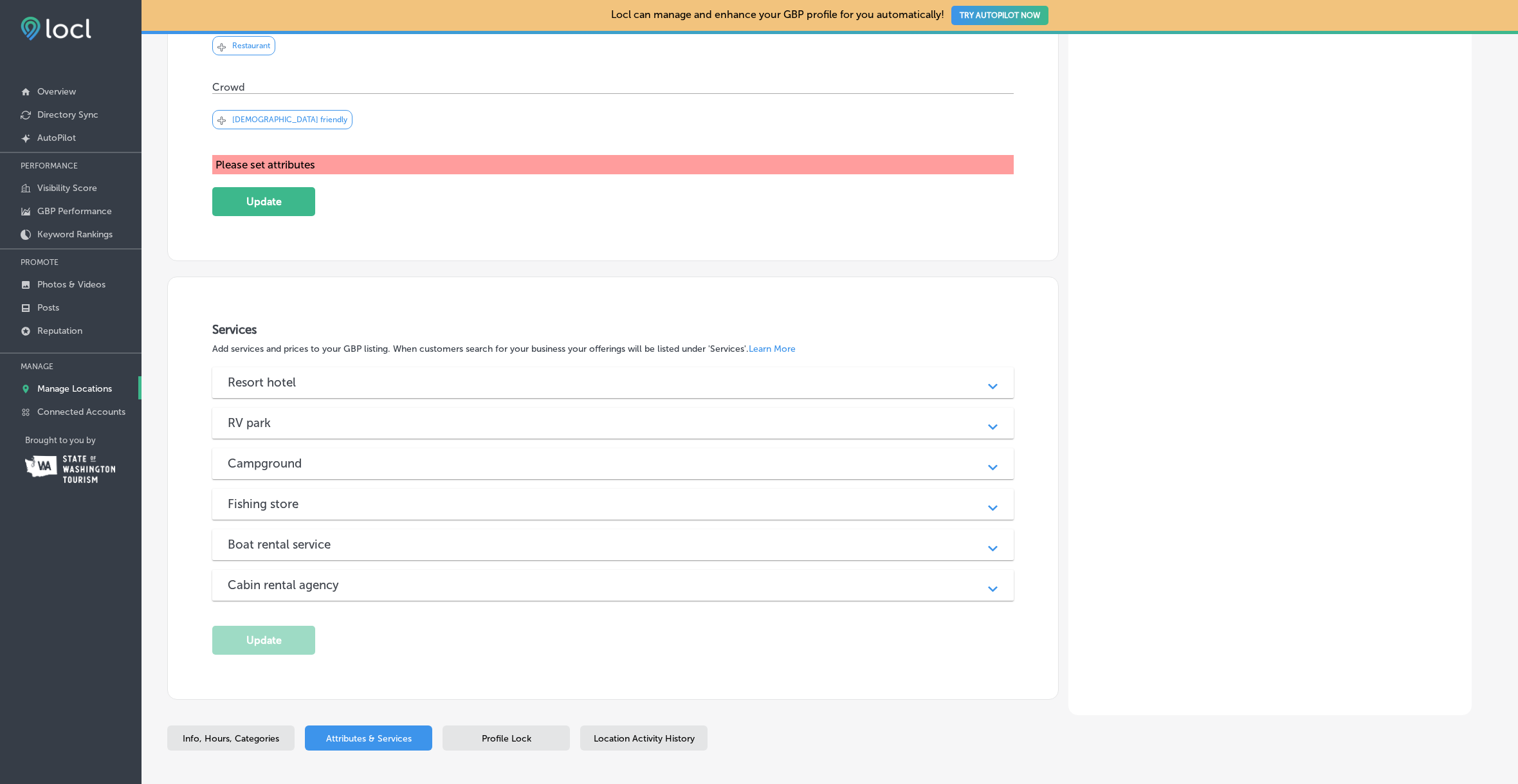
scroll to position [353, 0]
click at [997, 385] on icon "Path Created with Sketch." at bounding box center [993, 386] width 10 height 6
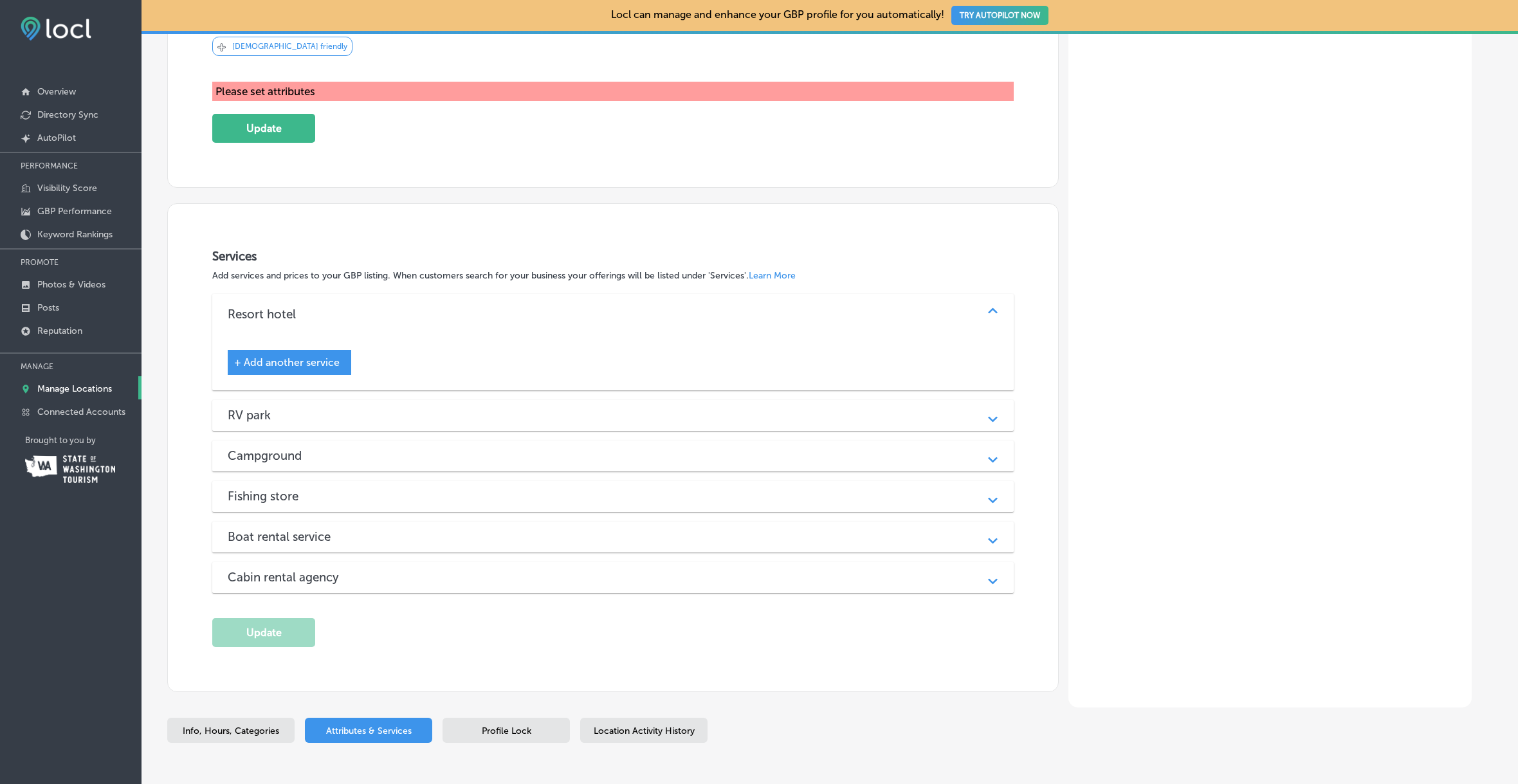
scroll to position [0, 0]
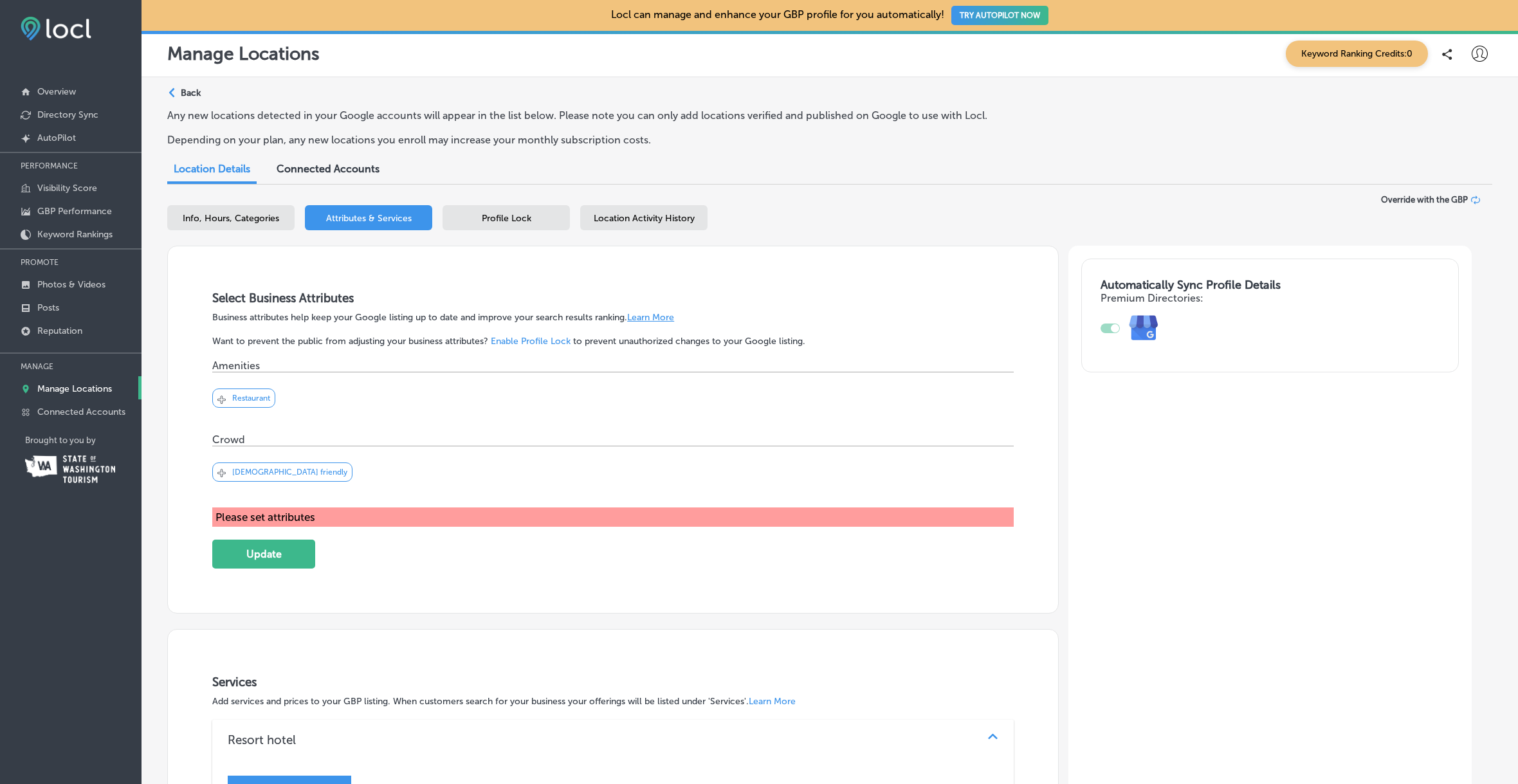
click at [321, 397] on div "Svg Vector Icons : [URL][DOMAIN_NAME] Checked Created with Sketch. close Create…" at bounding box center [613, 403] width 802 height 61
click at [297, 392] on div "Svg Vector Icons : [URL][DOMAIN_NAME] Checked Created with Sketch. close Create…" at bounding box center [613, 403] width 802 height 61
click at [296, 392] on div "Svg Vector Icons : [URL][DOMAIN_NAME] Checked Created with Sketch. close Create…" at bounding box center [613, 403] width 802 height 61
click at [308, 400] on div "Svg Vector Icons : [URL][DOMAIN_NAME] Checked Created with Sketch. close Create…" at bounding box center [613, 403] width 802 height 61
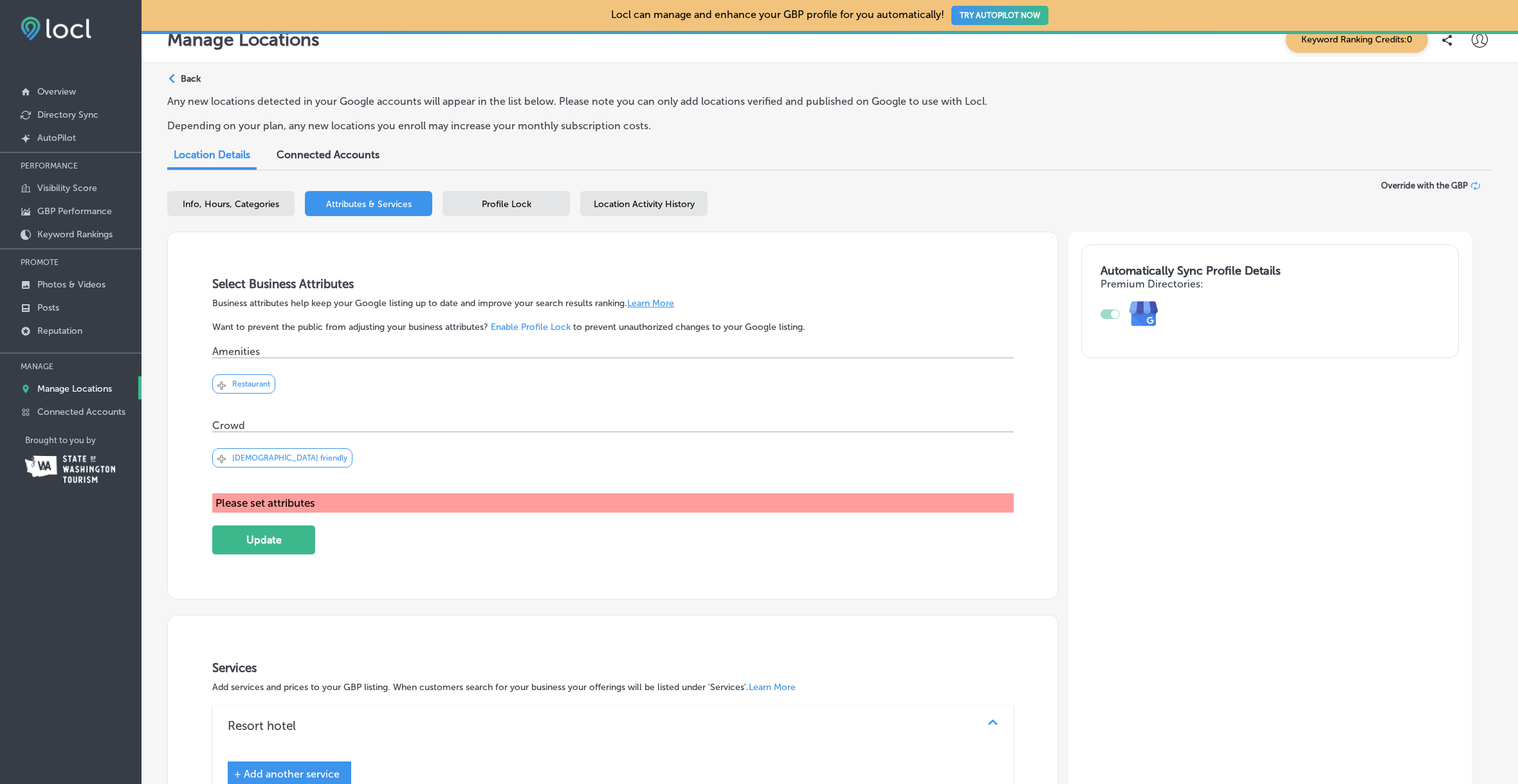
scroll to position [16, 0]
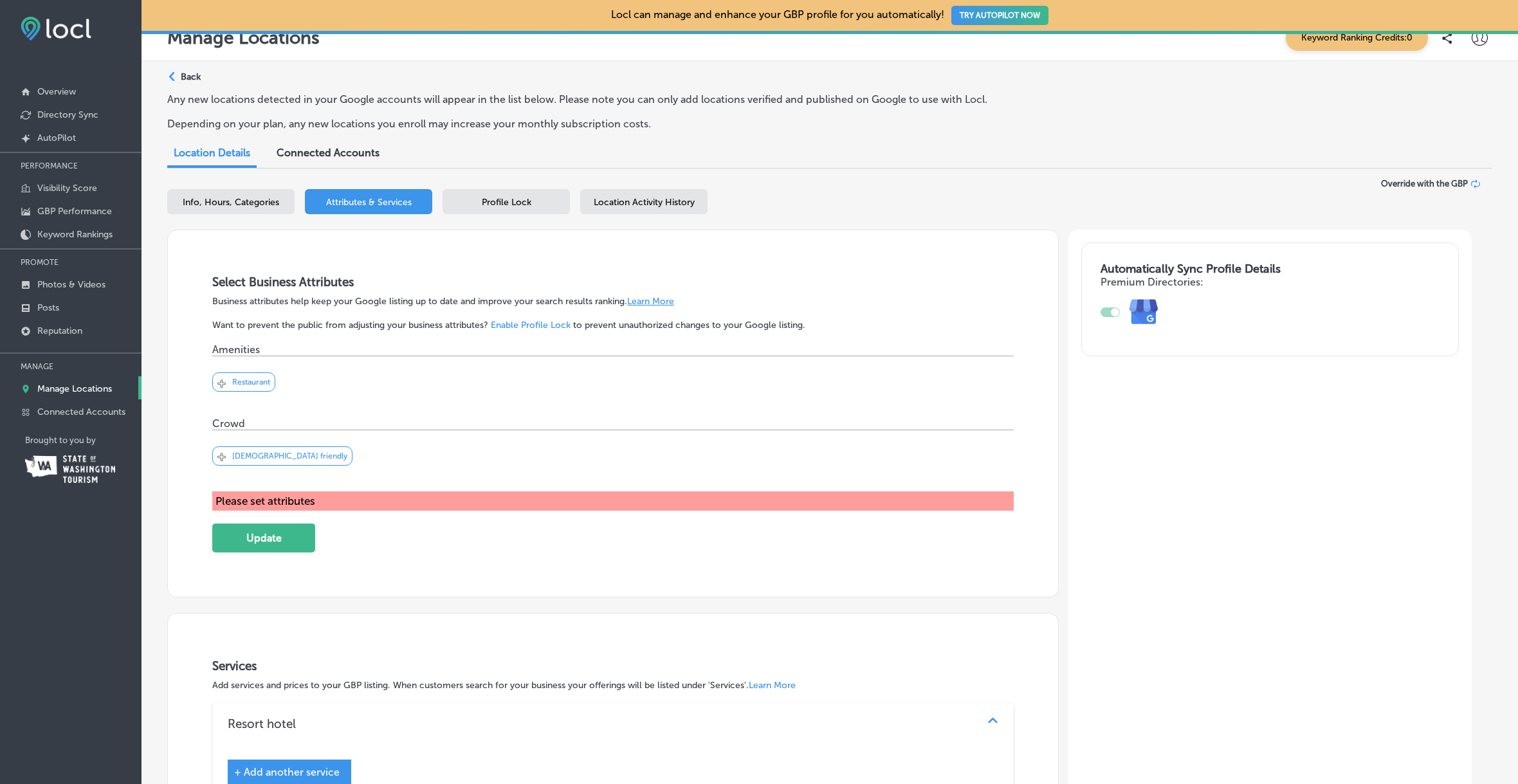
click at [659, 302] on link "Learn More" at bounding box center [651, 301] width 47 height 11
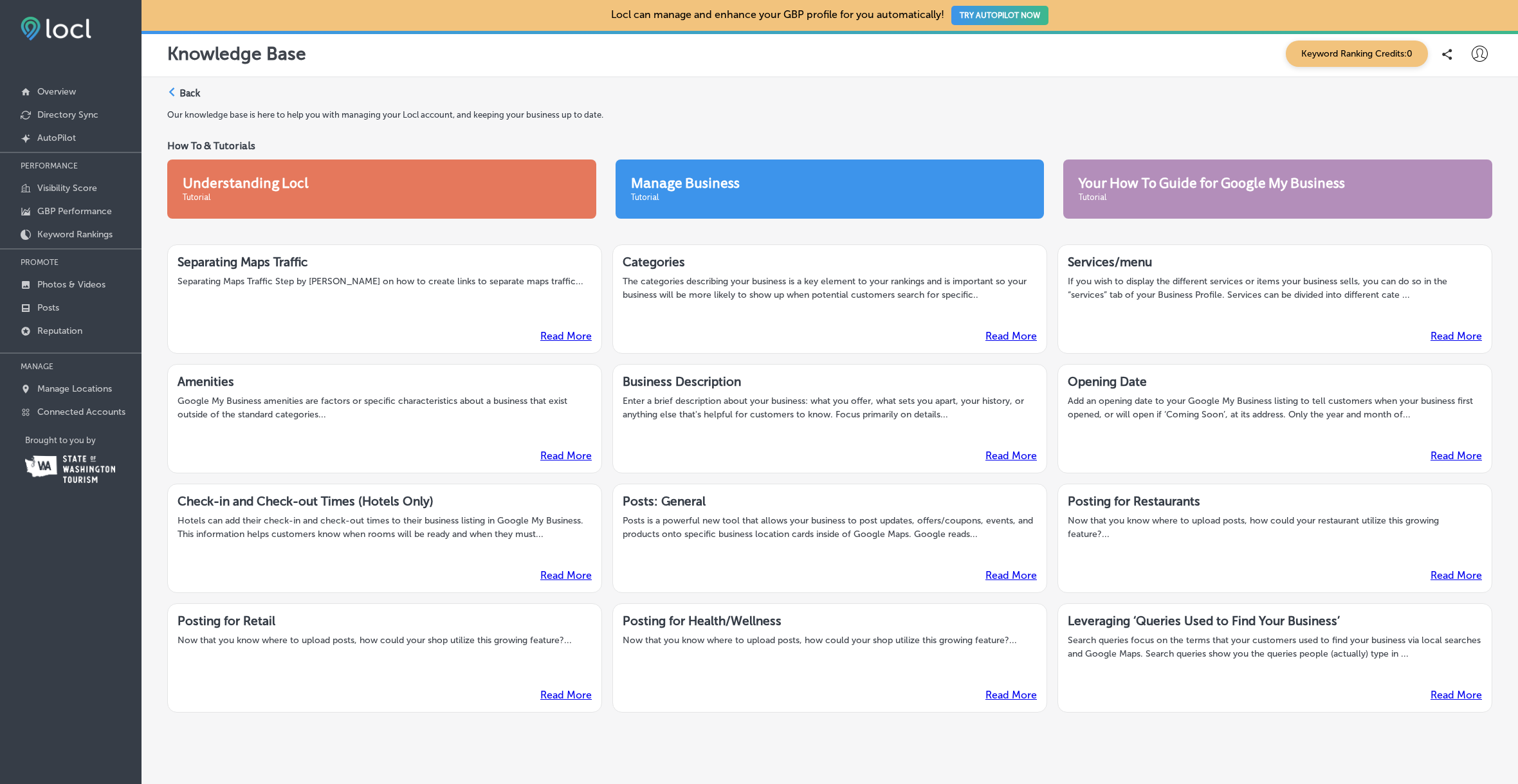
click at [172, 93] on icon at bounding box center [172, 92] width 9 height 9
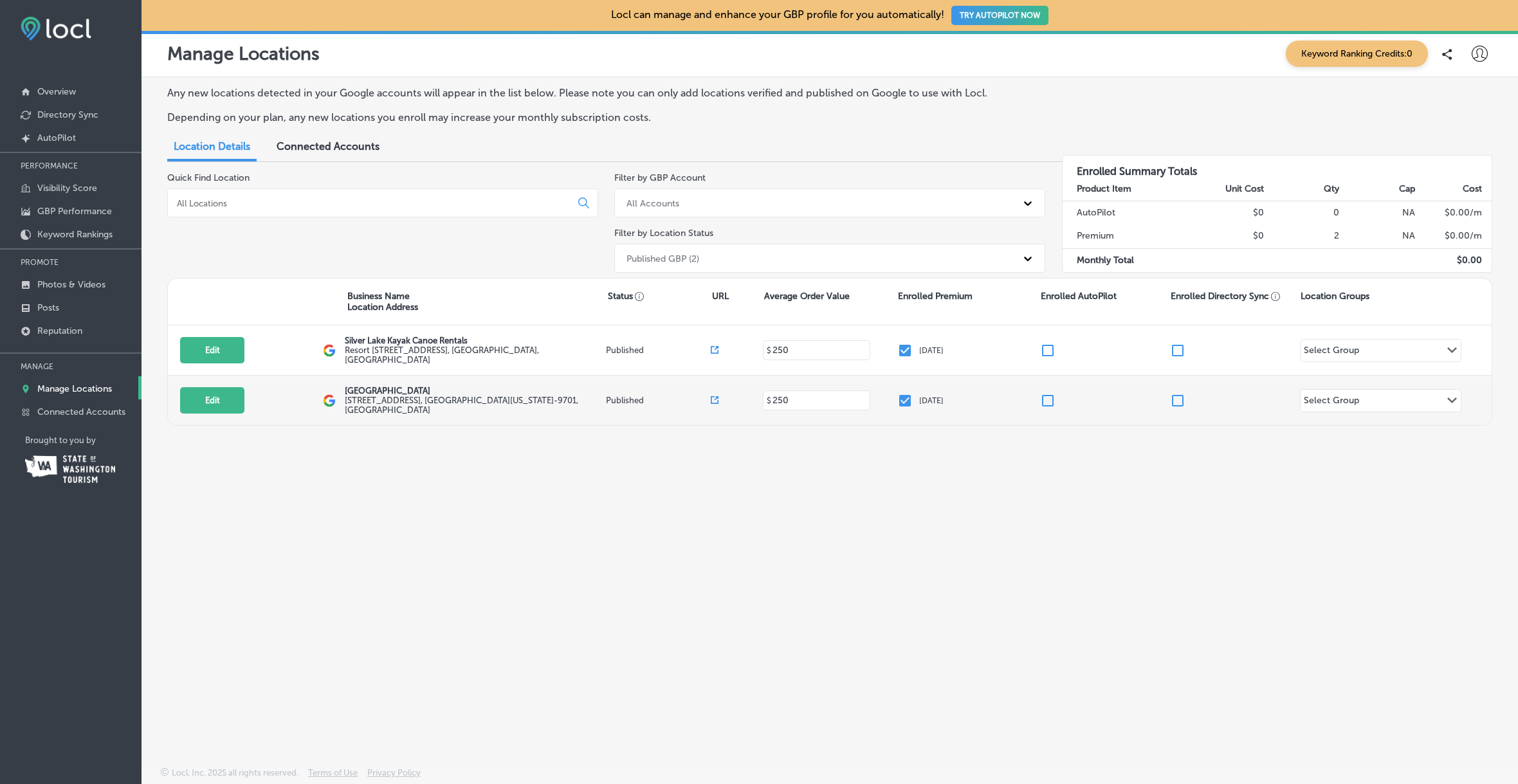
click at [455, 389] on p "[GEOGRAPHIC_DATA]" at bounding box center [474, 390] width 259 height 10
click at [219, 397] on button "Edit" at bounding box center [212, 400] width 64 height 27
select select "US"
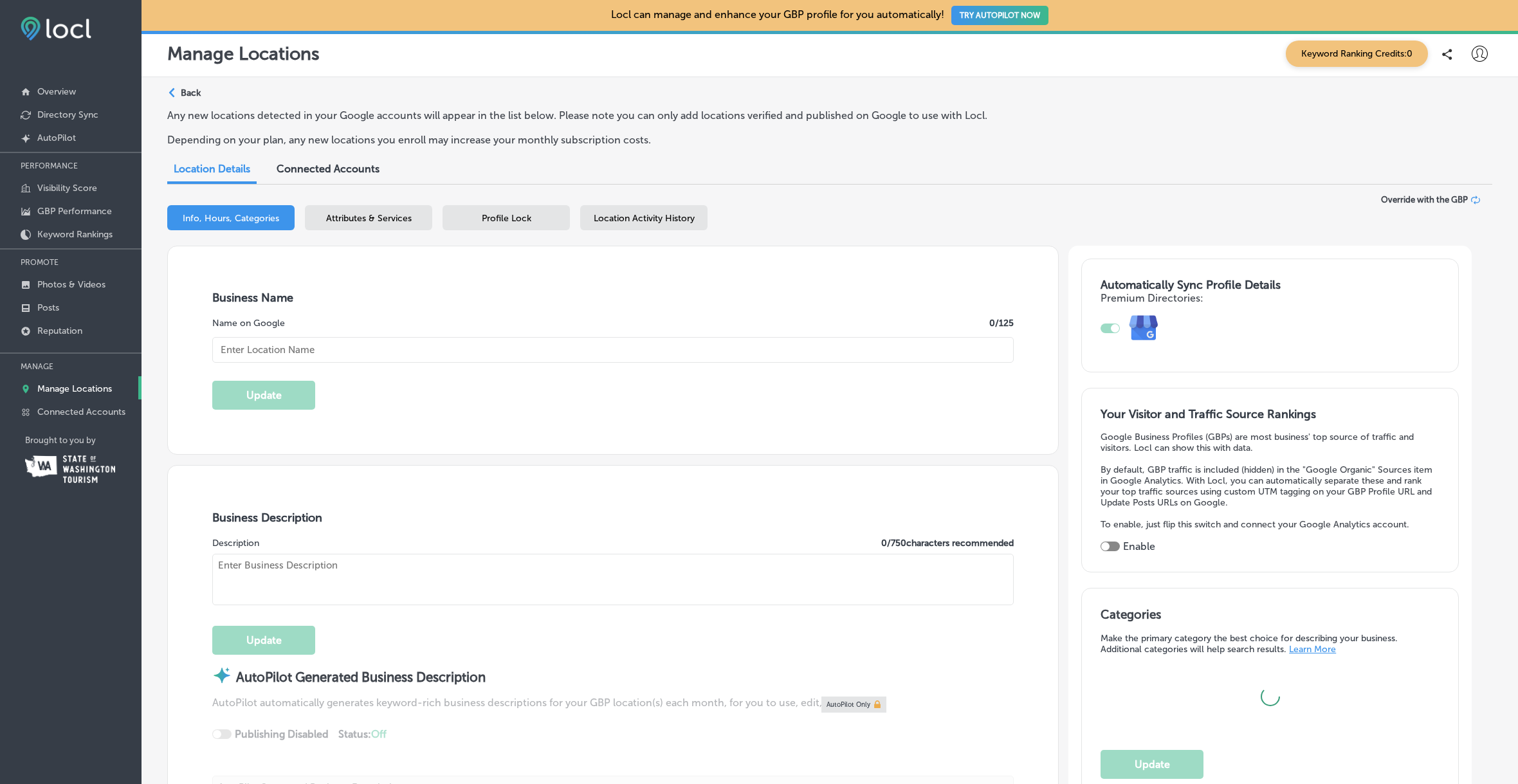
type input "[GEOGRAPHIC_DATA]"
type input "[STREET_ADDRESS]"
type input "[GEOGRAPHIC_DATA]"
type input "98645-9701"
type input "US"
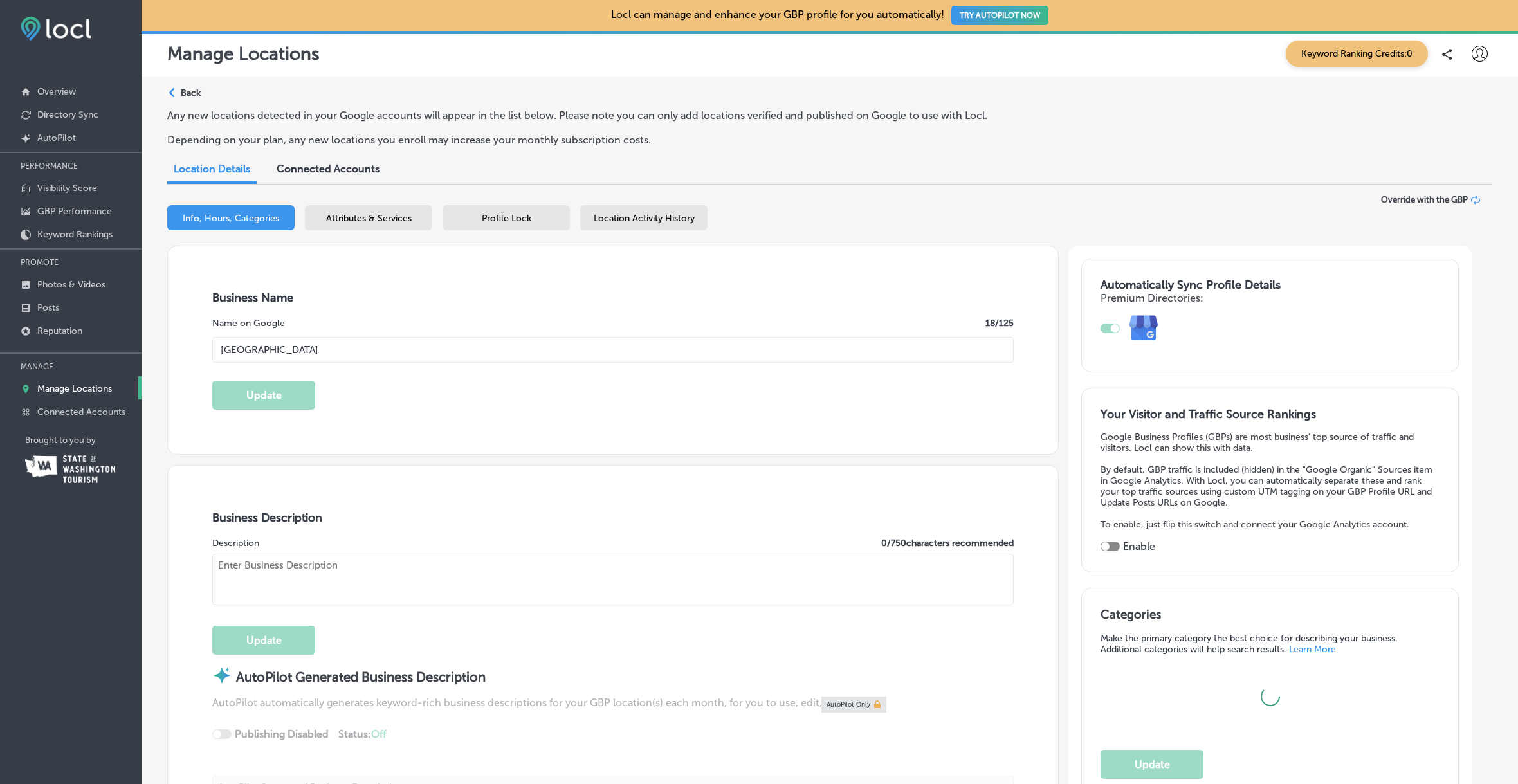
type input "[URL][DOMAIN_NAME]"
checkbox input "true"
type input "[PHONE_NUMBER]"
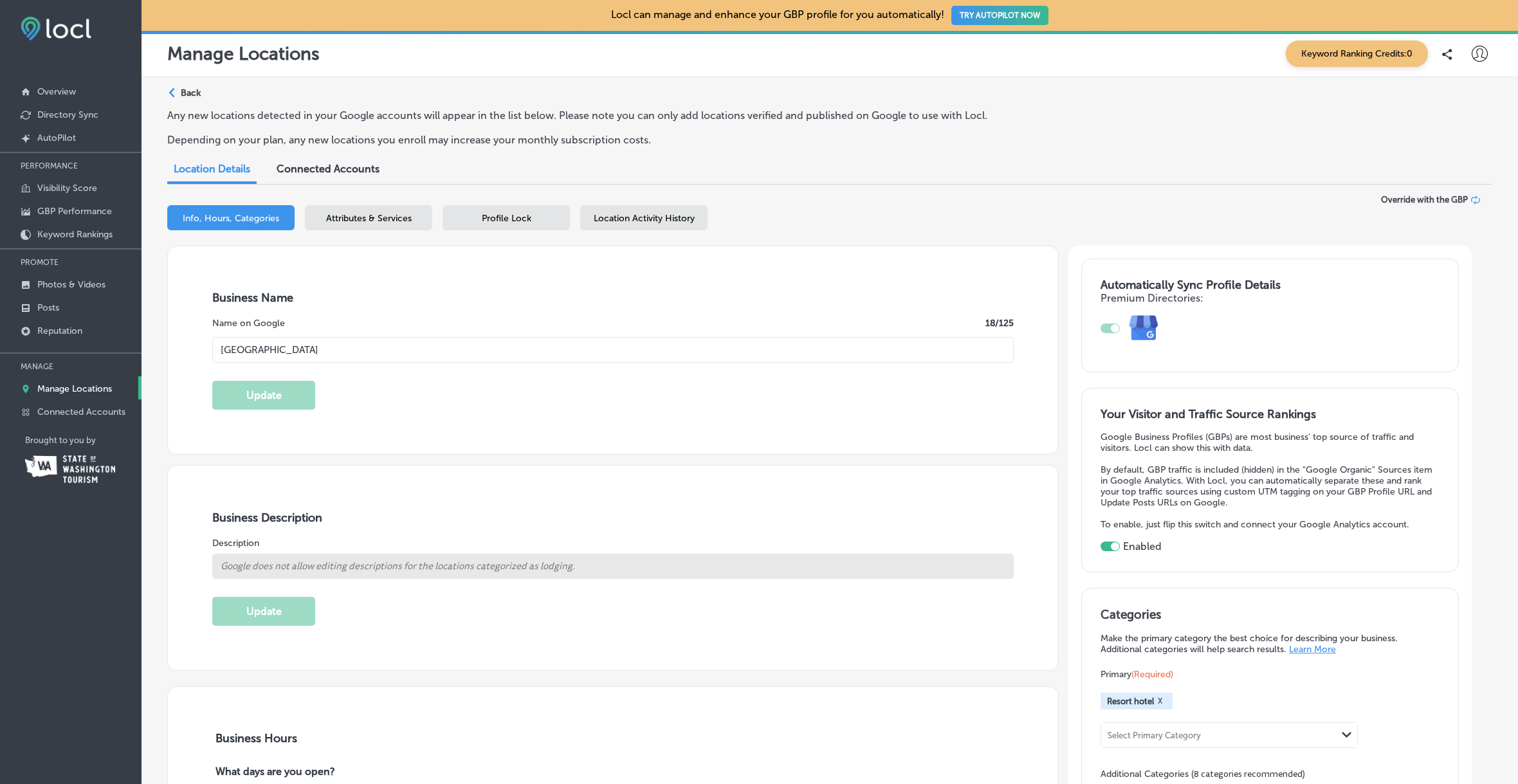
click at [505, 206] on div "Profile Lock" at bounding box center [506, 218] width 128 height 25
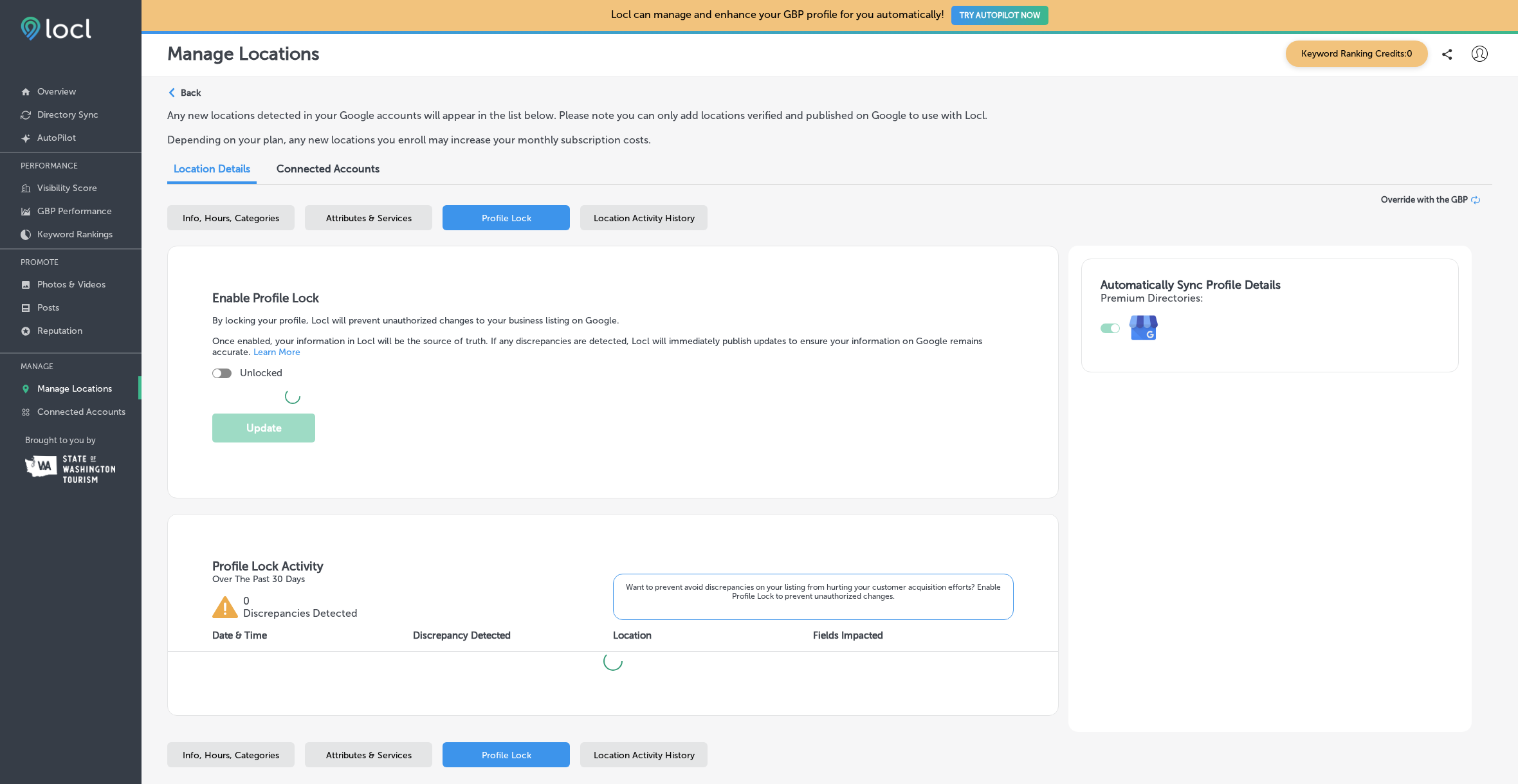
checkbox input "true"
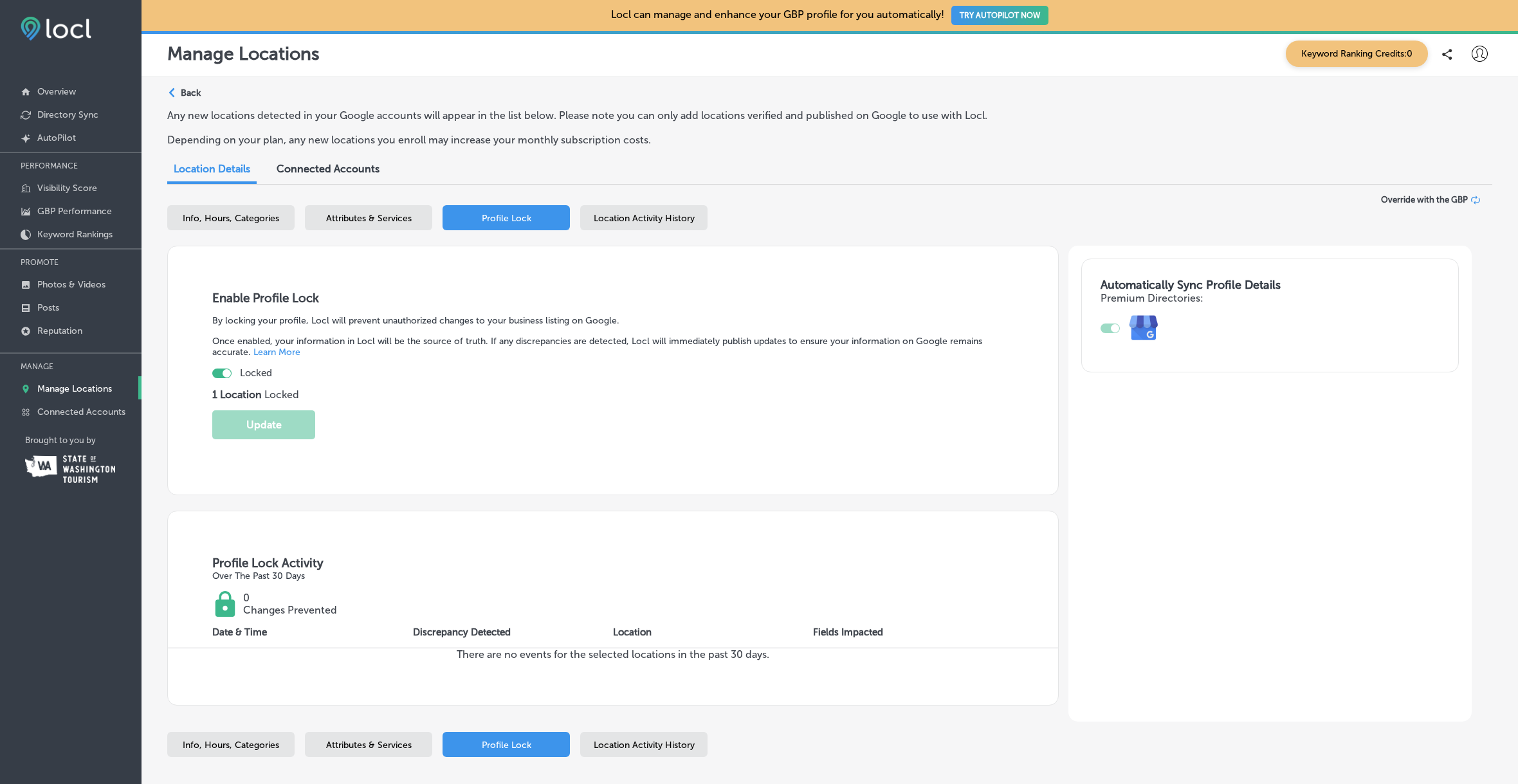
click at [644, 218] on span "Location Activity History" at bounding box center [644, 218] width 101 height 11
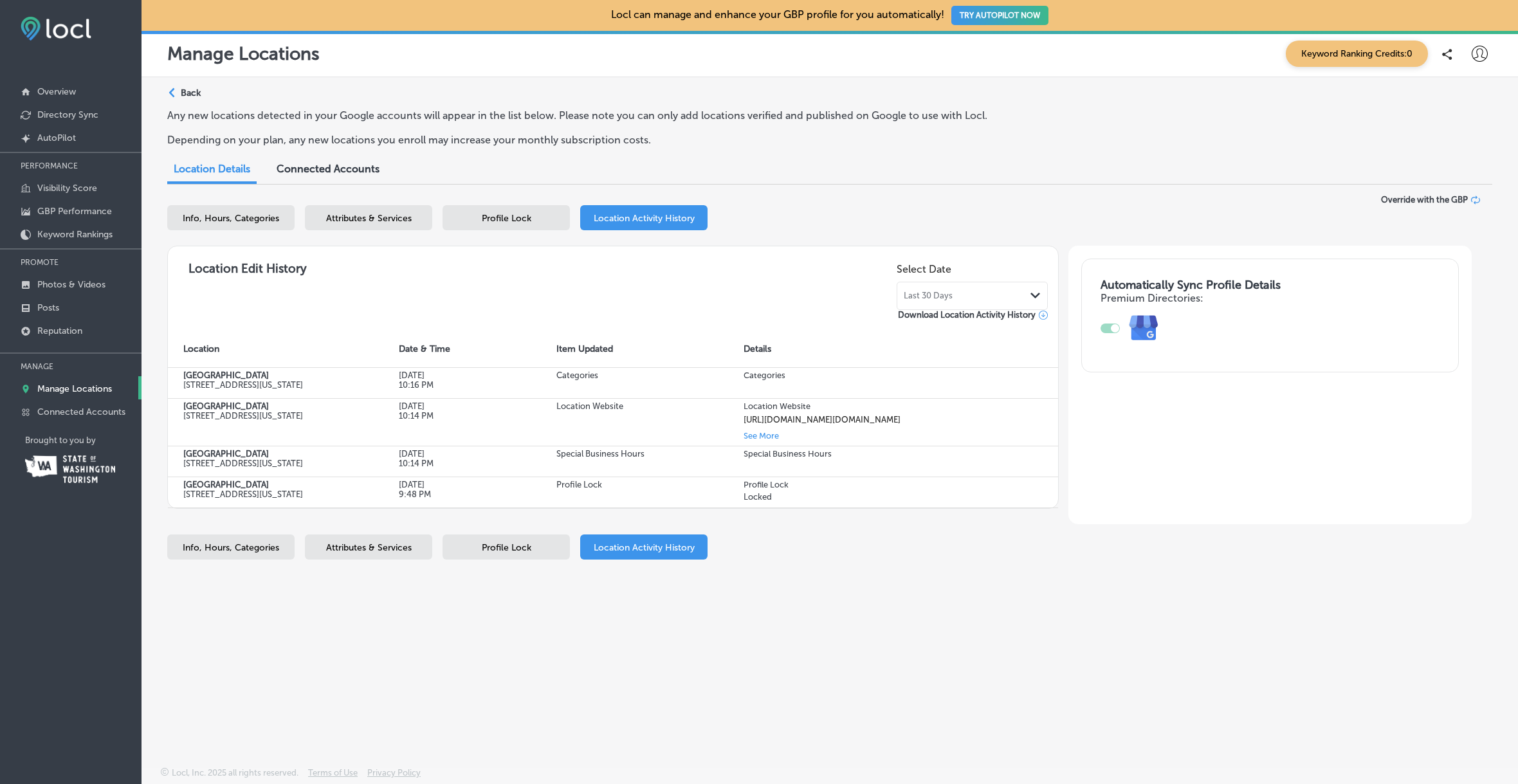
click at [190, 93] on p "Back" at bounding box center [190, 93] width 20 height 11
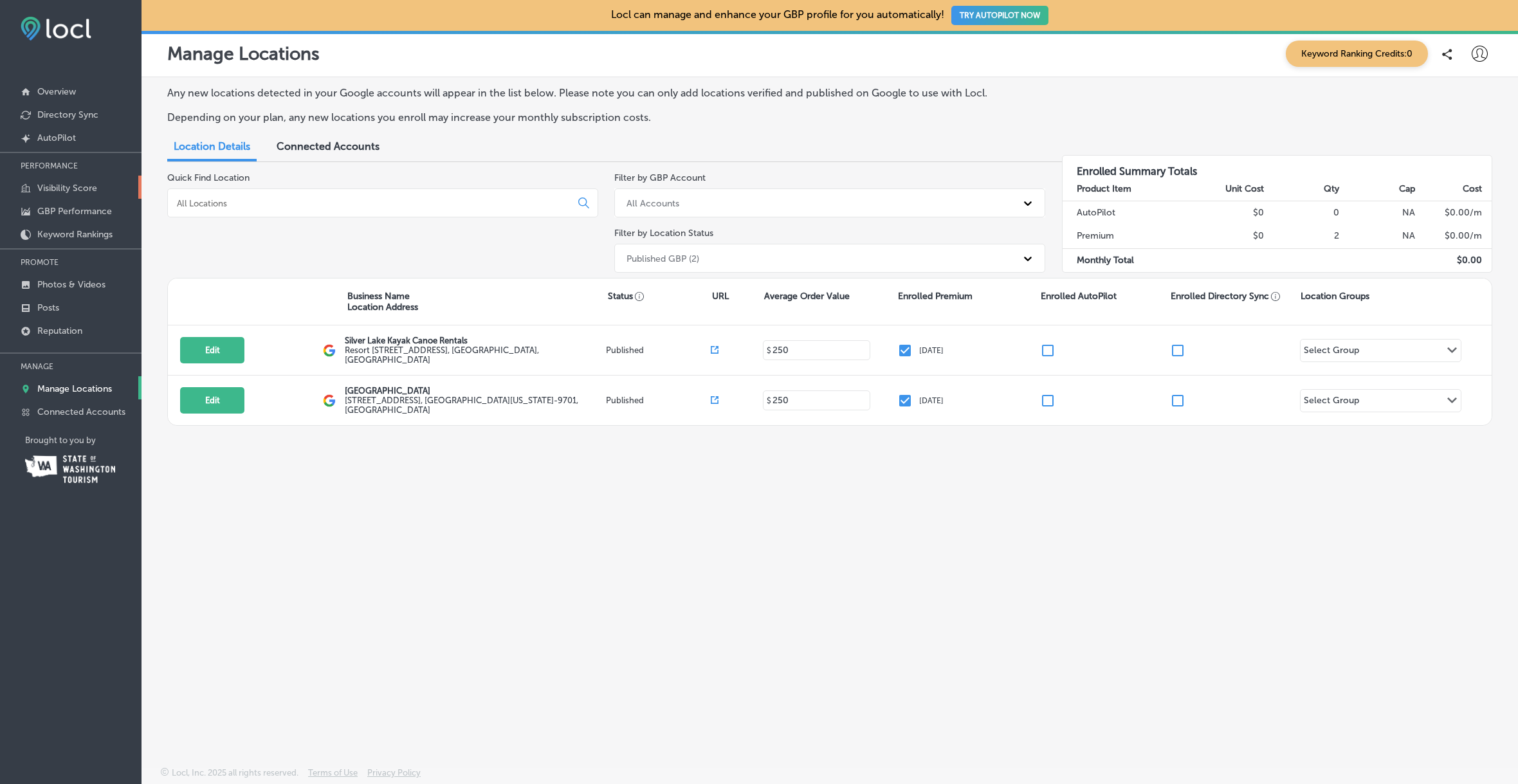
click at [69, 187] on p "Visibility Score" at bounding box center [67, 188] width 60 height 11
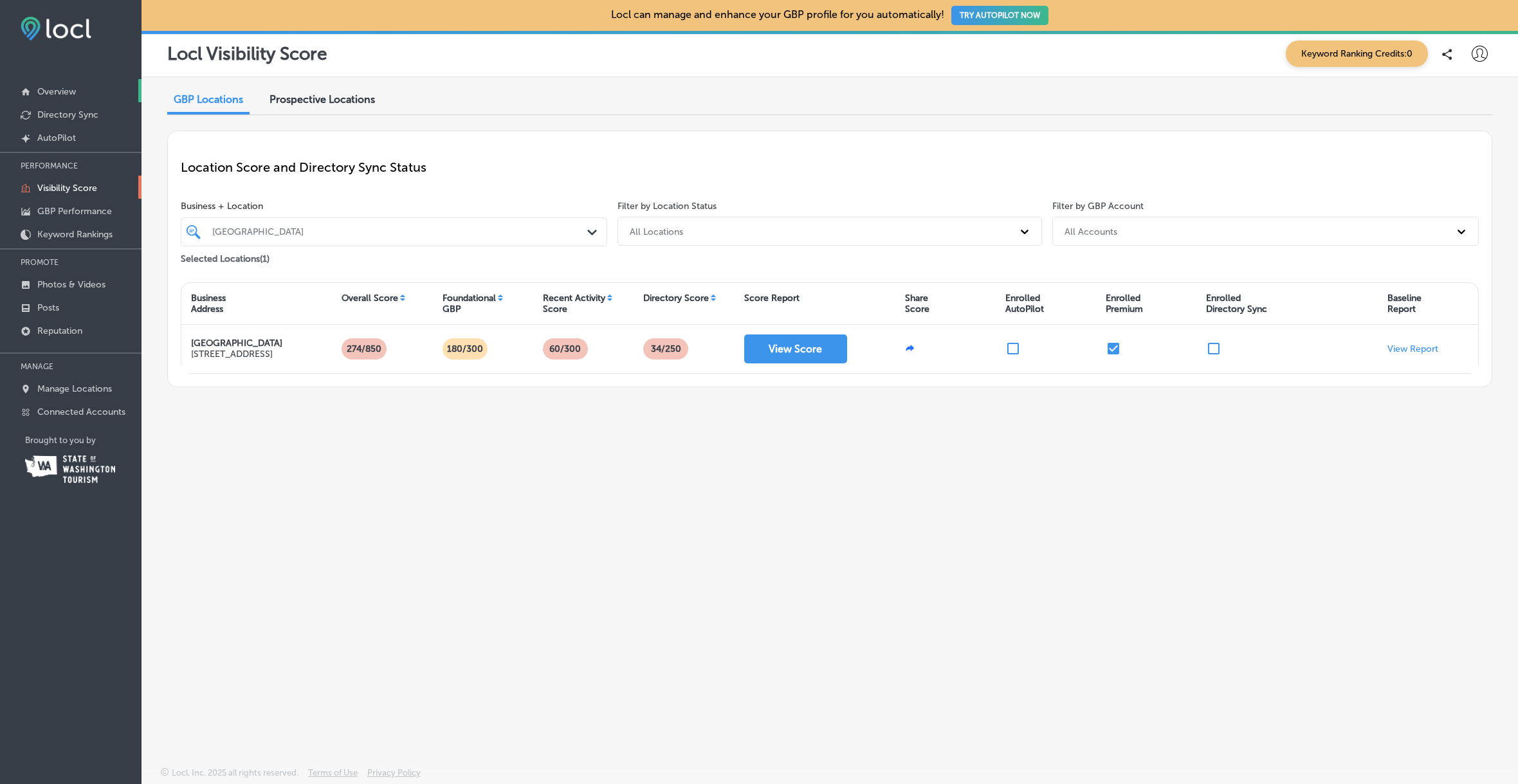
click at [69, 88] on p "Overview" at bounding box center [57, 91] width 38 height 11
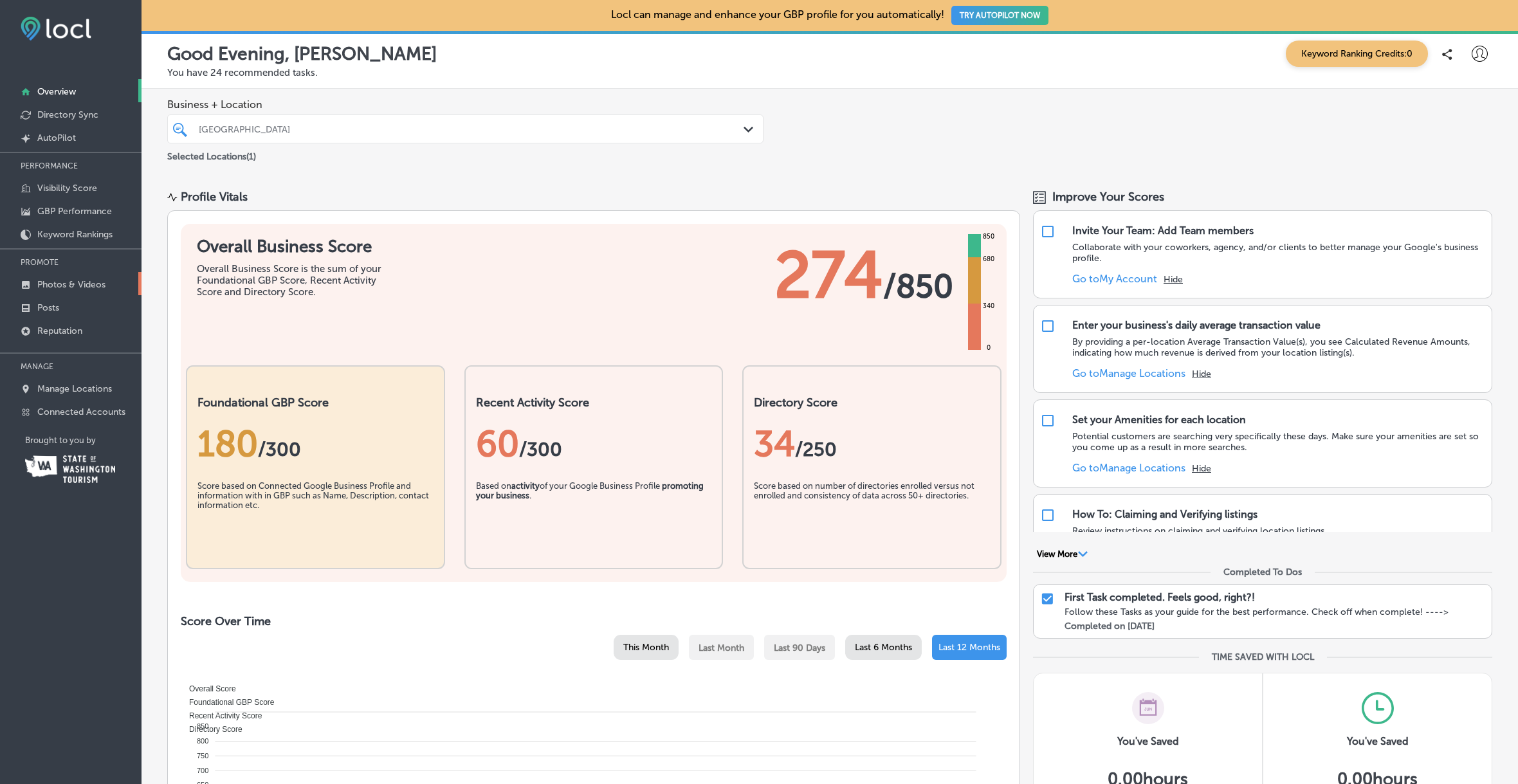
click at [83, 284] on p "Photos & Videos" at bounding box center [72, 284] width 68 height 11
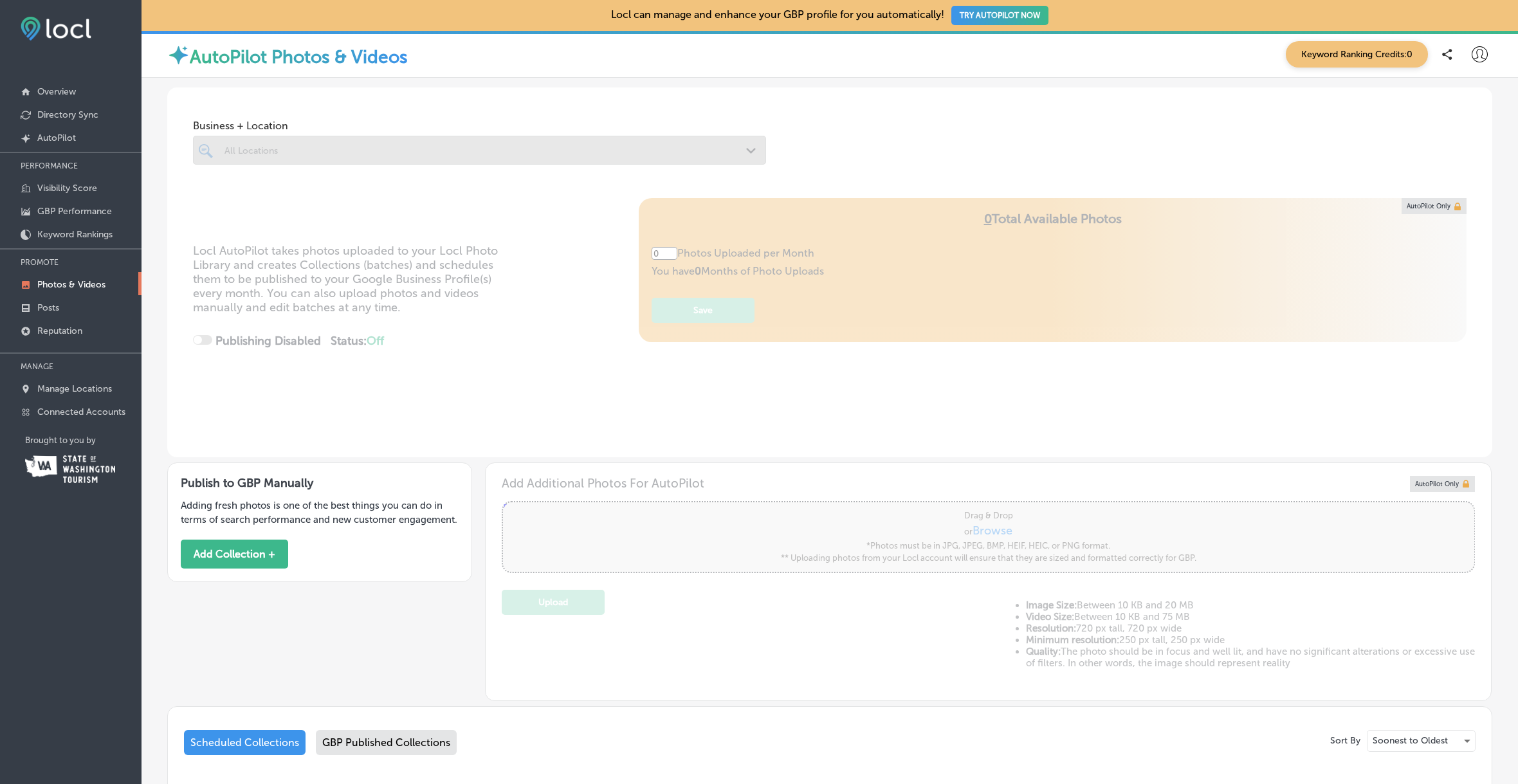
type input "5"
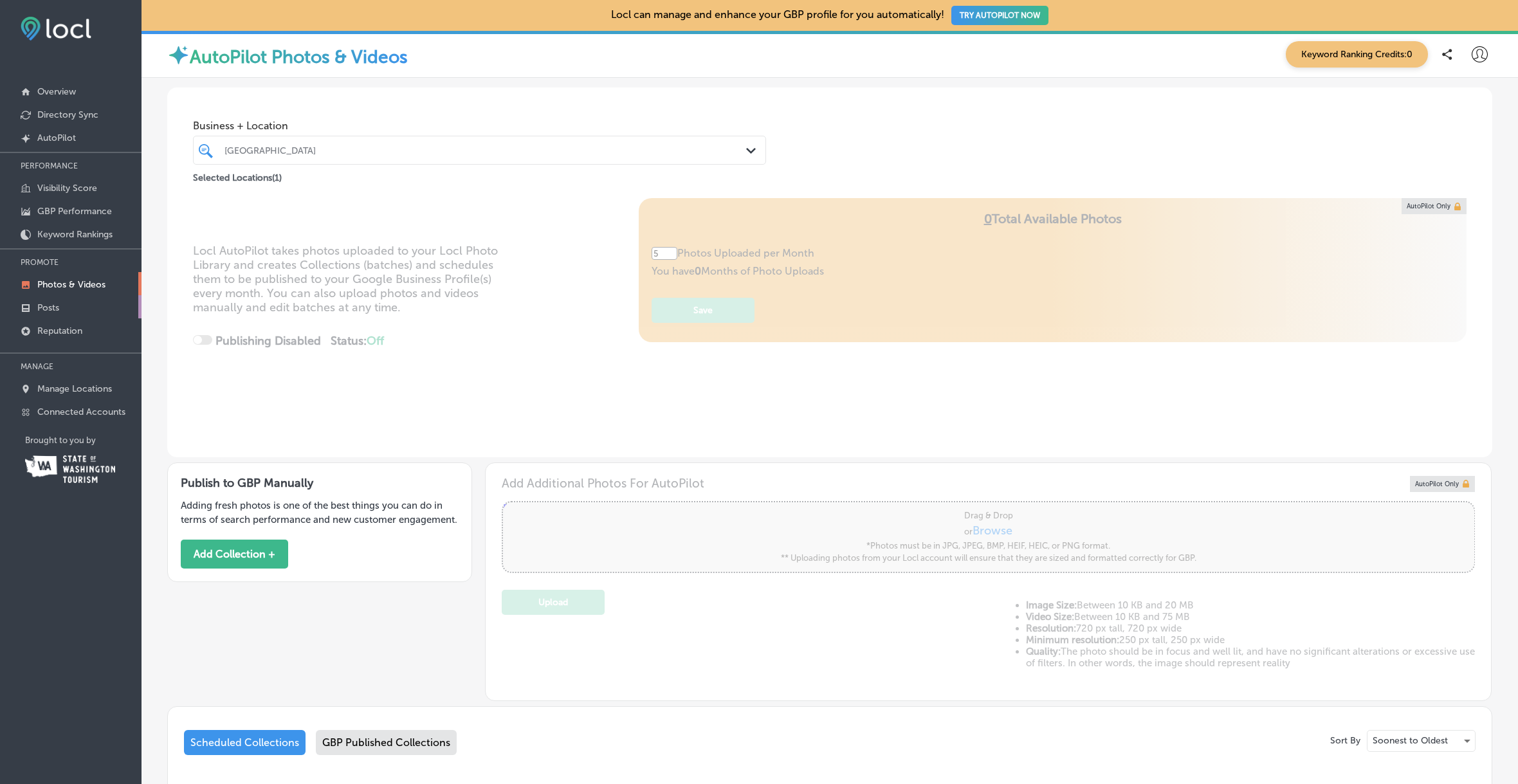
click at [56, 304] on p "Posts" at bounding box center [49, 308] width 22 height 11
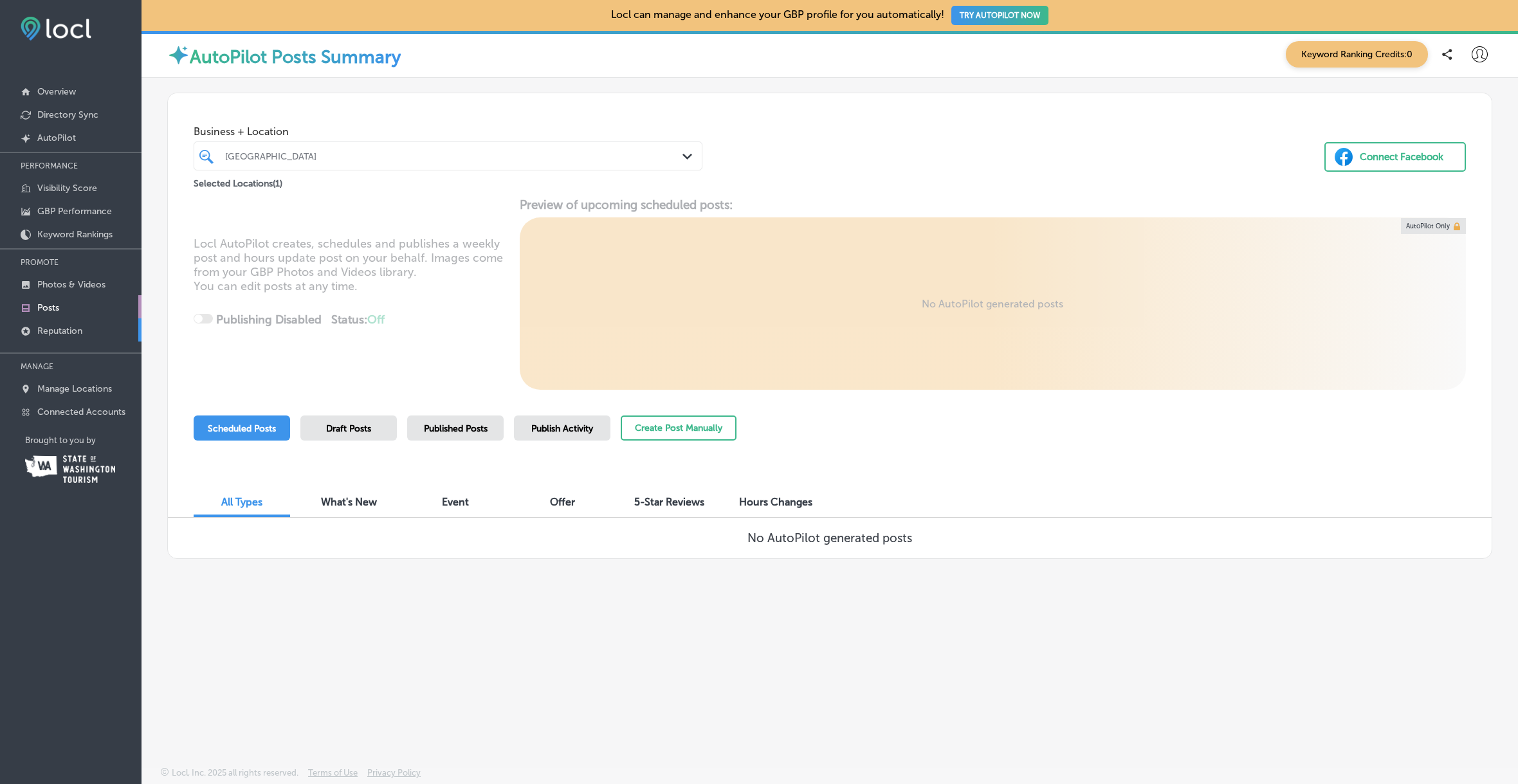
click at [74, 334] on p "Reputation" at bounding box center [60, 330] width 45 height 11
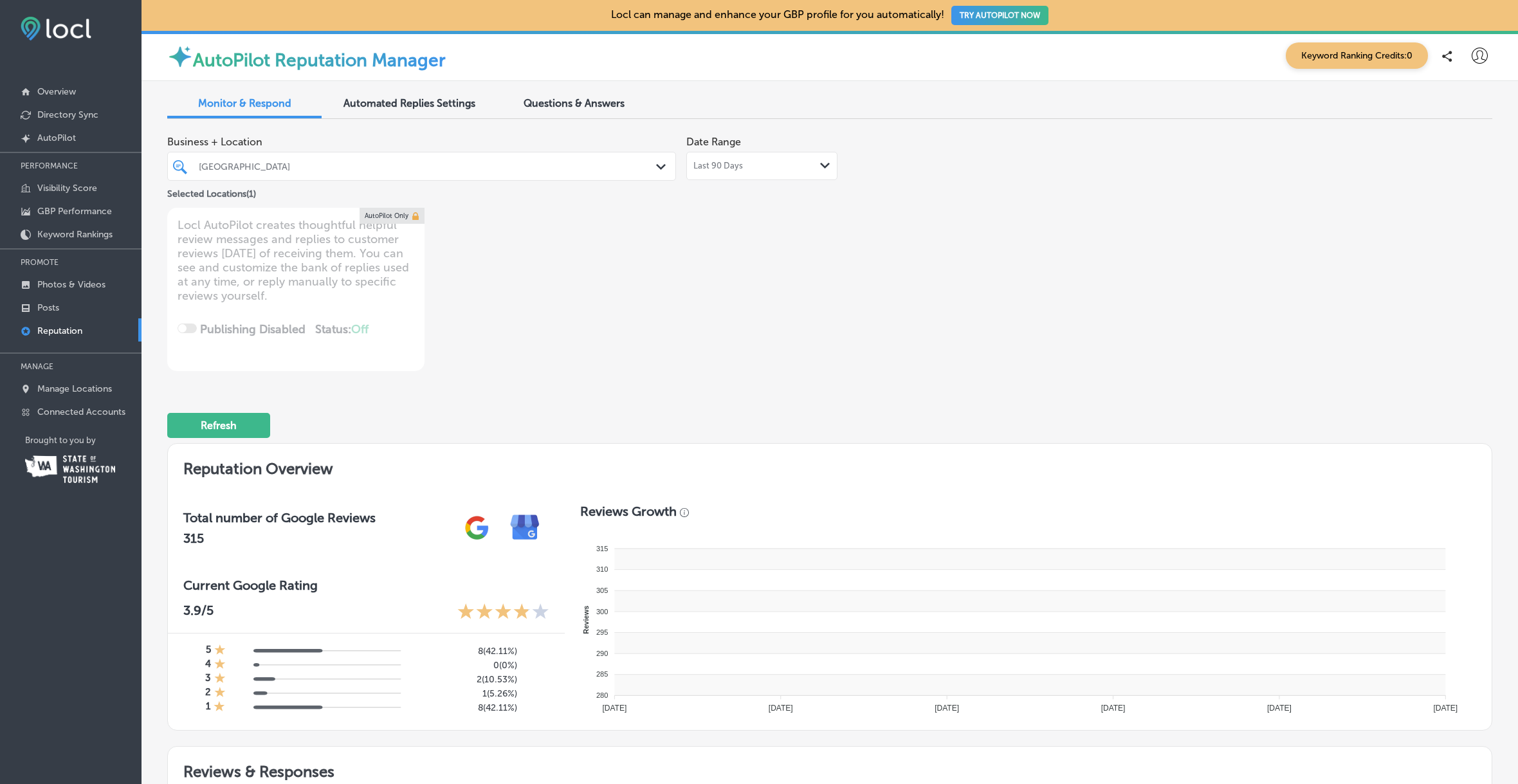
type textarea "x"
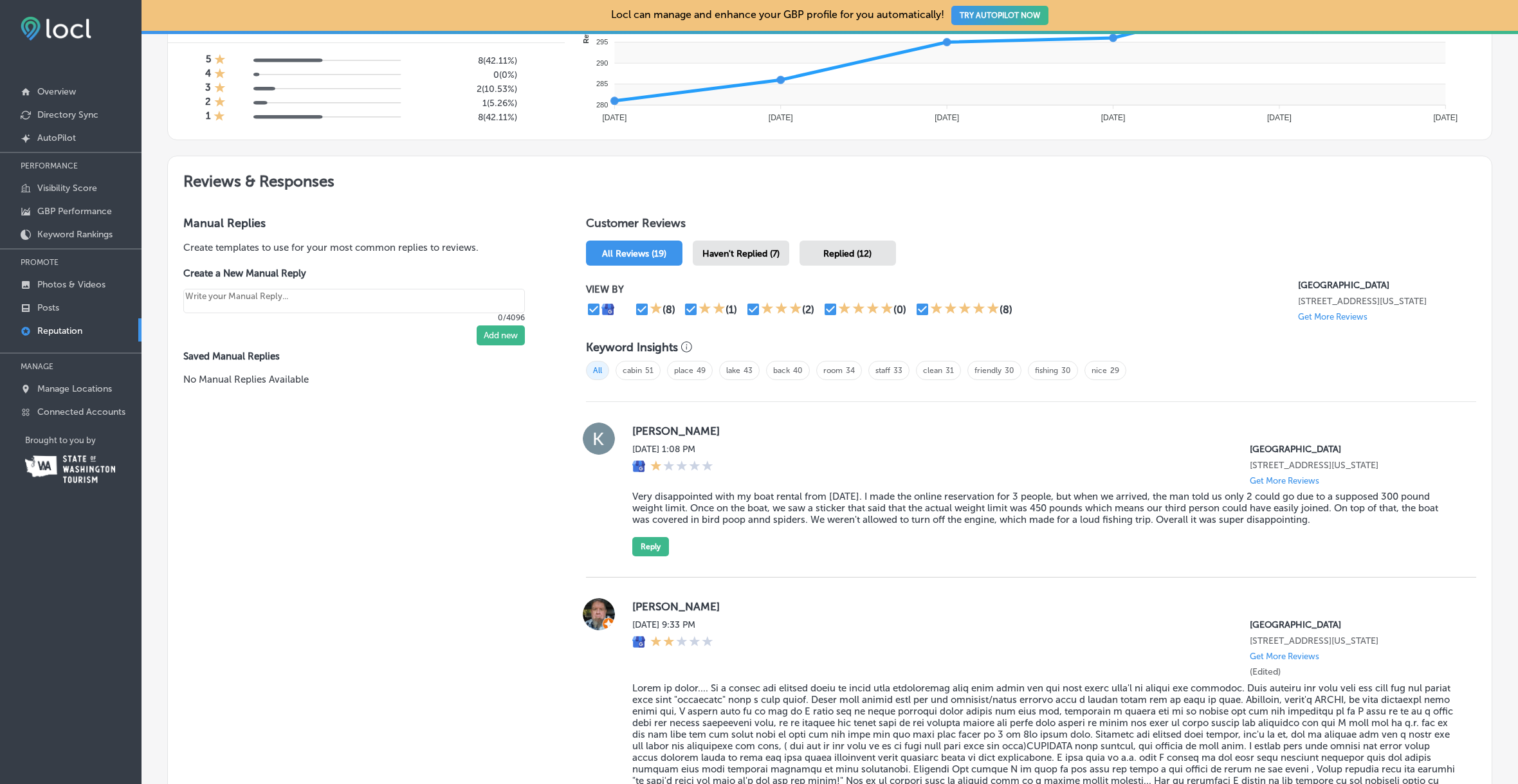
scroll to position [705, 0]
